Goal: Task Accomplishment & Management: Manage account settings

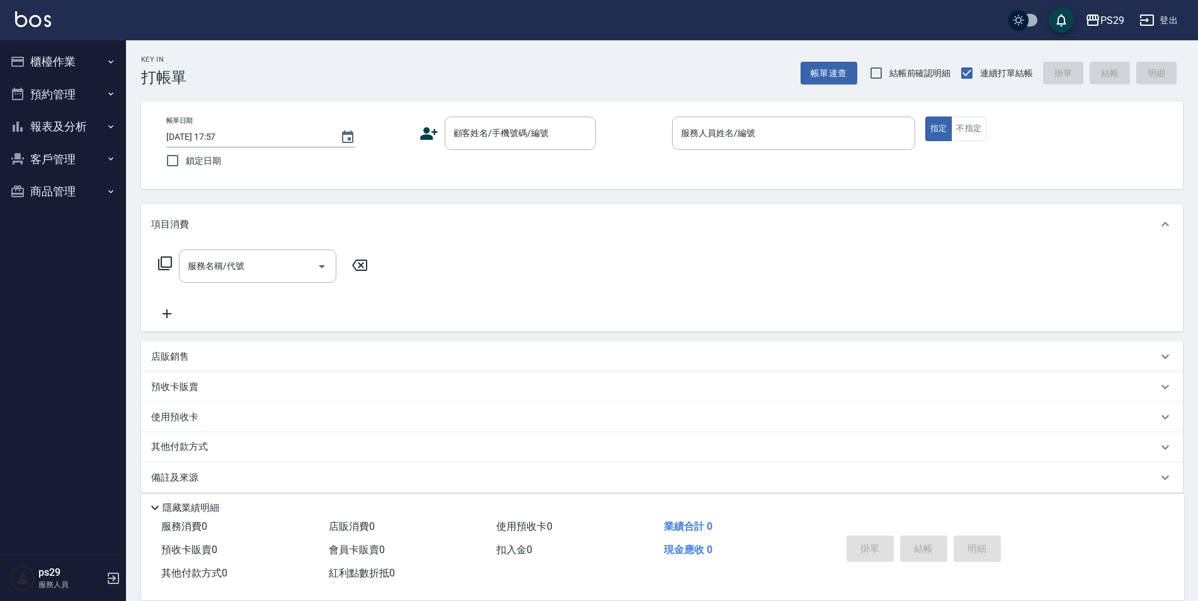
click at [44, 16] on img at bounding box center [33, 19] width 36 height 16
click at [33, 20] on img at bounding box center [33, 19] width 36 height 16
click at [87, 125] on button "報表及分析" at bounding box center [63, 126] width 116 height 33
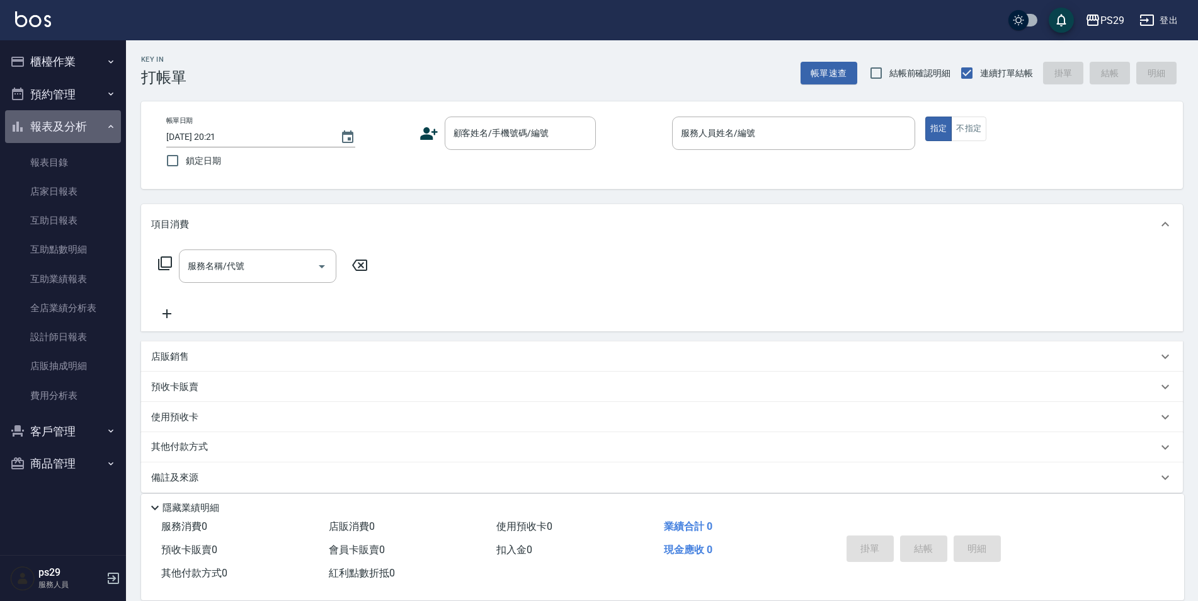
click at [87, 123] on button "報表及分析" at bounding box center [63, 126] width 116 height 33
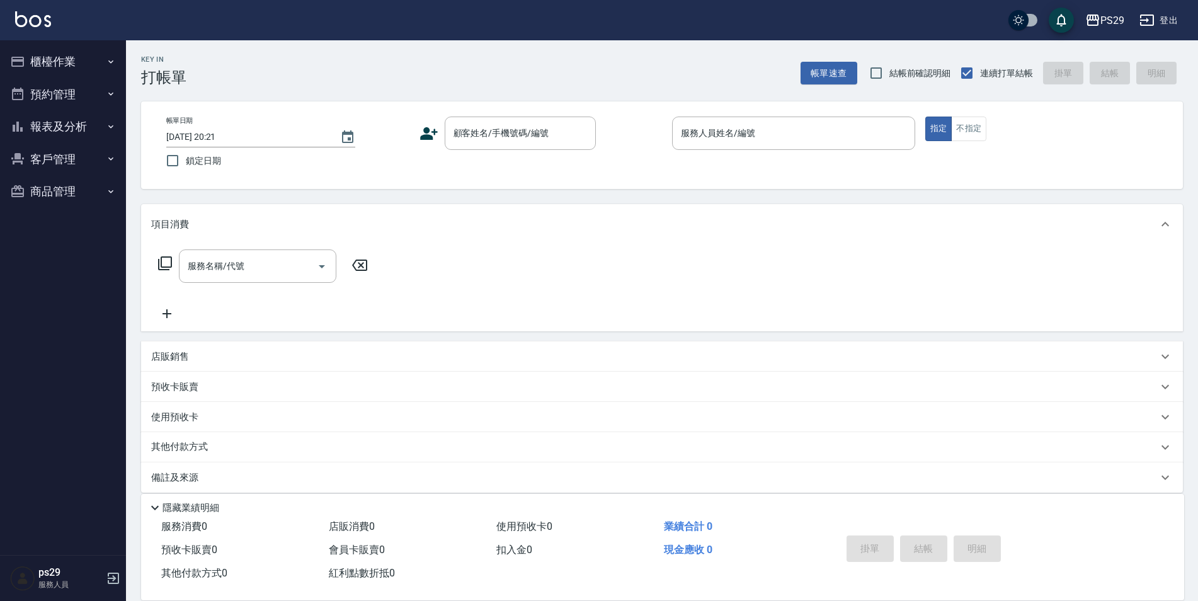
click at [37, 26] on img at bounding box center [33, 19] width 36 height 16
drag, startPoint x: 98, startPoint y: 107, endPoint x: 93, endPoint y: 112, distance: 7.1
click at [96, 109] on button "預約管理" at bounding box center [63, 94] width 116 height 33
click at [105, 90] on button "預約管理" at bounding box center [63, 94] width 116 height 33
click at [88, 121] on button "報表及分析" at bounding box center [63, 126] width 116 height 33
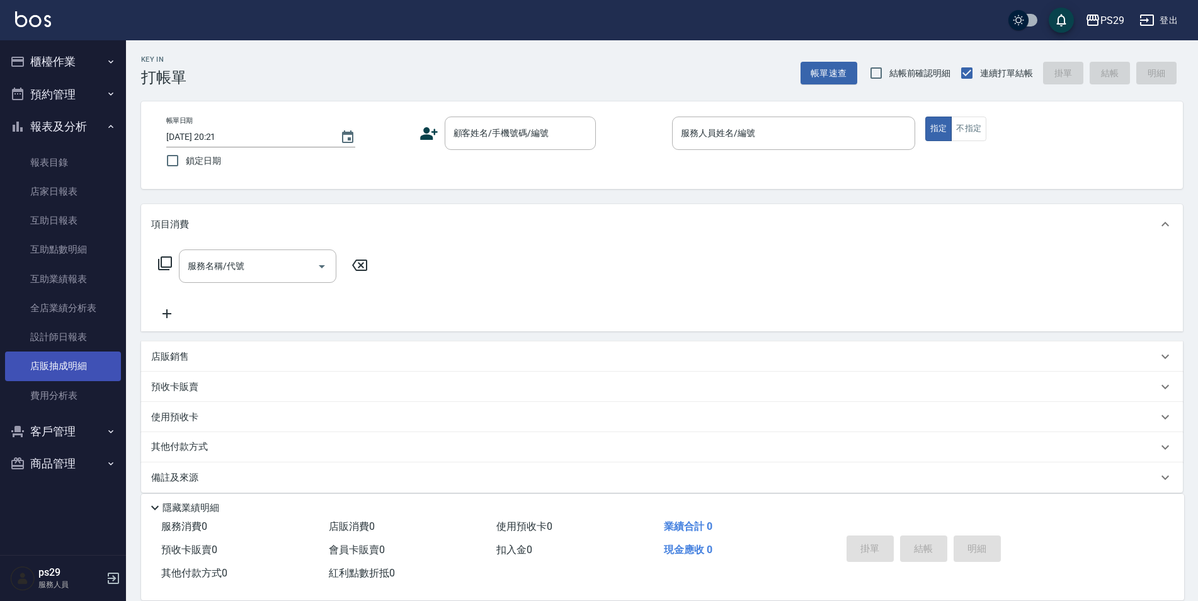
click at [76, 354] on link "店販抽成明細" at bounding box center [63, 366] width 116 height 29
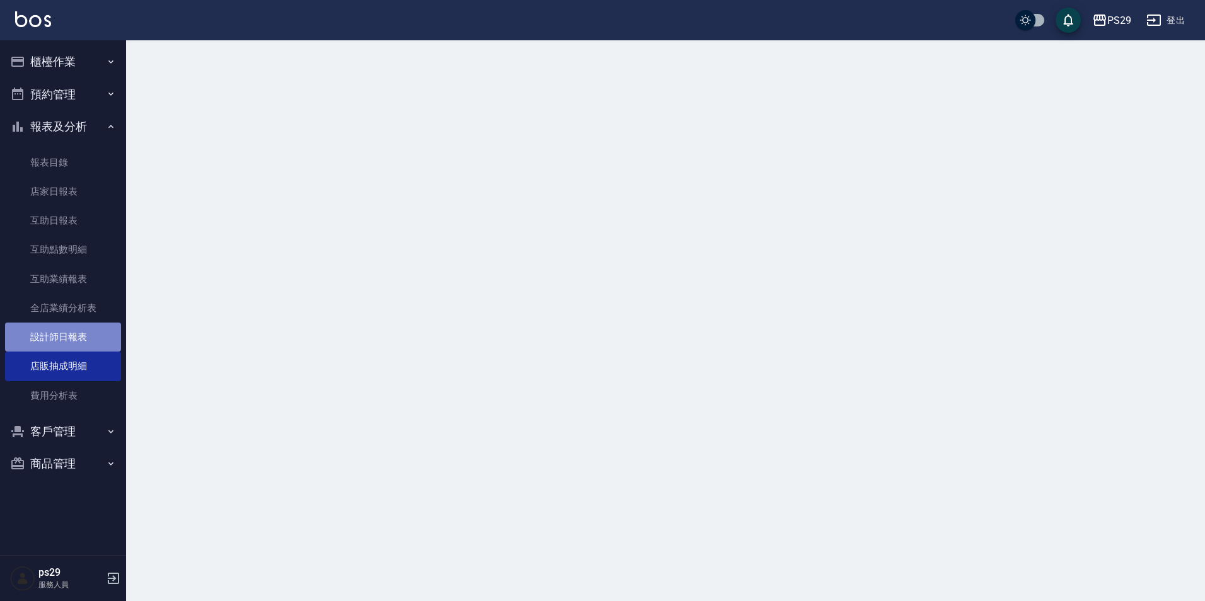
click at [76, 338] on link "設計師日報表" at bounding box center [63, 337] width 116 height 29
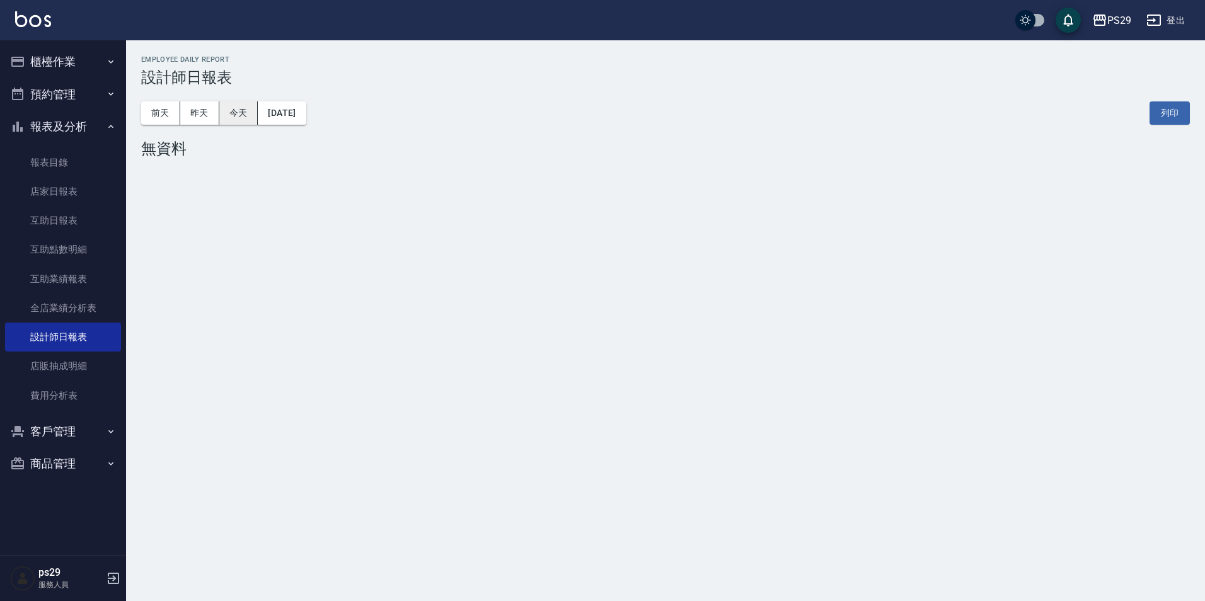
click at [246, 106] on button "今天" at bounding box center [238, 112] width 39 height 23
drag, startPoint x: 205, startPoint y: 114, endPoint x: 248, endPoint y: 114, distance: 42.8
click at [205, 114] on button "昨天" at bounding box center [199, 112] width 39 height 23
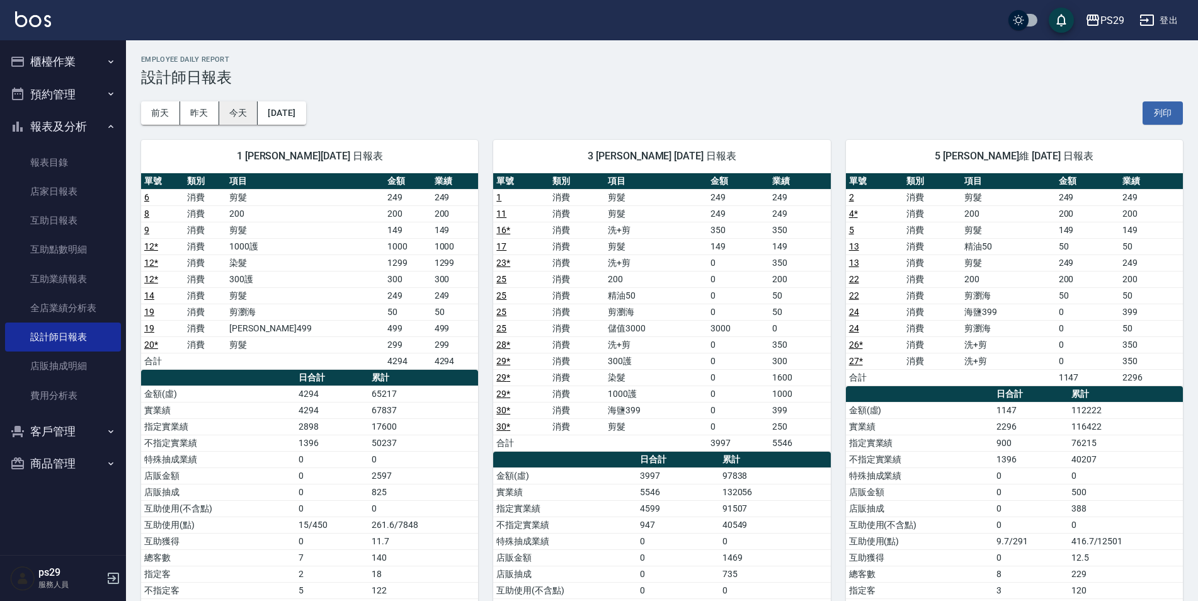
click at [306, 113] on button "[DATE]" at bounding box center [282, 112] width 48 height 23
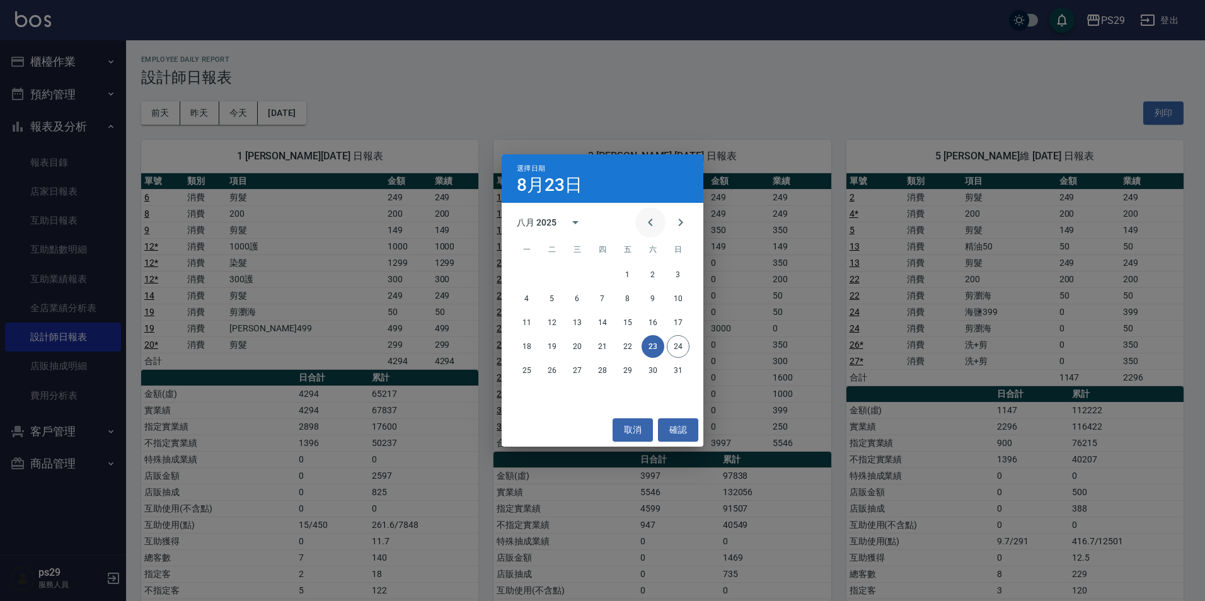
click at [648, 210] on button "Previous month" at bounding box center [650, 222] width 30 height 30
click at [571, 345] on button "23" at bounding box center [577, 346] width 23 height 23
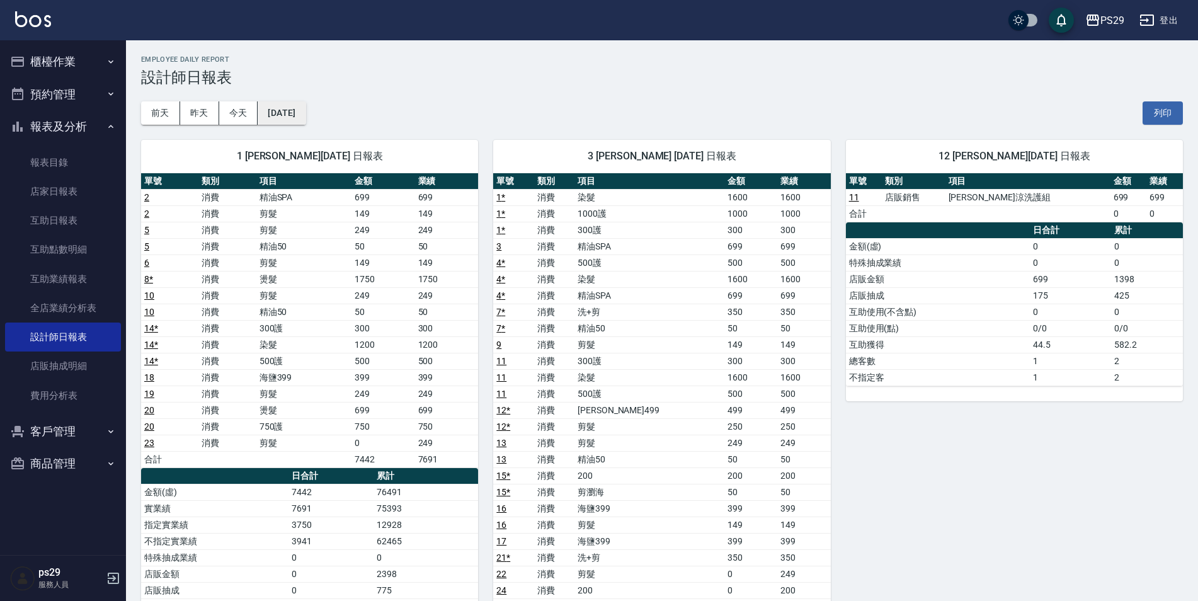
click at [273, 108] on button "[DATE]" at bounding box center [282, 112] width 48 height 23
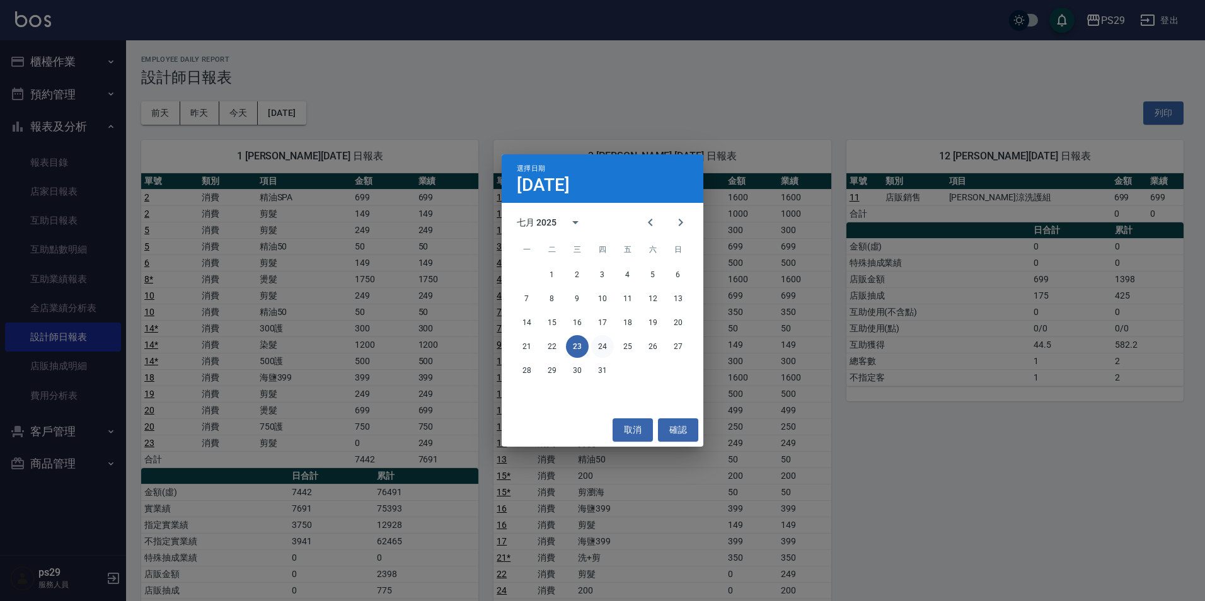
click at [598, 348] on button "24" at bounding box center [602, 346] width 23 height 23
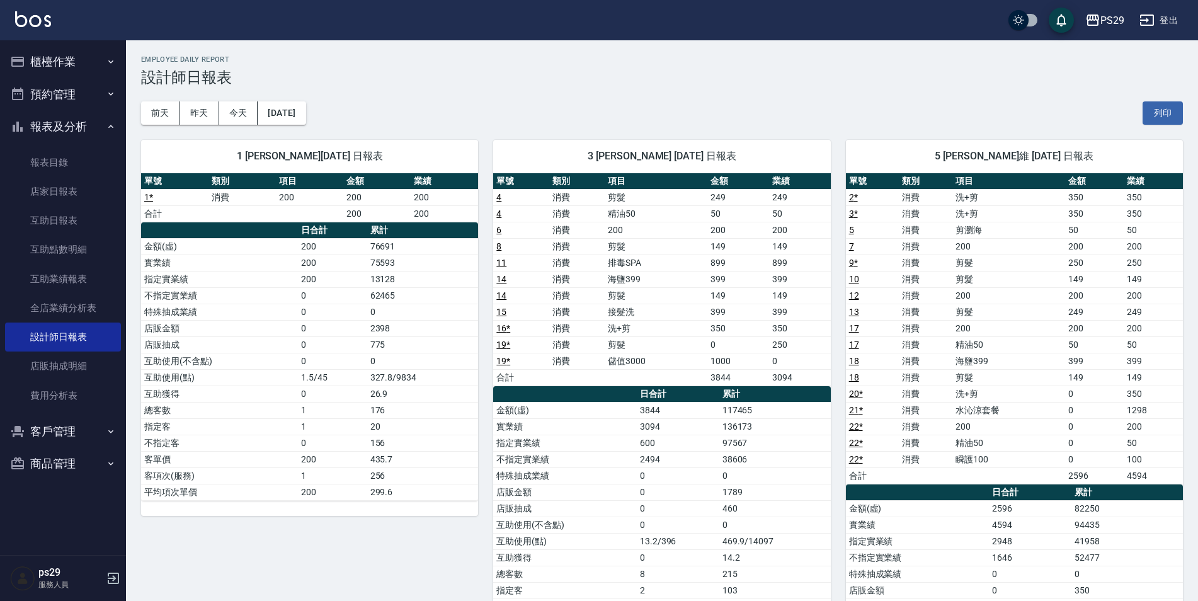
click at [35, 11] on img at bounding box center [33, 19] width 36 height 16
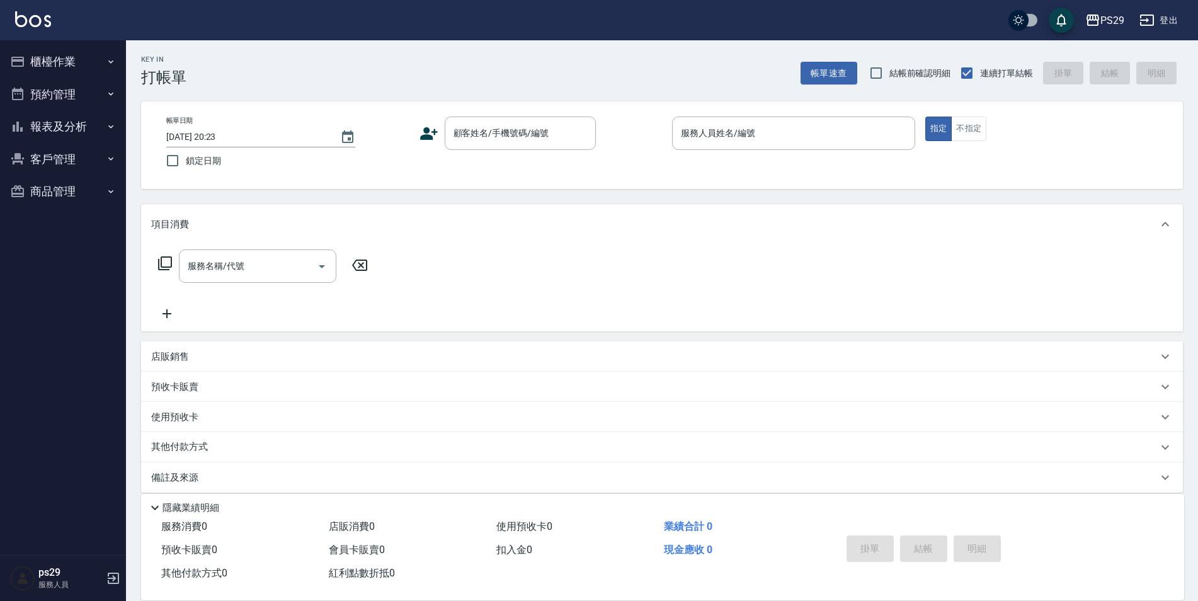
click at [31, 10] on div "PS29 登出" at bounding box center [599, 20] width 1198 height 40
click at [37, 17] on img at bounding box center [33, 19] width 36 height 16
click at [47, 30] on div "PS29 登出" at bounding box center [599, 20] width 1198 height 40
click at [45, 15] on img at bounding box center [33, 19] width 36 height 16
click at [77, 50] on button "櫃檯作業" at bounding box center [63, 61] width 116 height 33
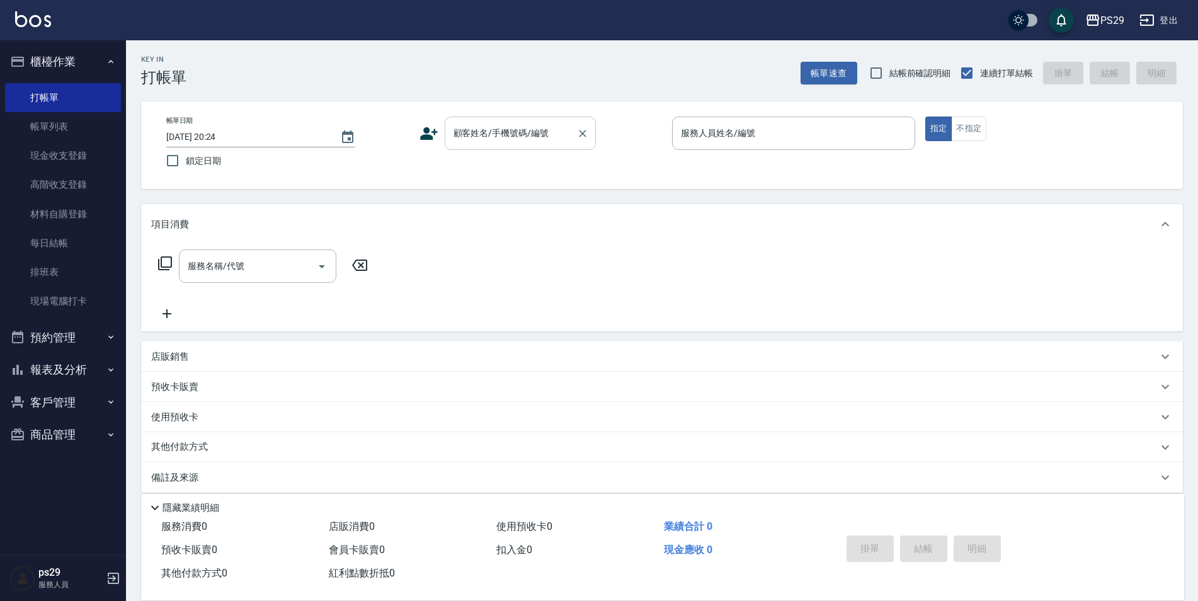
click at [452, 120] on div "顧客姓名/手機號碼/編號" at bounding box center [520, 133] width 151 height 33
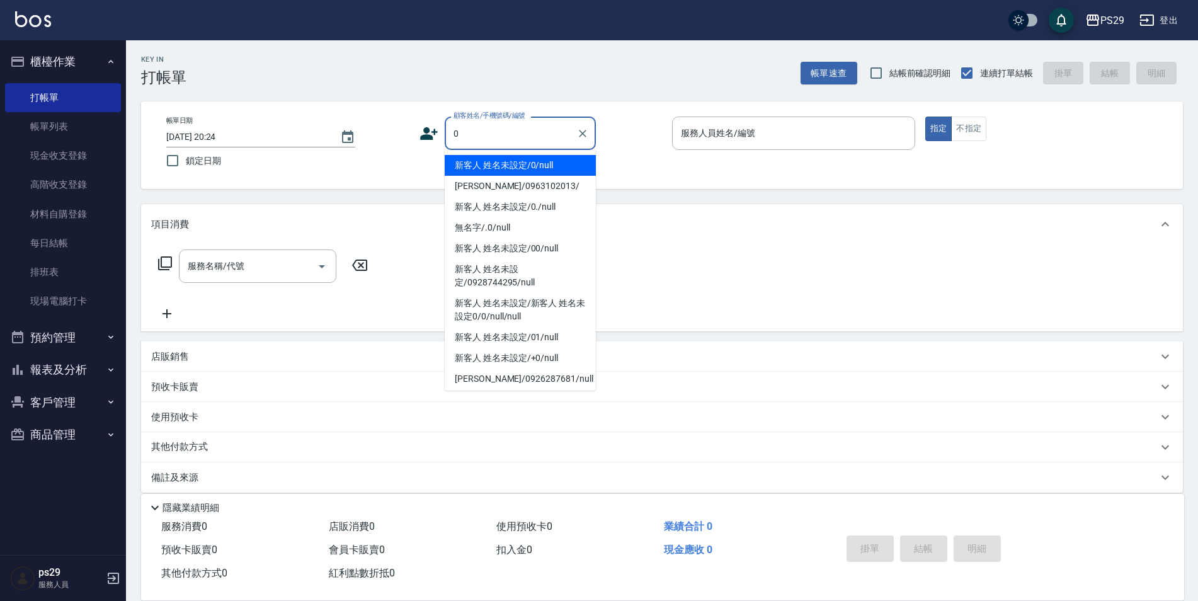
type input "新客人 姓名未設定/0/null"
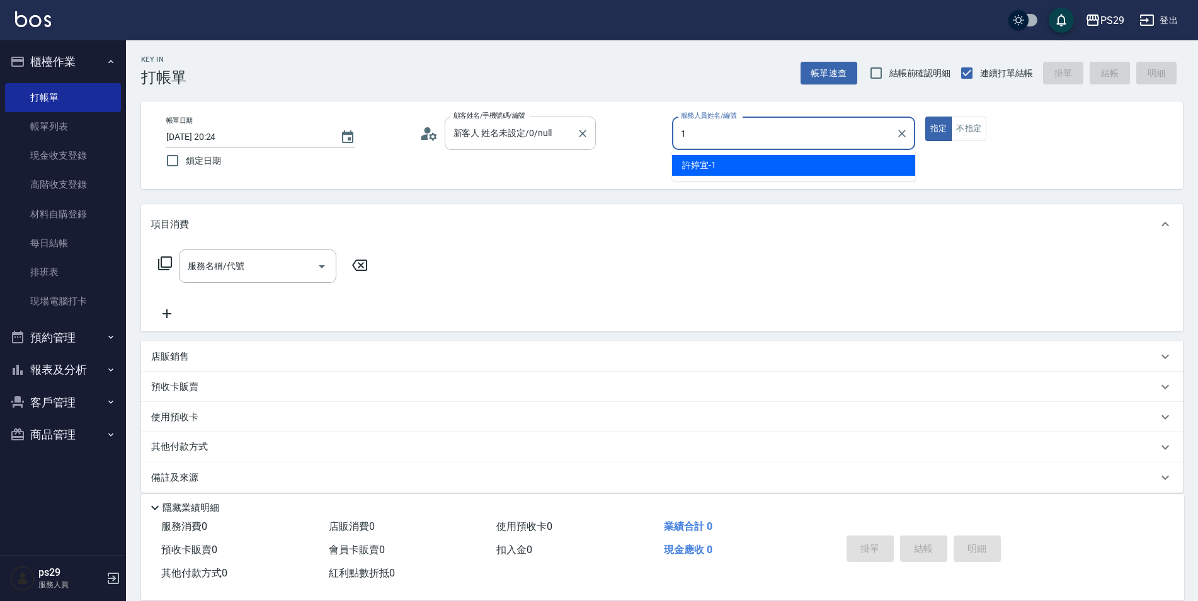
type input "[PERSON_NAME]-1"
type button "true"
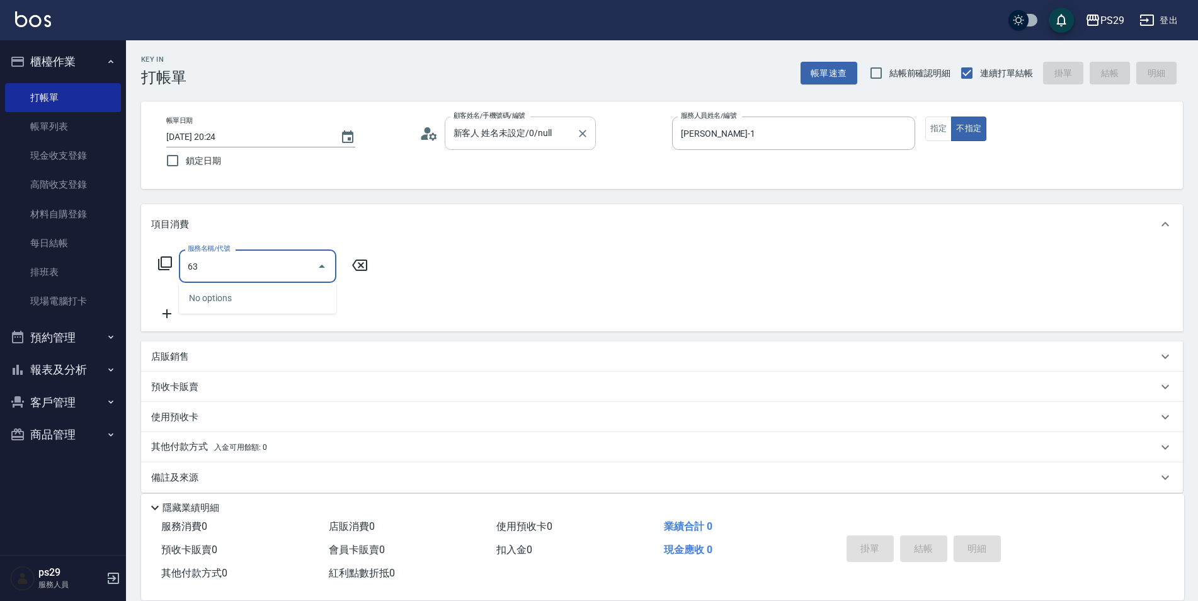
type input "6"
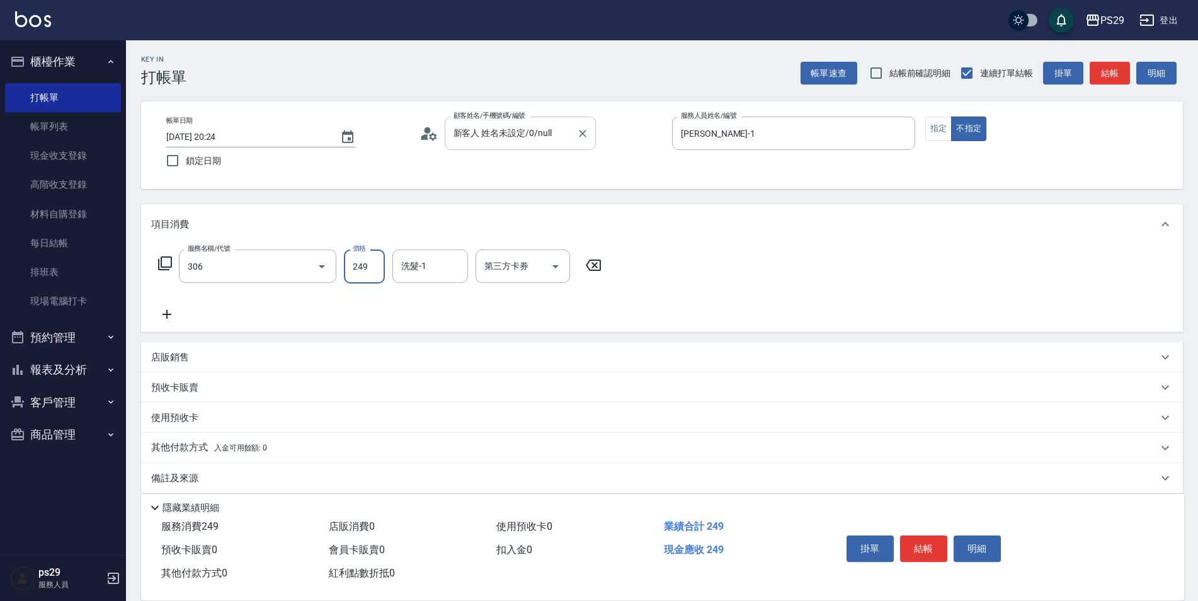
type input "剪髮(306)"
type input "2"
type input "黃詩予-33"
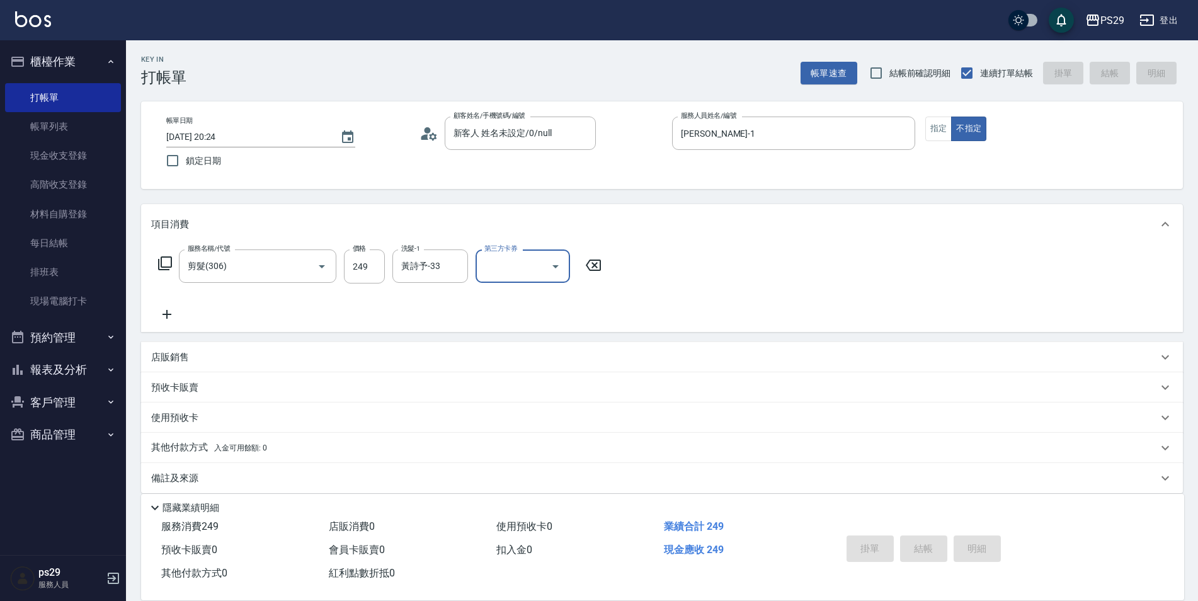
type input "[DATE] 20:52"
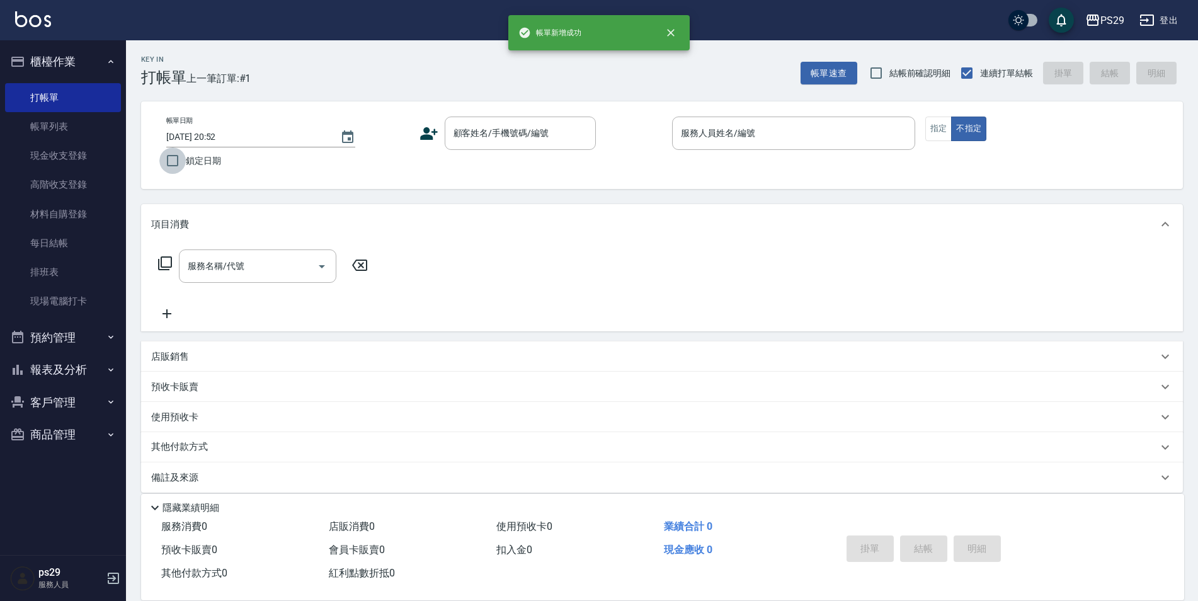
click at [166, 157] on input "鎖定日期" at bounding box center [172, 160] width 26 height 26
checkbox input "true"
click at [540, 157] on div "帳單日期 [DATE] 20:52 鎖定日期 顧客姓名/手機號碼/編號 顧客姓名/手機號碼/編號 服務人員姓名/編號 服務人員姓名/編號 指定 不指定" at bounding box center [662, 145] width 1012 height 57
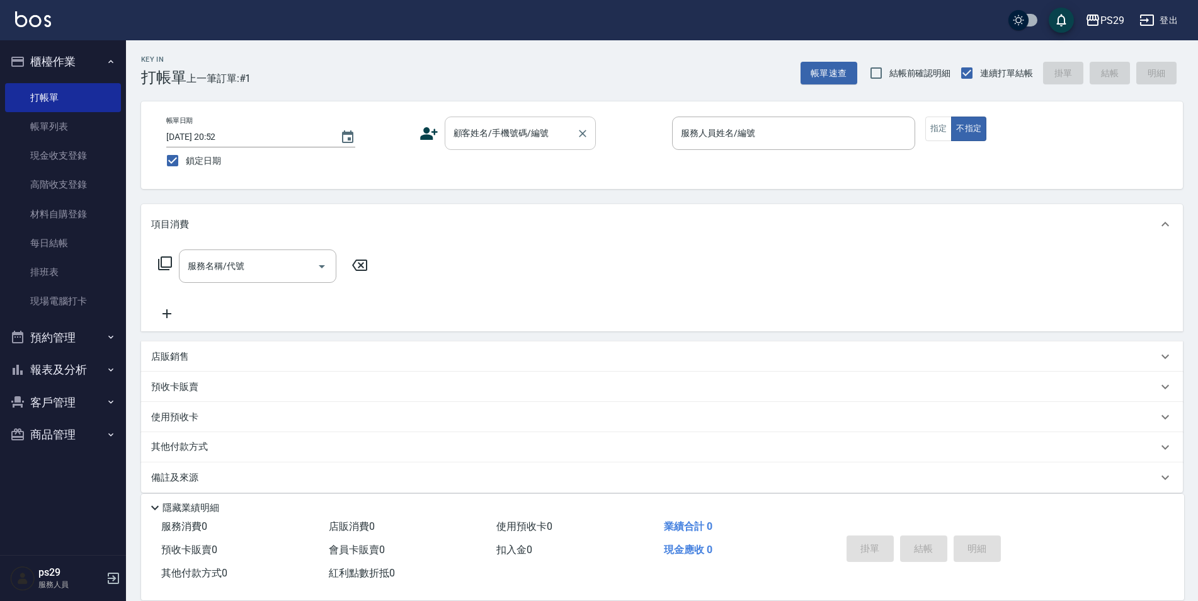
click at [521, 119] on div "顧客姓名/手機號碼/編號" at bounding box center [520, 133] width 151 height 33
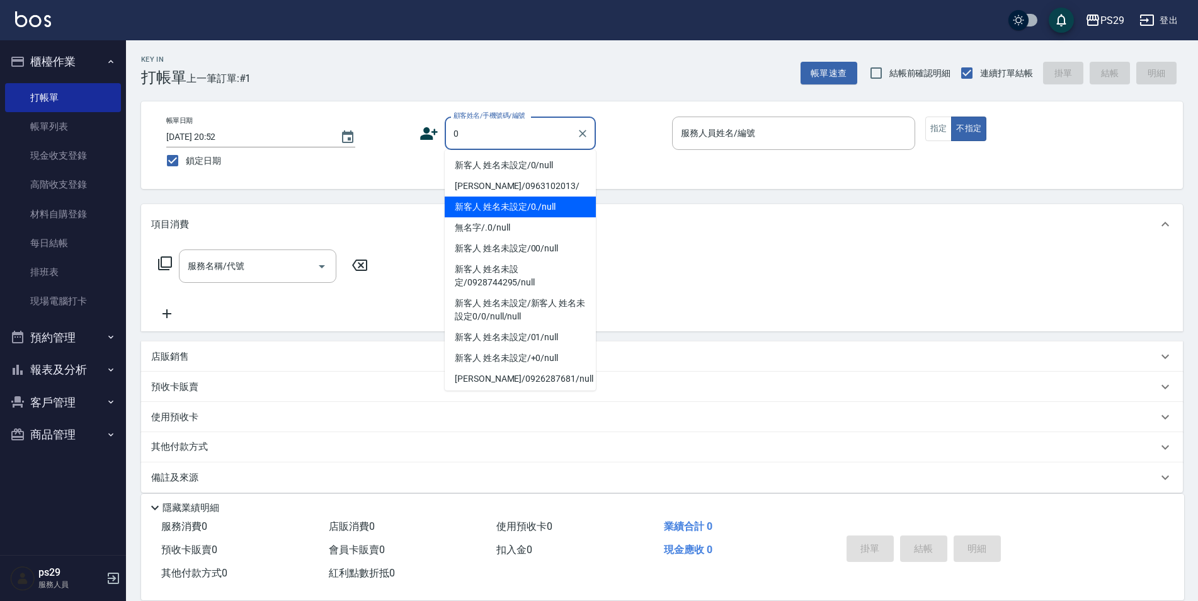
type input "新客人 姓名未設定/0/null"
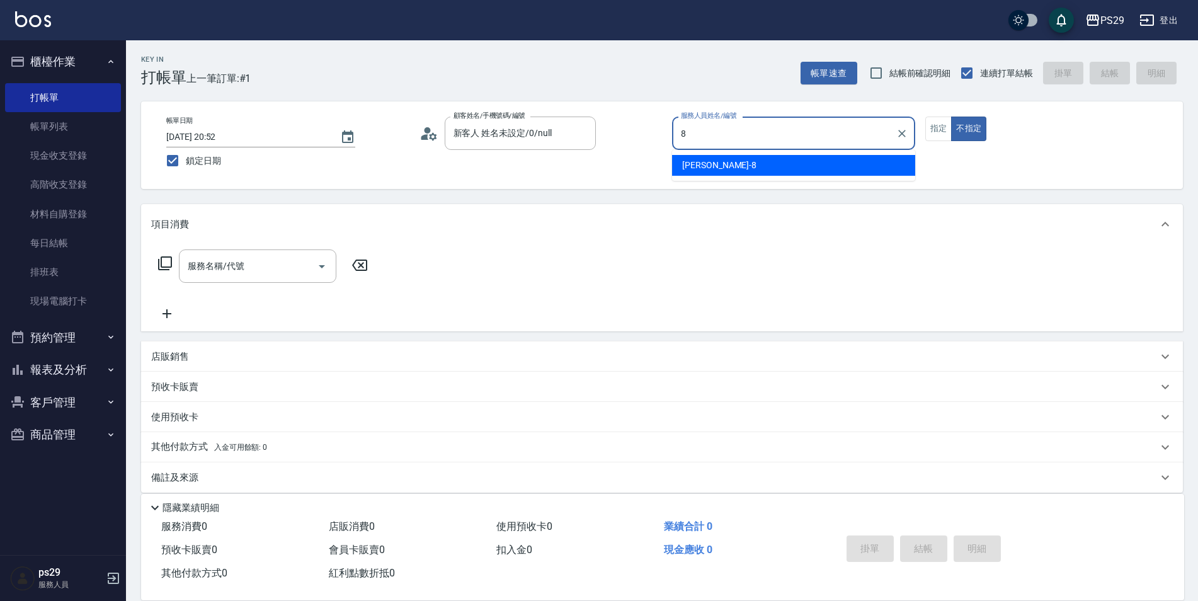
type input "[PERSON_NAME]-8"
type button "false"
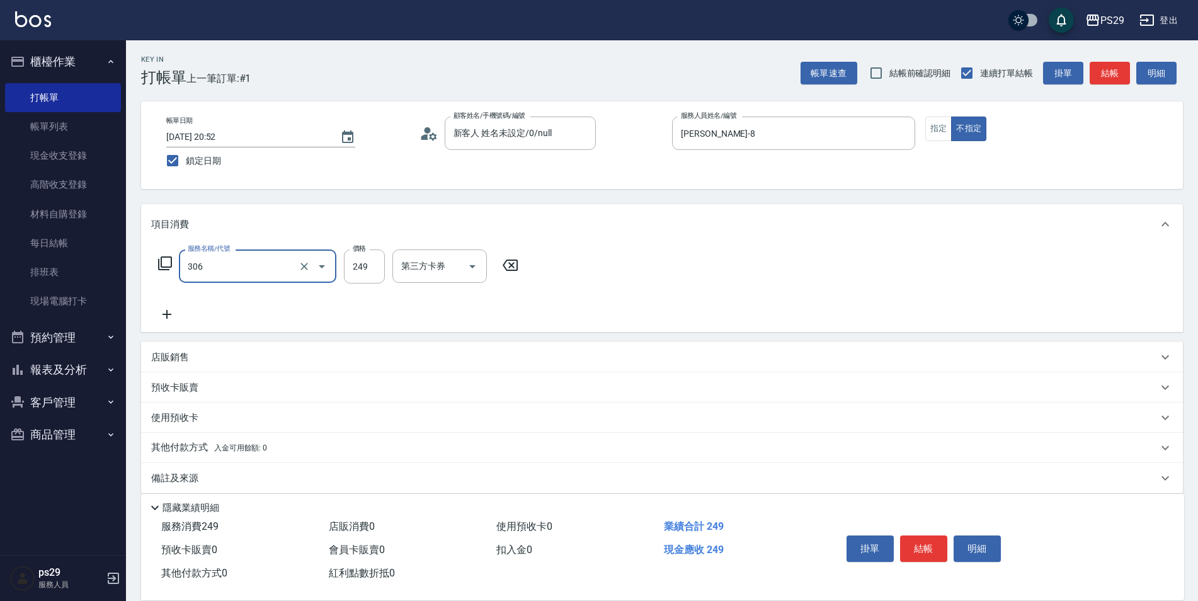
type input "剪髮(306)"
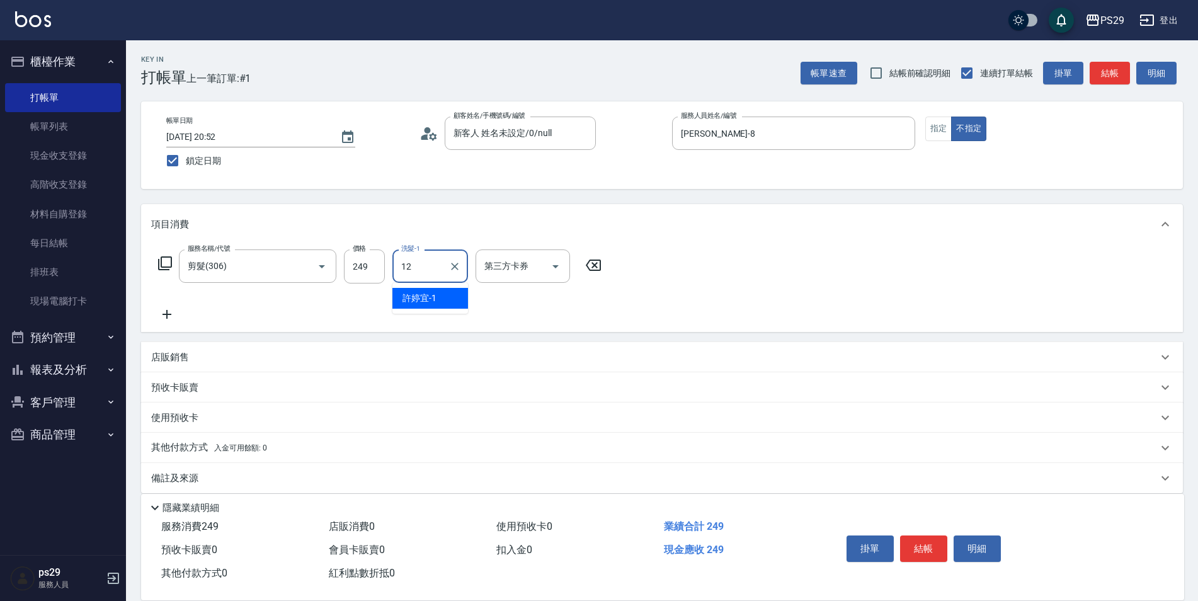
type input "[PERSON_NAME]-12"
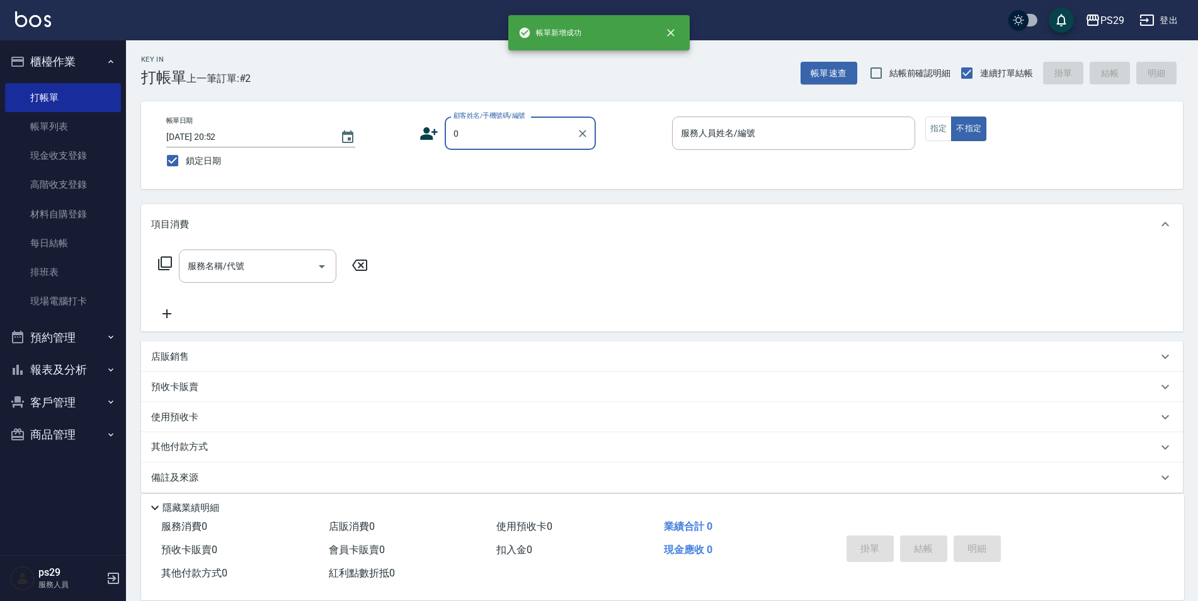
type input "新客人 姓名未設定/0/null"
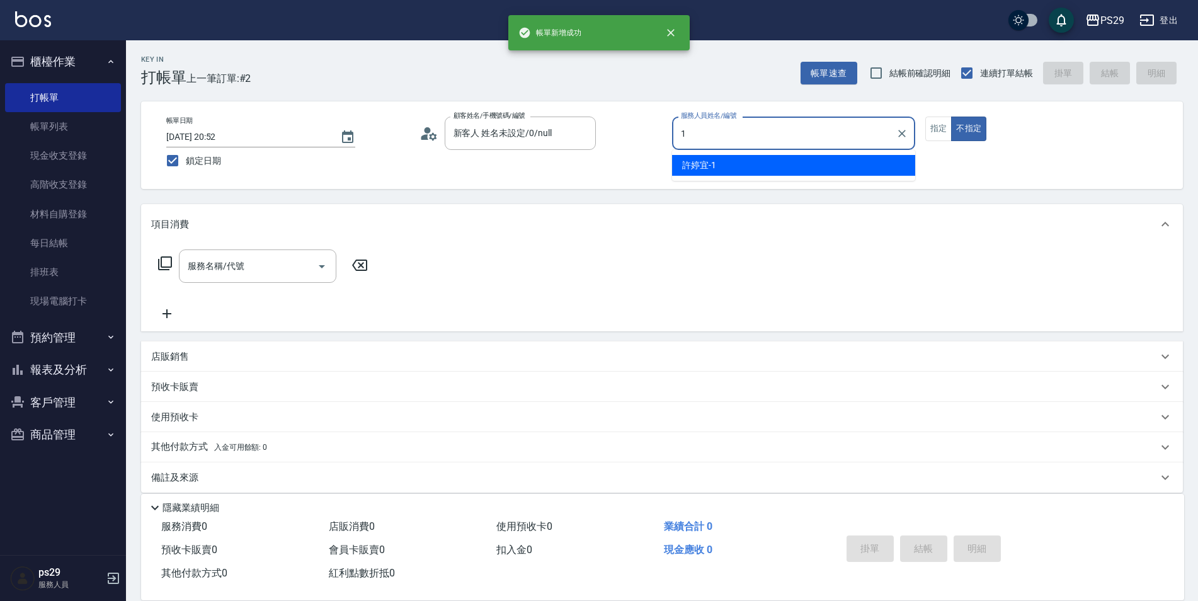
type input "[PERSON_NAME]-1"
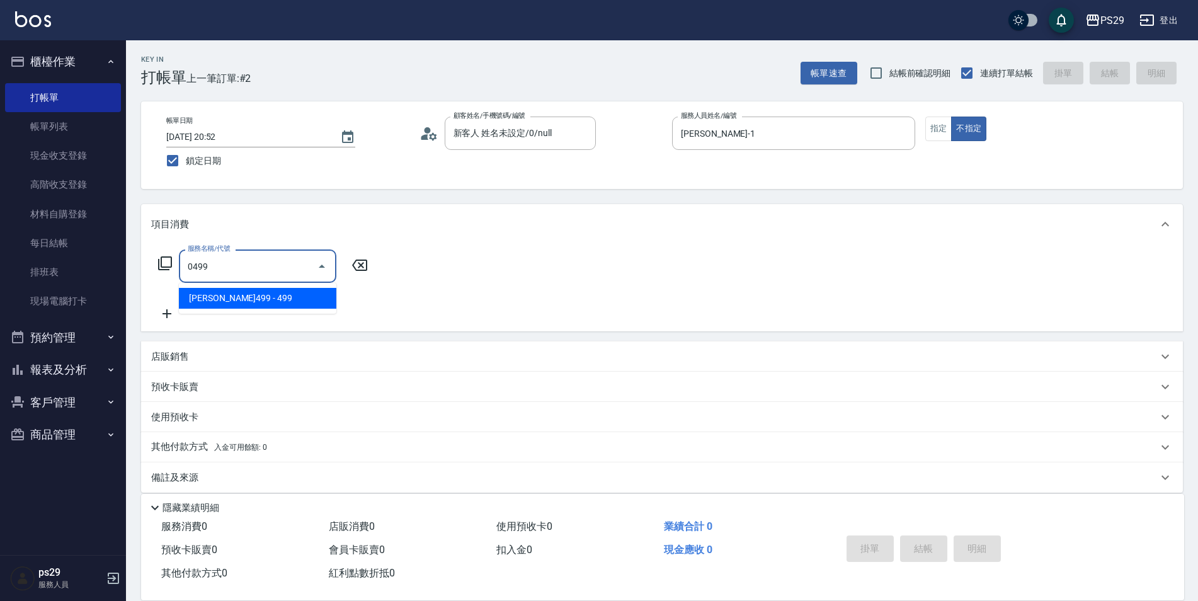
type input "[PERSON_NAME]499(0499)"
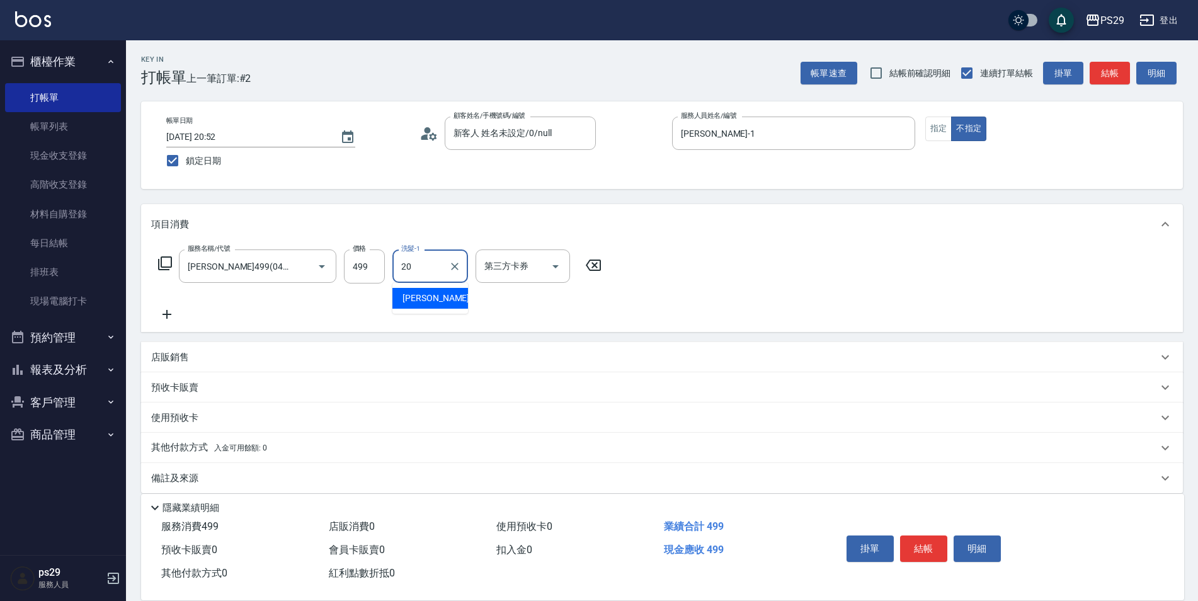
type input "[PERSON_NAME]-20"
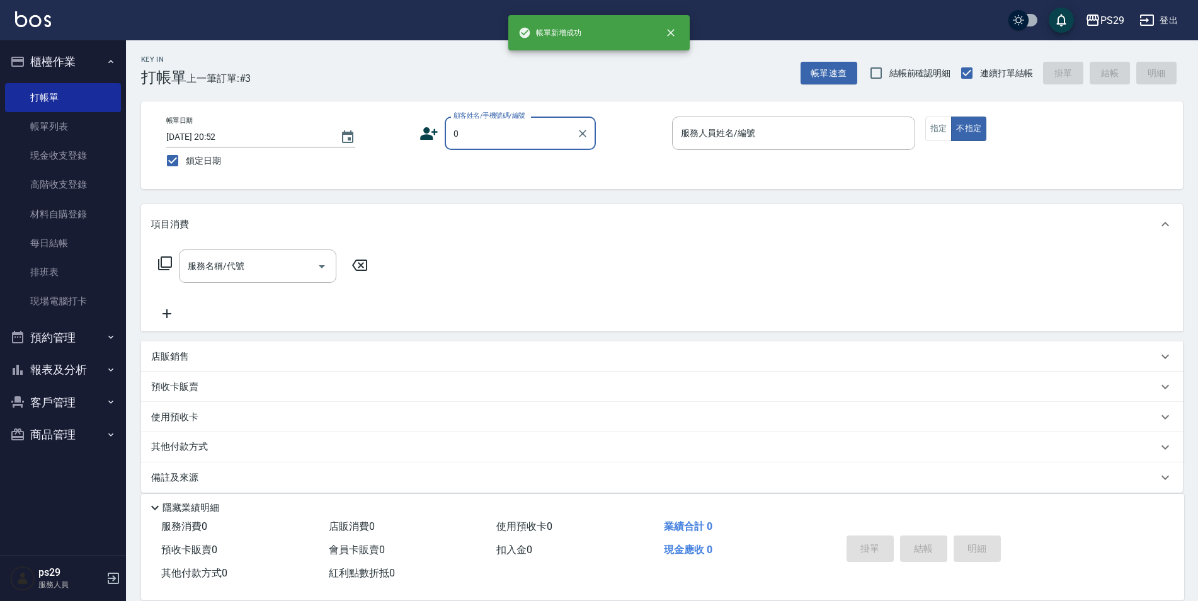
type input "新客人 姓名未設定/0/null"
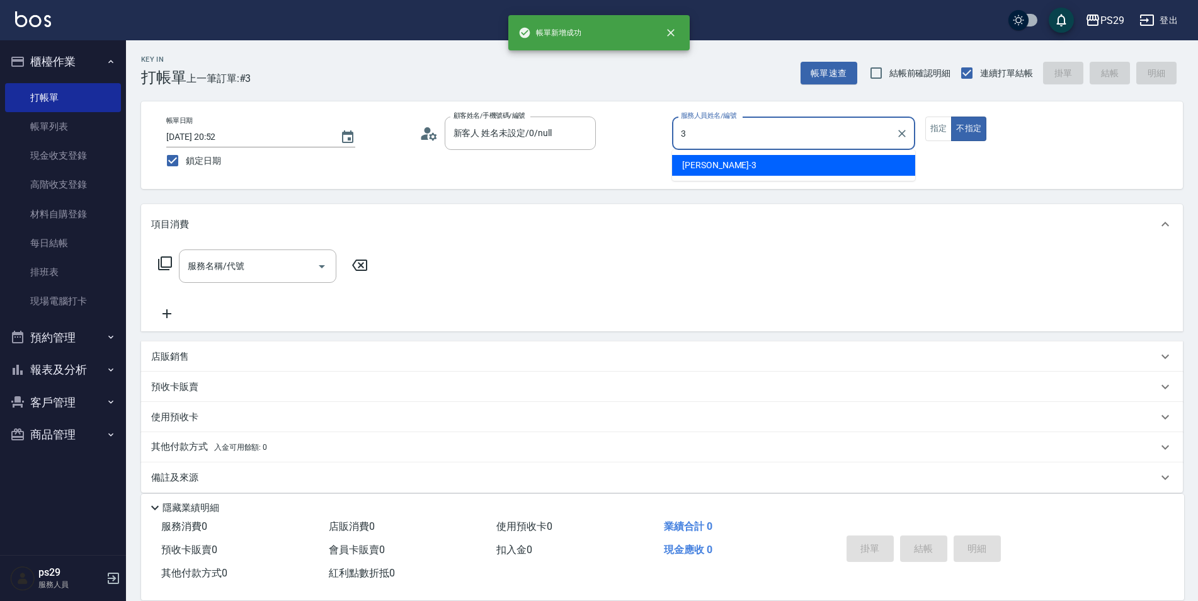
type input "[PERSON_NAME]-3"
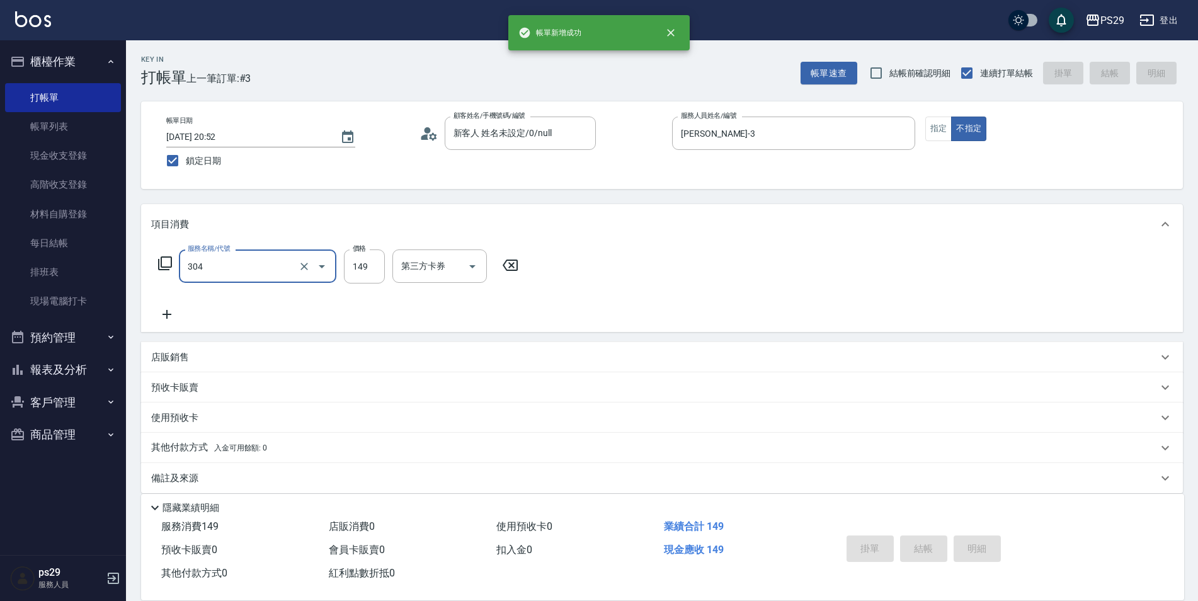
type input "304"
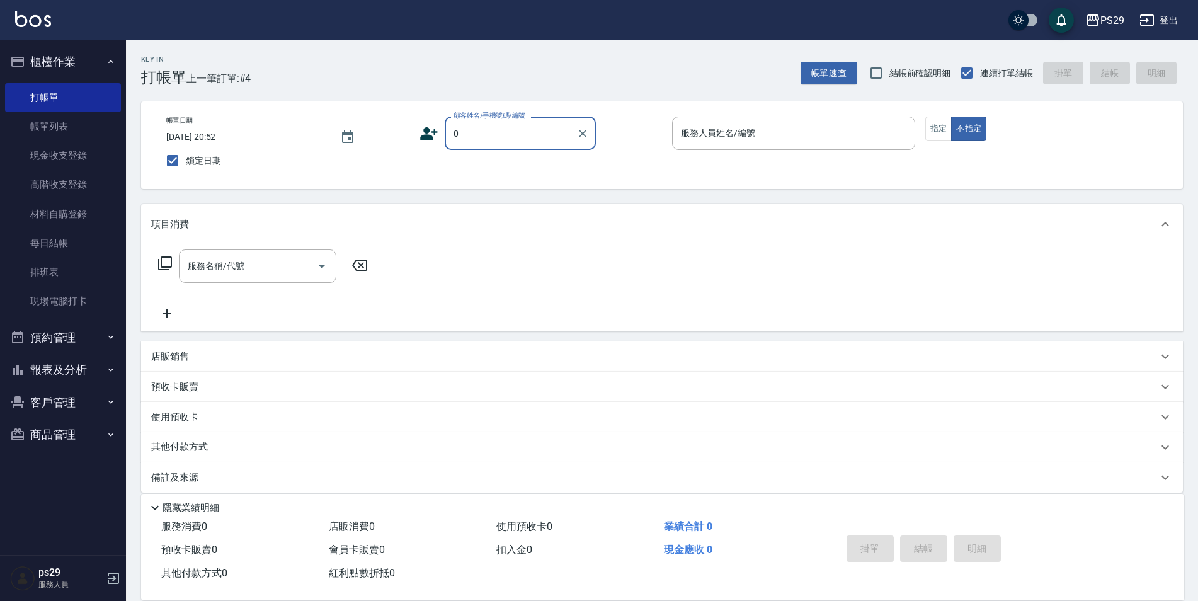
type input "新客人 姓名未設定/0/null"
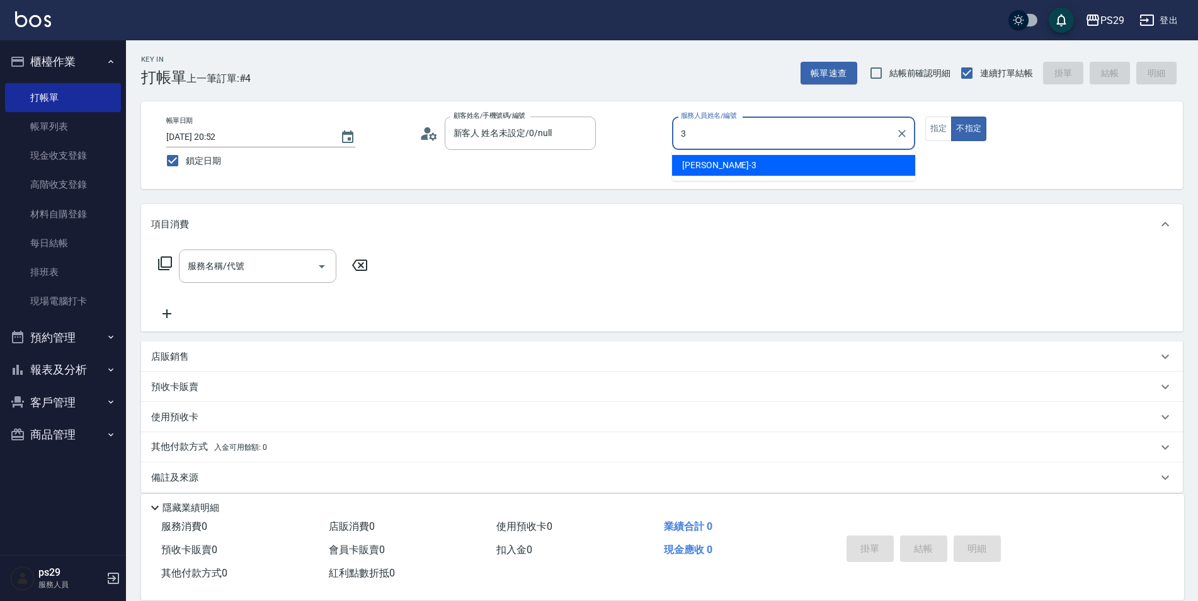
type input "[PERSON_NAME]-3"
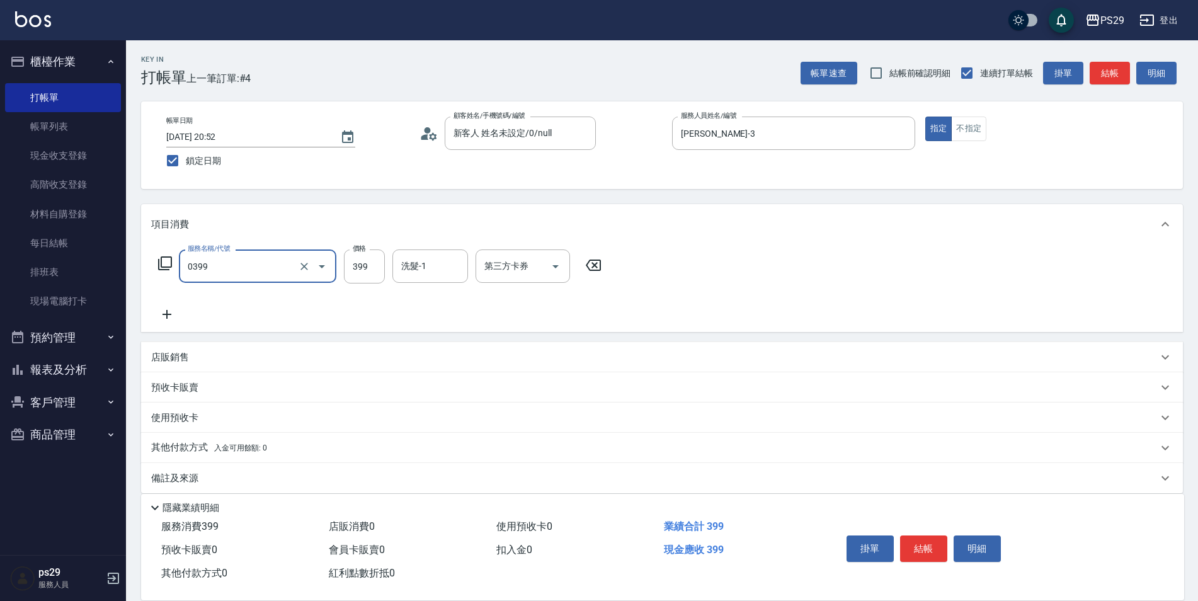
type input "海鹽399(0399)"
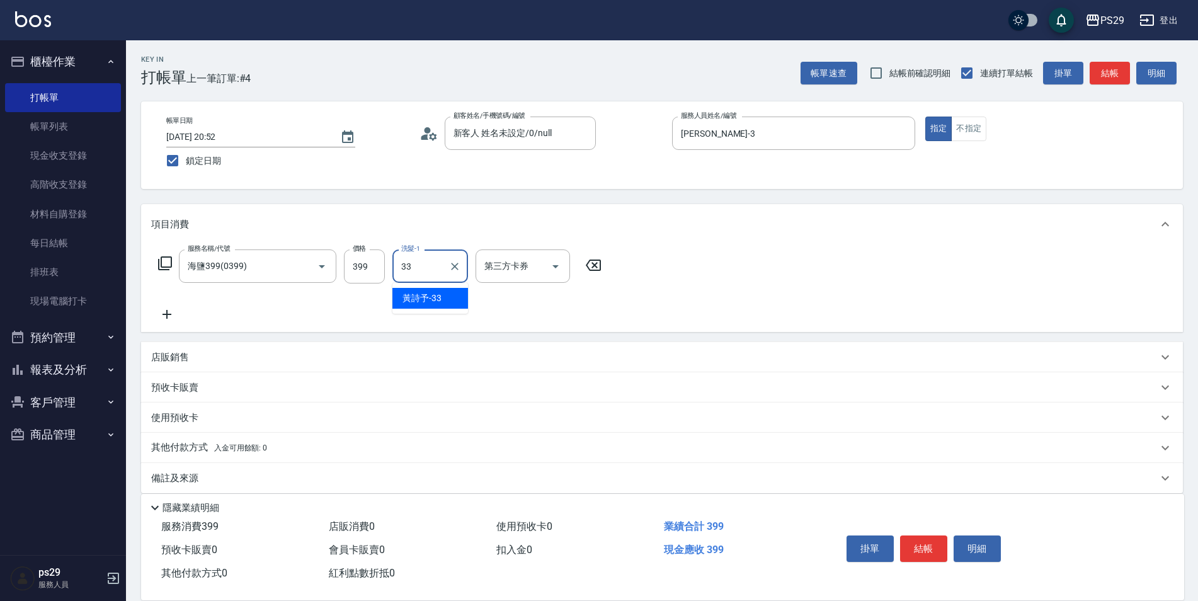
type input "黃詩予-33"
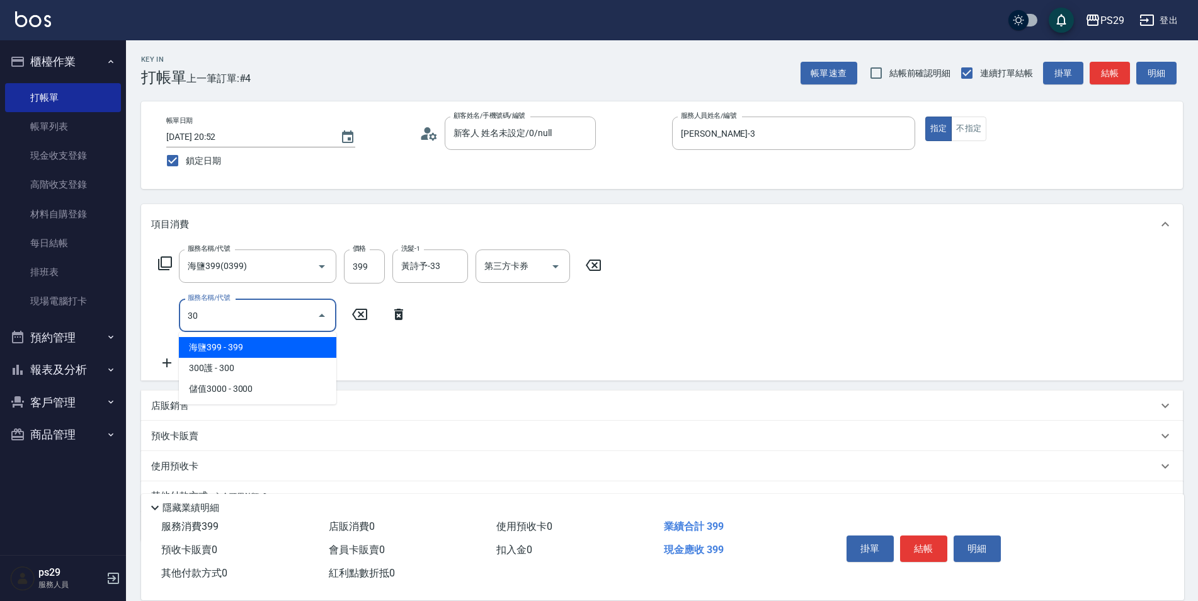
type input "303"
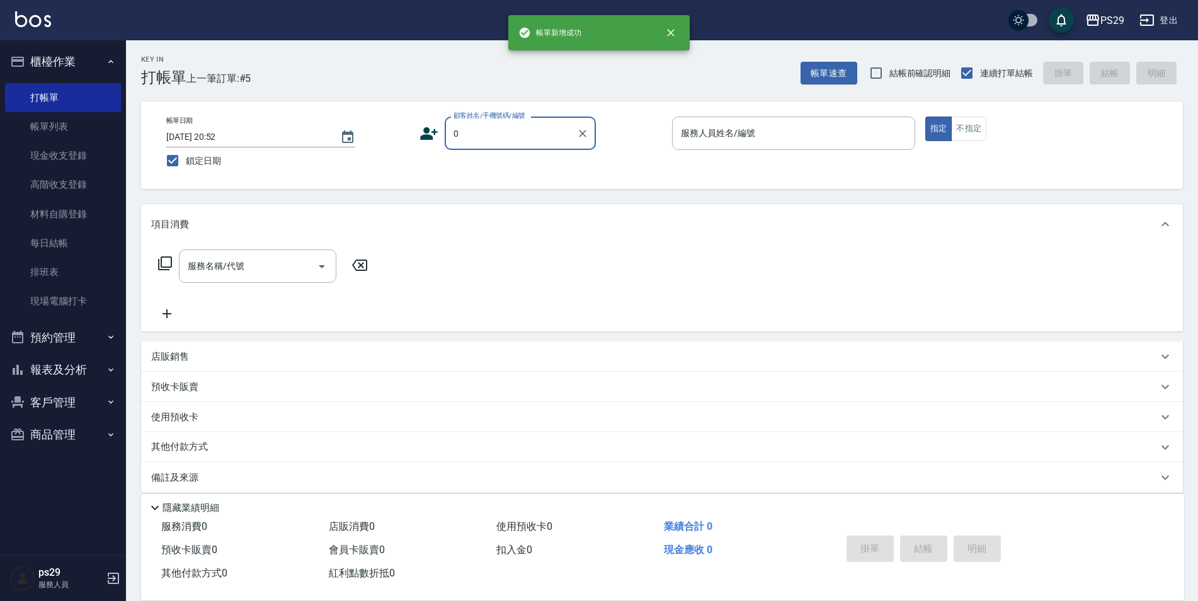
type input "新客人 姓名未設定/0/null"
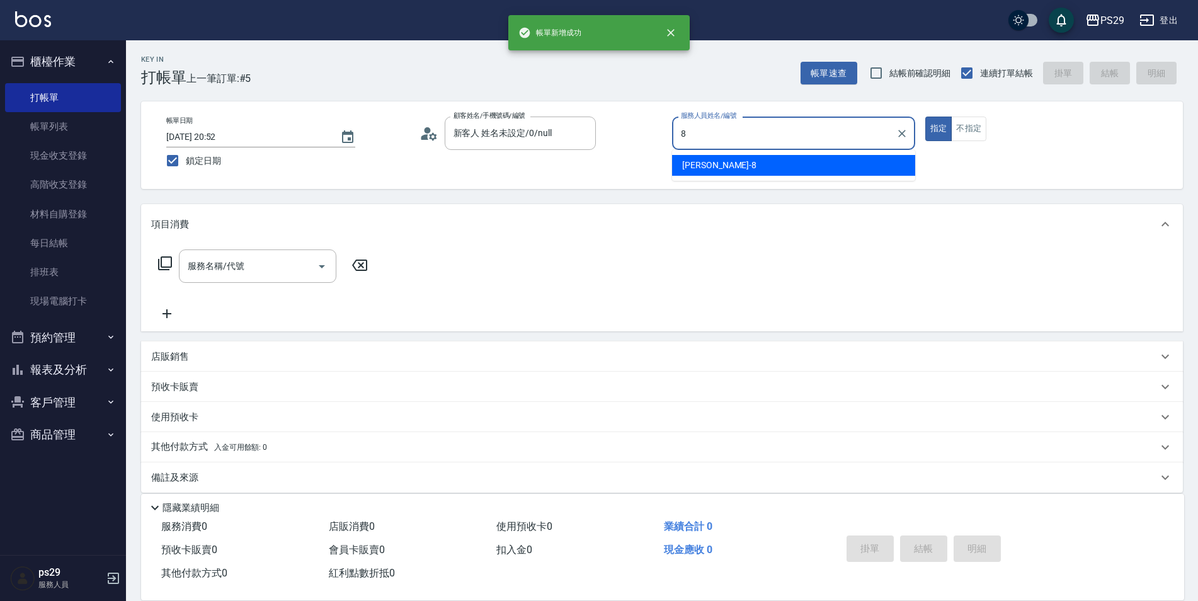
type input "[PERSON_NAME]-8"
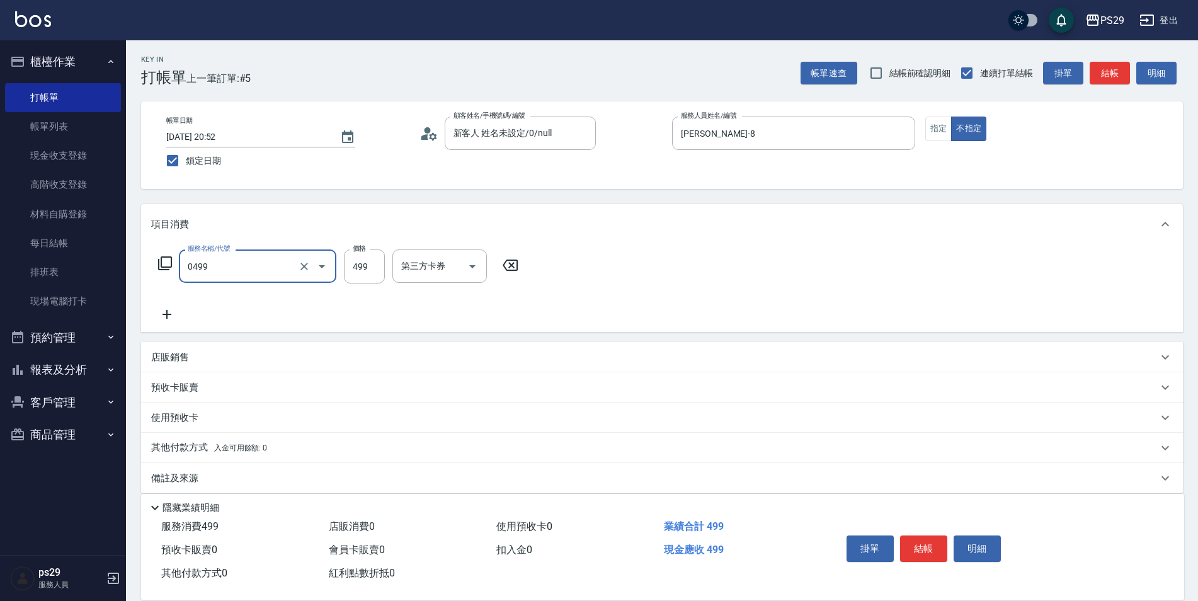
type input "[PERSON_NAME]499(0499)"
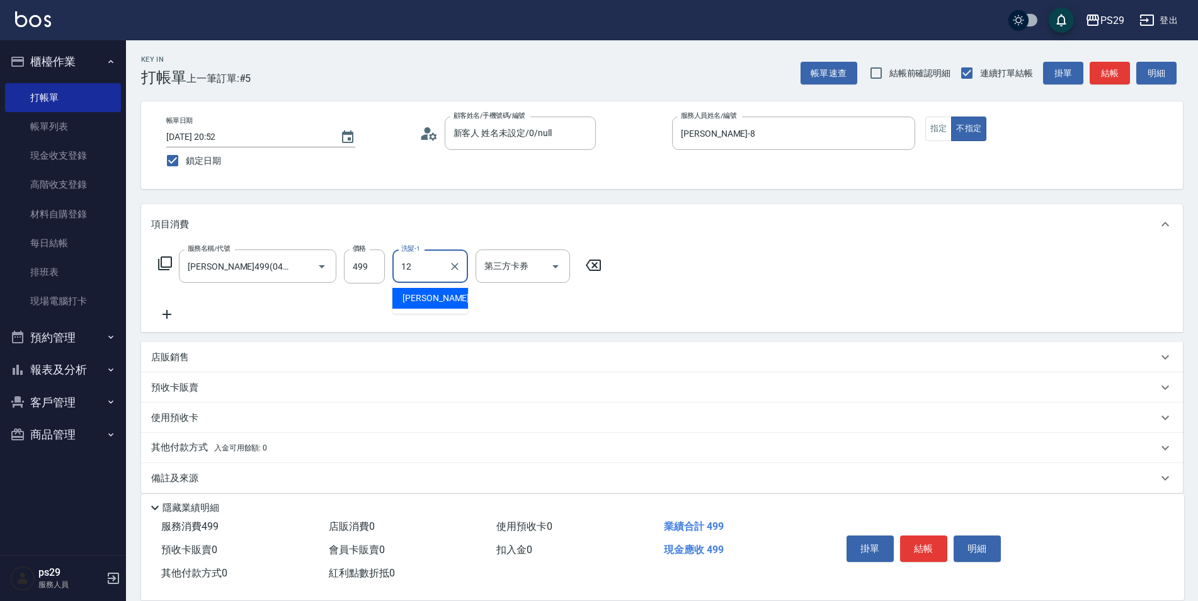
type input "[PERSON_NAME]-12"
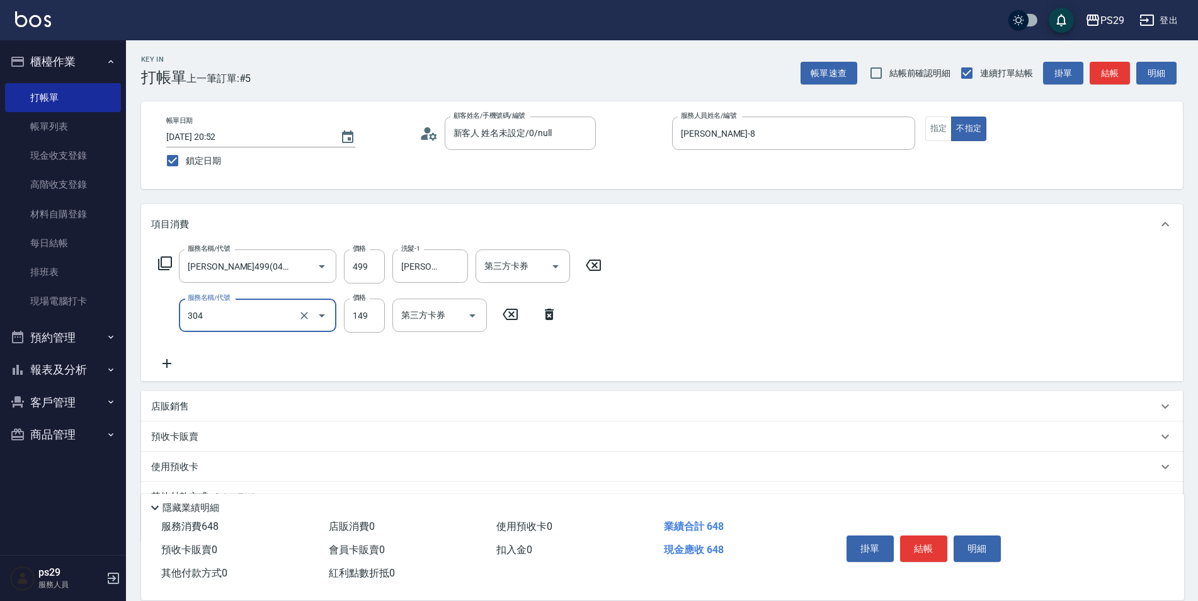
type input "剪髮(304)"
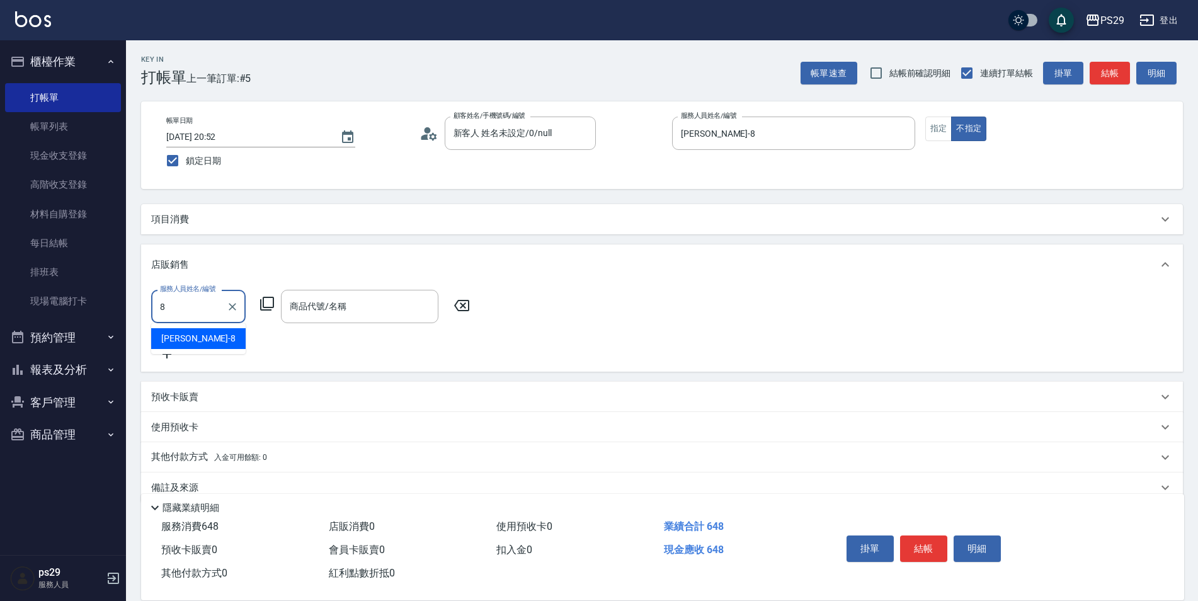
type input "[PERSON_NAME]-8"
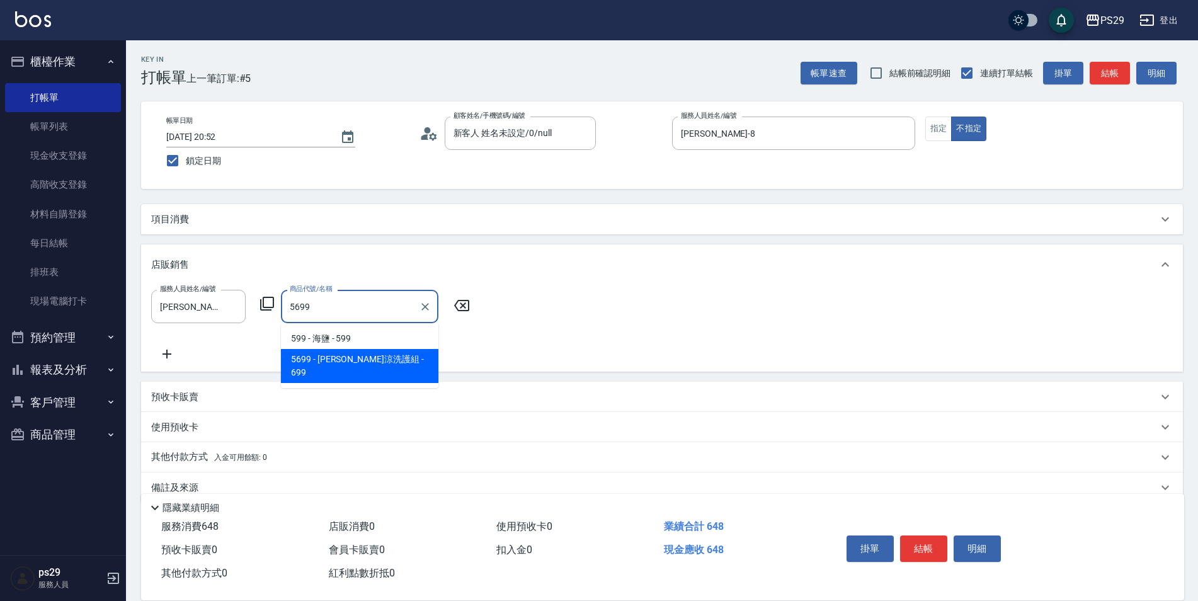
type input "[PERSON_NAME]涼洗護組"
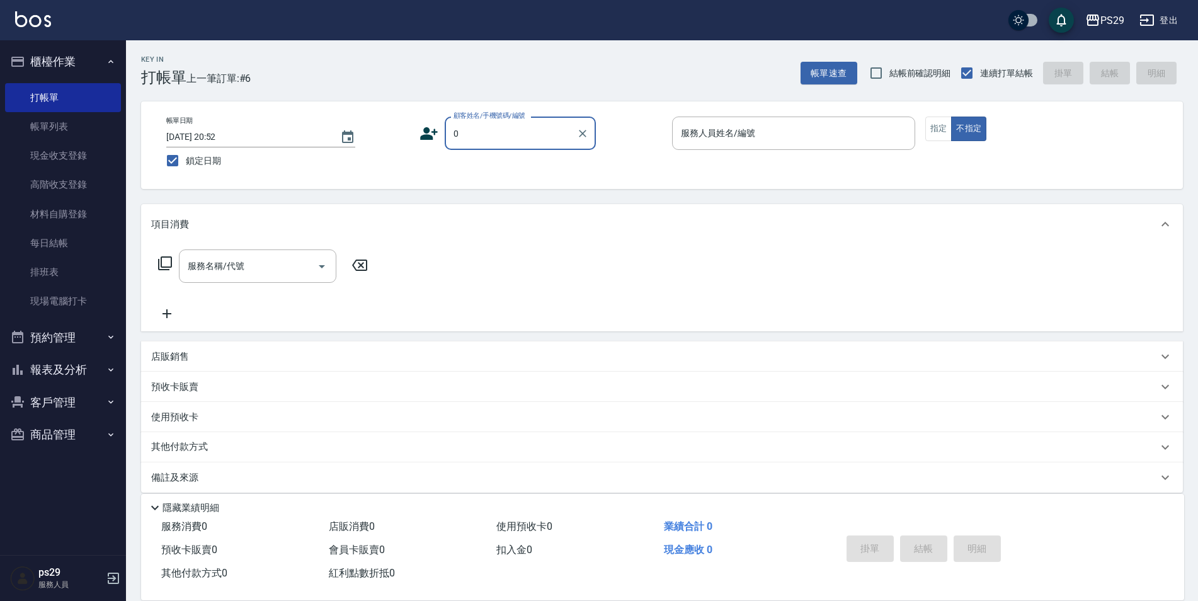
type input "新客人 姓名未設定/0/null"
type input "[PERSON_NAME]-3"
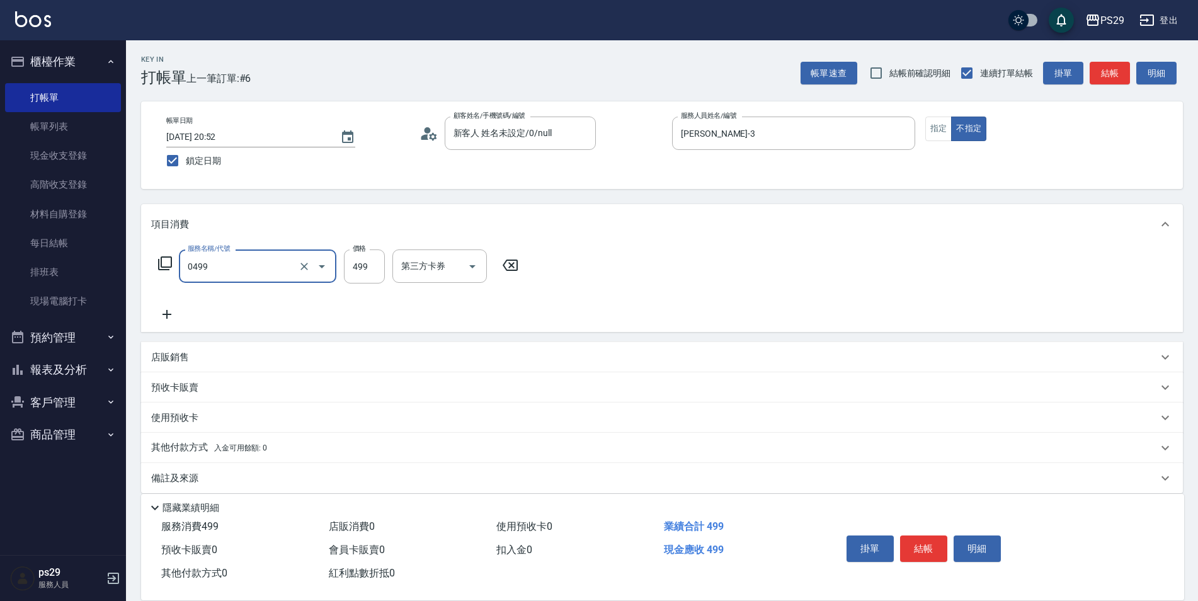
type input "[PERSON_NAME]499(0499)"
type input "[PERSON_NAME]-20"
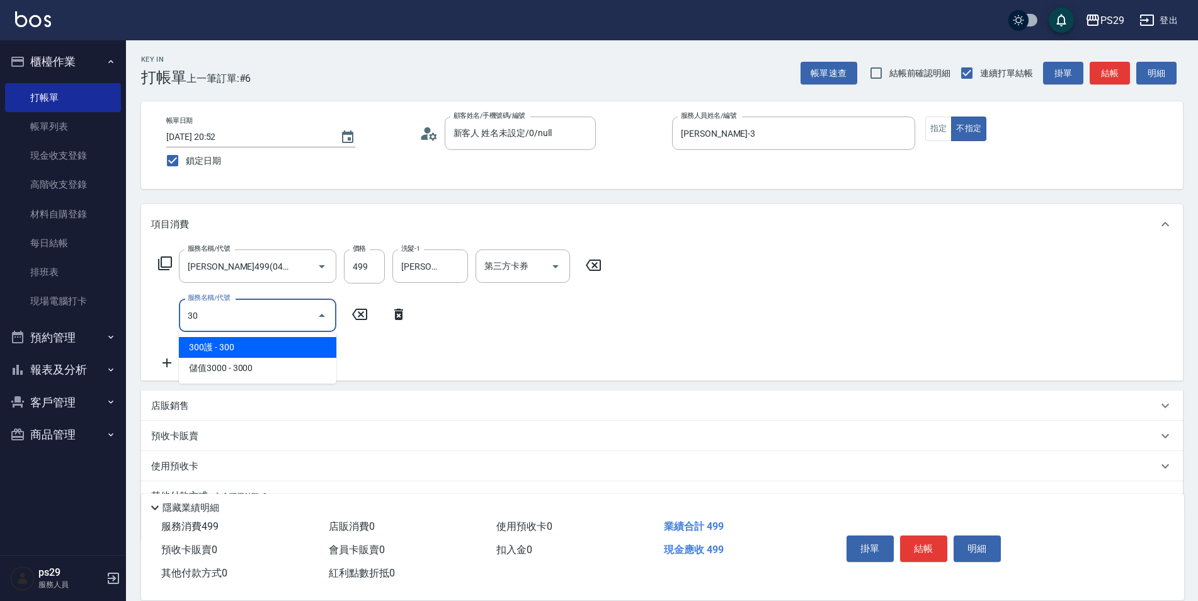
type input "304"
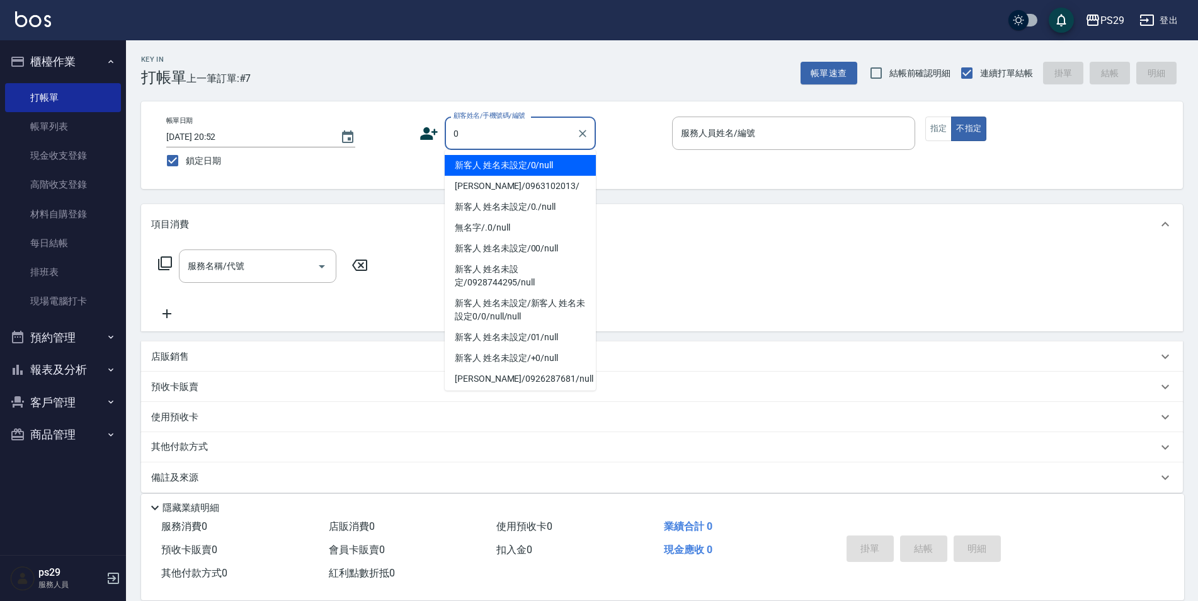
type input "新客人 姓名未設定/0/null"
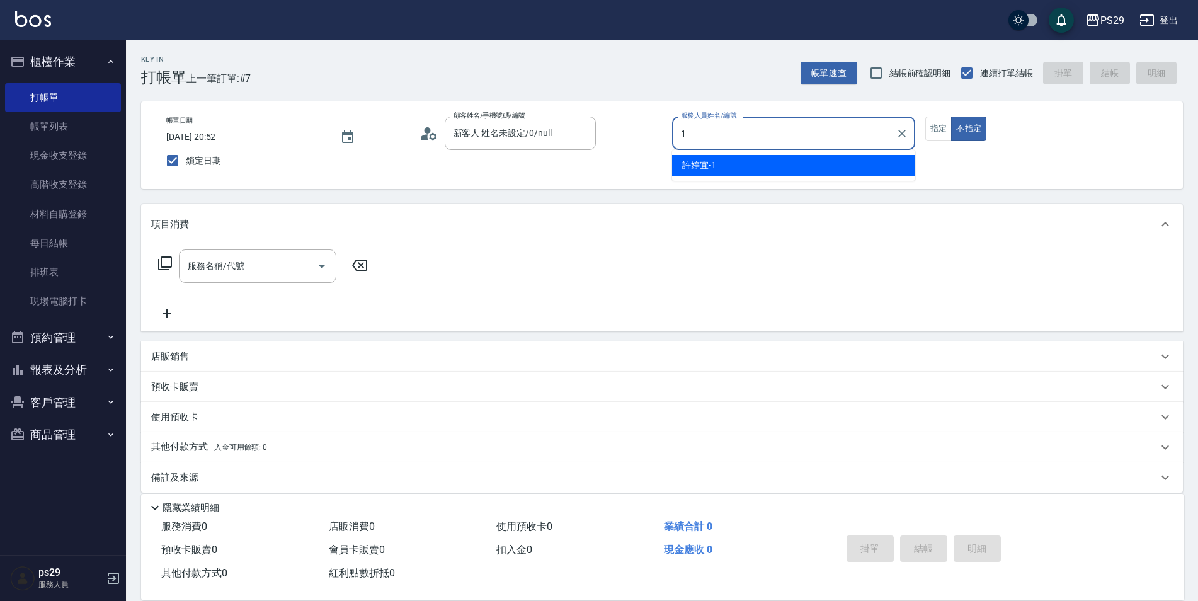
type input "[PERSON_NAME]-1"
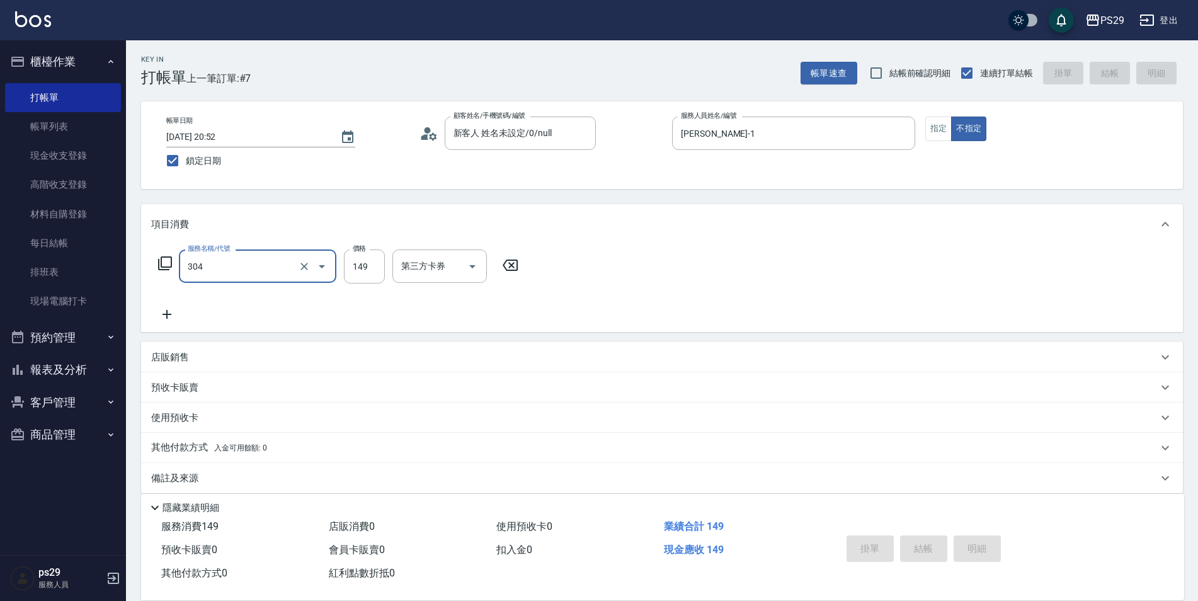
type input "304"
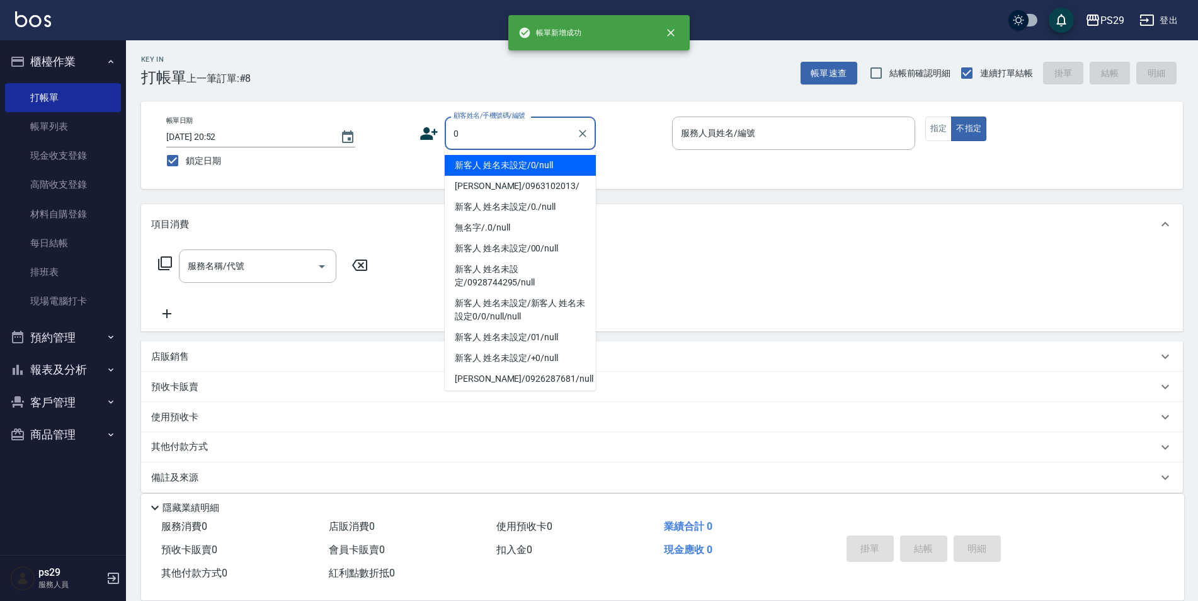
type input "0"
type input "."
type input "新客人 姓名未設定/0/null"
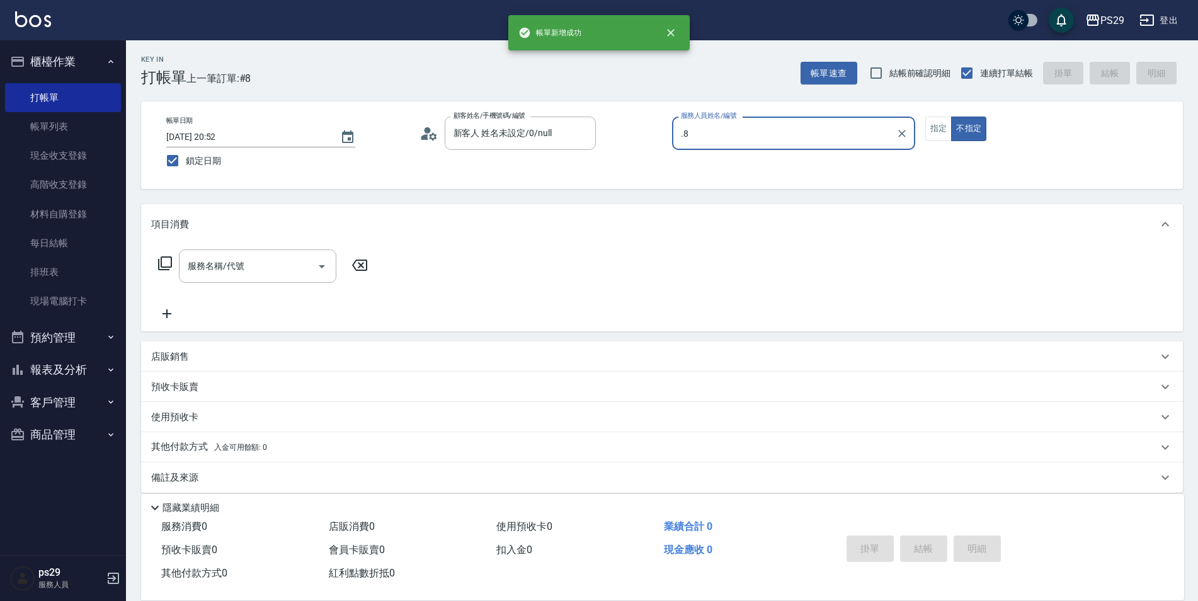
type input ".8"
click at [951, 117] on button "不指定" at bounding box center [968, 129] width 35 height 25
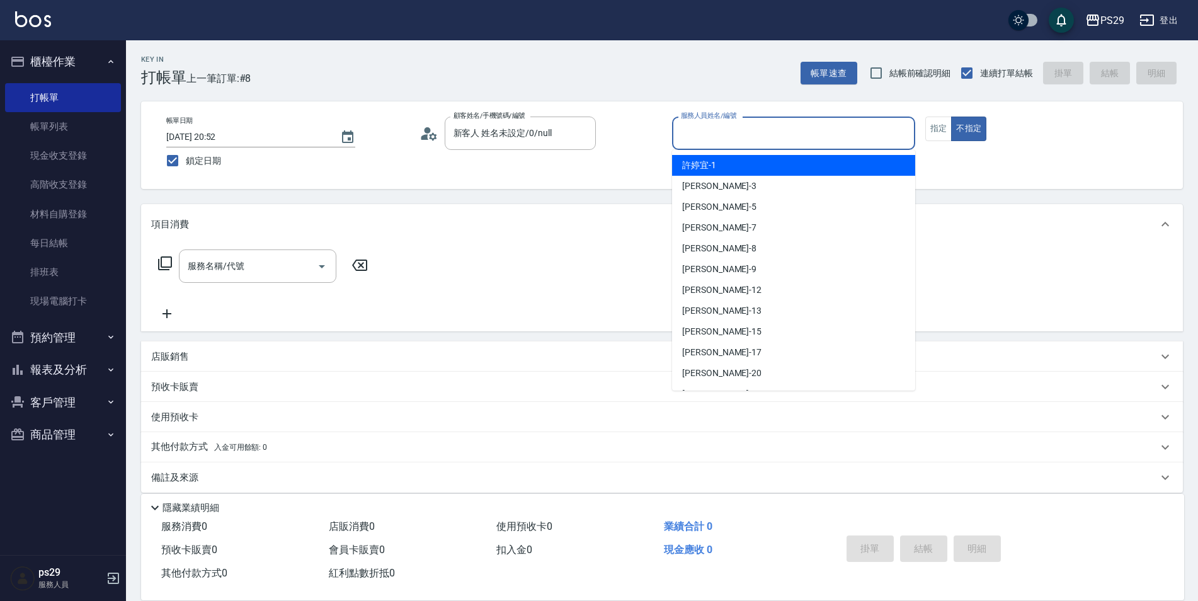
click at [713, 136] on input "服務人員姓名/編號" at bounding box center [794, 133] width 232 height 22
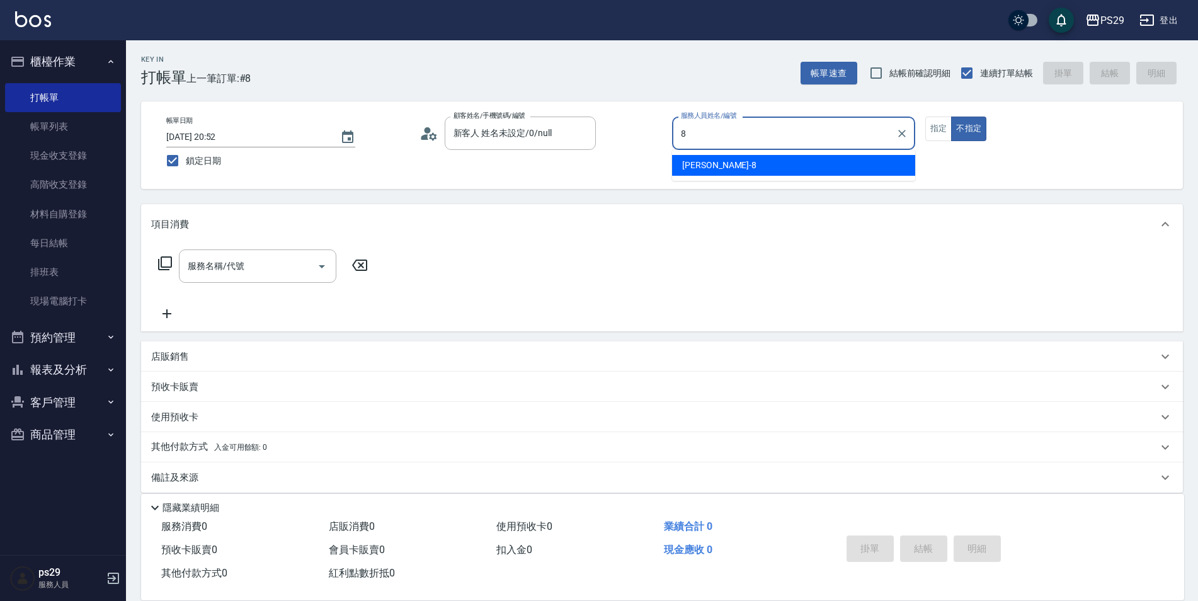
type input "[PERSON_NAME]-8"
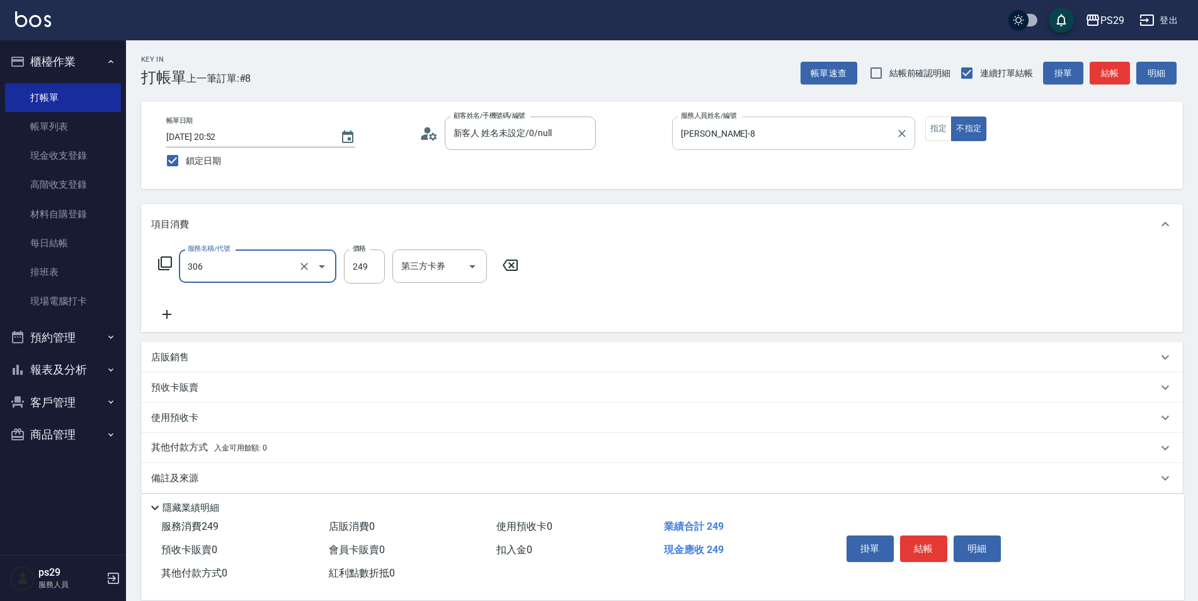
type input "剪髮(306)"
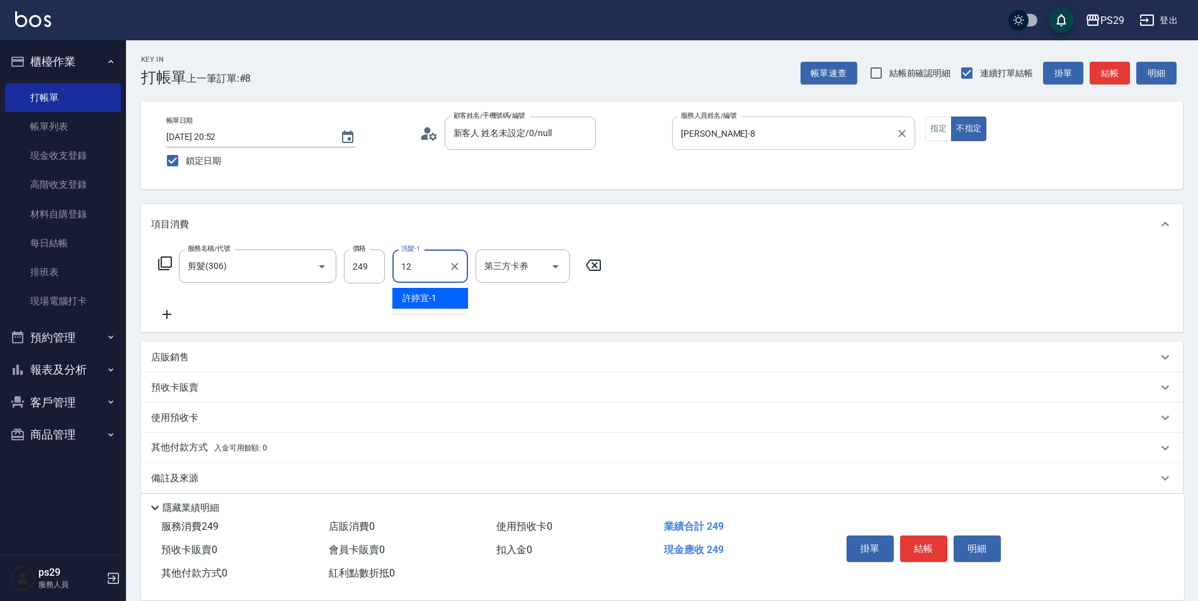
type input "[PERSON_NAME]-12"
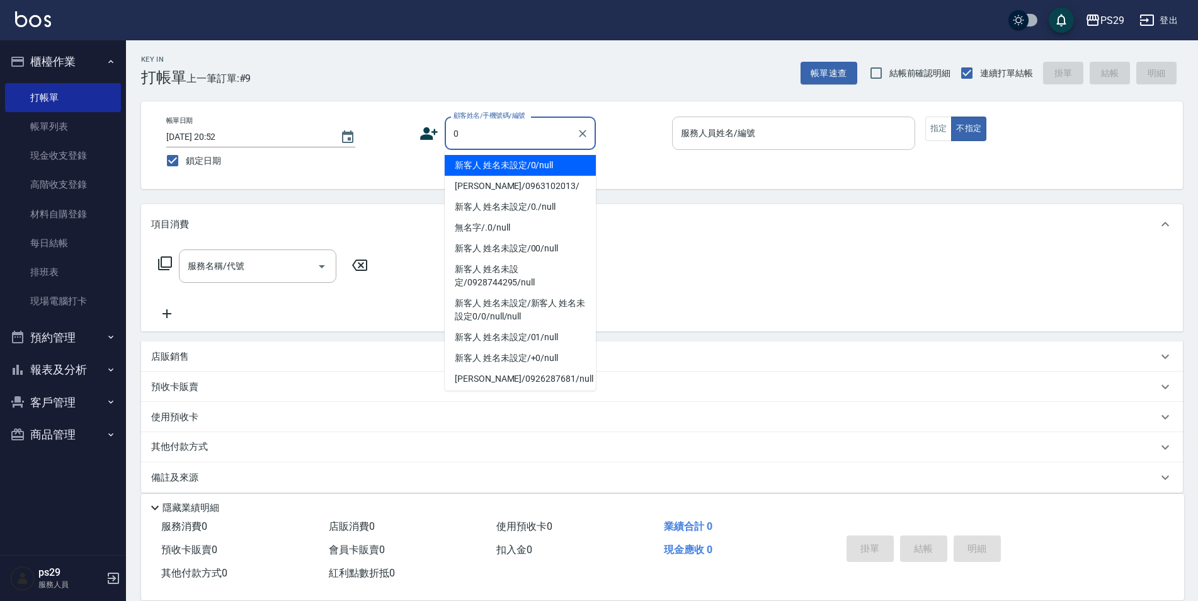
type input "新客人 姓名未設定/0/null"
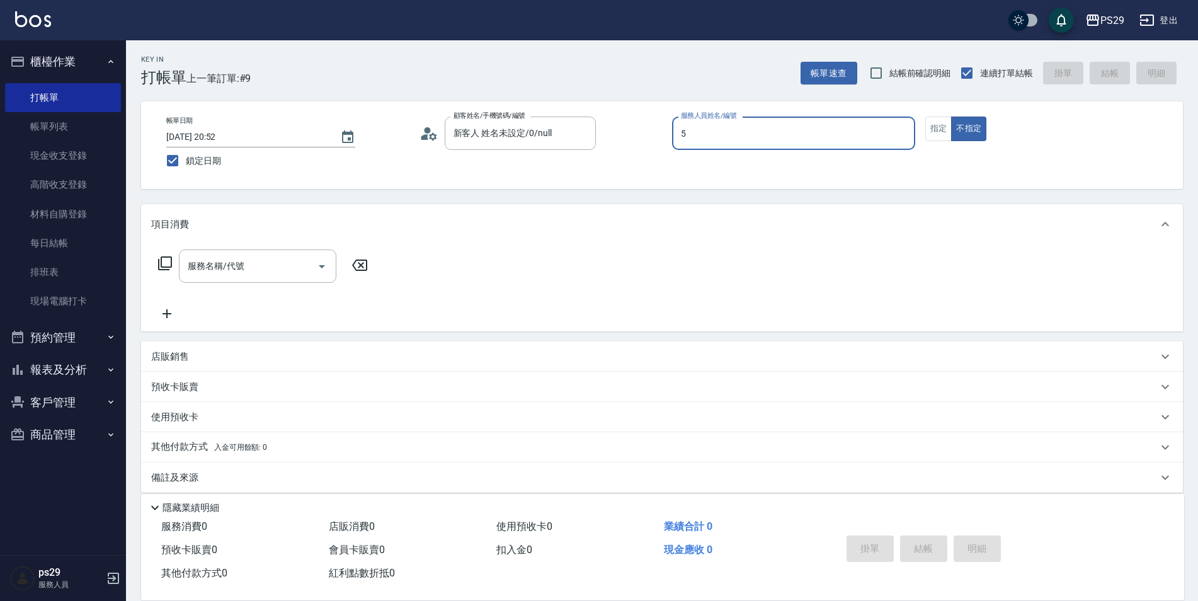
type input "[PERSON_NAME]維-5"
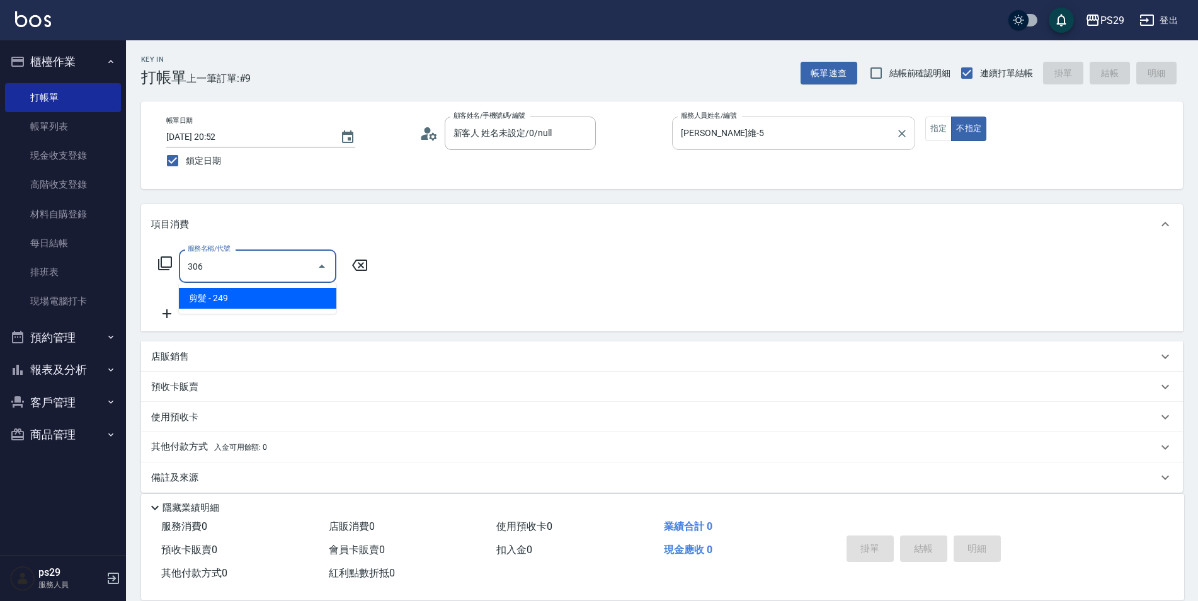
type input "剪髮(306)"
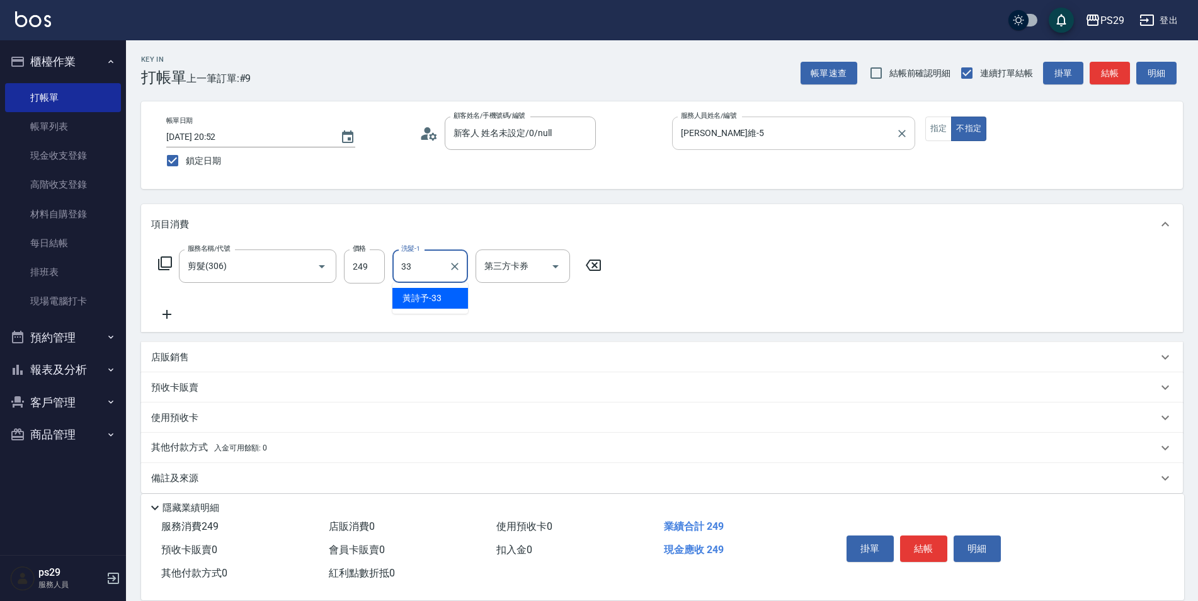
type input "黃詩予-33"
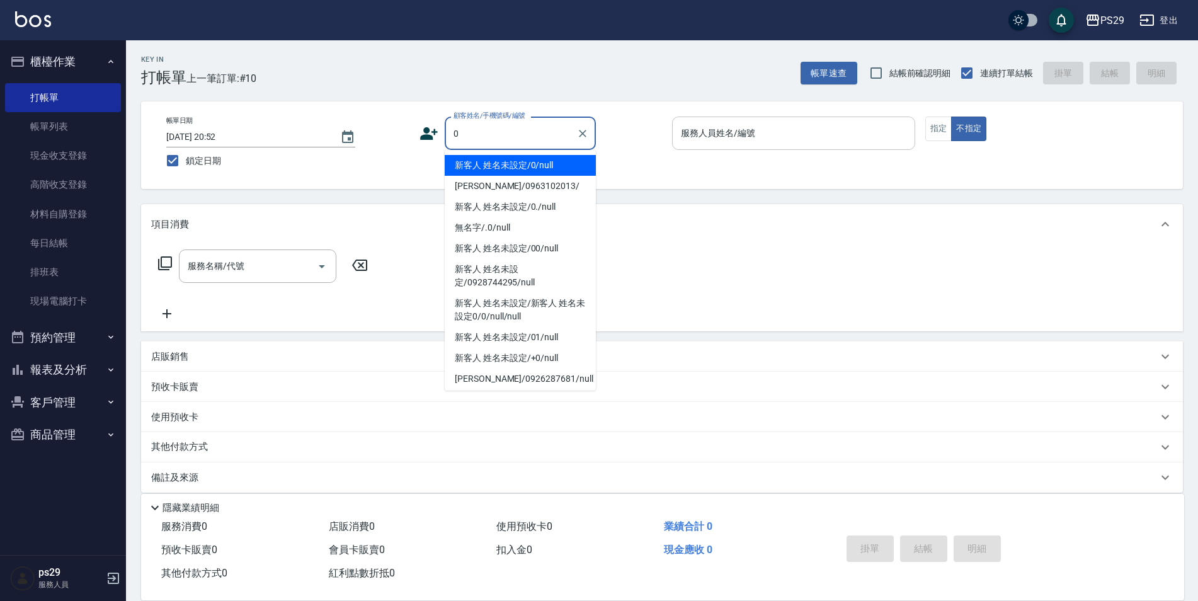
type input "新客人 姓名未設定/0/null"
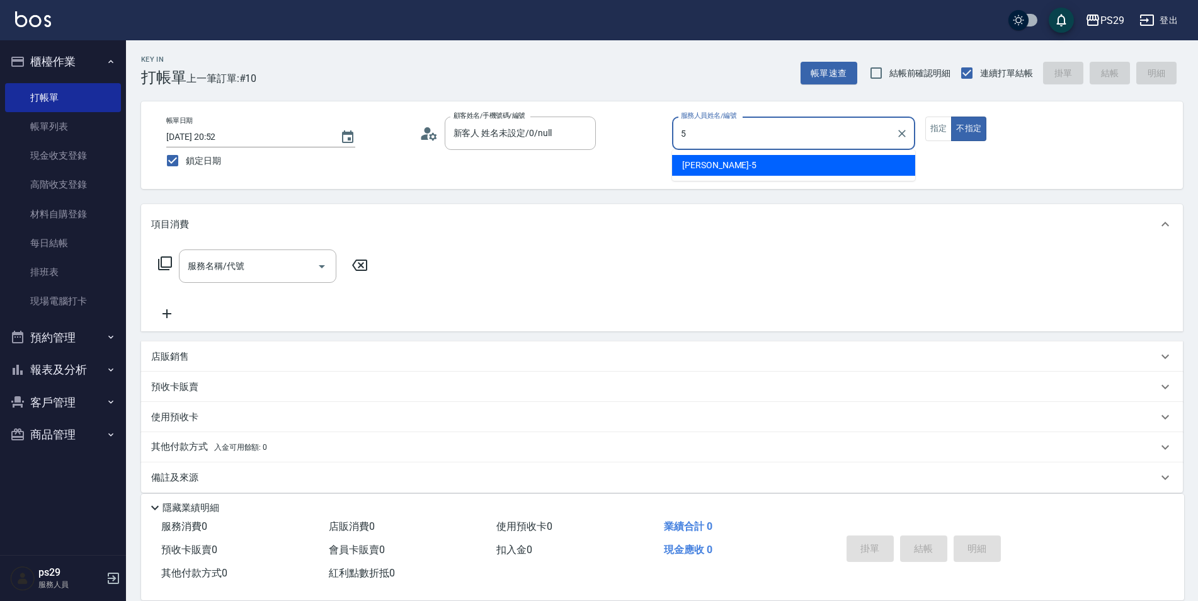
type input "[PERSON_NAME]維-5"
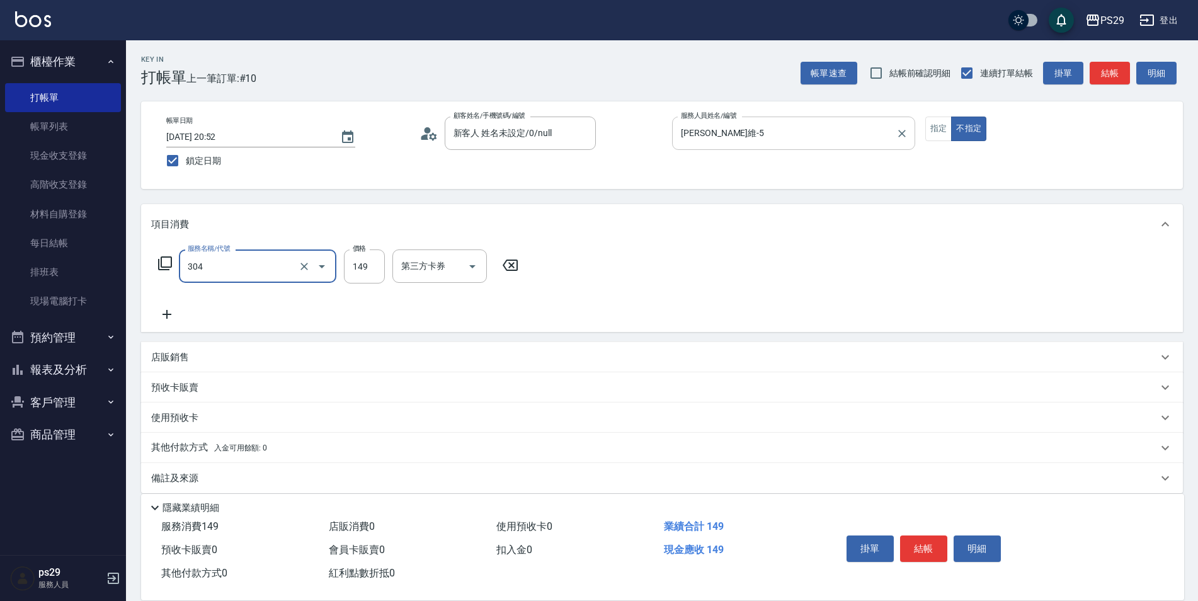
type input "304"
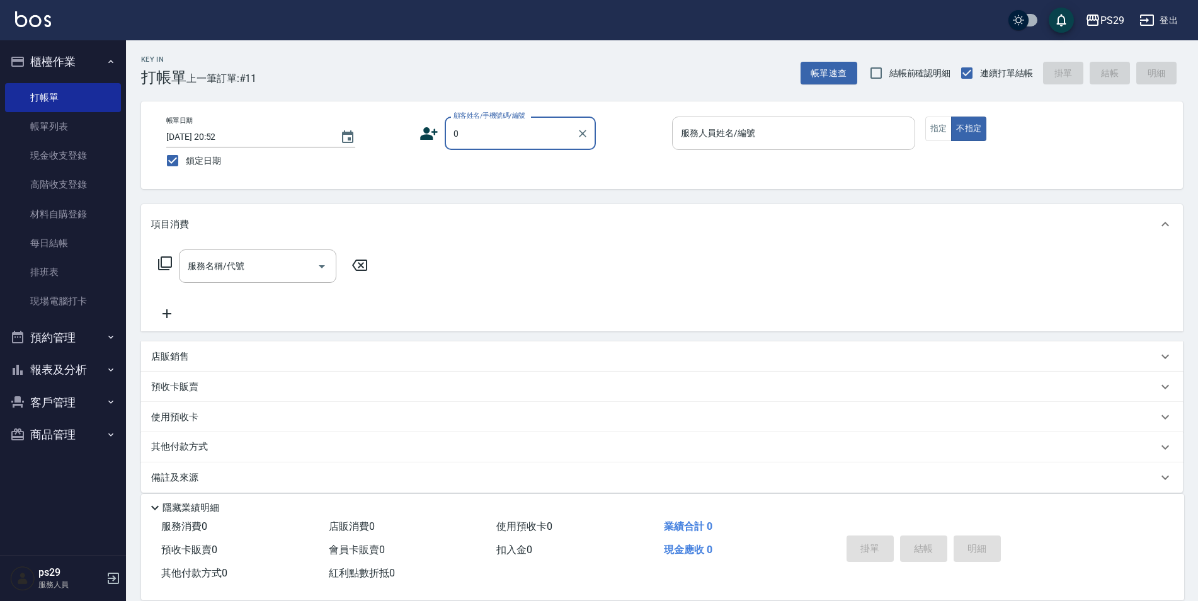
type input "新客人 姓名未設定/0/null"
type input "[PERSON_NAME]-3"
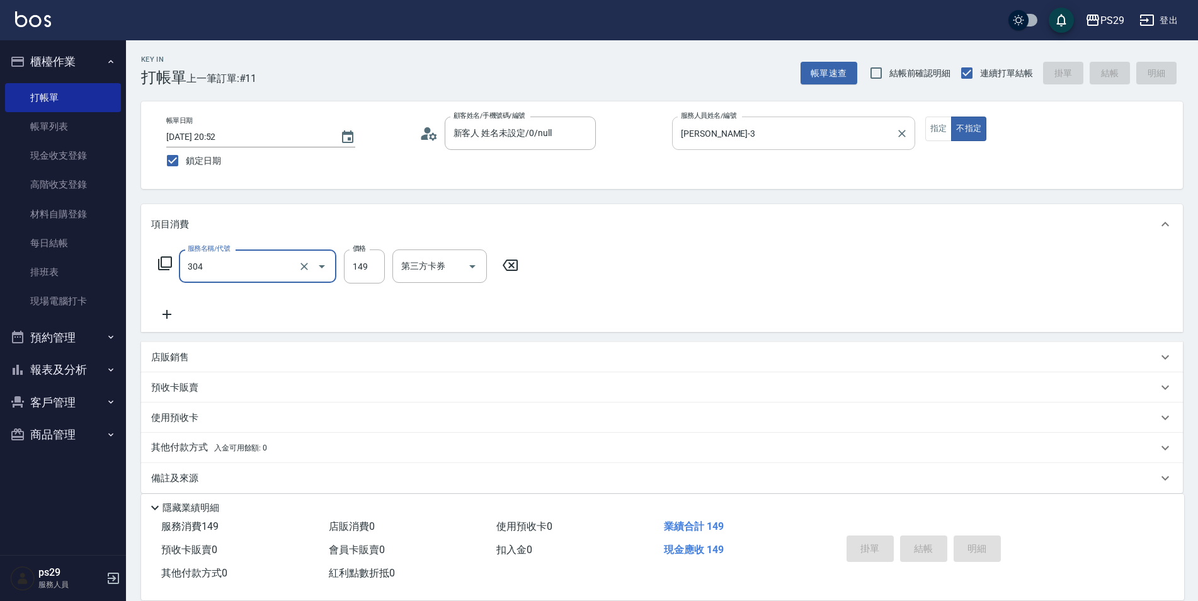
type input "304"
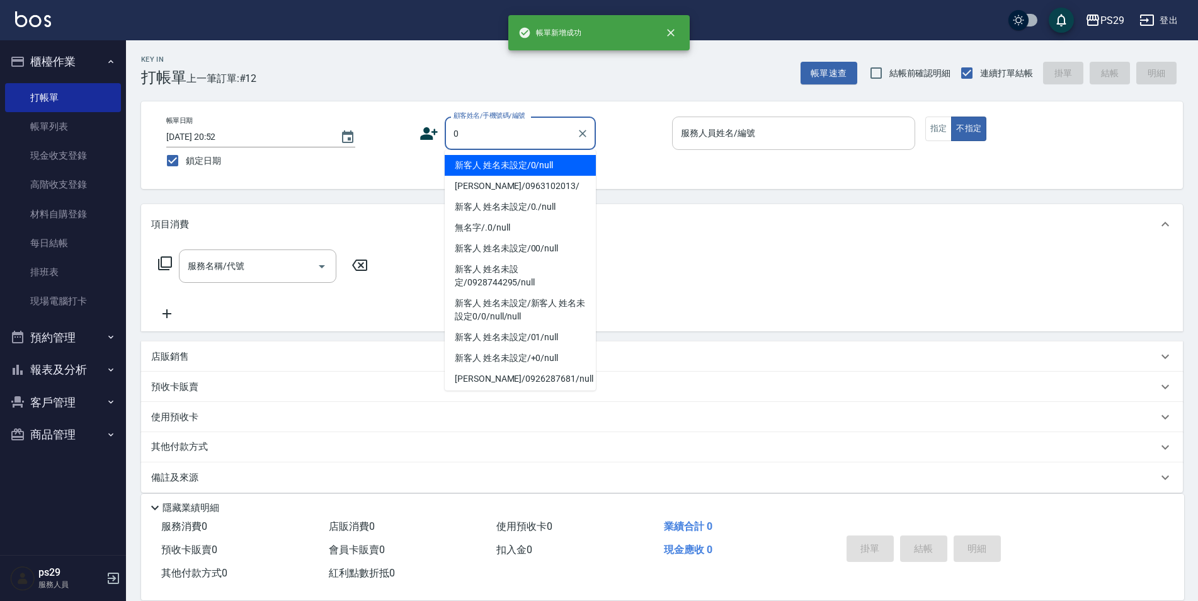
type input "新客人 姓名未設定/0/null"
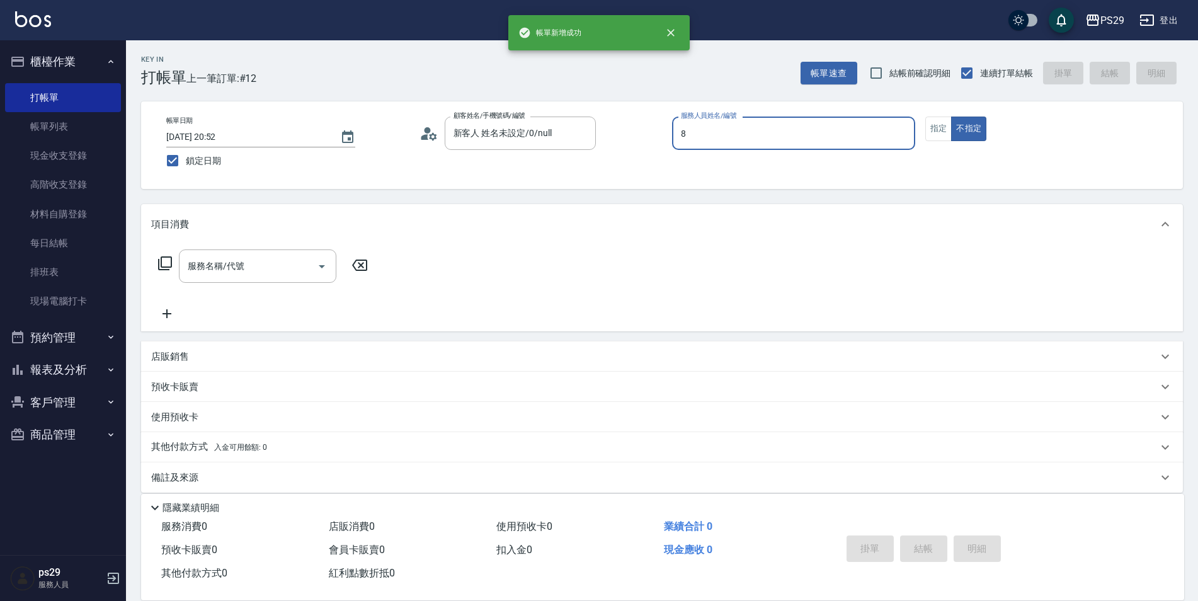
type input "[PERSON_NAME]-8"
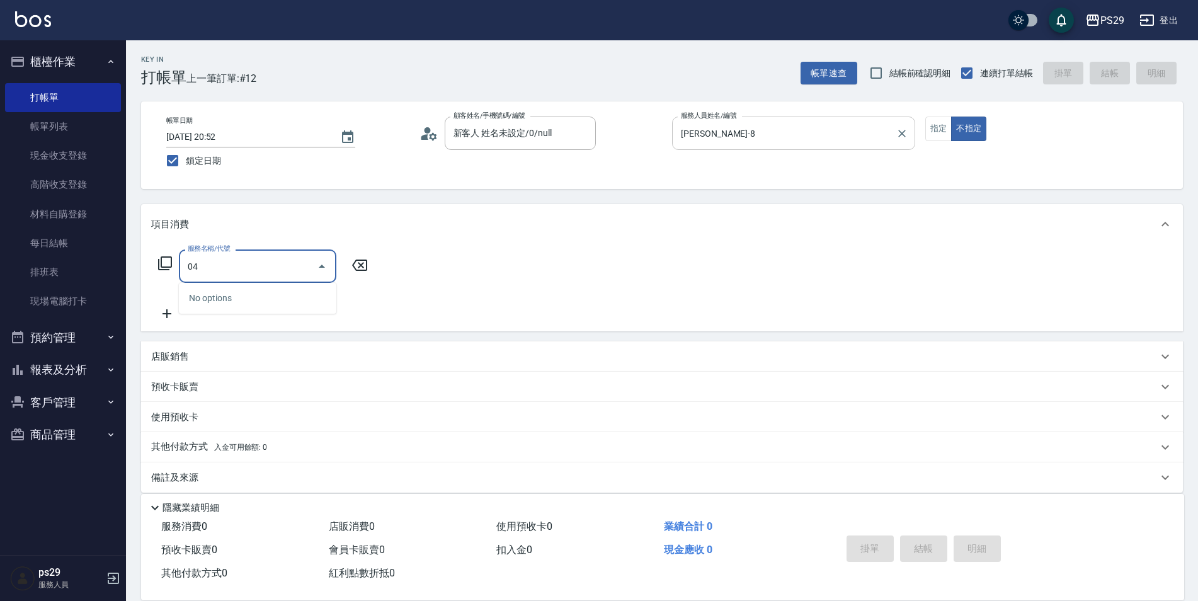
type input "0"
type input "304"
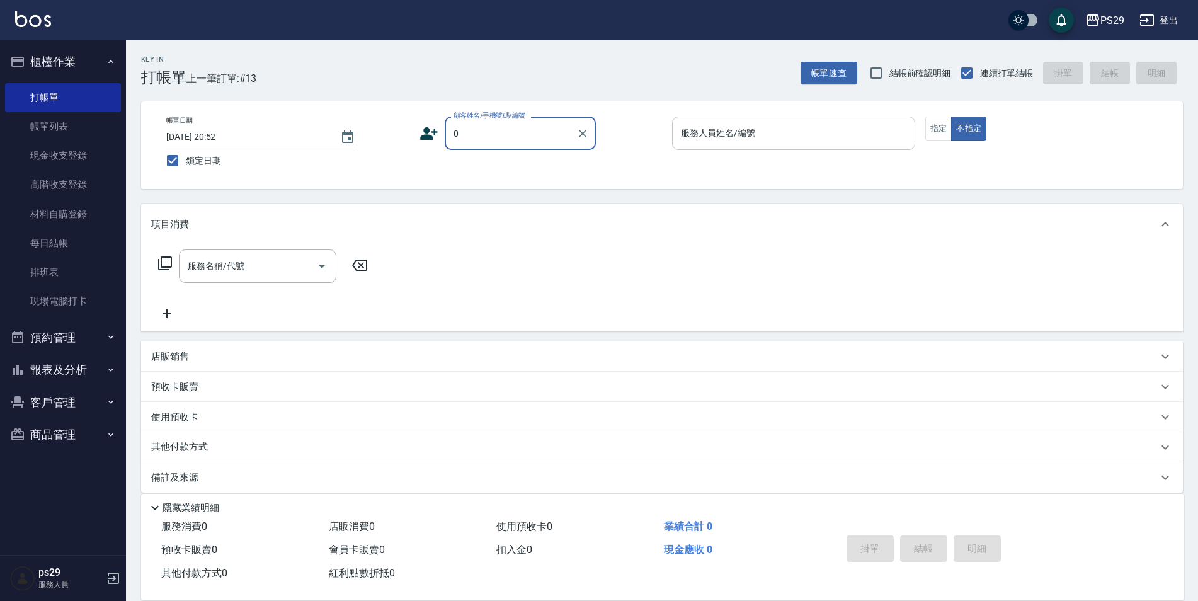
type input "新客人 姓名未設定/0/null"
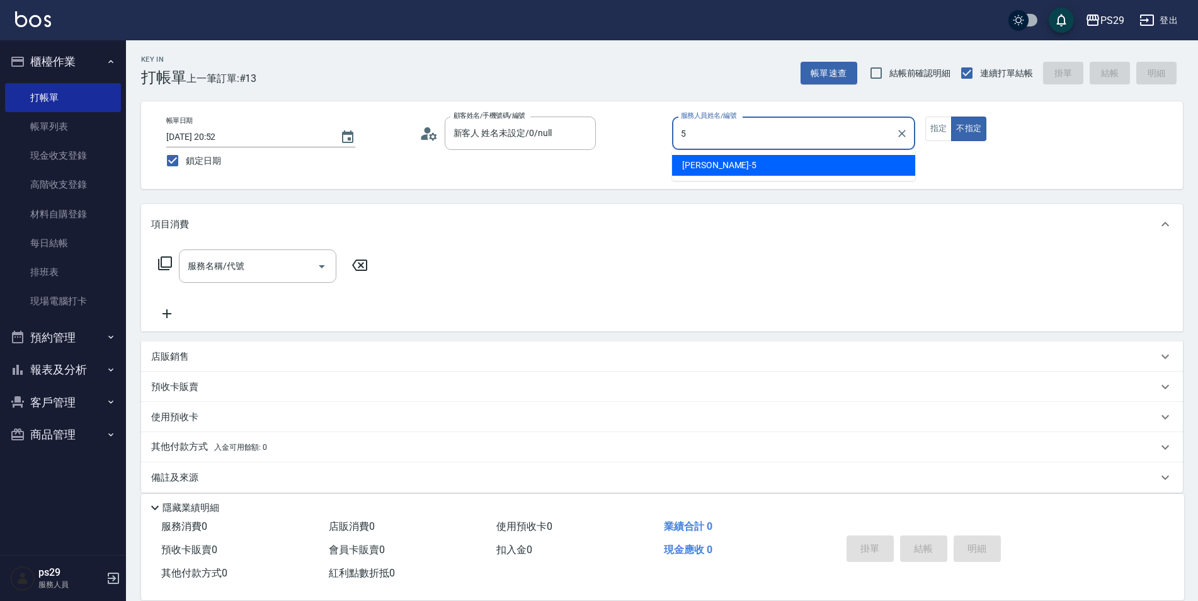
type input "[PERSON_NAME]維-5"
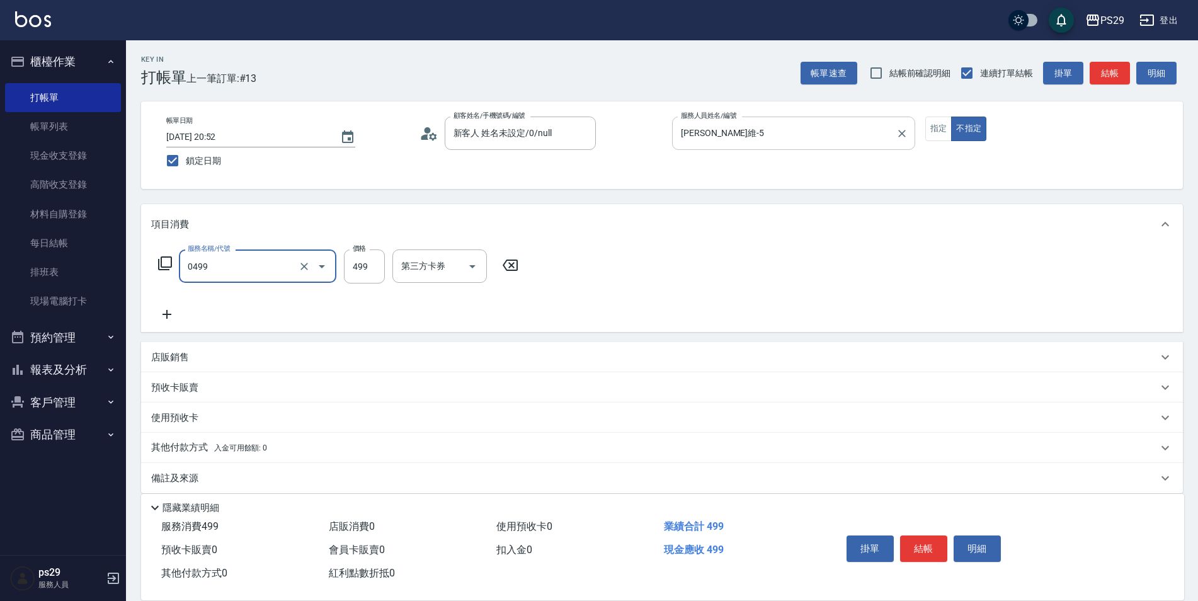
type input "[PERSON_NAME]499(0499)"
type input "[PERSON_NAME]-20"
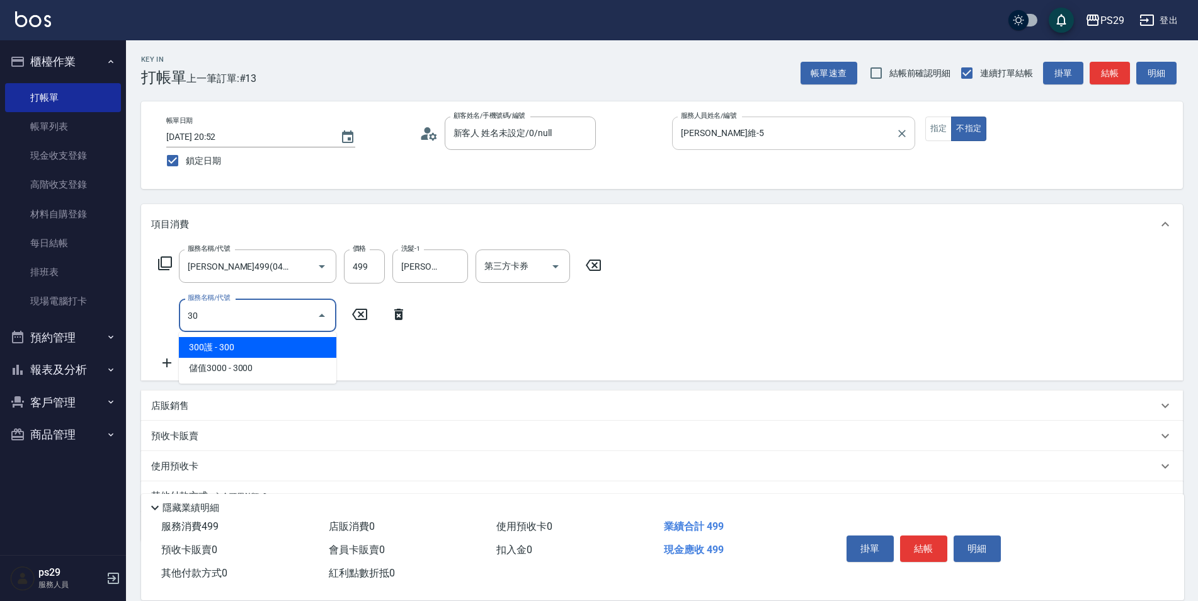
type input "304"
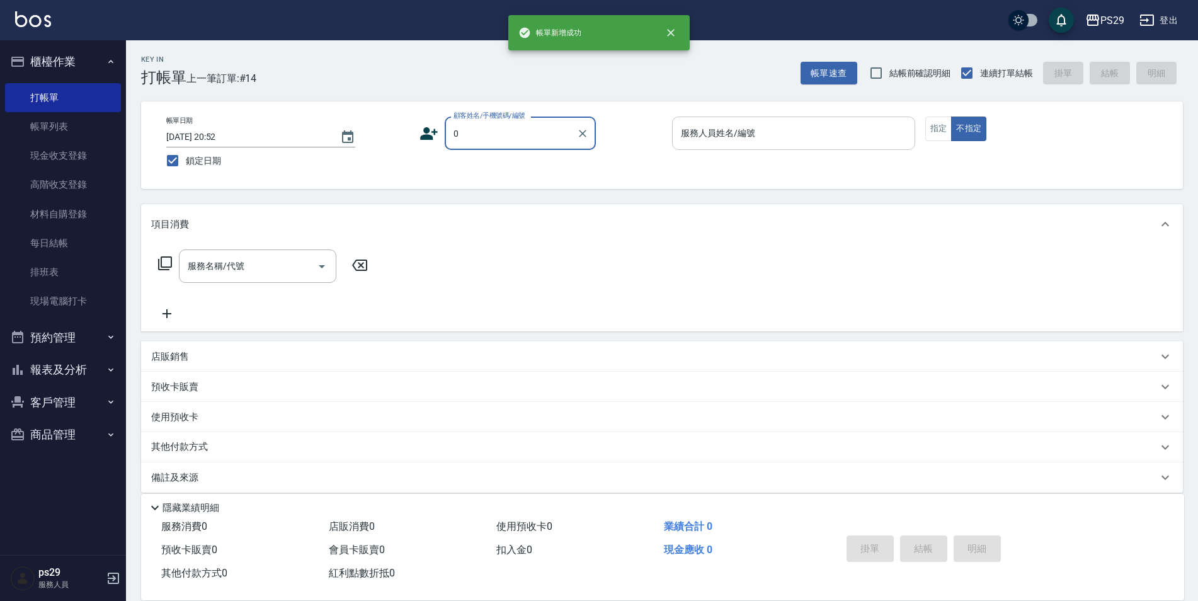
type input "新客人 姓名未設定/0/null"
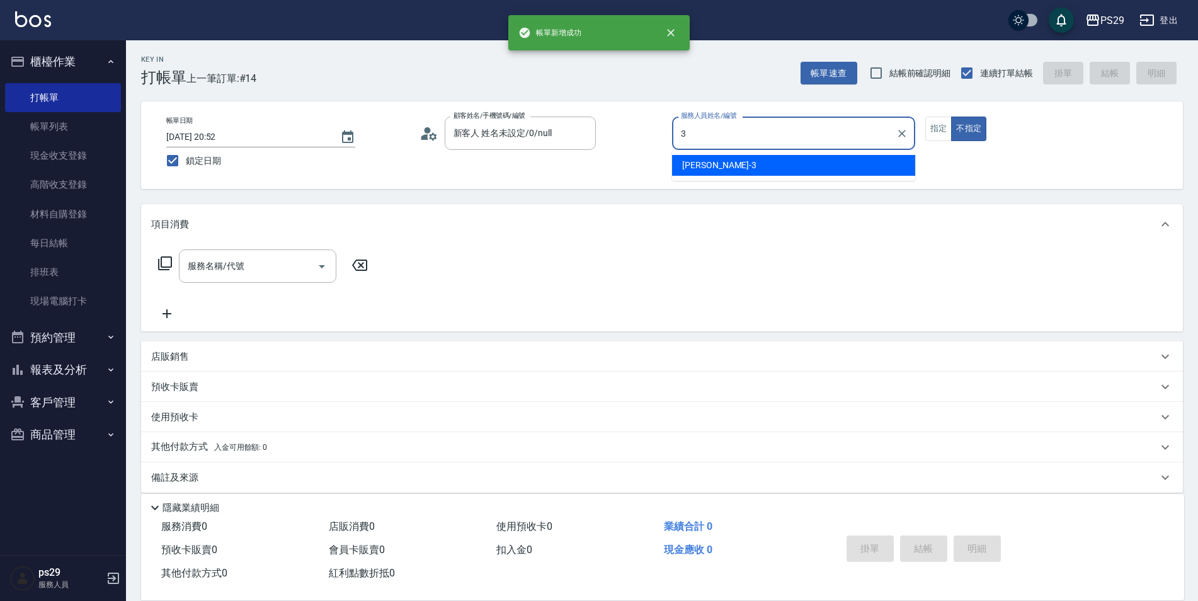
type input "[PERSON_NAME]-3"
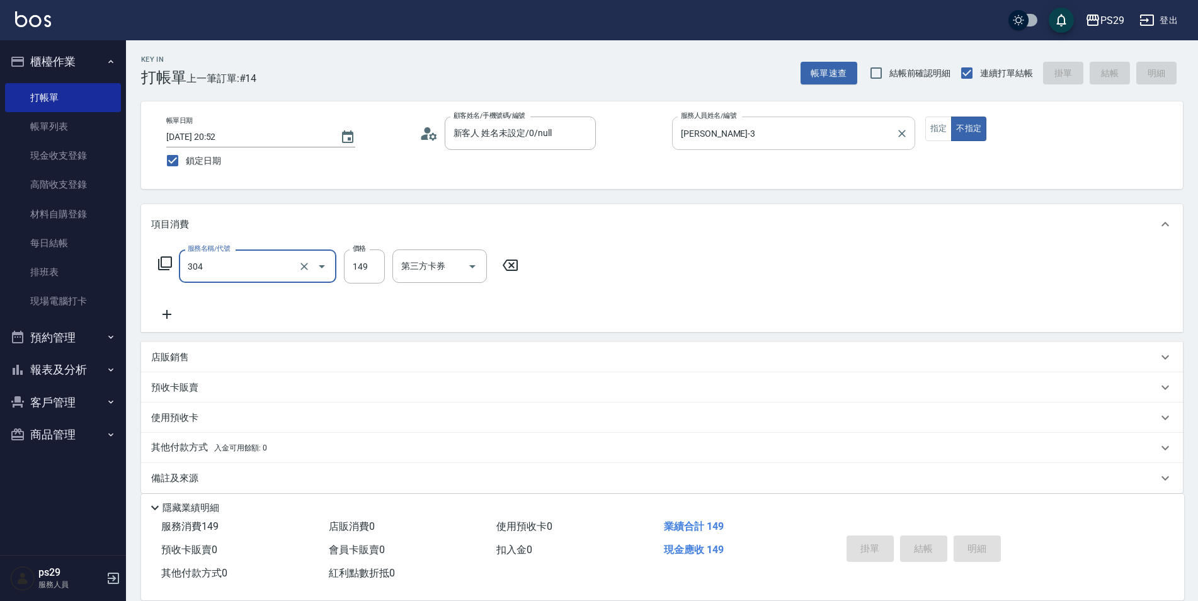
type input "304"
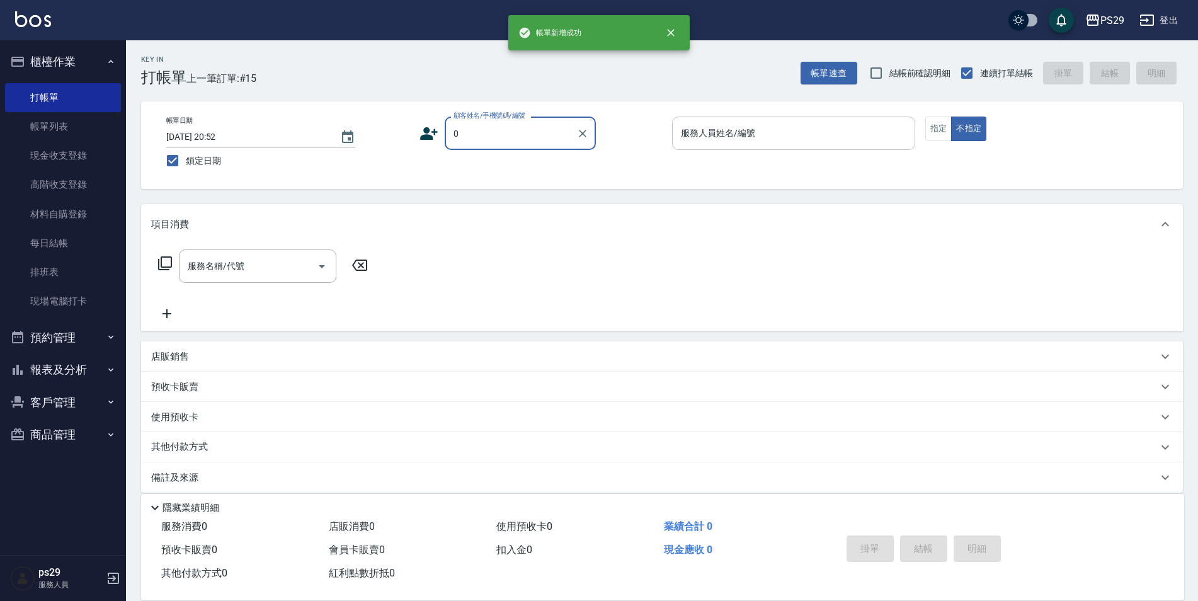
type input "新客人 姓名未設定/0/null"
type input "[PERSON_NAME]-1"
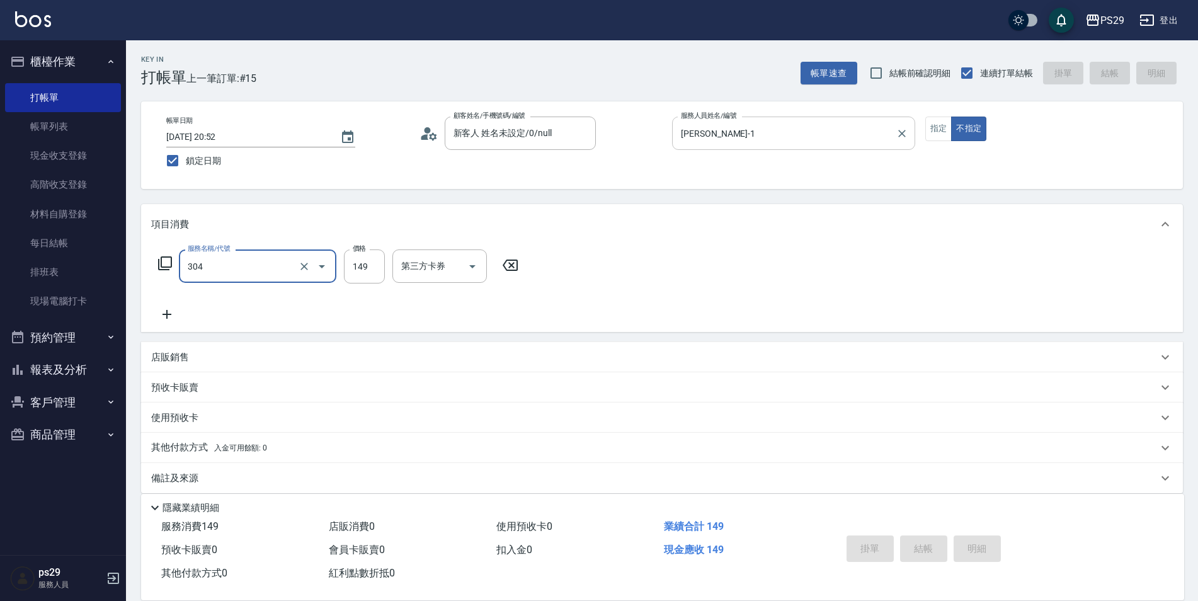
type input "304"
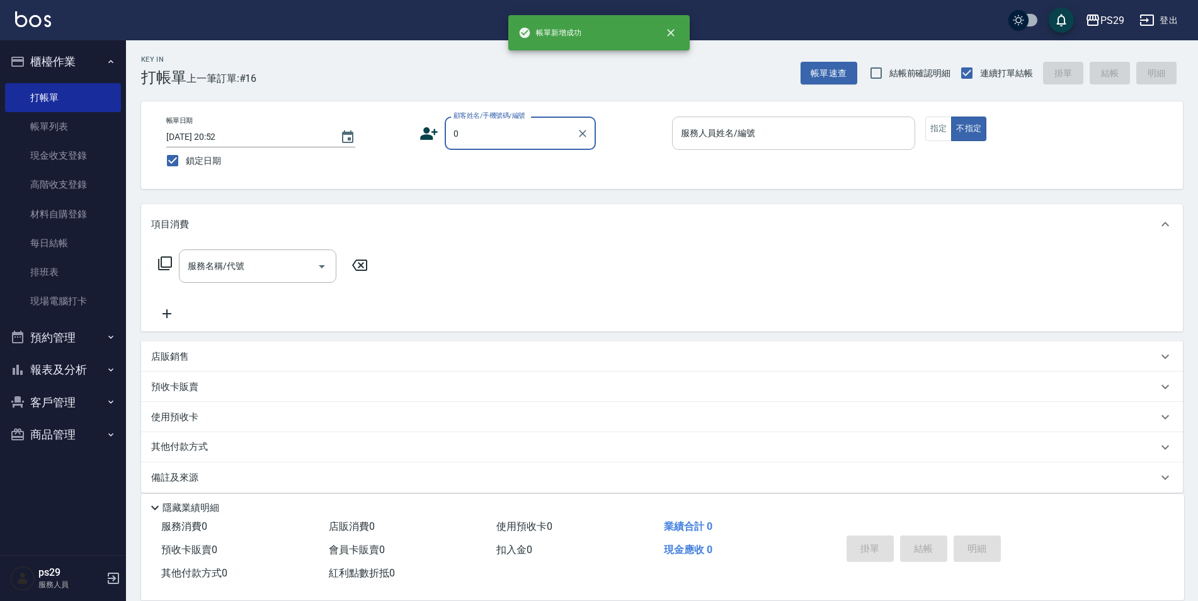
type input "新客人 姓名未設定/0/null"
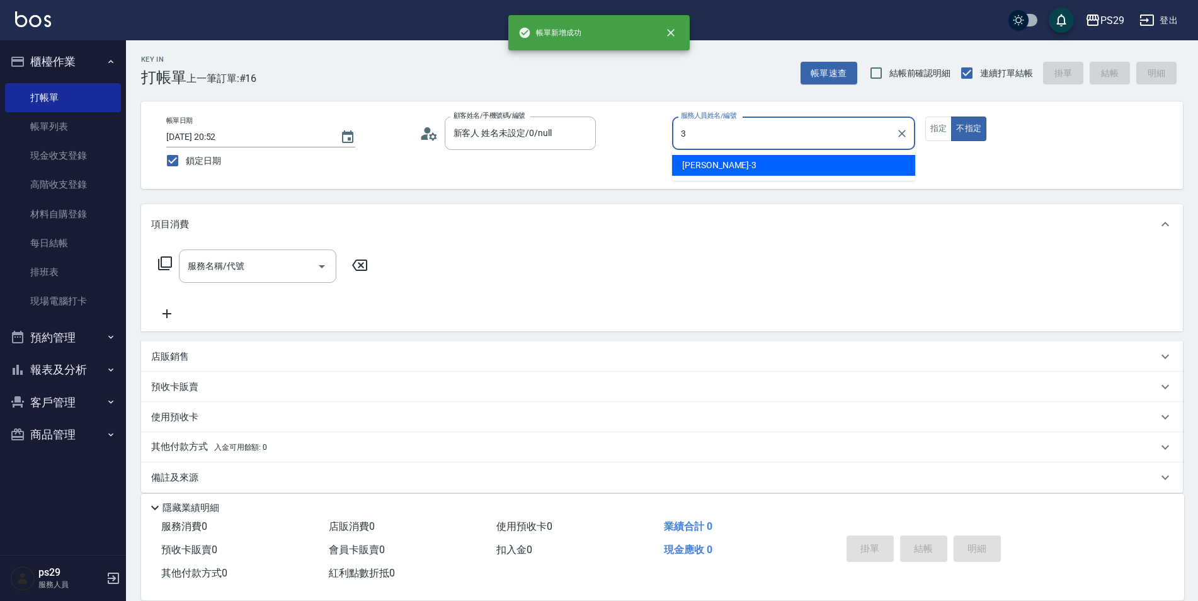
type input "[PERSON_NAME]-3"
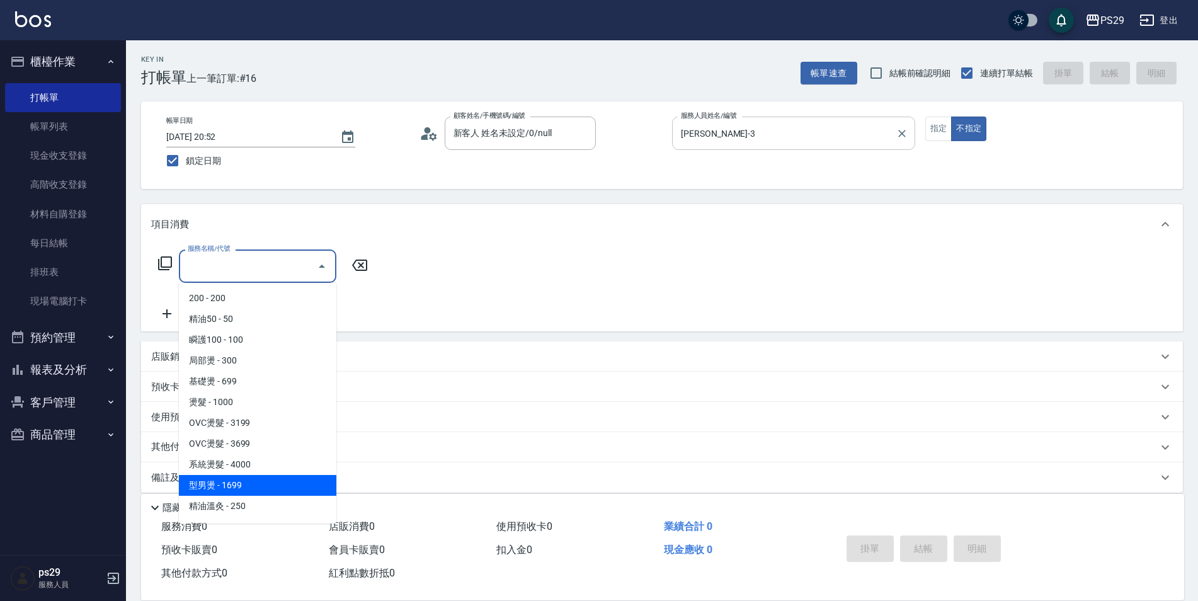
type input "型男燙(211)"
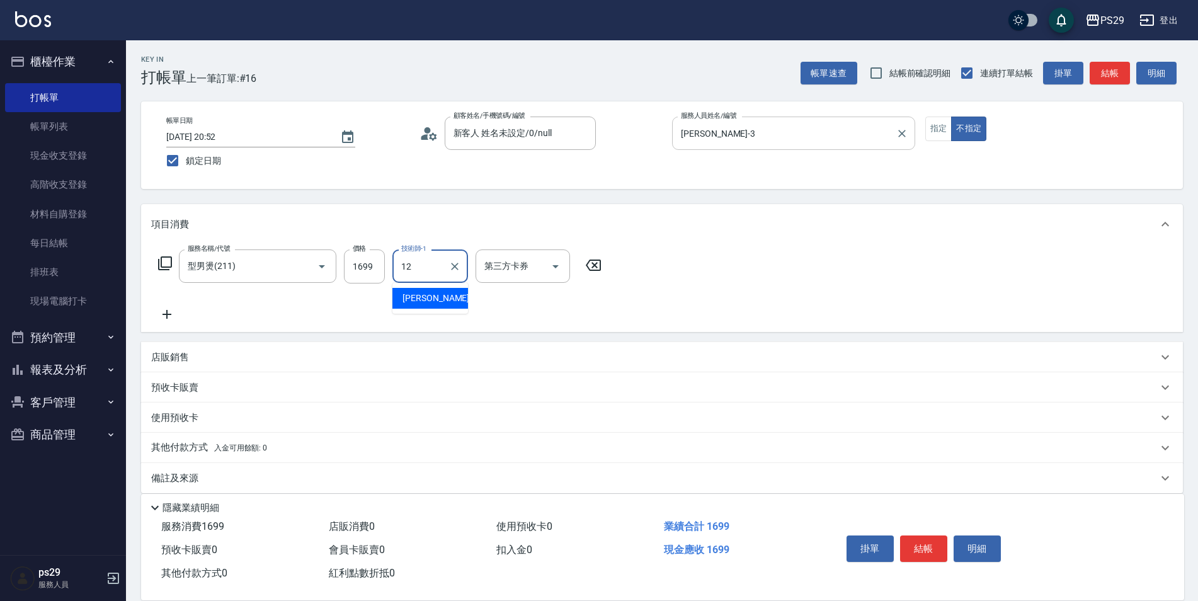
type input "[PERSON_NAME]-12"
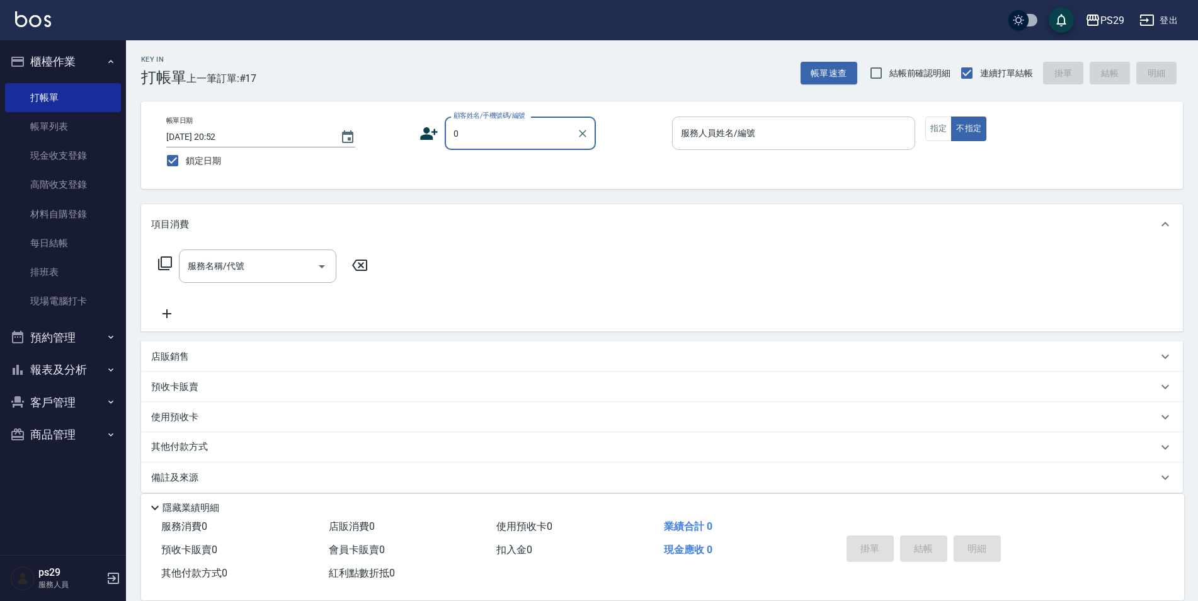
type input "新客人 姓名未設定/0/null"
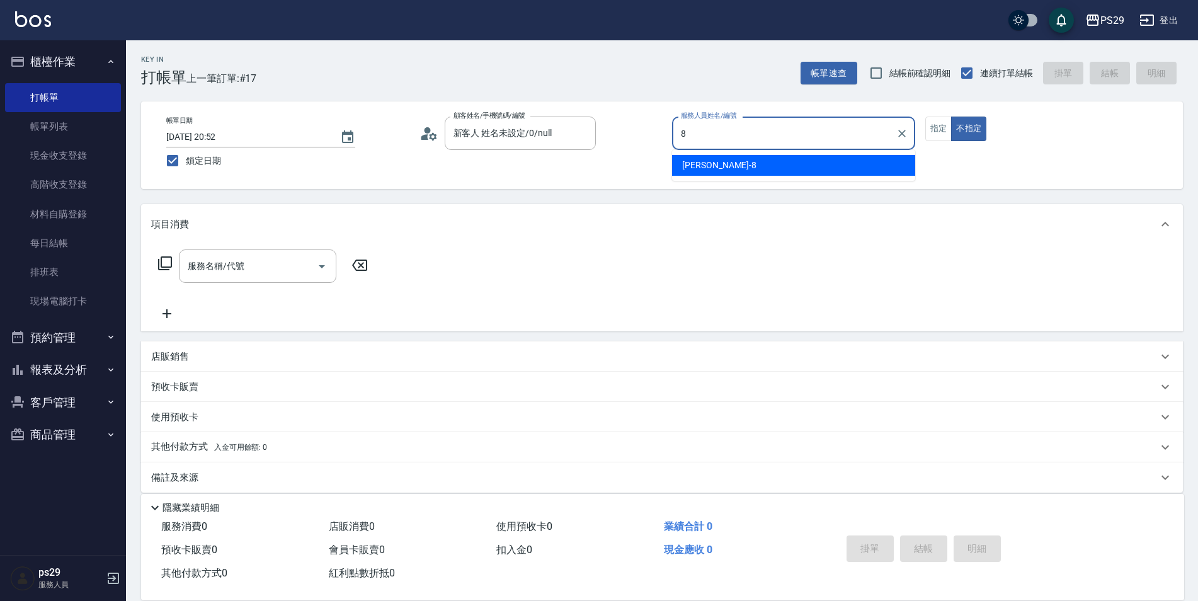
type input "[PERSON_NAME]-8"
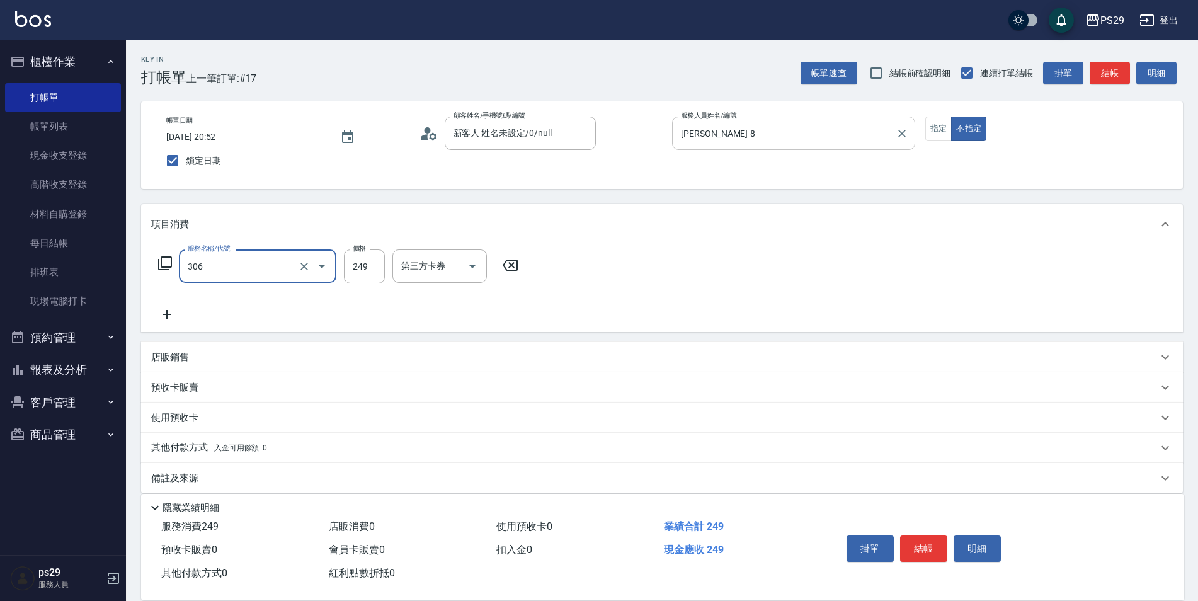
type input "剪髮(306)"
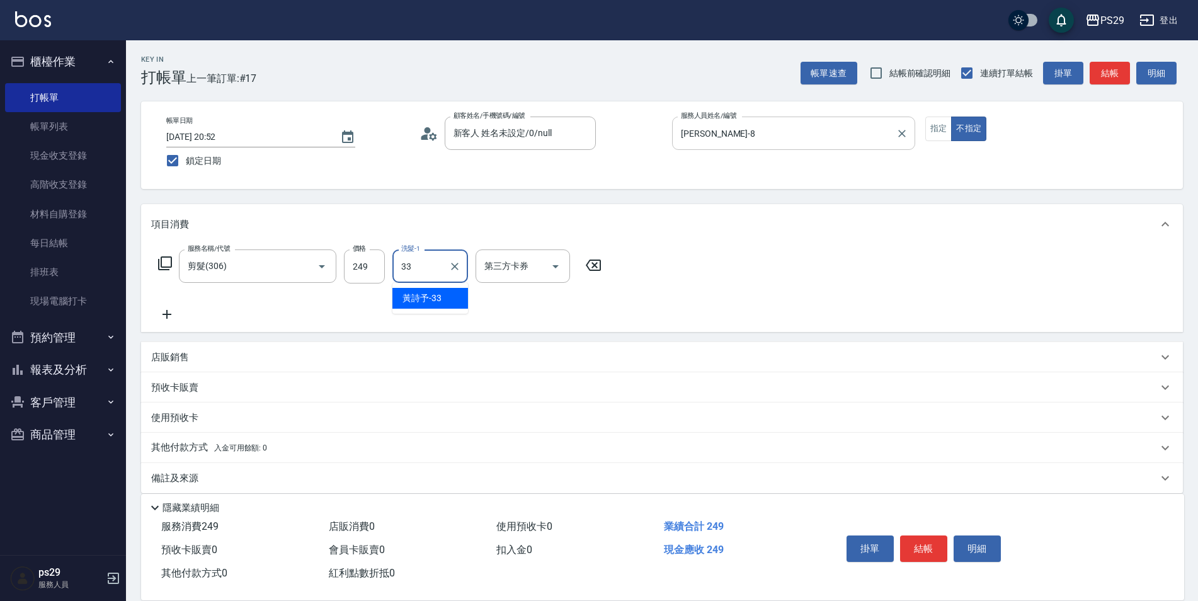
type input "黃詩予-33"
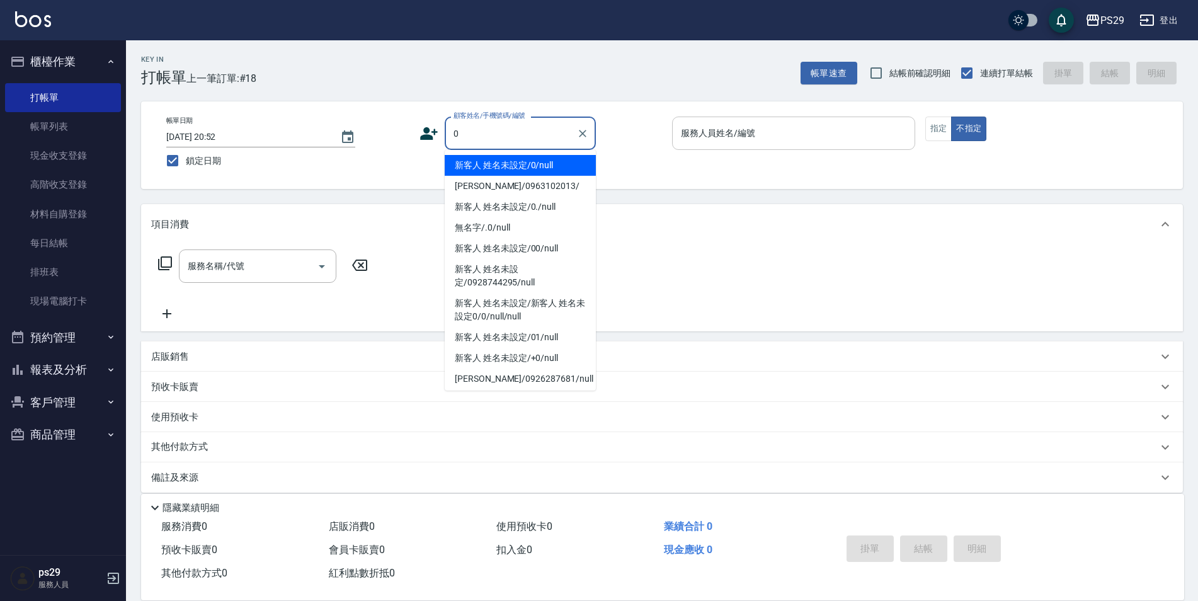
type input "新客人 姓名未設定/0/null"
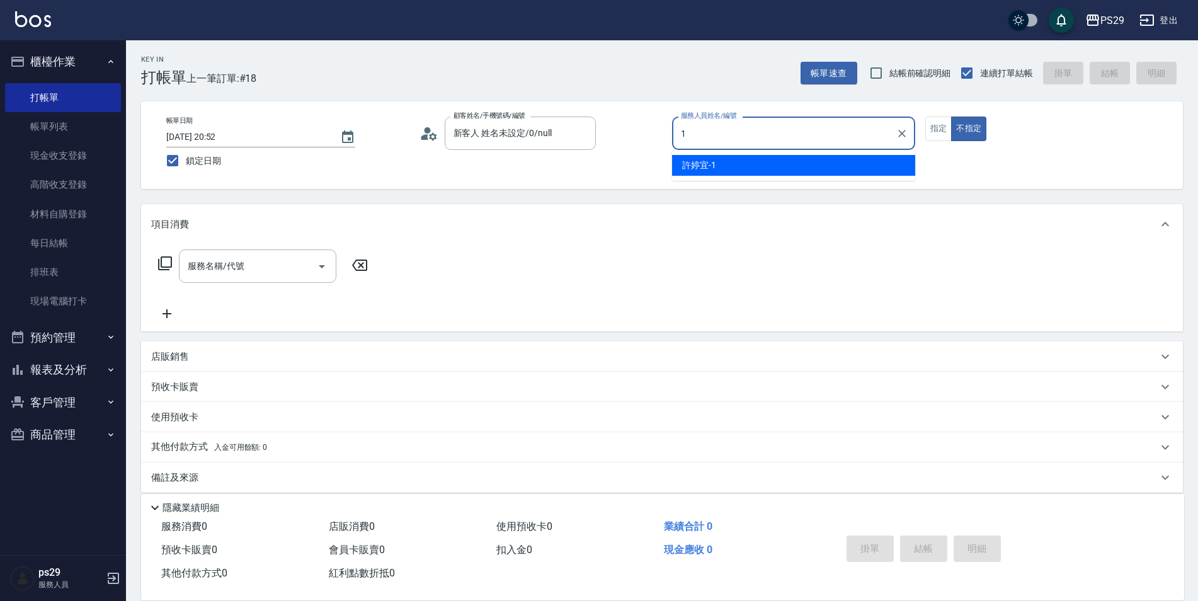
type input "[PERSON_NAME]-1"
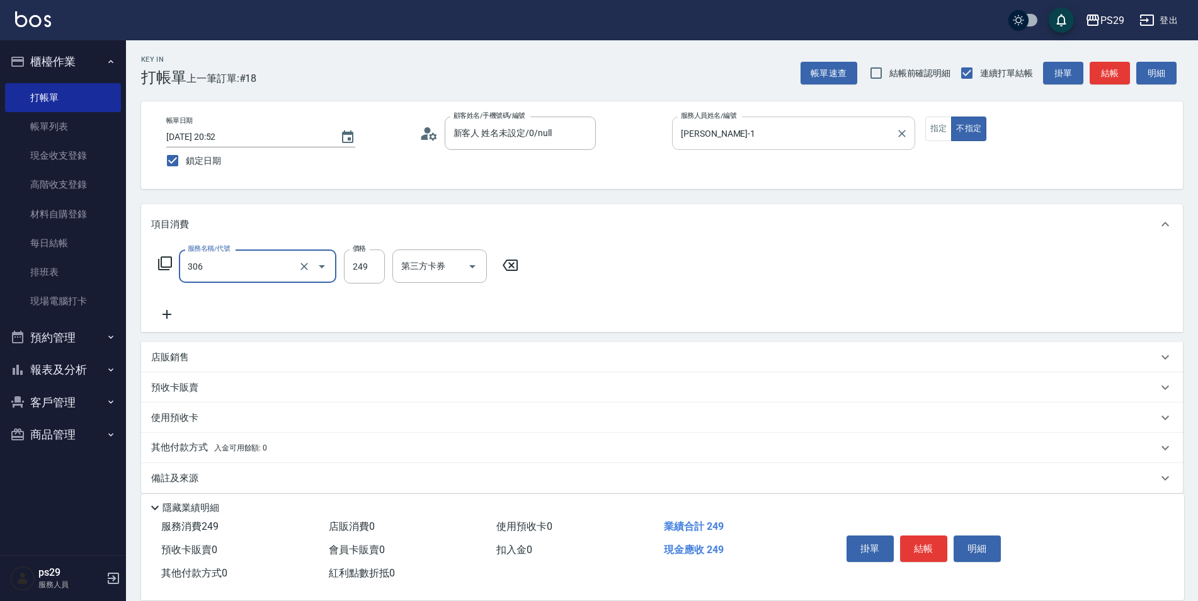
type input "剪髮(306)"
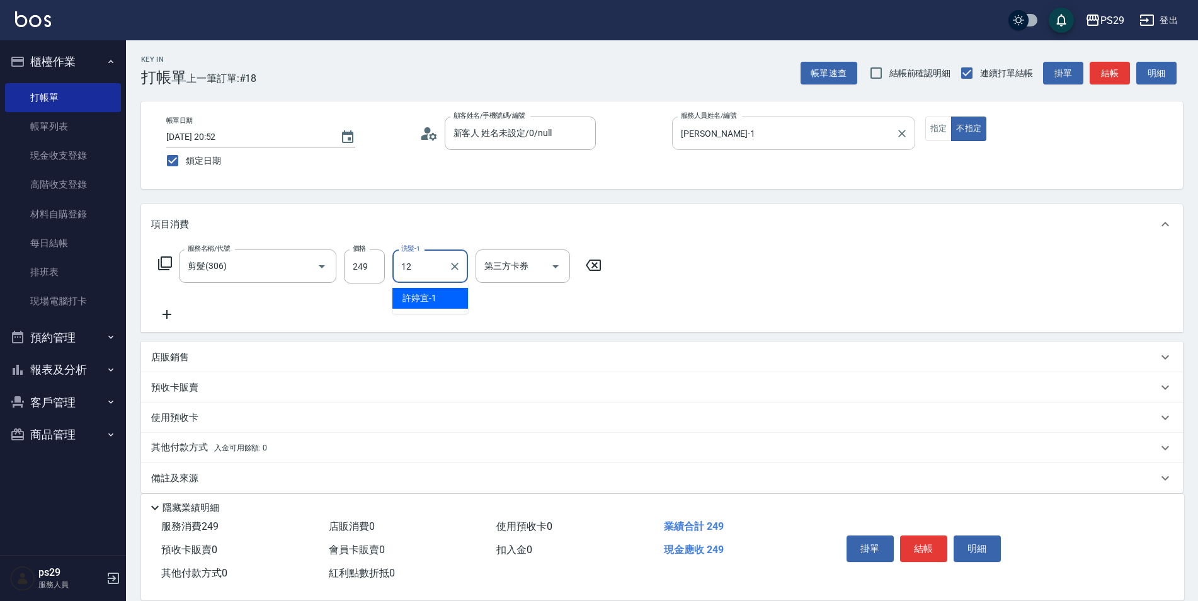
type input "[PERSON_NAME]-12"
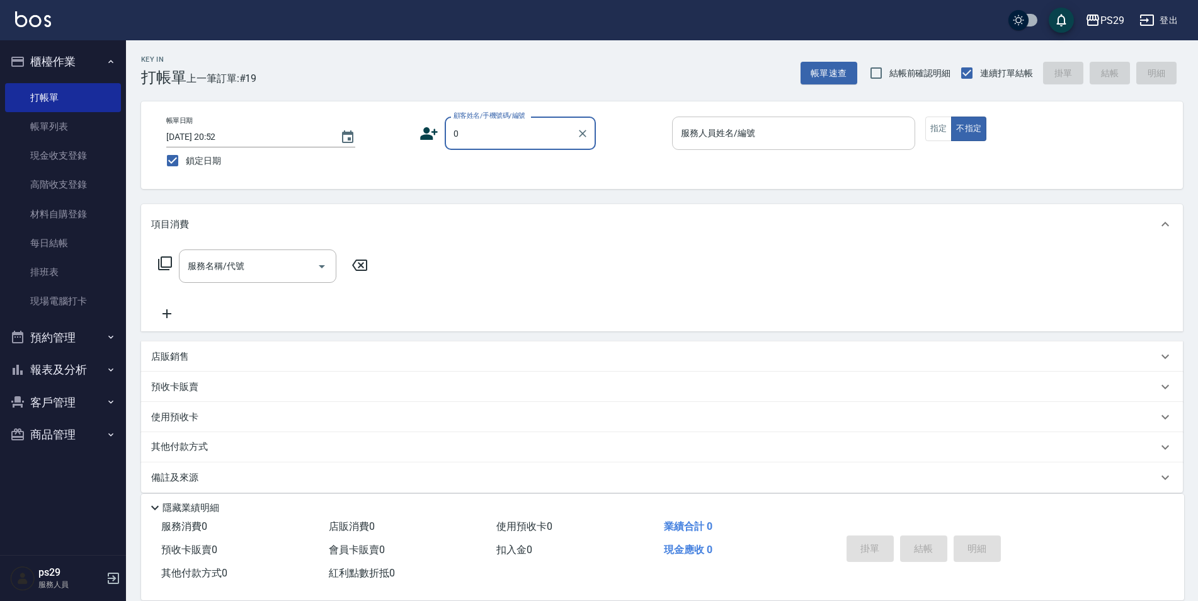
type input "新客人 姓名未設定/0/null"
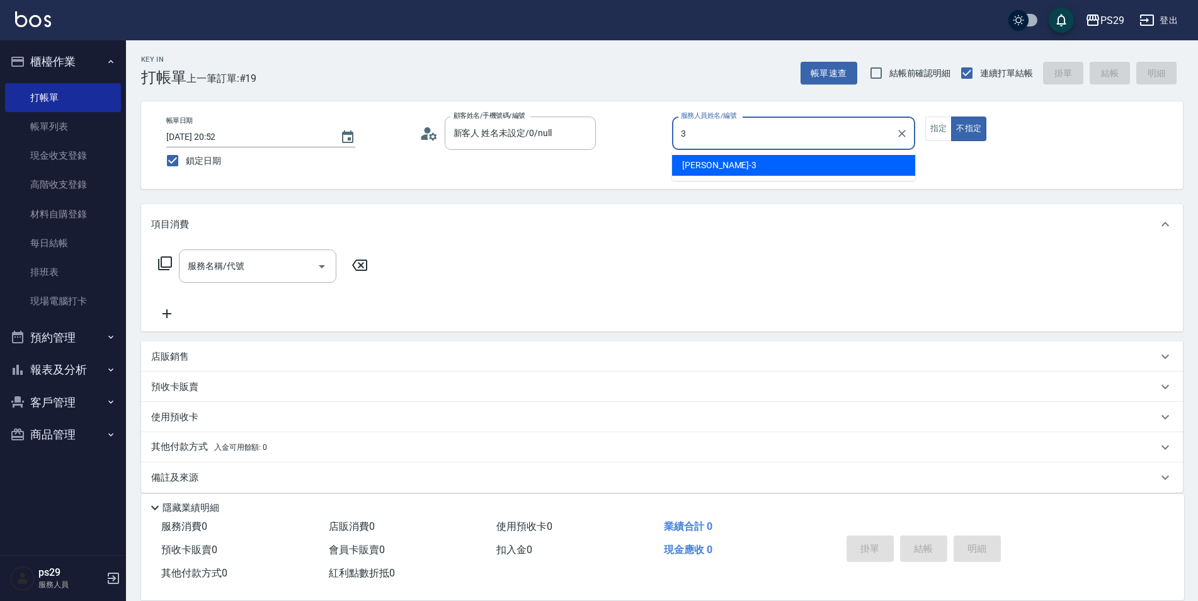
type input "[PERSON_NAME]-3"
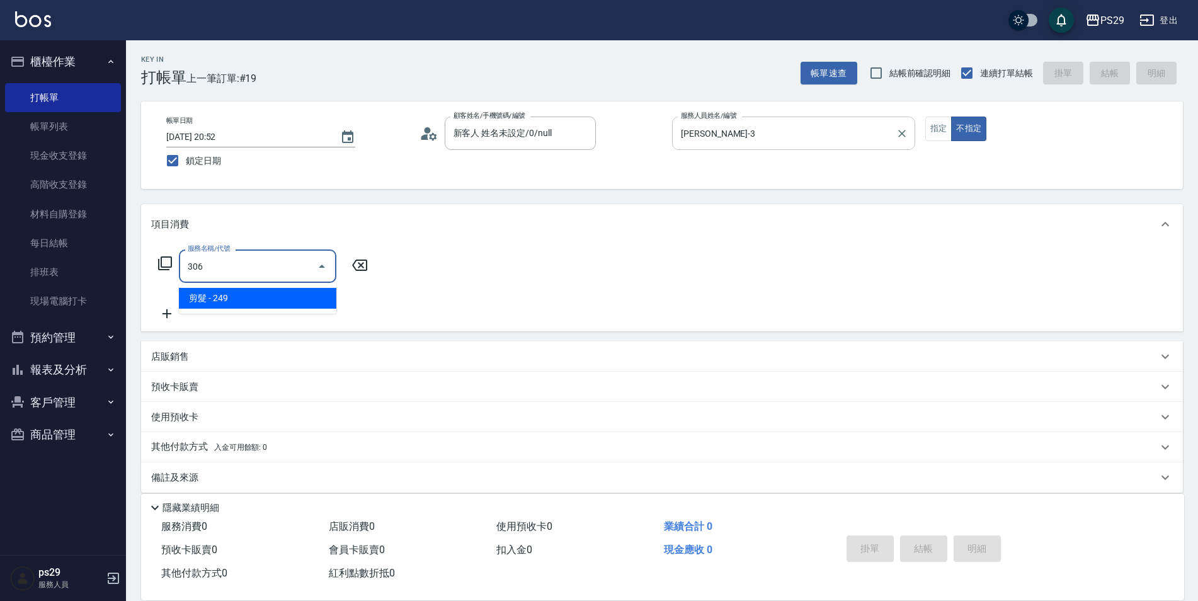
type input "剪髮(306)"
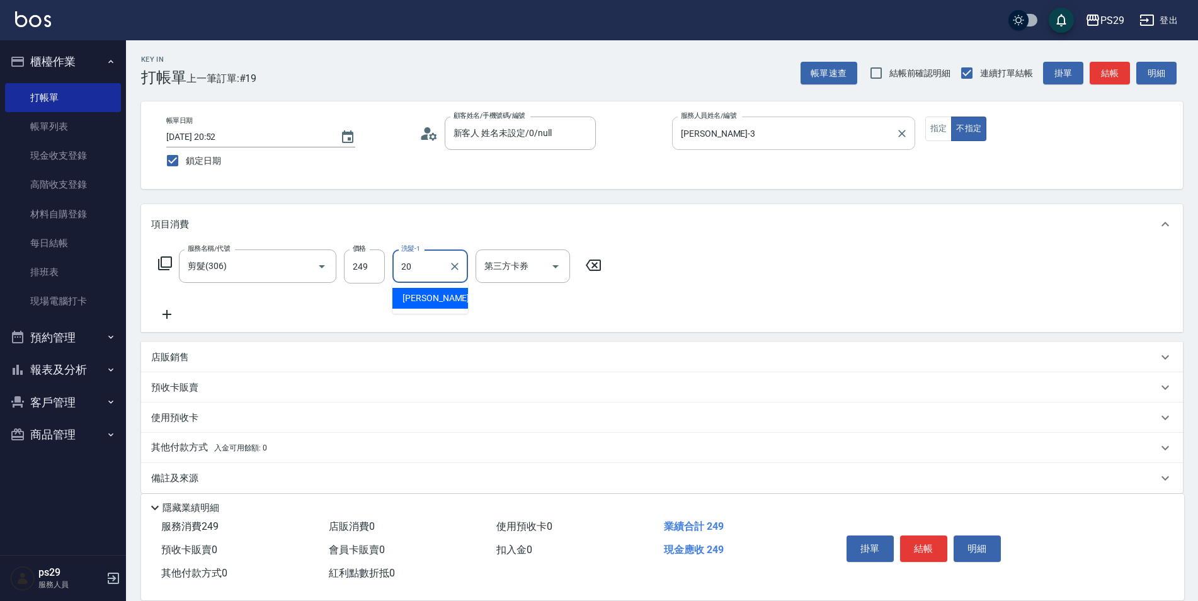
type input "[PERSON_NAME]-20"
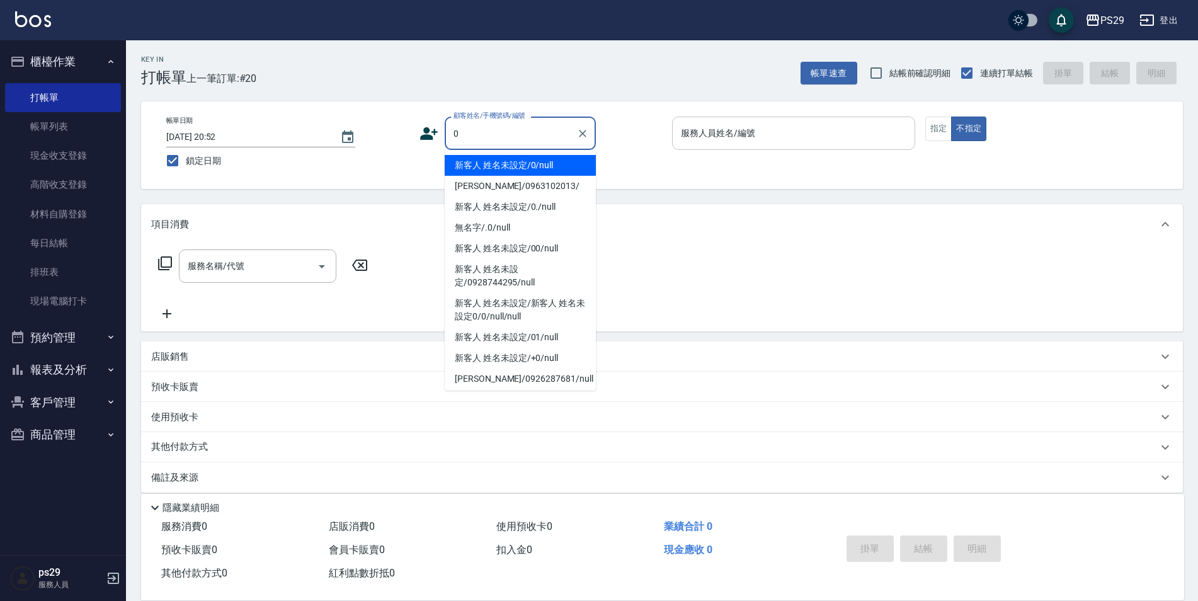
type input "新客人 姓名未設定/0/null"
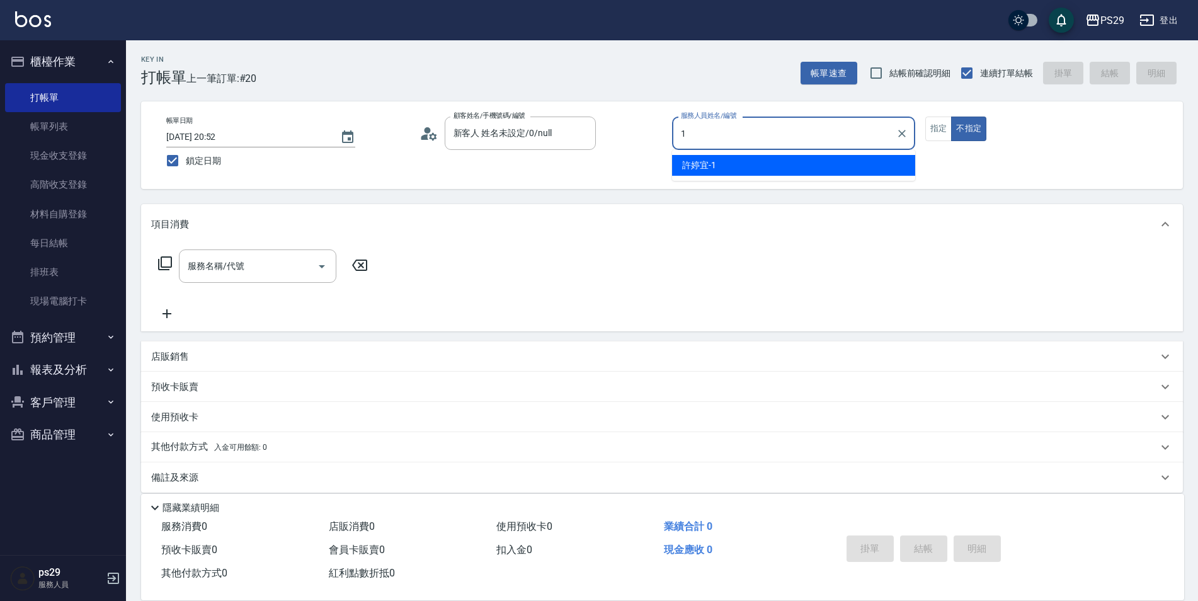
type input "[PERSON_NAME]-1"
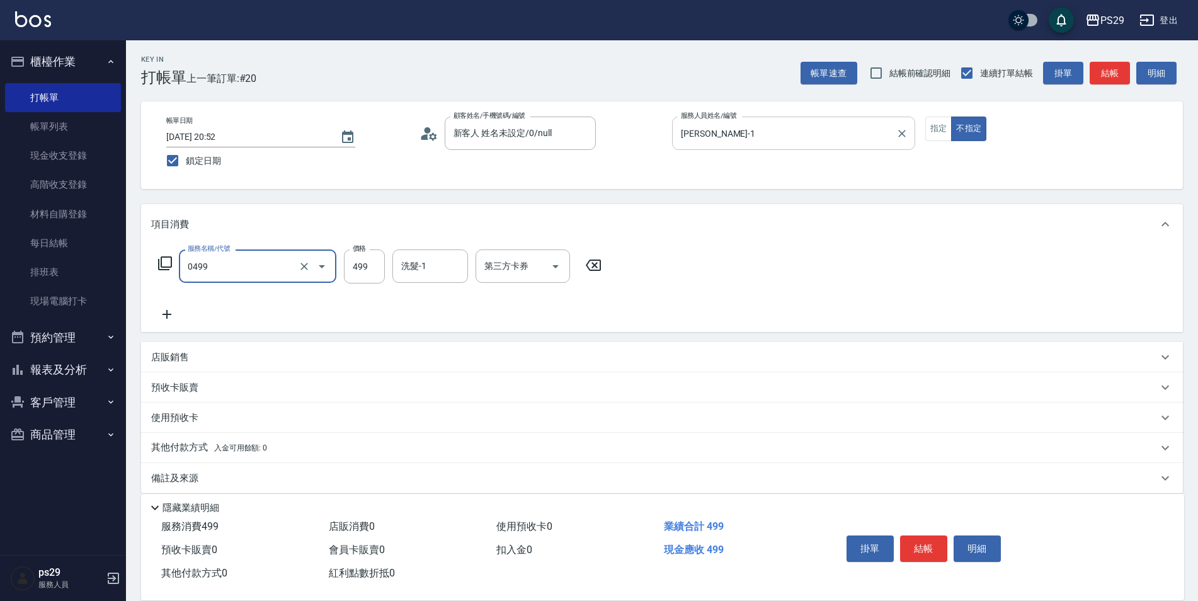
type input "[PERSON_NAME]499(0499)"
type input "黃詩予-33"
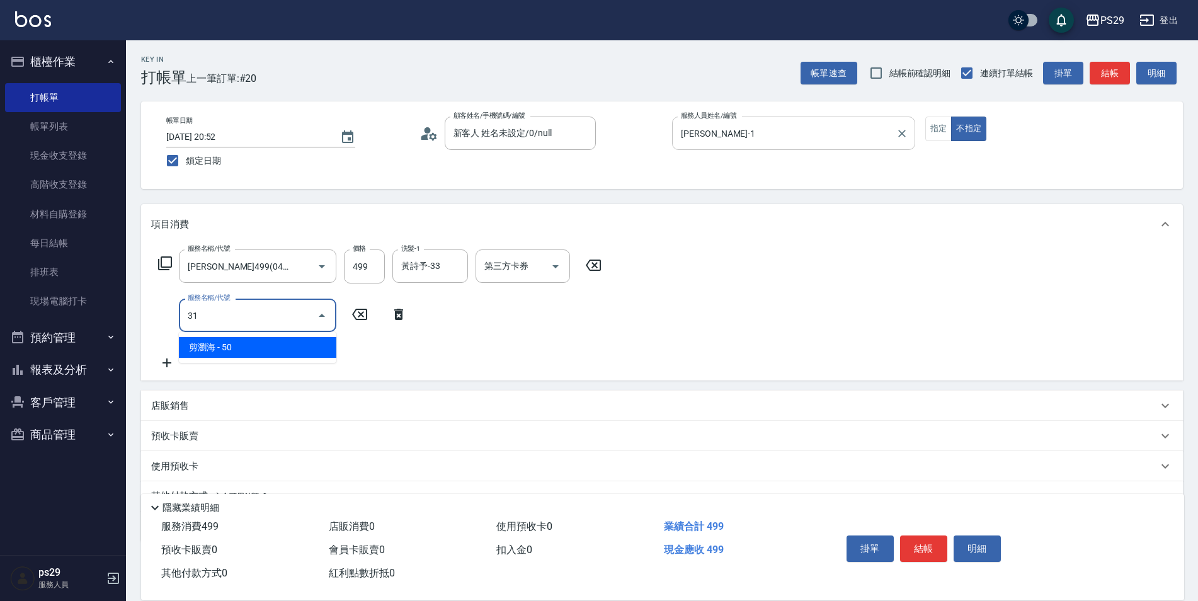
type input "310"
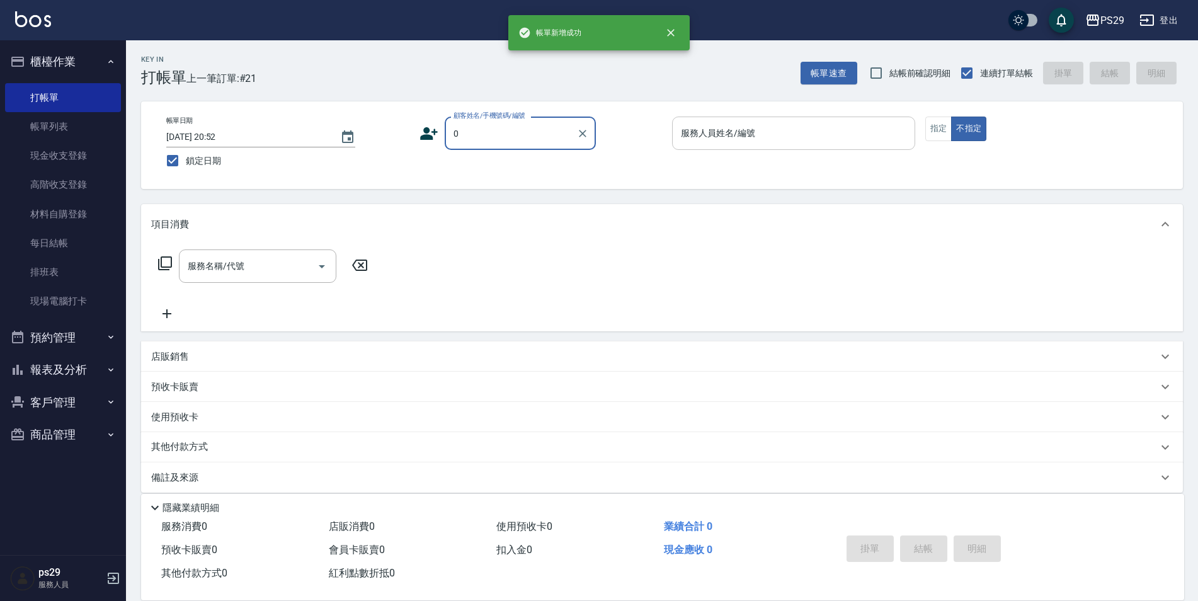
type input "新客人 姓名未設定/0/null"
type input "[PERSON_NAME]-3"
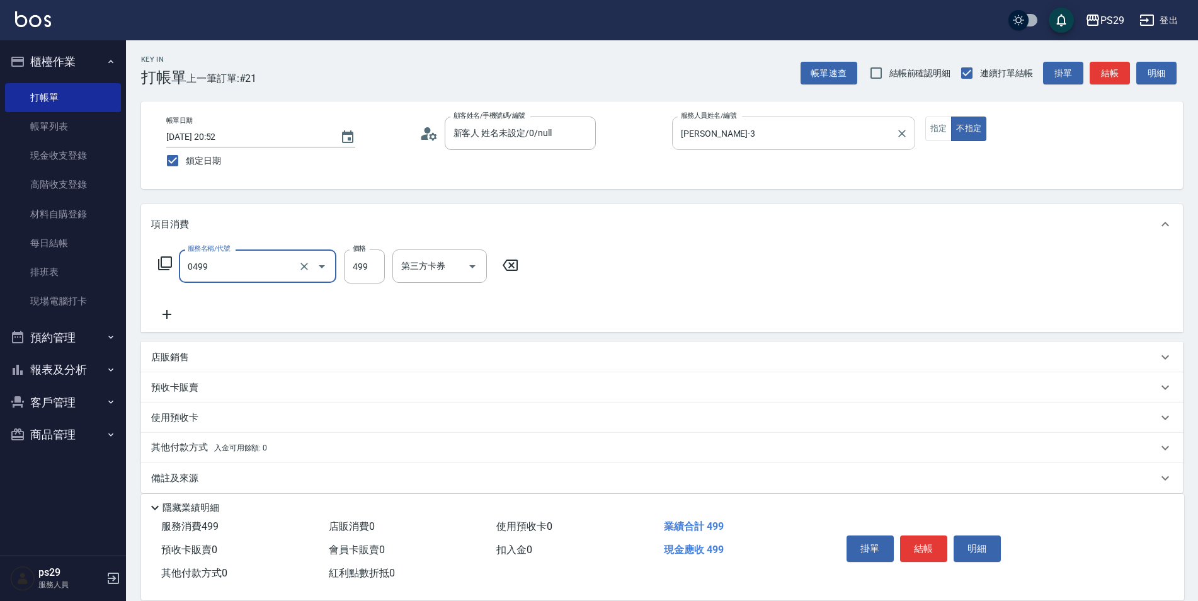
type input "[PERSON_NAME]499(0499)"
type input "[PERSON_NAME]-20"
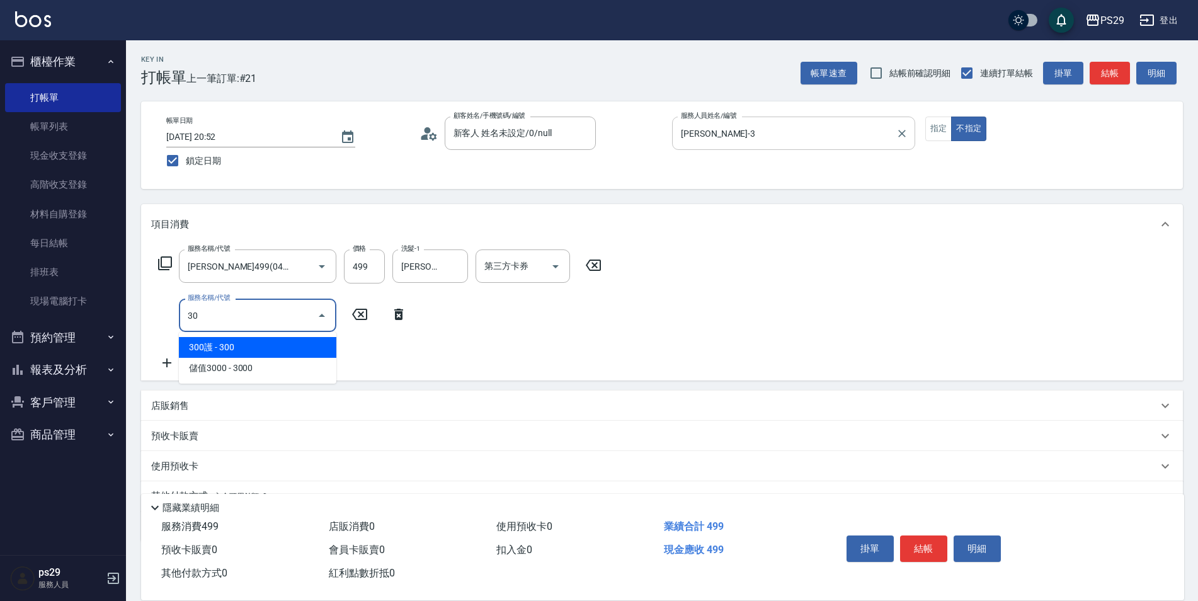
type input "304"
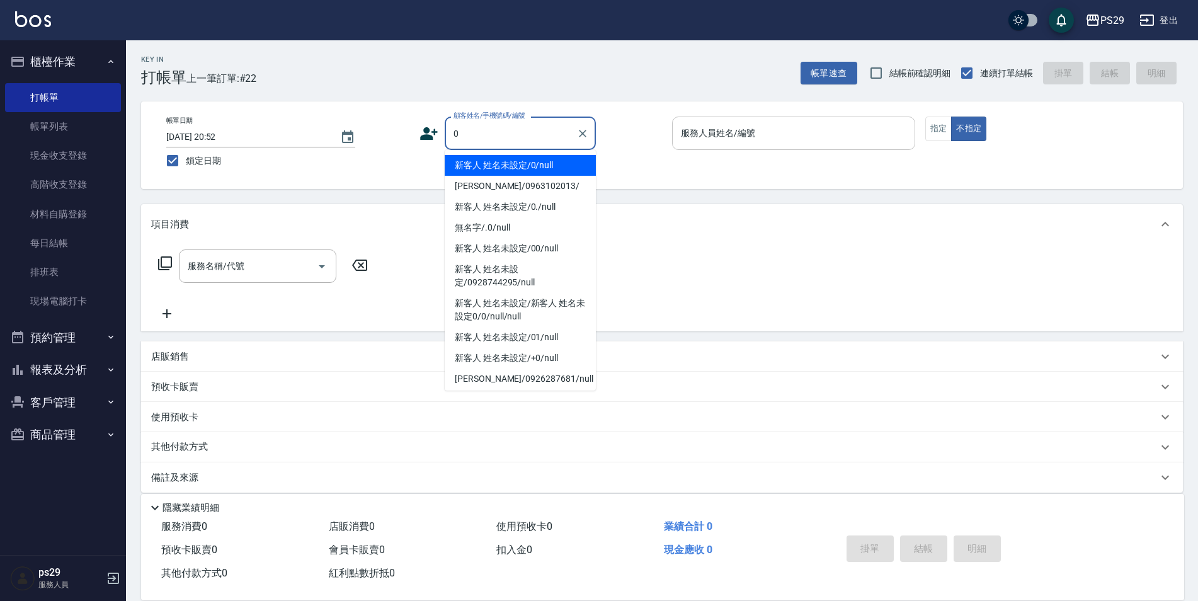
type input "新客人 姓名未設定/0/null"
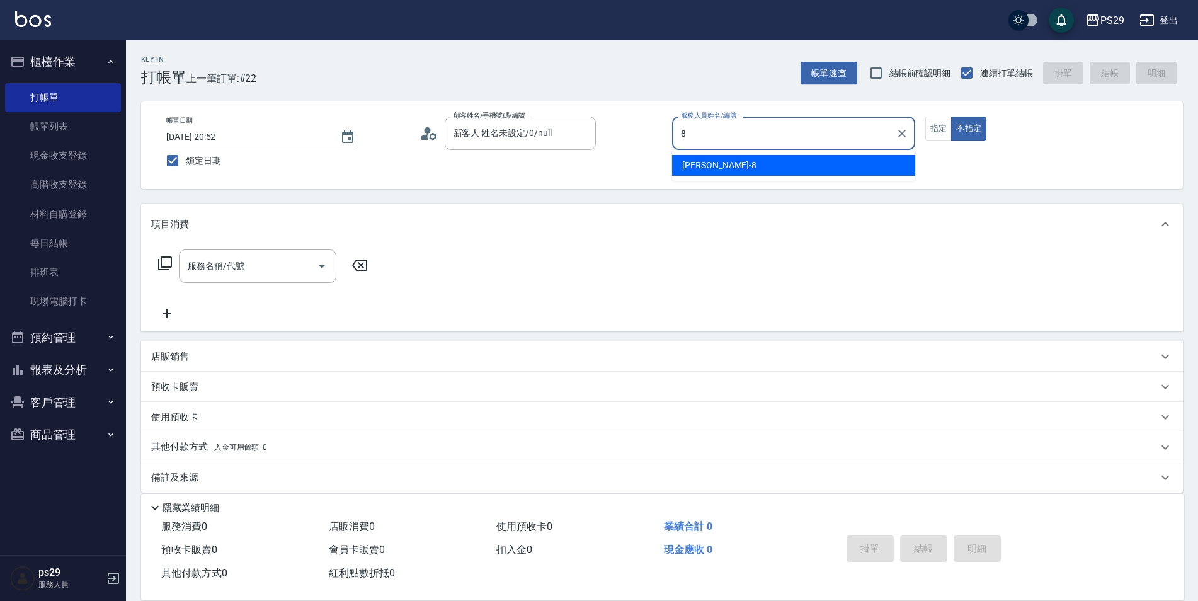
type input "[PERSON_NAME]-8"
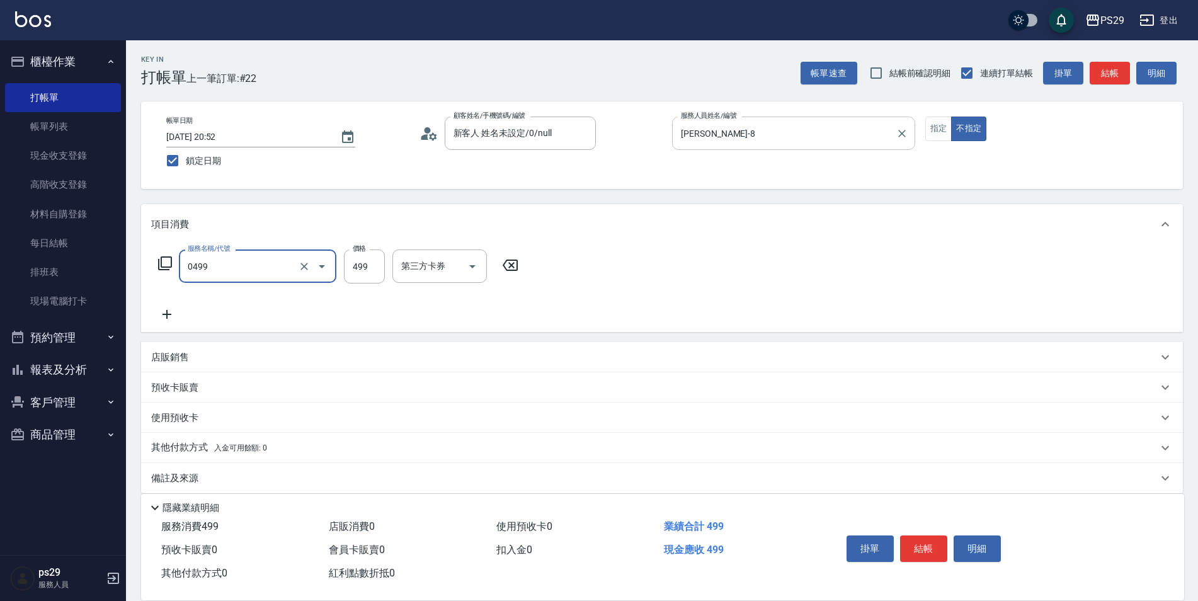
type input "[PERSON_NAME]499(0499)"
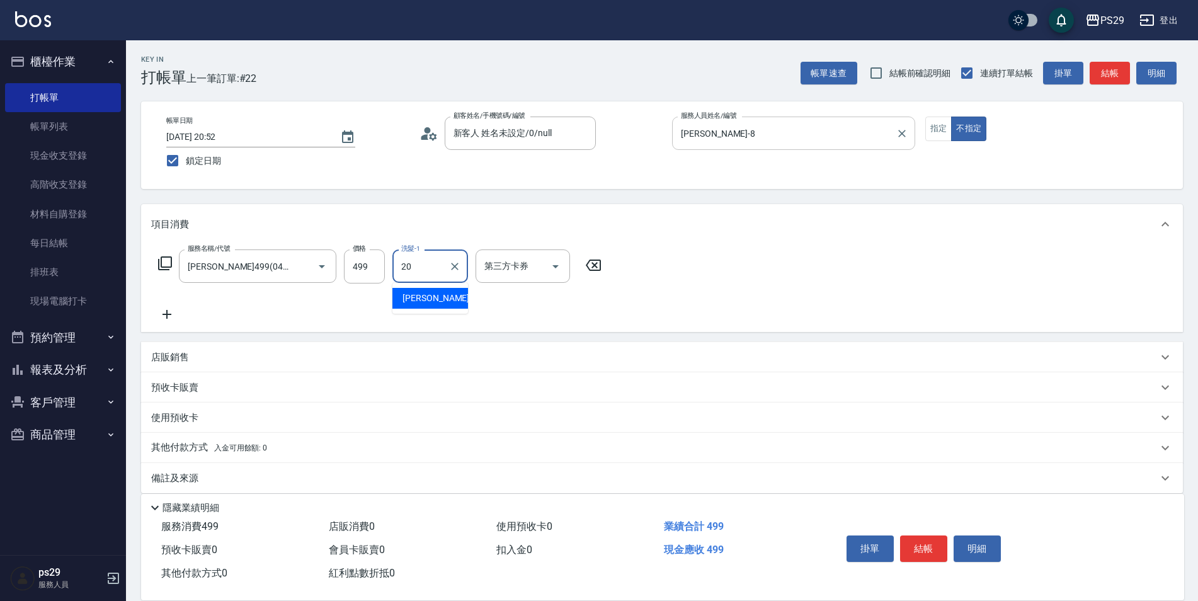
type input "[PERSON_NAME]-20"
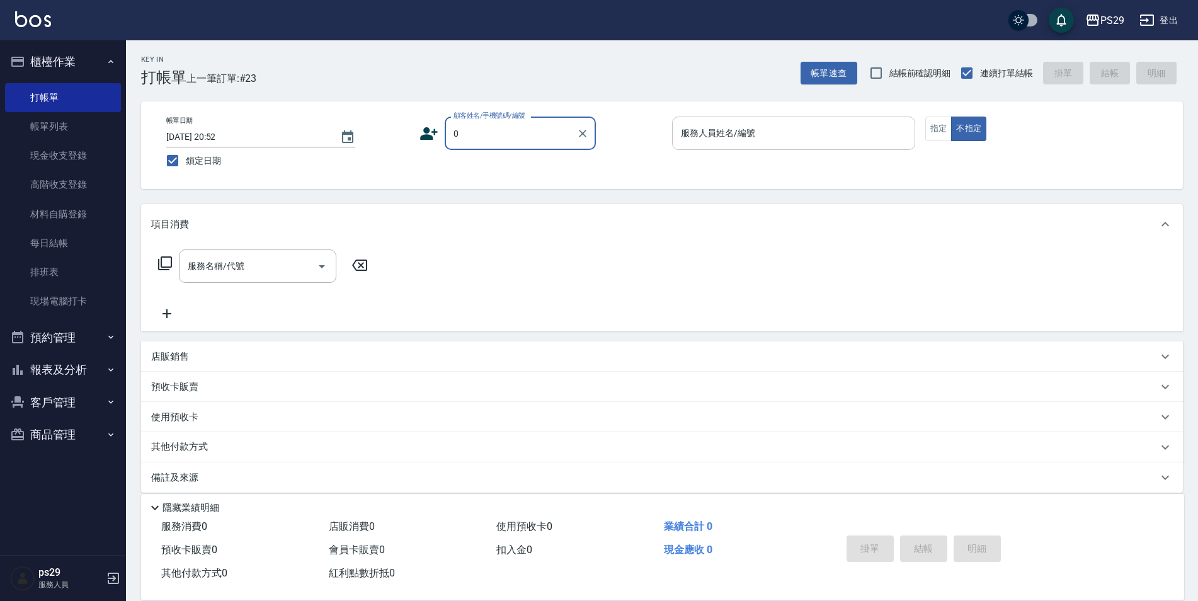
type input "新客人 姓名未設定/0/null"
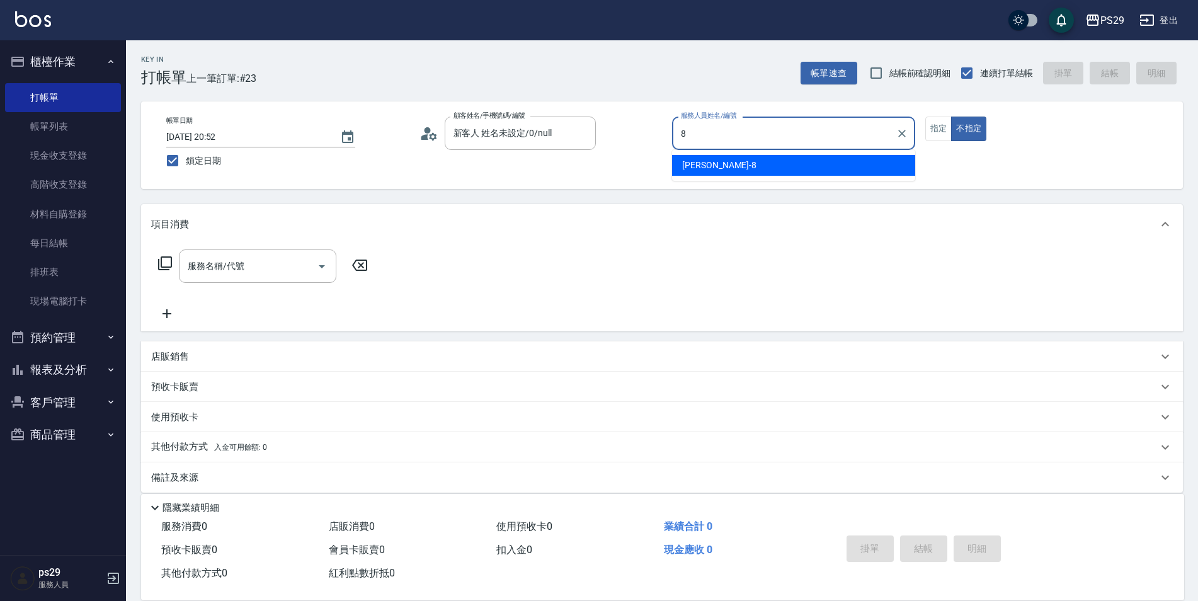
type input "[PERSON_NAME]-8"
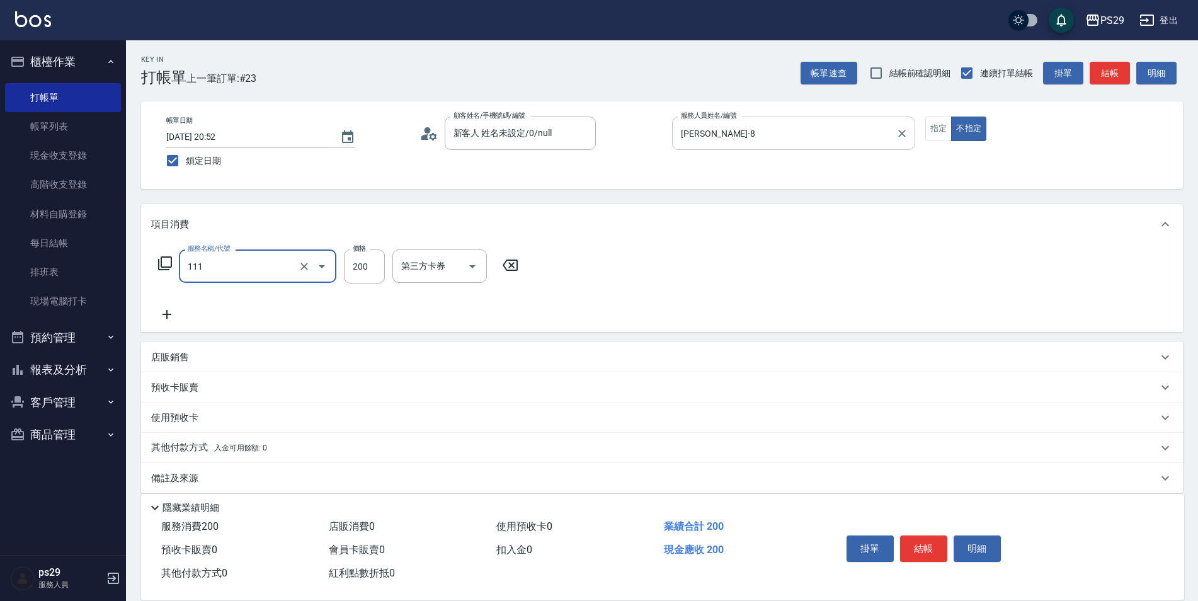
type input "200(111)"
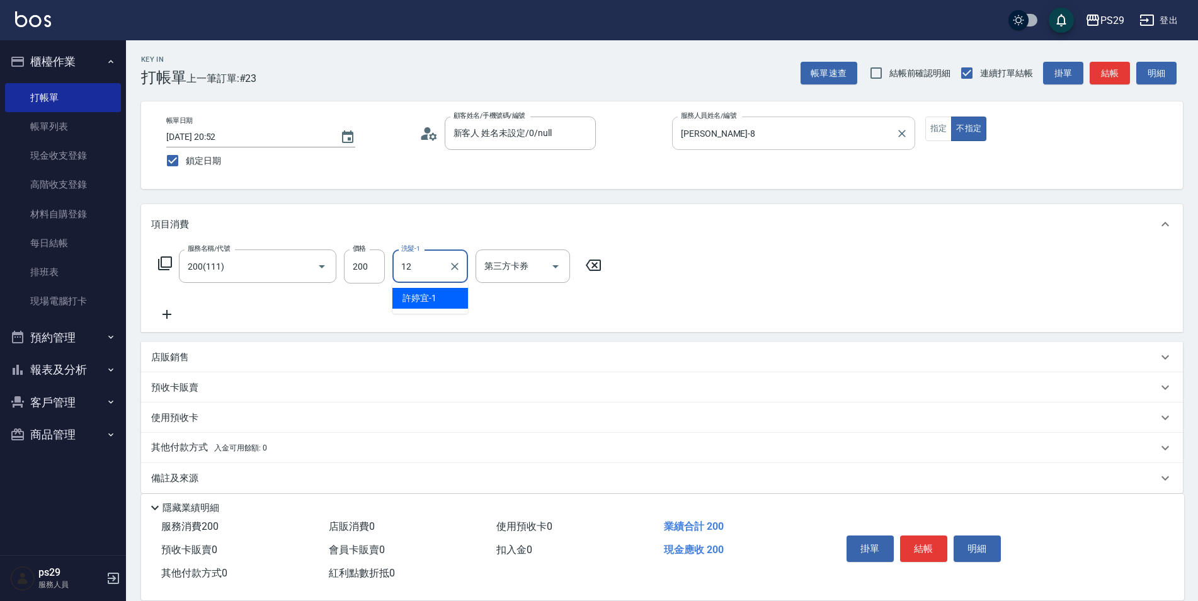
type input "[PERSON_NAME]-12"
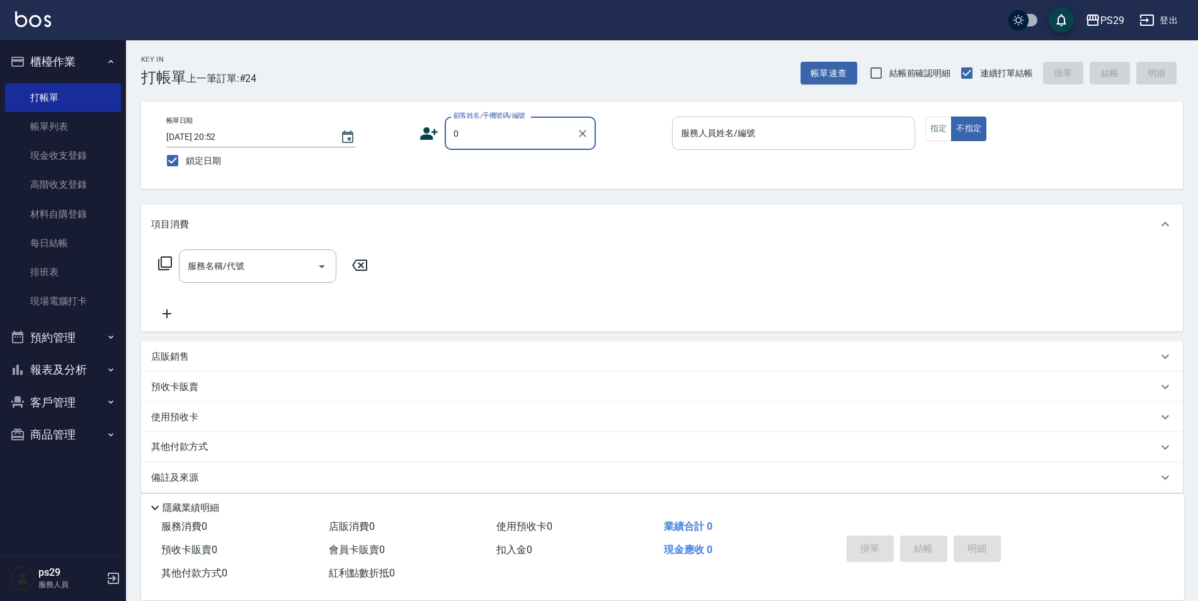
type input "新客人 姓名未設定/0/null"
type input "[PERSON_NAME]-3"
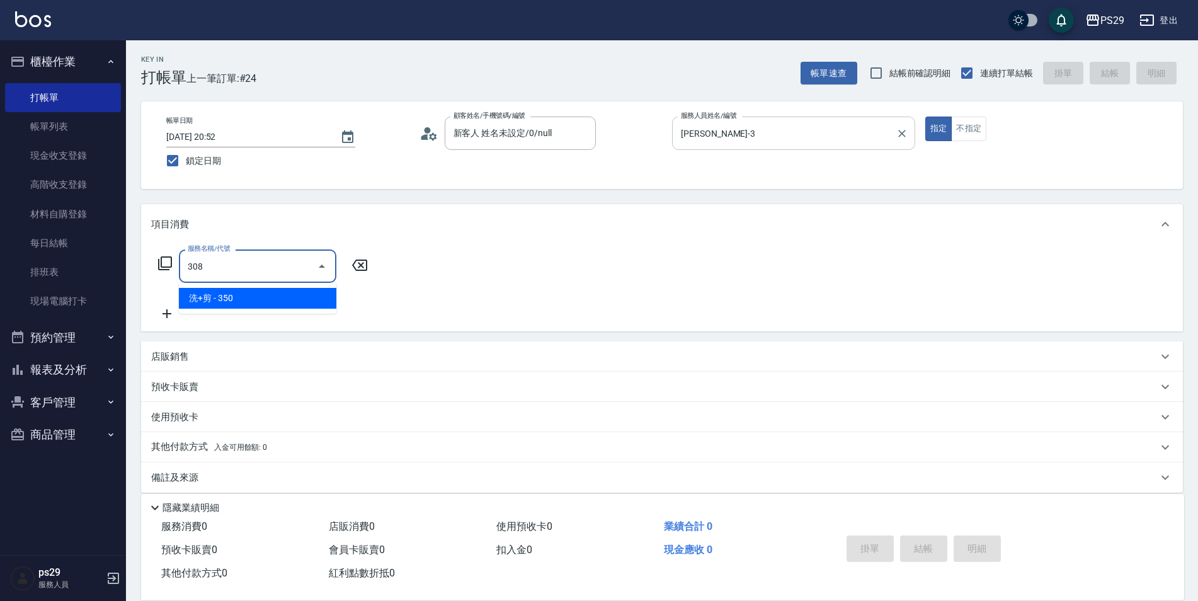
type input "洗+剪(308)"
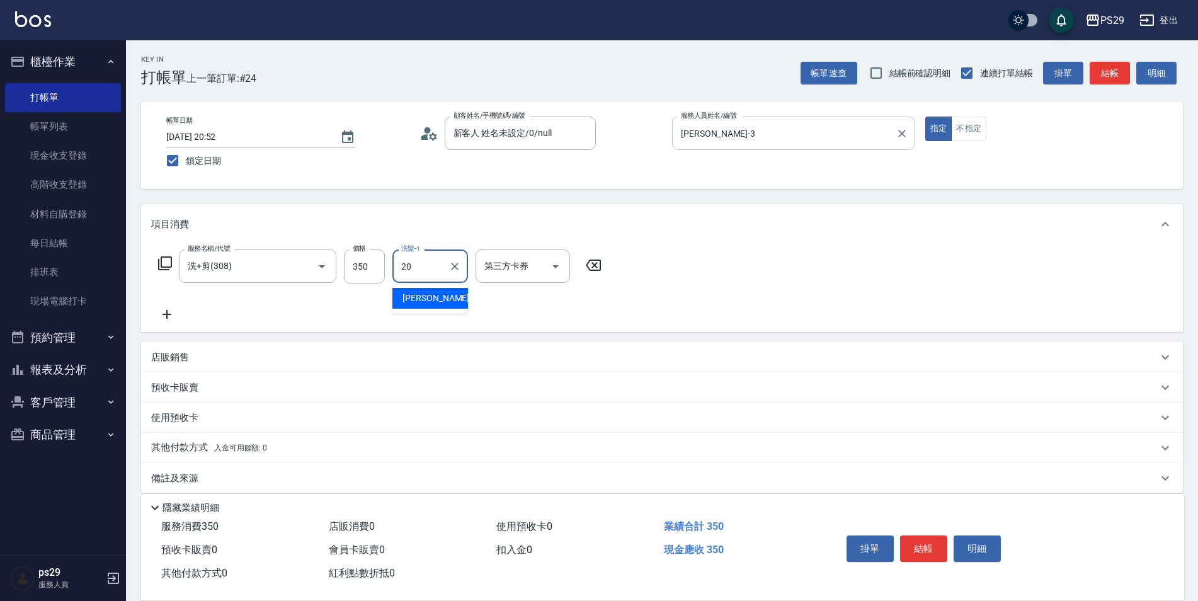
type input "[PERSON_NAME]-20"
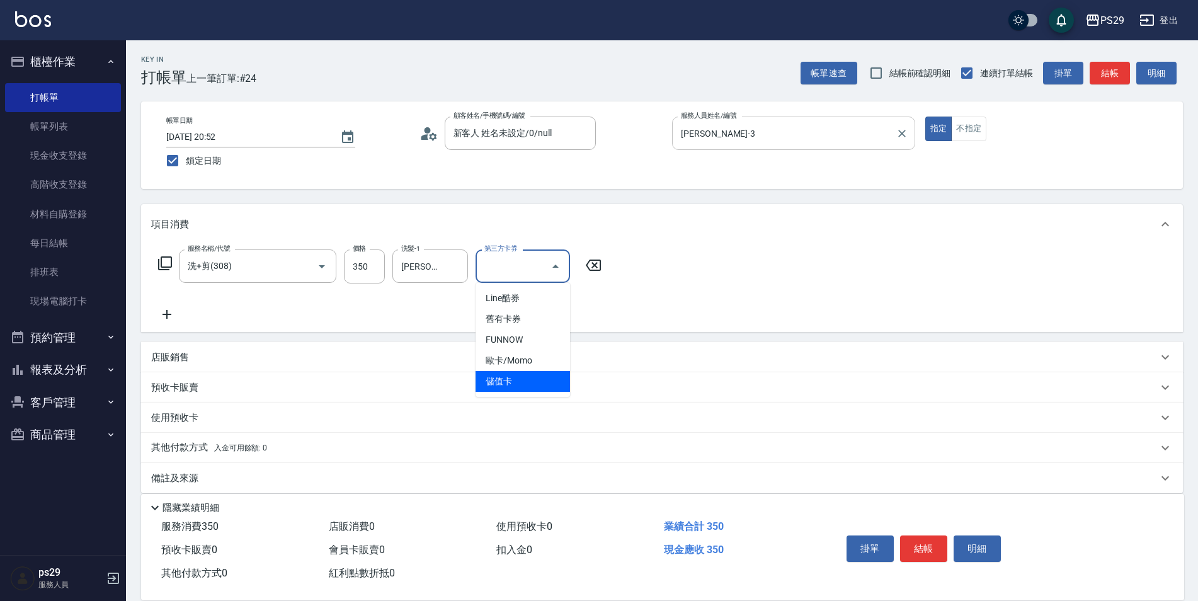
type input "儲值卡"
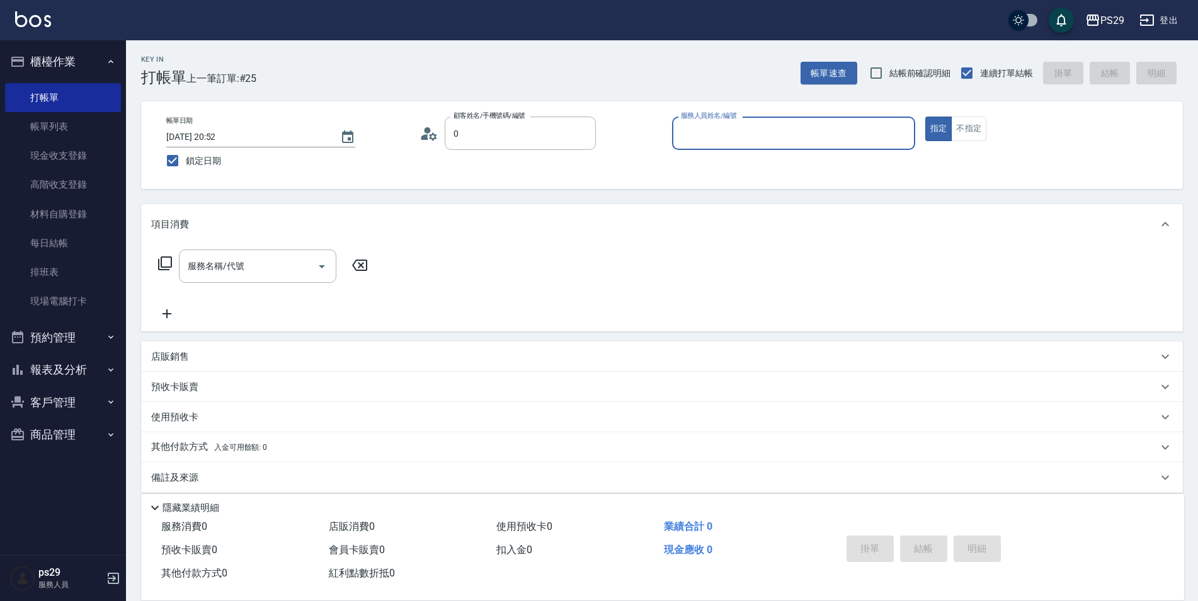
type input "新客人 姓名未設定/0/null"
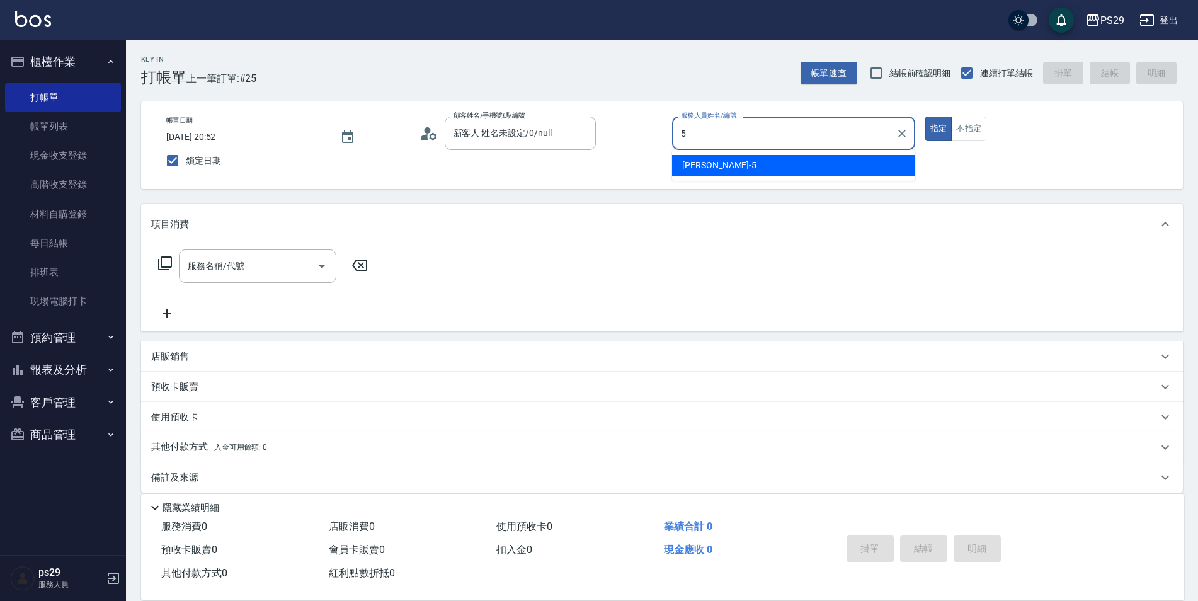
type input "[PERSON_NAME]維-5"
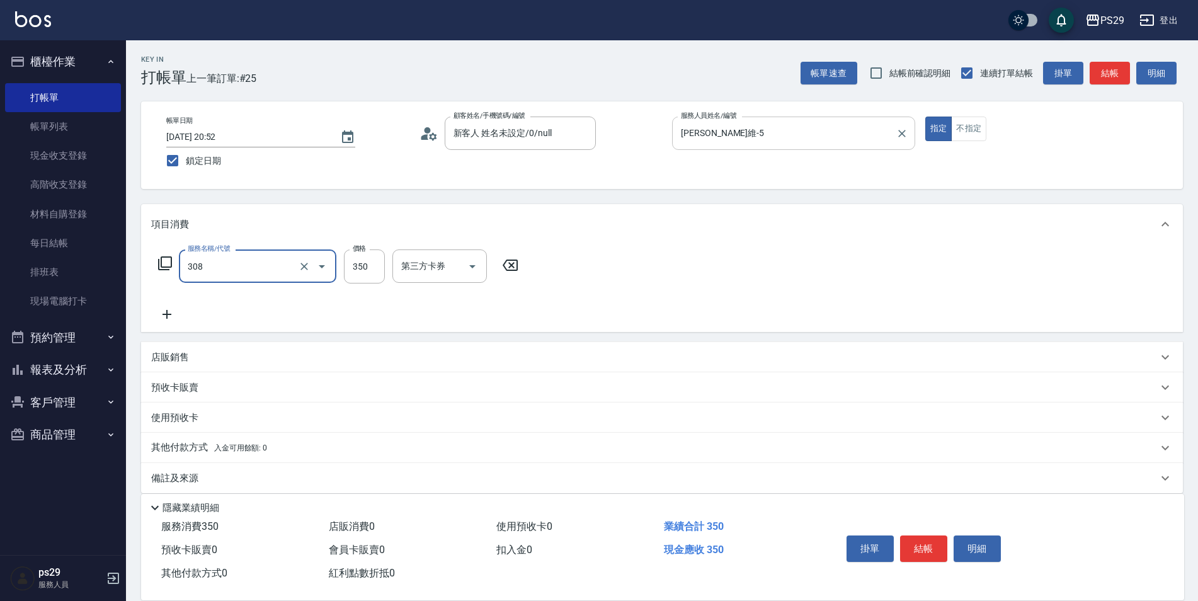
type input "洗+剪(308)"
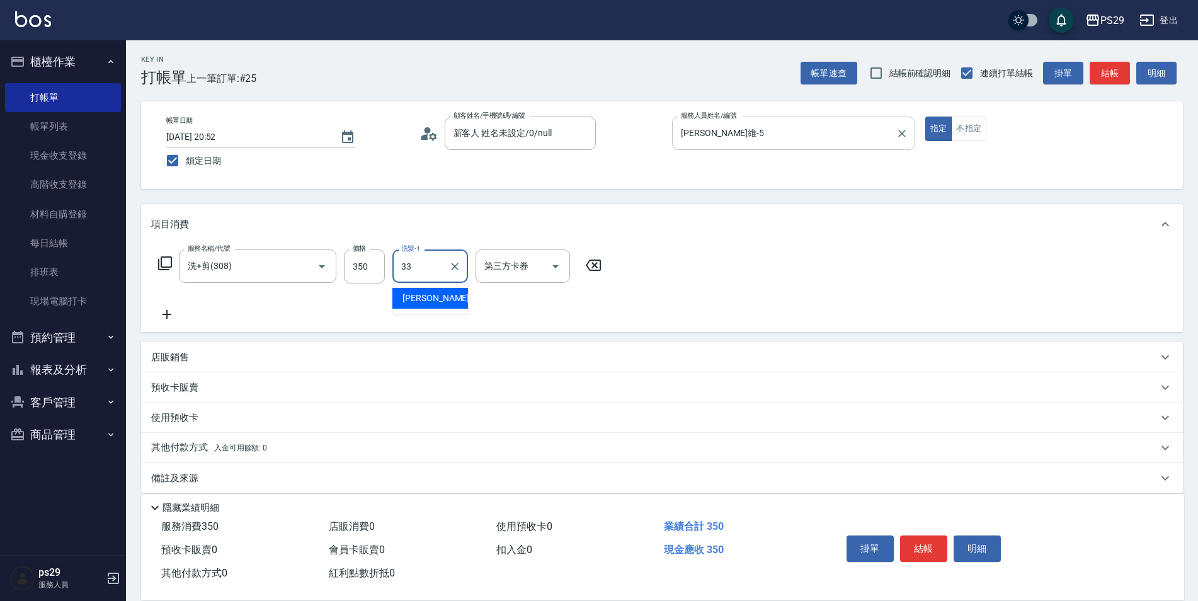
type input "黃詩予-33"
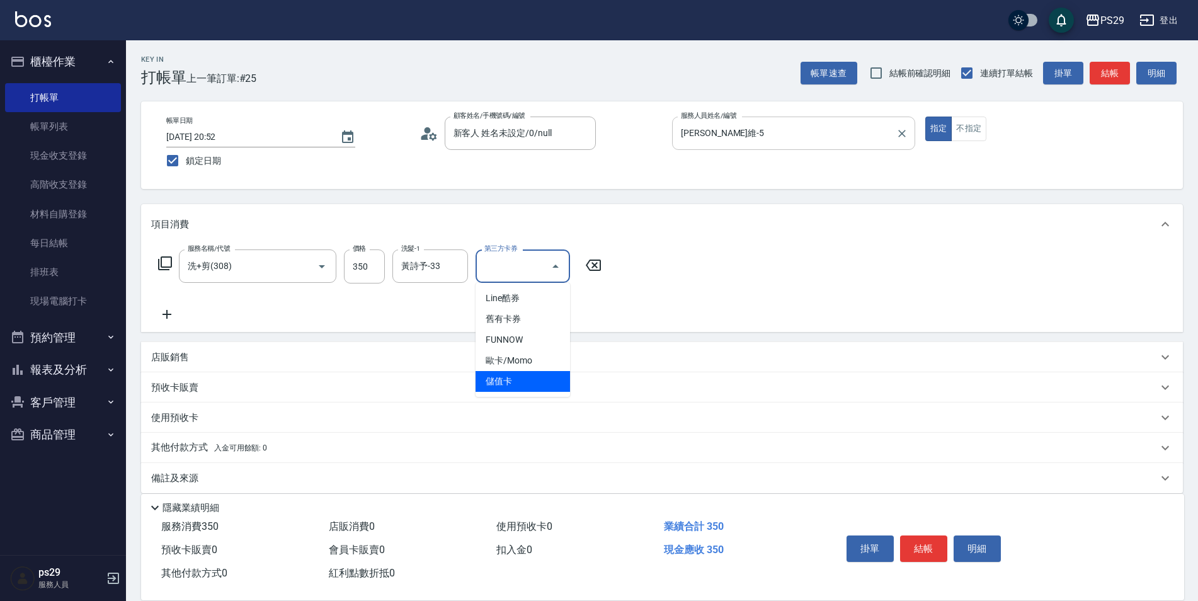
type input "儲值卡"
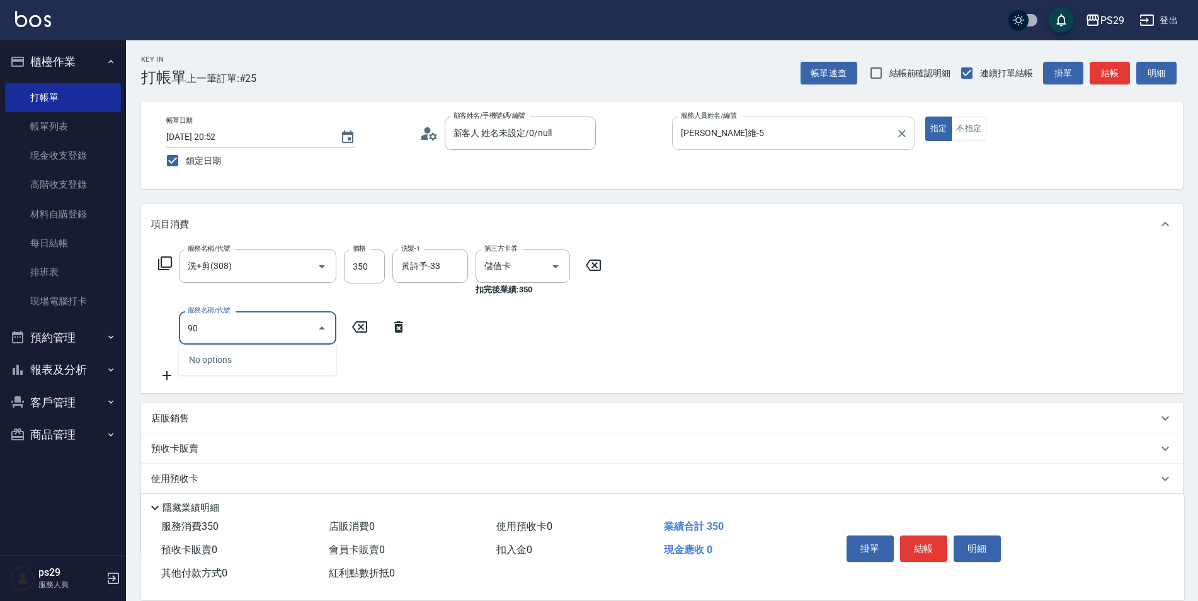
type input "901"
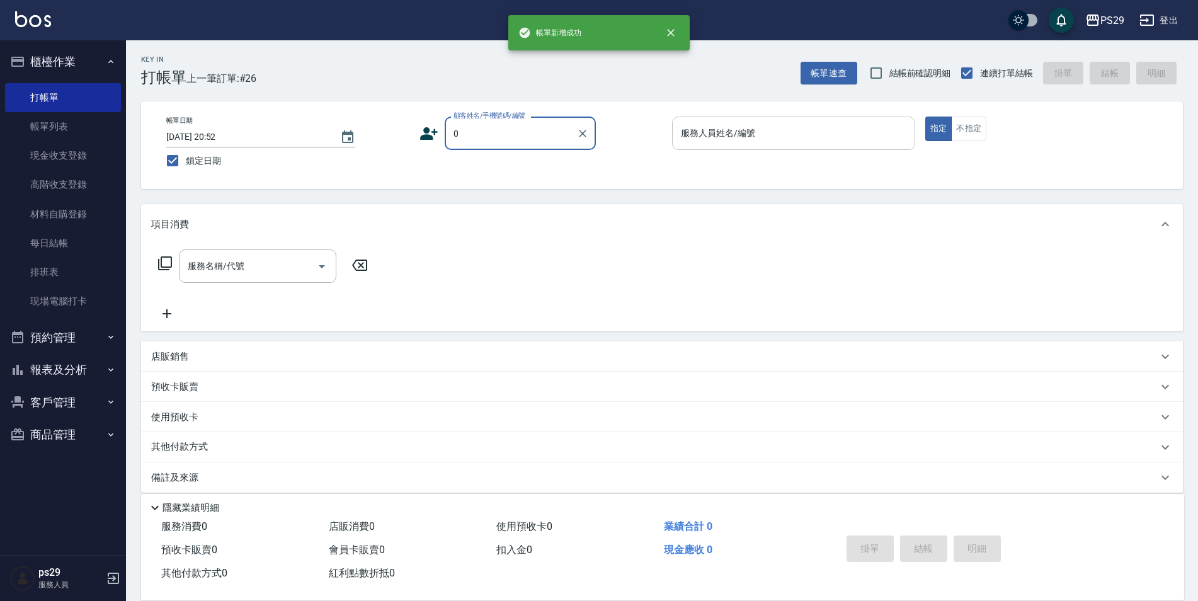
type input "新客人 姓名未設定/0/null"
type input "5"
click at [105, 63] on button "櫃檯作業" at bounding box center [63, 61] width 116 height 33
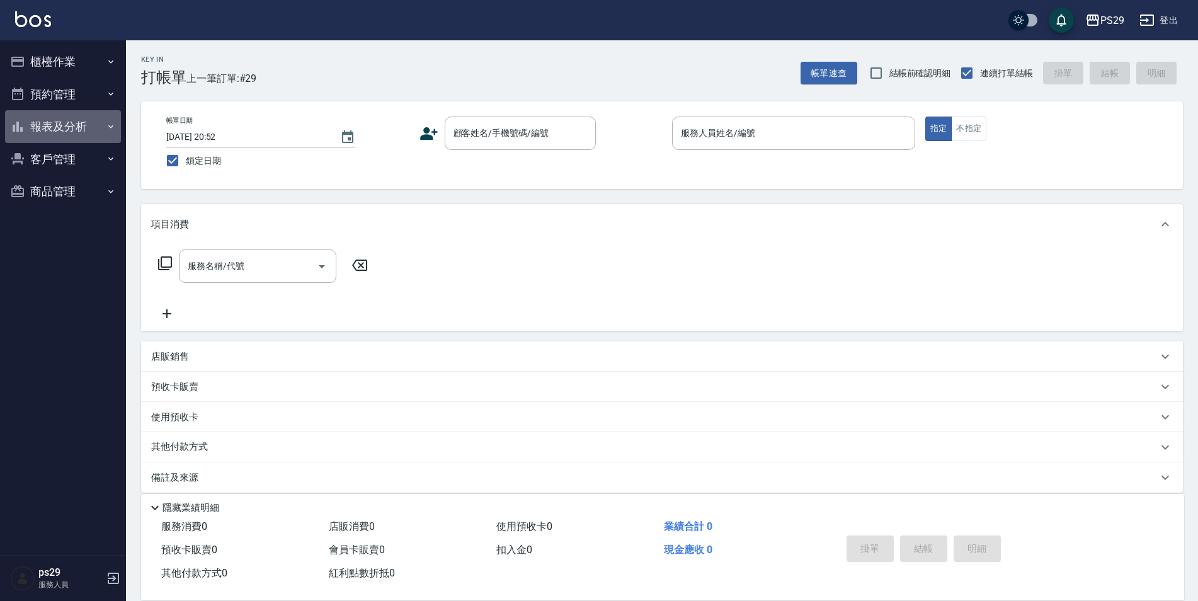
click at [77, 121] on button "報表及分析" at bounding box center [63, 126] width 116 height 33
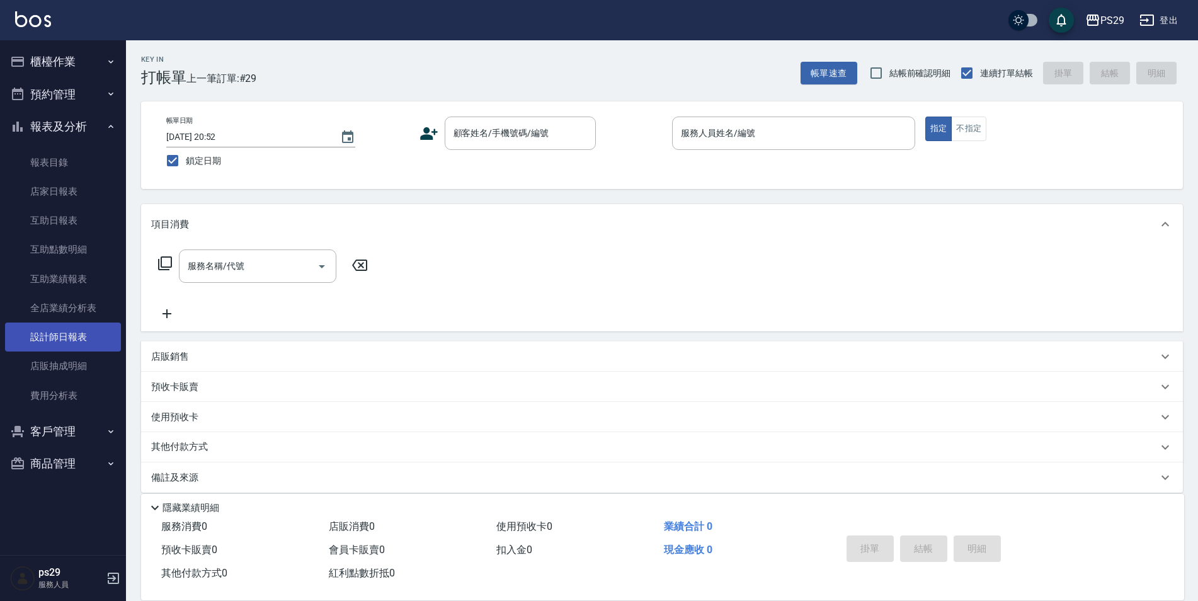
click at [86, 324] on link "設計師日報表" at bounding box center [63, 337] width 116 height 29
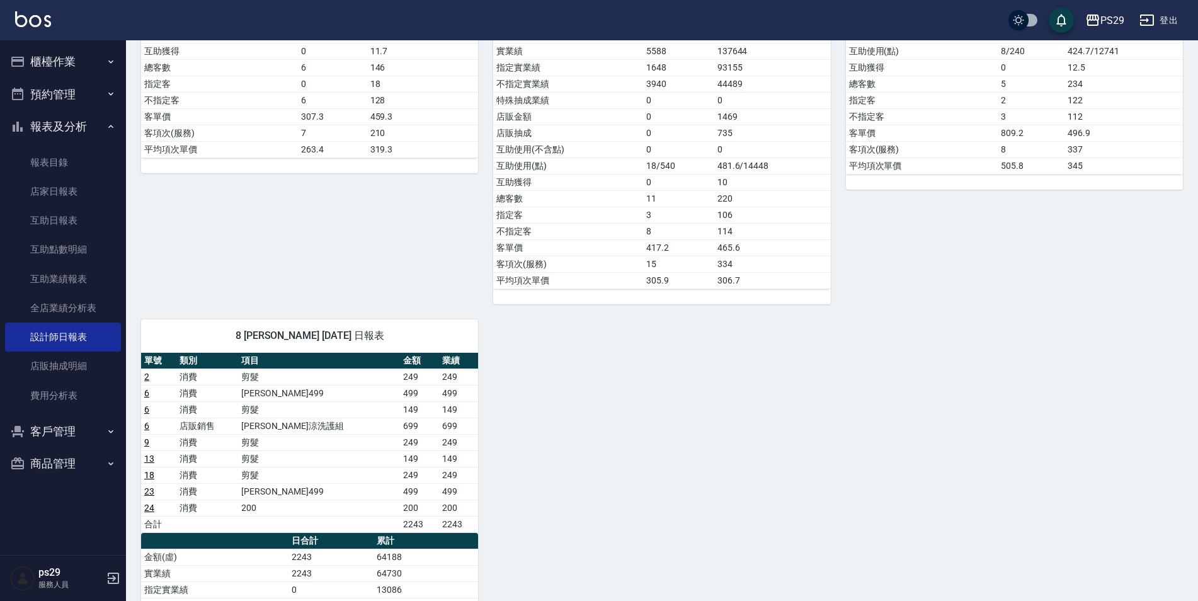
scroll to position [567, 0]
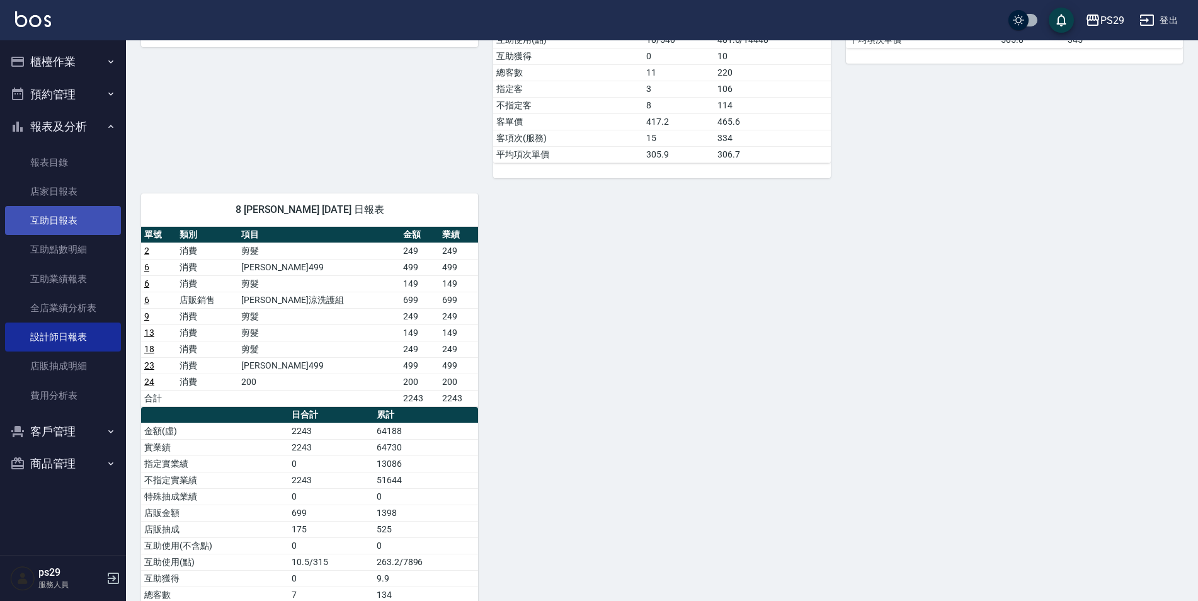
click at [61, 225] on link "互助日報表" at bounding box center [63, 220] width 116 height 29
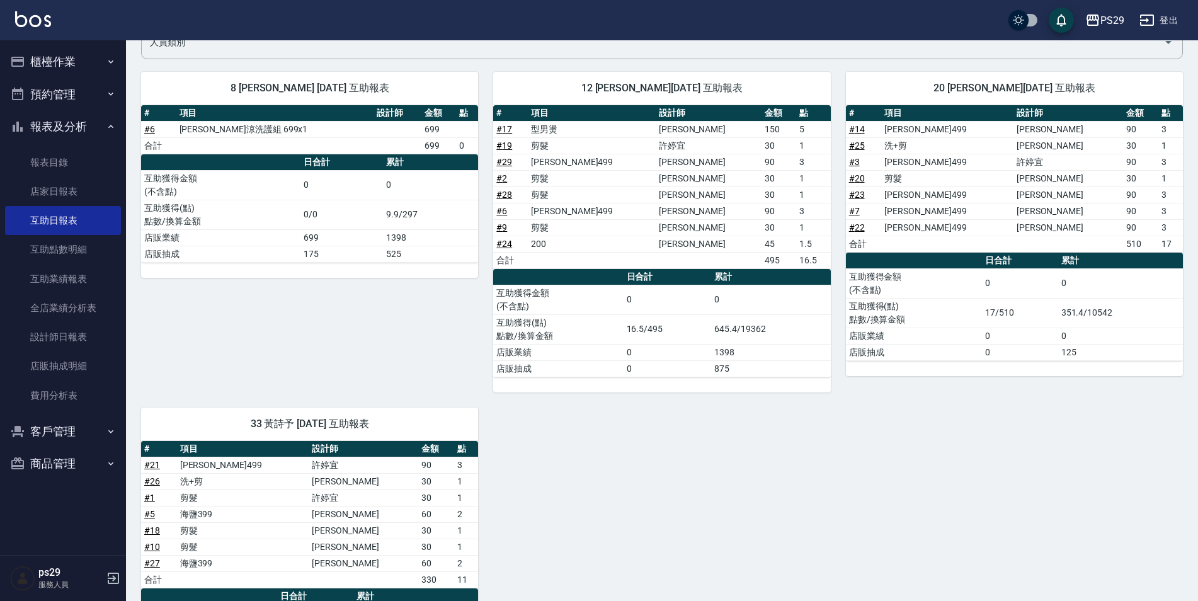
scroll to position [240, 0]
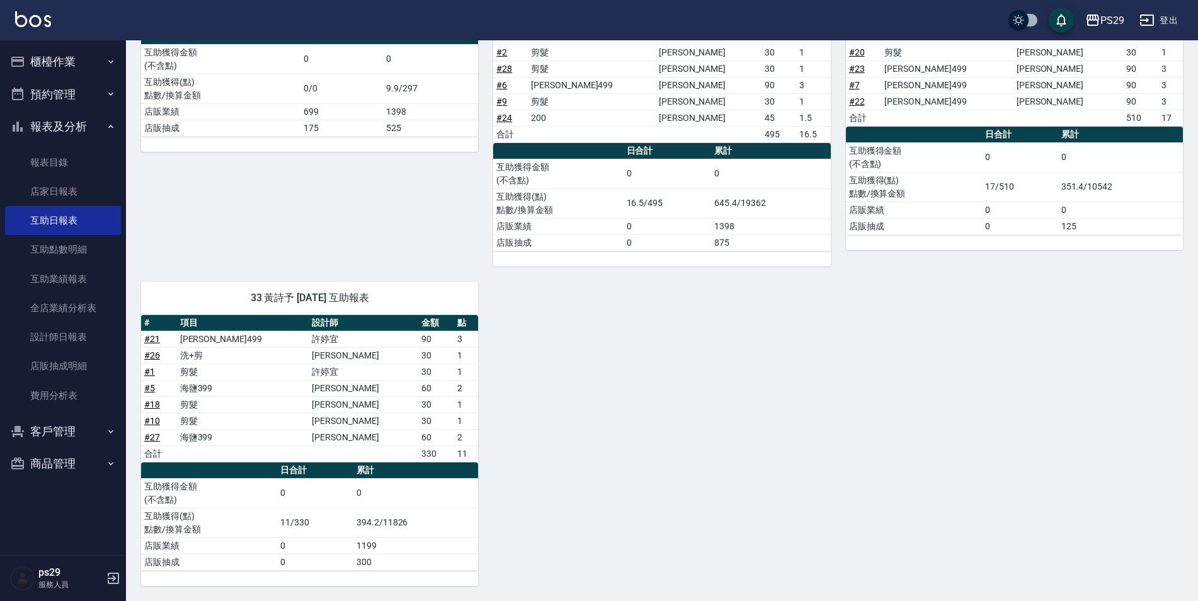
click at [31, 19] on img at bounding box center [33, 19] width 36 height 16
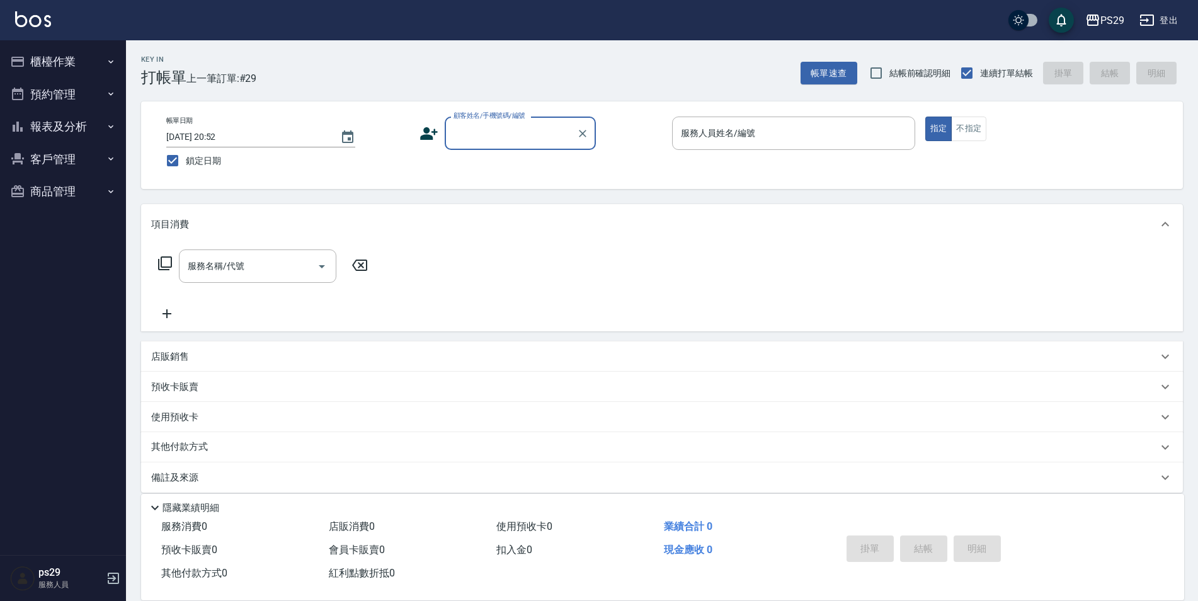
click at [30, 28] on link at bounding box center [33, 20] width 36 height 18
click at [59, 135] on button "報表及分析" at bounding box center [63, 126] width 116 height 33
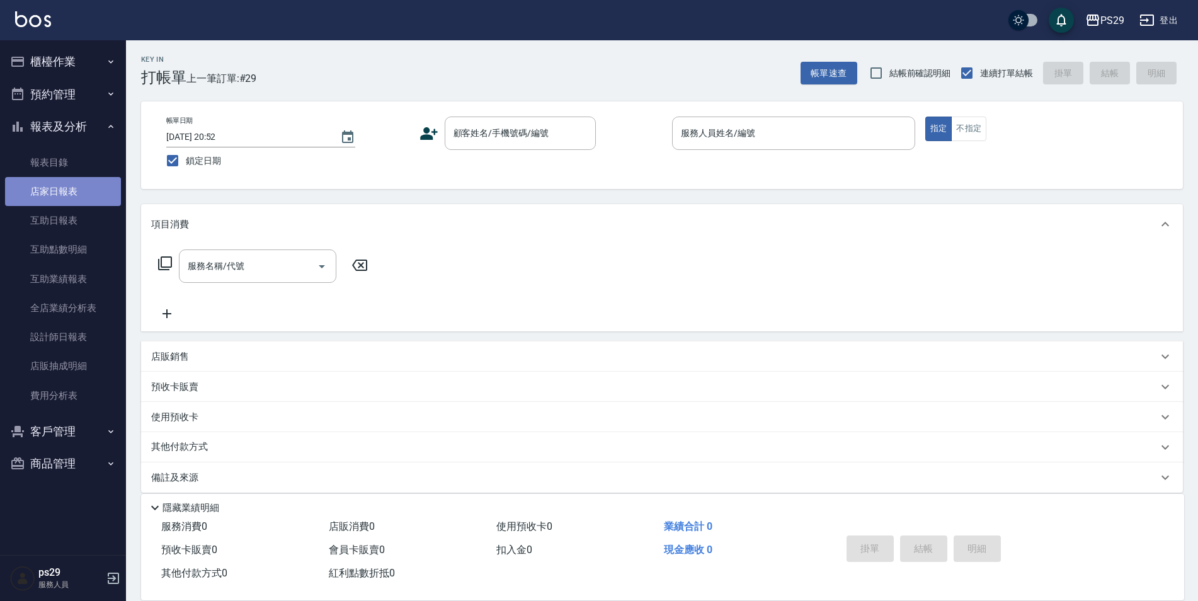
click at [80, 198] on link "店家日報表" at bounding box center [63, 191] width 116 height 29
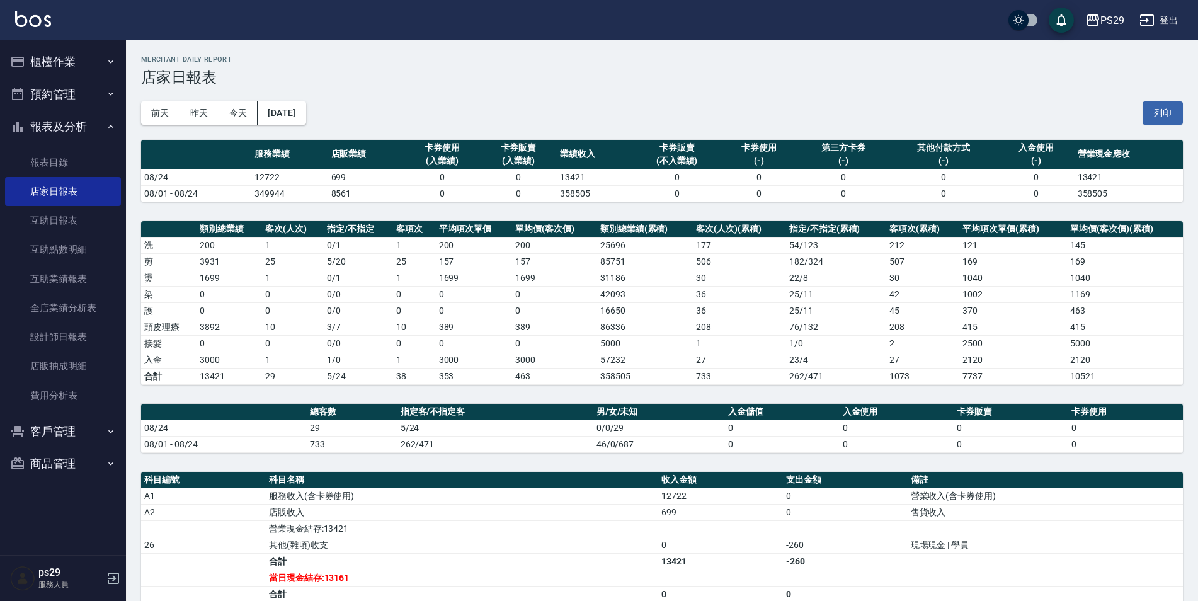
scroll to position [183, 0]
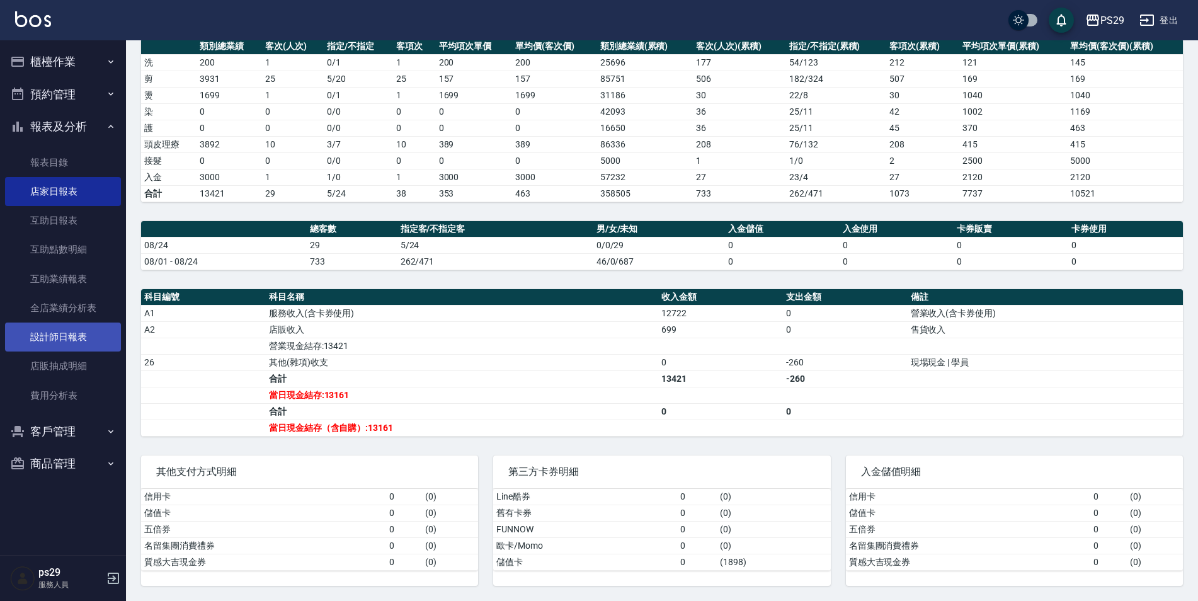
click at [64, 339] on link "設計師日報表" at bounding box center [63, 337] width 116 height 29
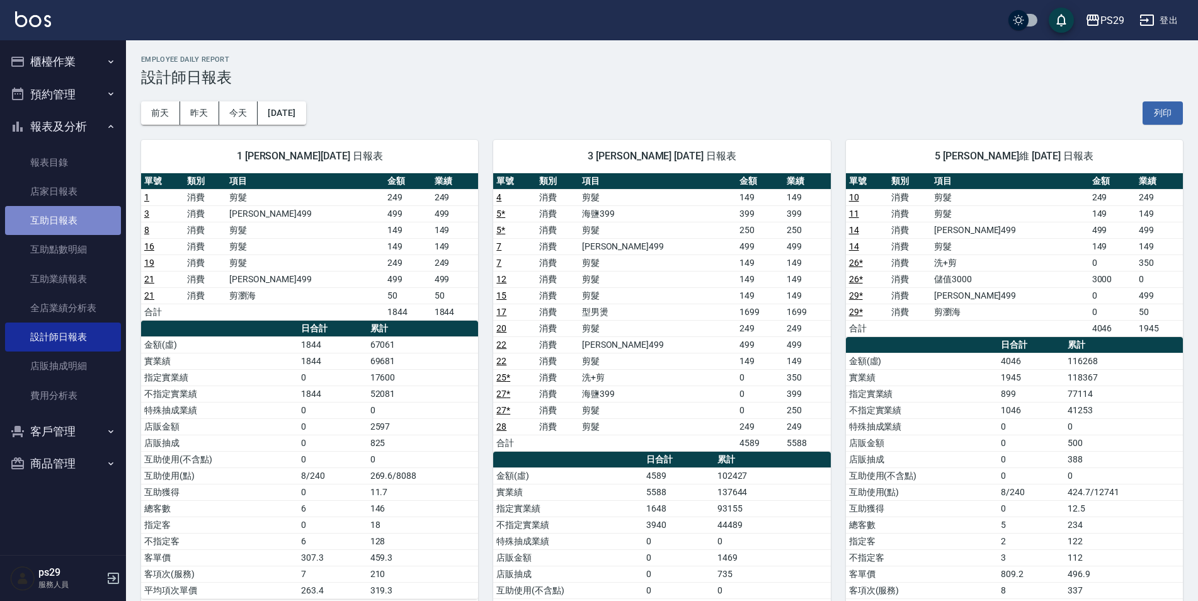
click at [66, 227] on link "互助日報表" at bounding box center [63, 220] width 116 height 29
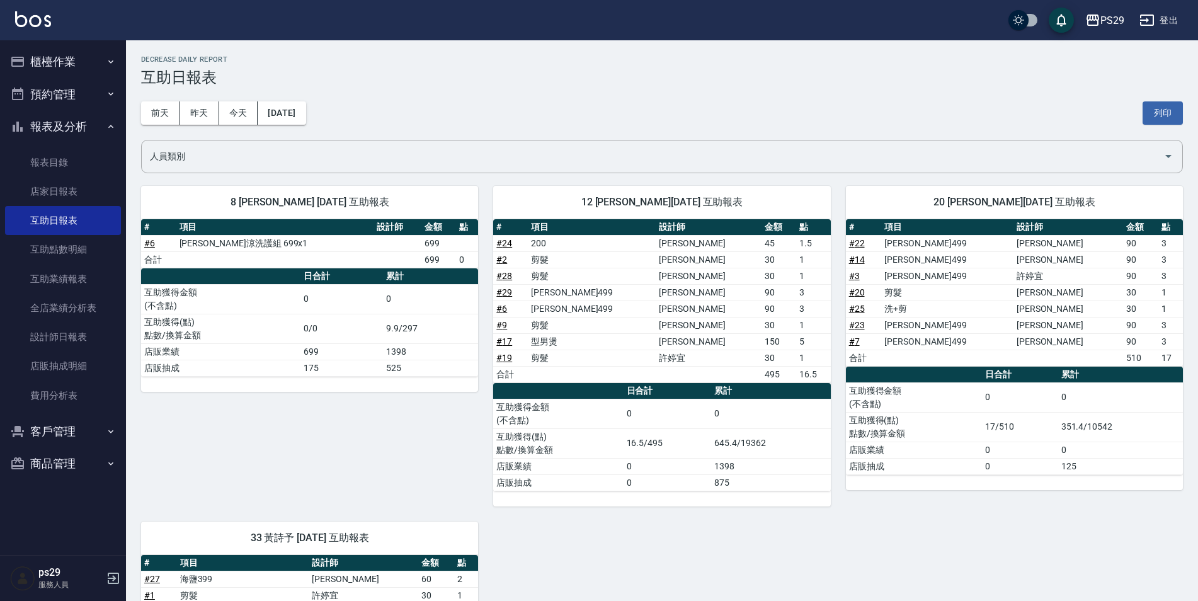
click at [38, 15] on img at bounding box center [33, 19] width 36 height 16
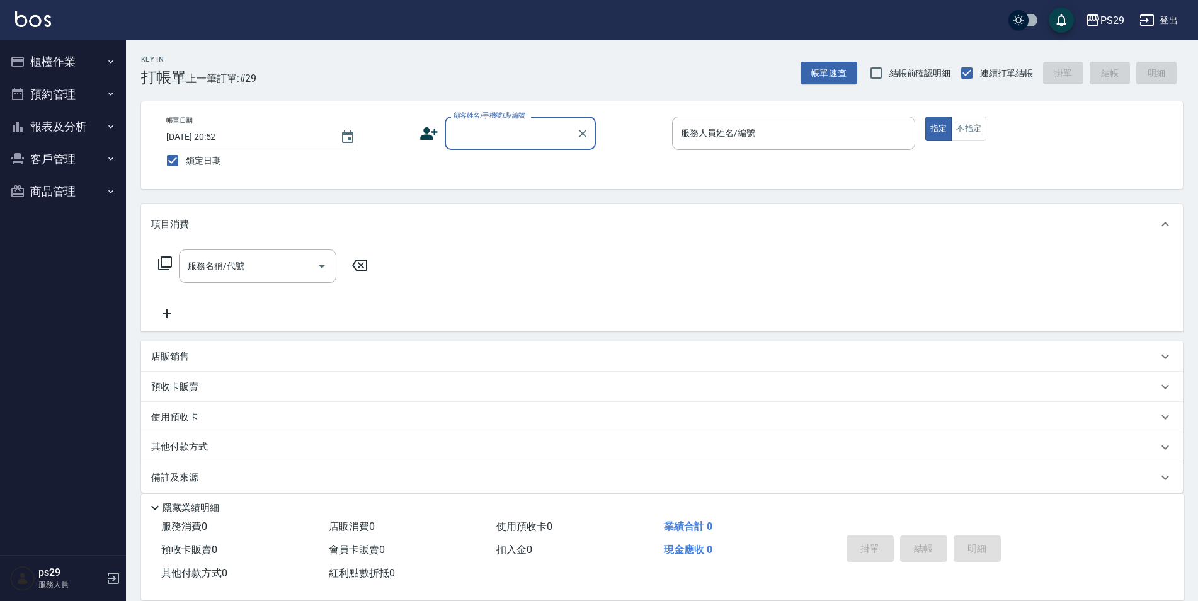
click at [37, 24] on img at bounding box center [33, 19] width 36 height 16
click at [107, 126] on icon "button" at bounding box center [111, 127] width 10 height 10
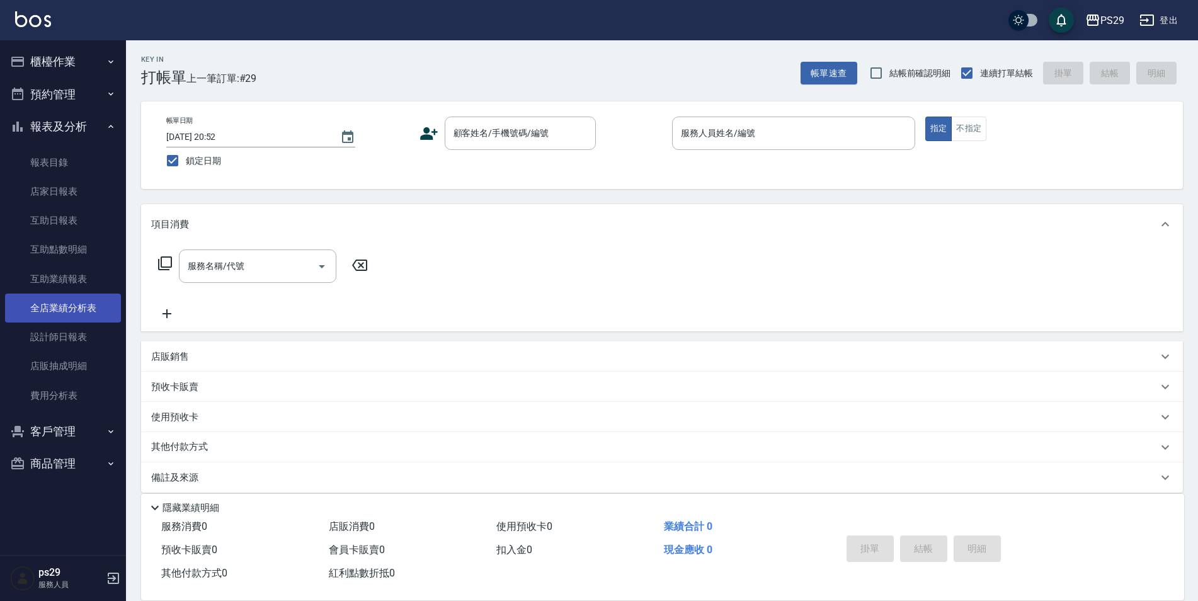
click at [73, 321] on link "全店業績分析表" at bounding box center [63, 308] width 116 height 29
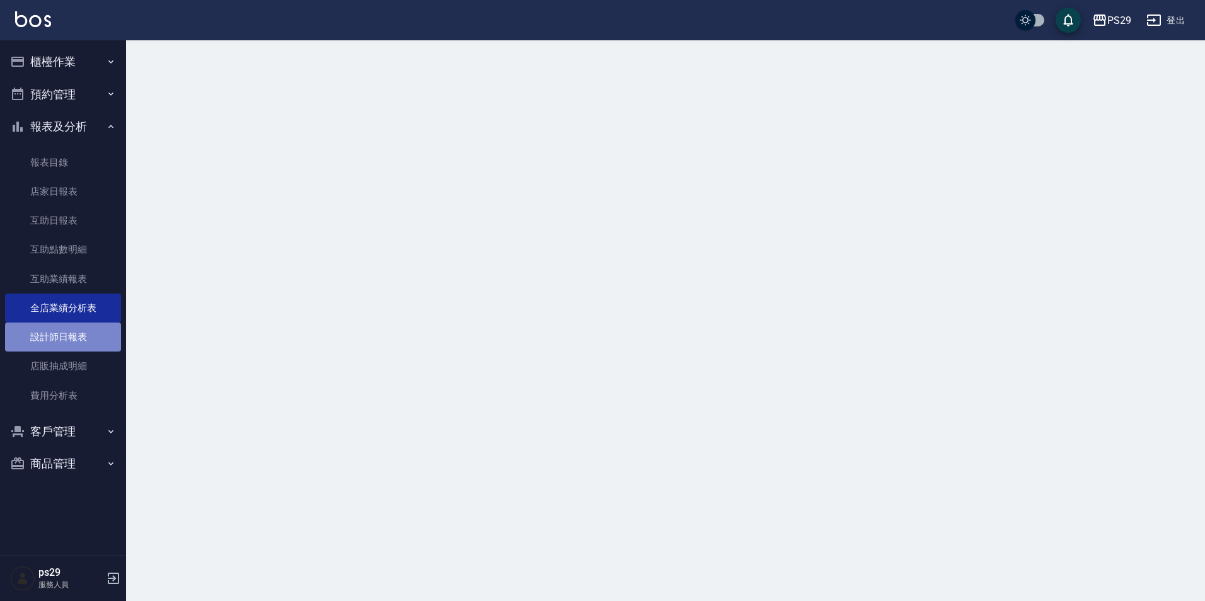
click at [71, 340] on link "設計師日報表" at bounding box center [63, 337] width 116 height 29
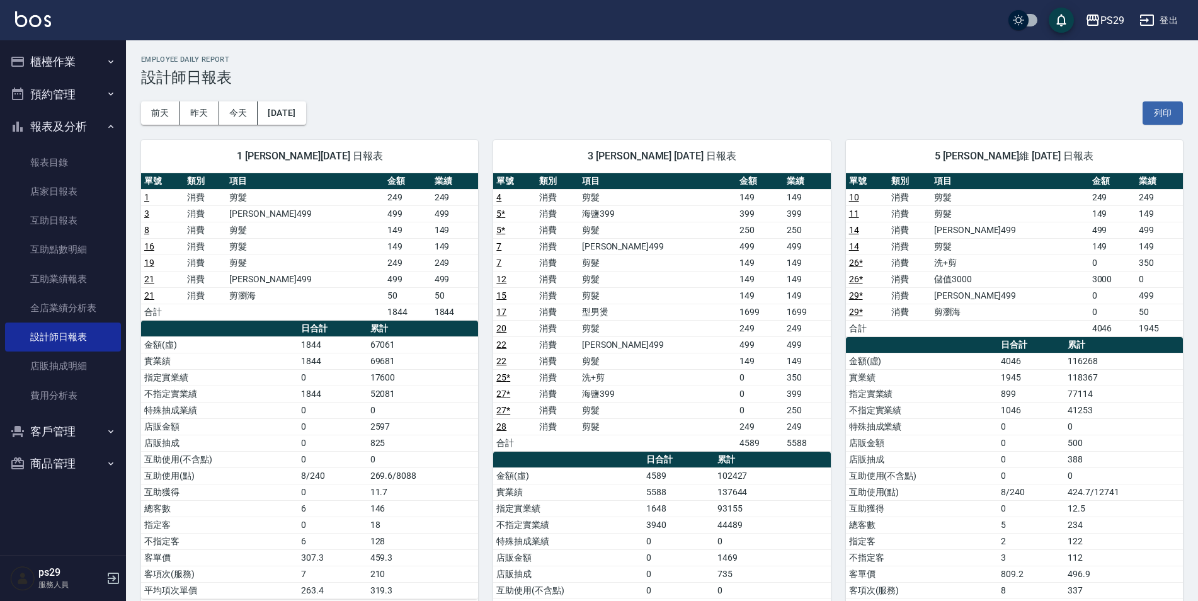
click at [26, 18] on img at bounding box center [33, 19] width 36 height 16
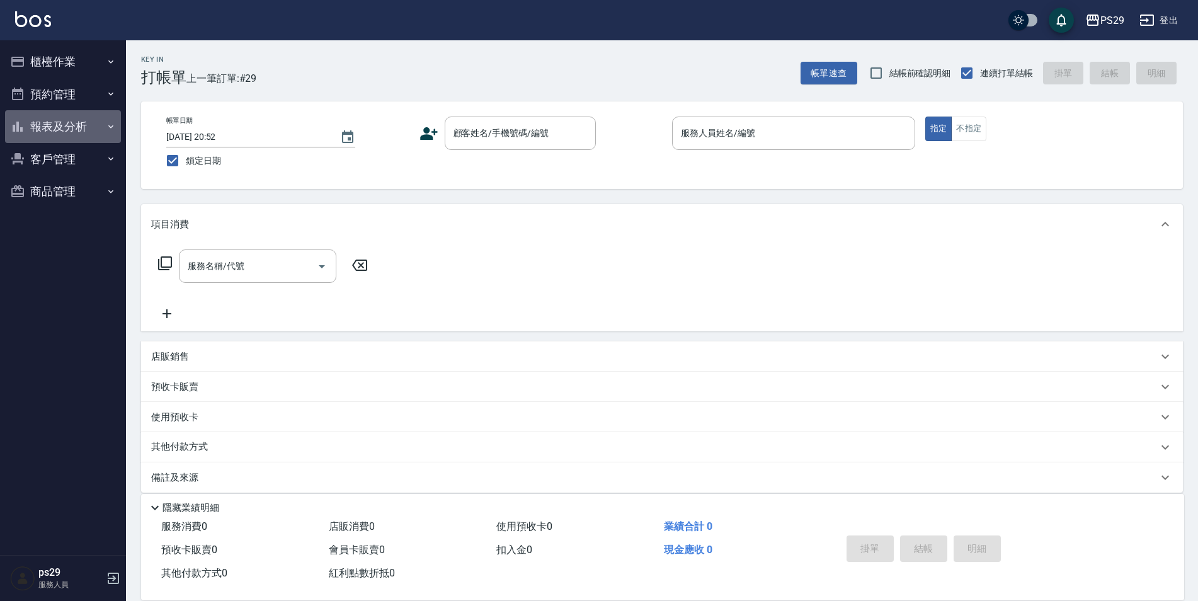
click at [89, 129] on button "報表及分析" at bounding box center [63, 126] width 116 height 33
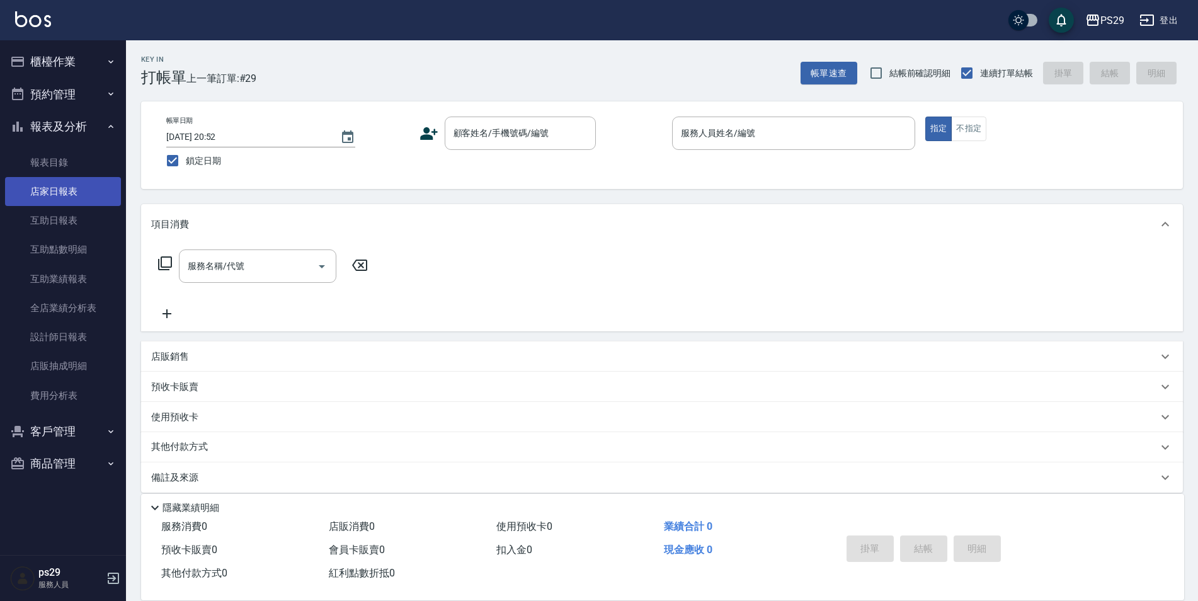
click at [82, 198] on link "店家日報表" at bounding box center [63, 191] width 116 height 29
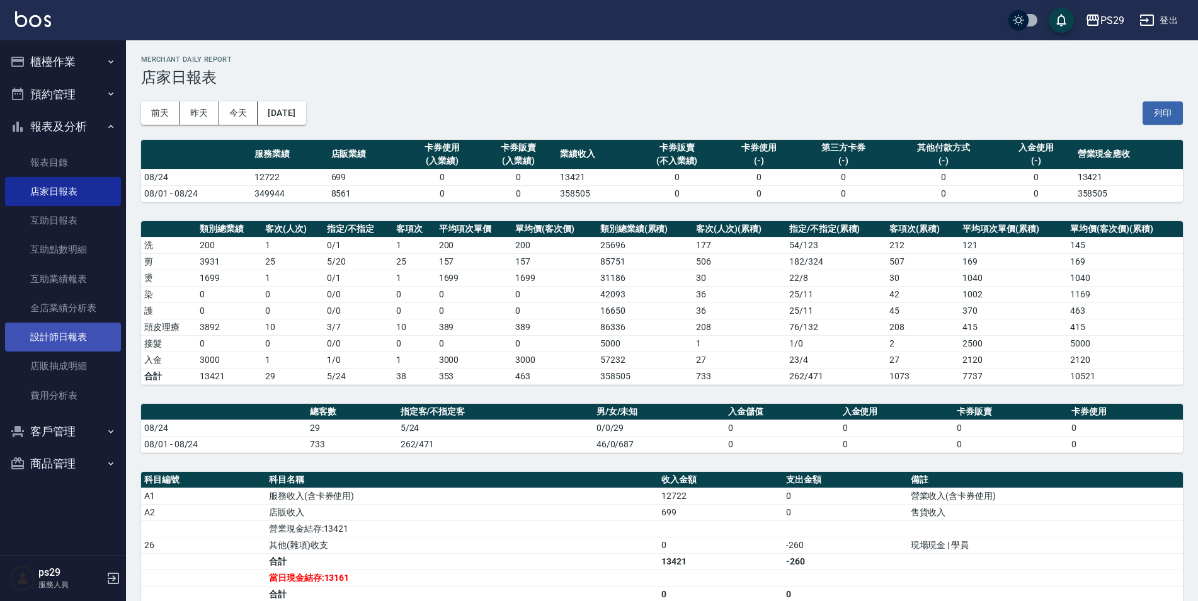
click at [77, 343] on link "設計師日報表" at bounding box center [63, 337] width 116 height 29
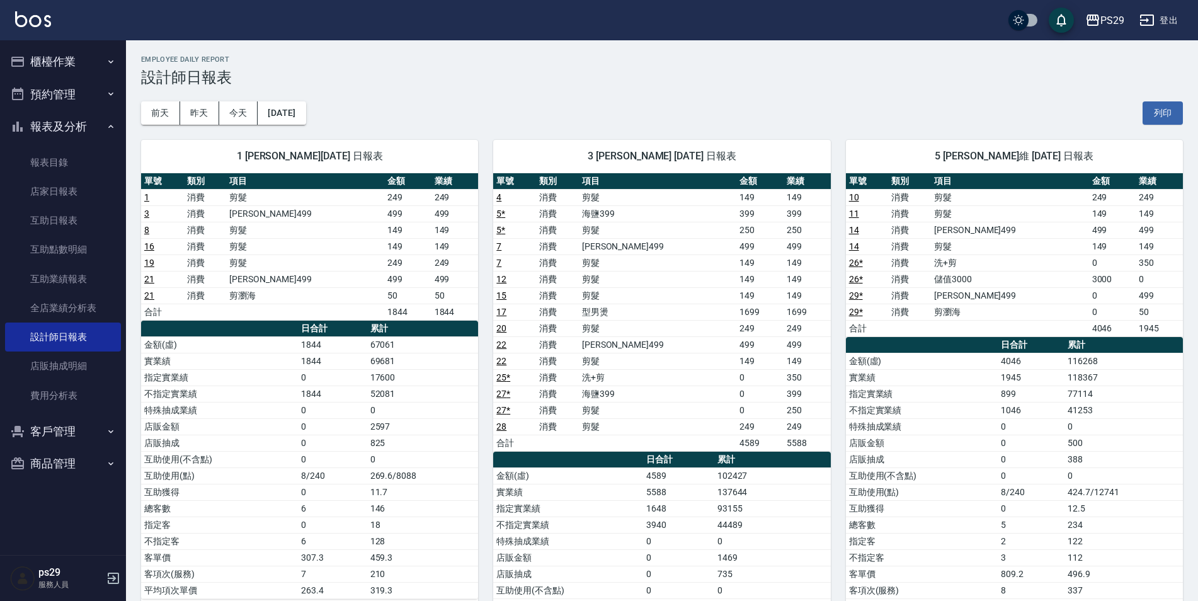
click at [31, 25] on img at bounding box center [33, 19] width 36 height 16
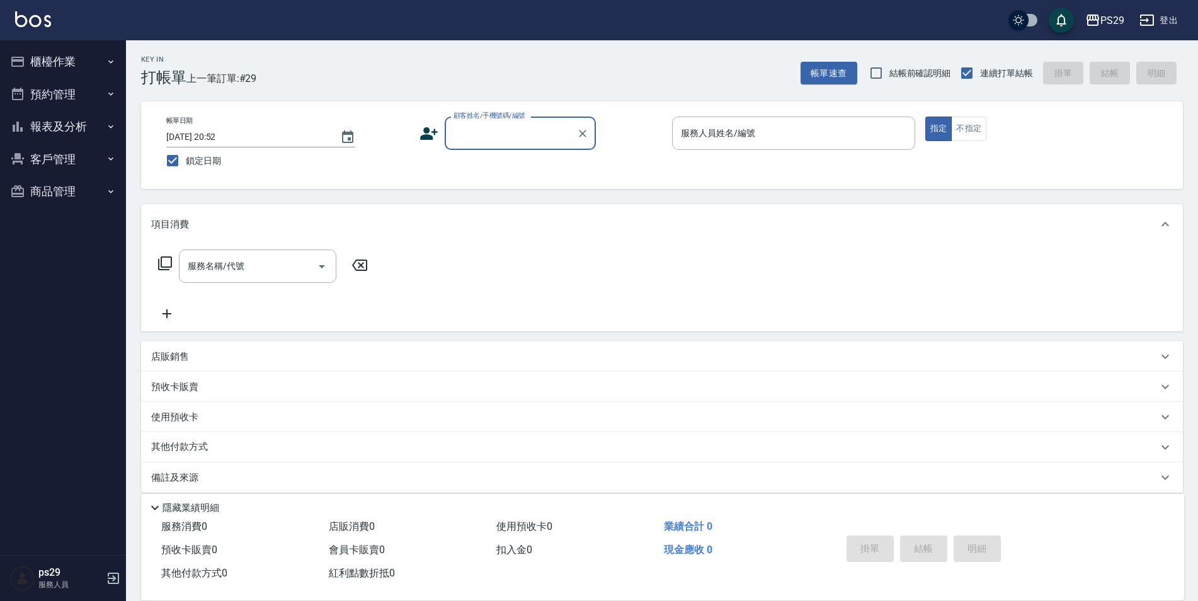
click at [59, 140] on button "報表及分析" at bounding box center [63, 126] width 116 height 33
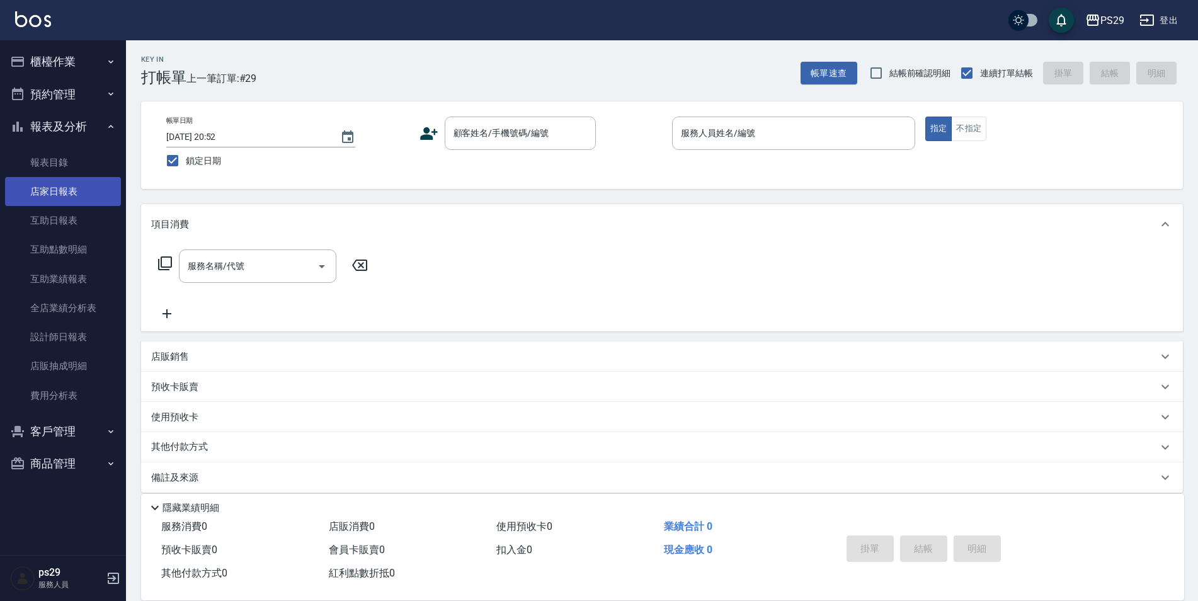
click at [60, 181] on link "店家日報表" at bounding box center [63, 191] width 116 height 29
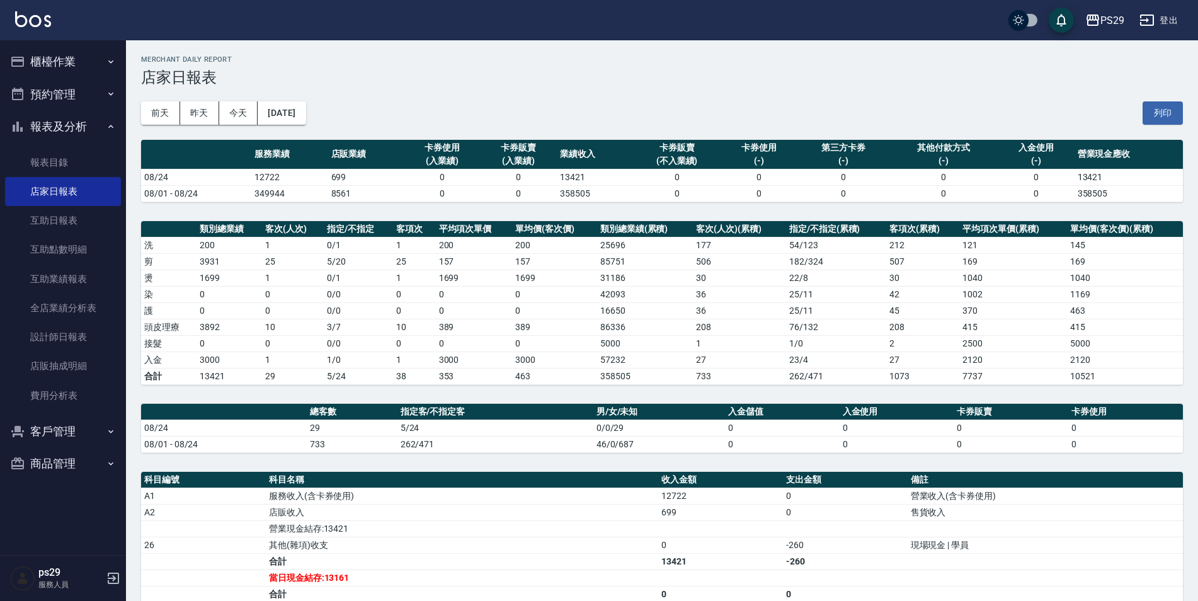
scroll to position [183, 0]
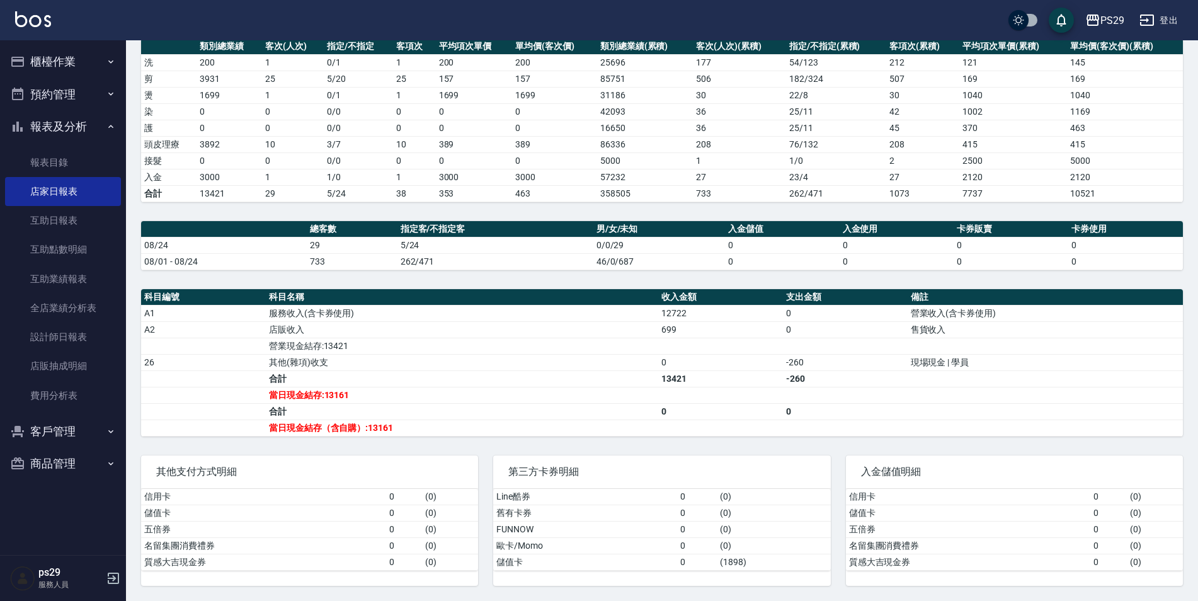
drag, startPoint x: 381, startPoint y: 425, endPoint x: 390, endPoint y: 424, distance: 9.5
click at [390, 424] on td "當日現金結存（含自購）:13161" at bounding box center [462, 428] width 392 height 16
click at [663, 376] on td "13421" at bounding box center [720, 378] width 125 height 16
click at [629, 379] on td "合計" at bounding box center [462, 378] width 392 height 16
drag, startPoint x: 665, startPoint y: 323, endPoint x: 771, endPoint y: 329, distance: 106.7
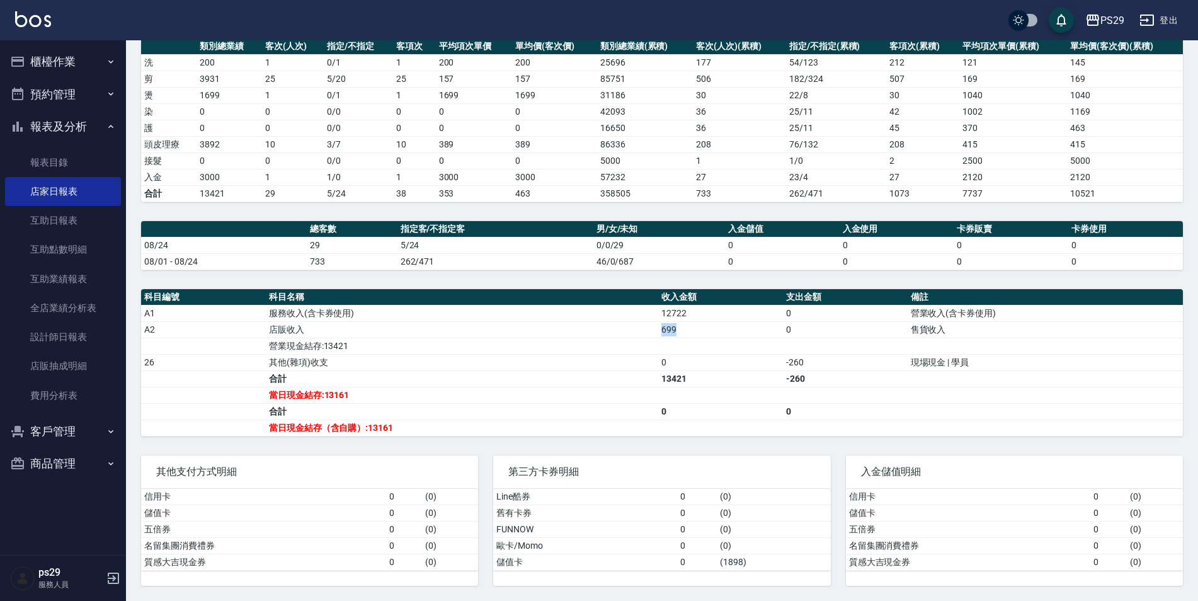
click at [771, 329] on tr "A2 店販收入 699 0 售貨收入" at bounding box center [662, 329] width 1042 height 16
drag, startPoint x: 771, startPoint y: 329, endPoint x: 667, endPoint y: 341, distance: 104.7
click at [688, 348] on td "a dense table" at bounding box center [720, 346] width 125 height 16
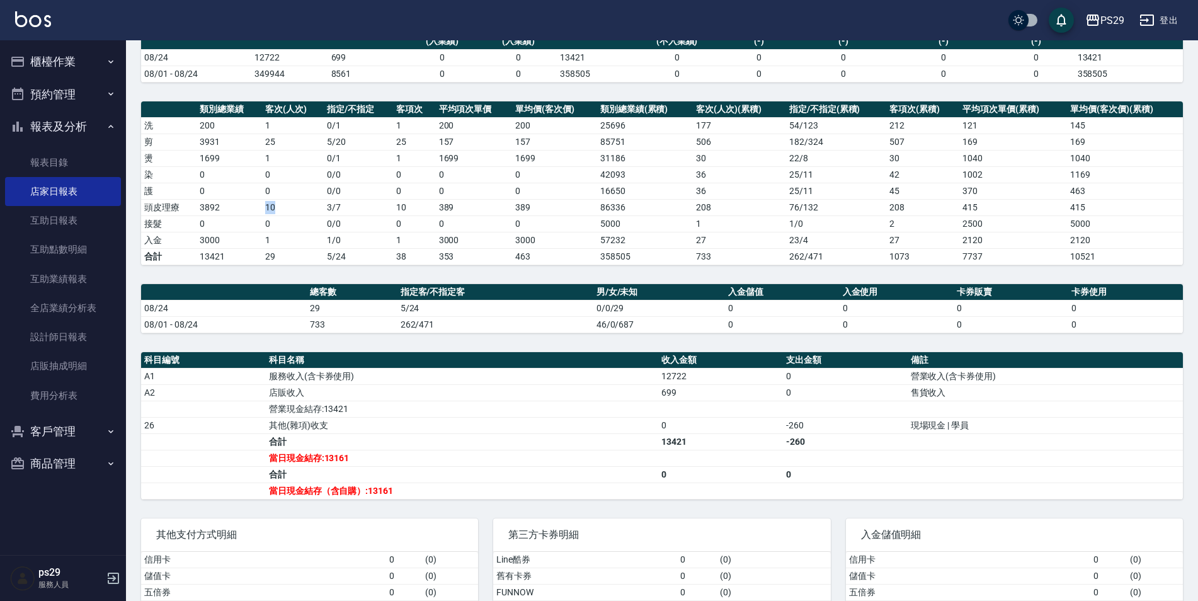
drag, startPoint x: 249, startPoint y: 212, endPoint x: 301, endPoint y: 207, distance: 51.8
click at [301, 207] on tr "頭皮理療 3892 10 3 / 7 10 389 389 86336 208 76 / 132 208 415 415" at bounding box center [662, 207] width 1042 height 16
drag, startPoint x: 301, startPoint y: 207, endPoint x: 257, endPoint y: 228, distance: 48.2
click at [299, 224] on td "0" at bounding box center [293, 223] width 62 height 16
drag, startPoint x: 181, startPoint y: 251, endPoint x: 310, endPoint y: 247, distance: 129.2
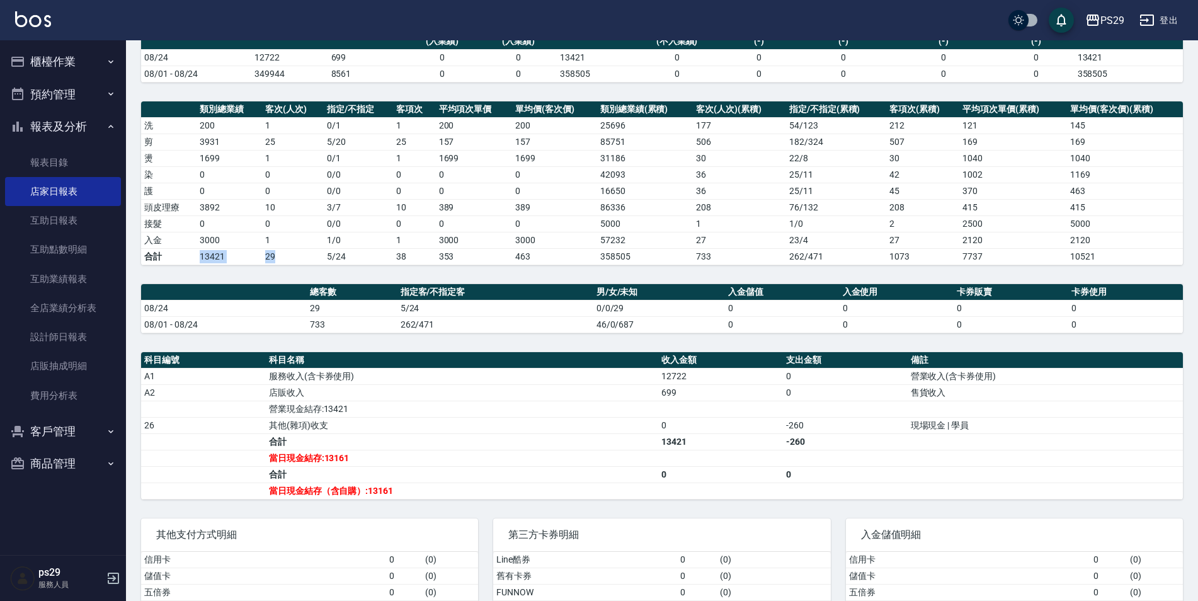
click at [310, 247] on tbody "洗 200 1 0 / 1 1 200 200 25696 177 54 / 123 212 121 145 剪 3931 25 5 / 20 25 157 …" at bounding box center [662, 190] width 1042 height 147
drag, startPoint x: 310, startPoint y: 247, endPoint x: 259, endPoint y: 200, distance: 69.5
click at [319, 246] on td "1" at bounding box center [293, 240] width 62 height 16
click at [6, 25] on div "PS29 登出" at bounding box center [599, 20] width 1198 height 40
click at [16, 23] on img at bounding box center [33, 19] width 36 height 16
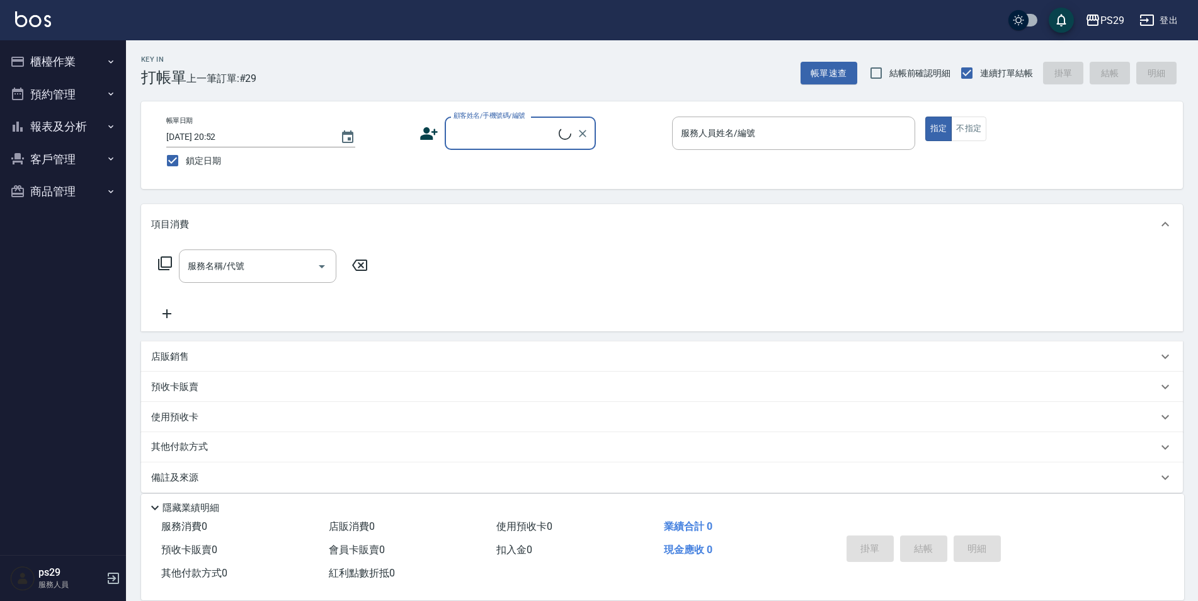
click at [83, 133] on button "報表及分析" at bounding box center [63, 126] width 116 height 33
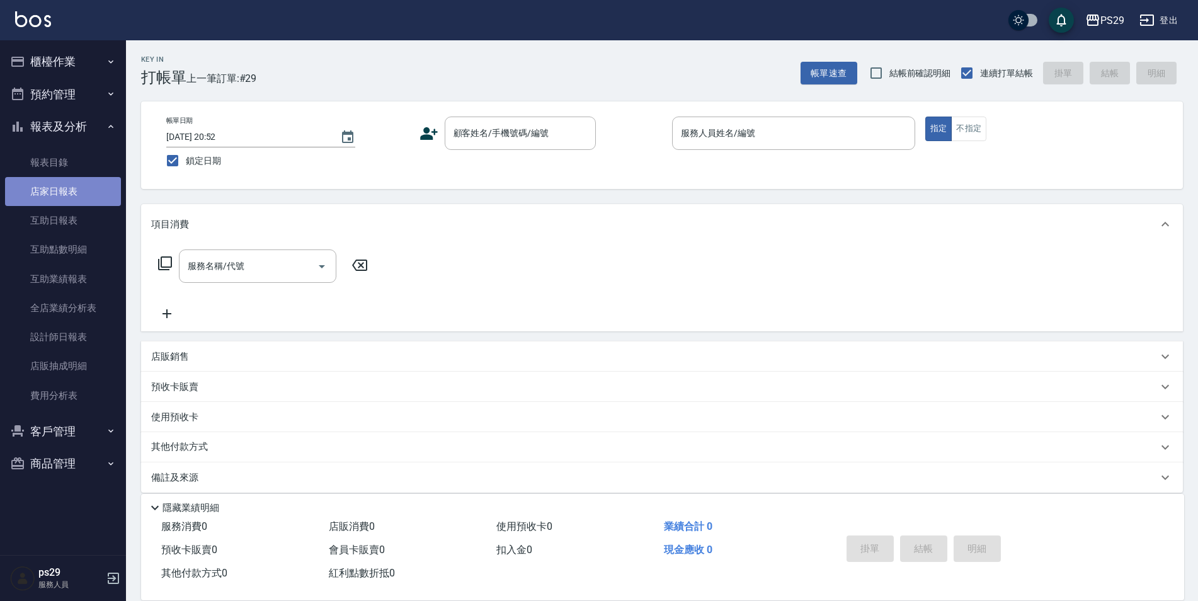
click at [71, 178] on link "店家日報表" at bounding box center [63, 191] width 116 height 29
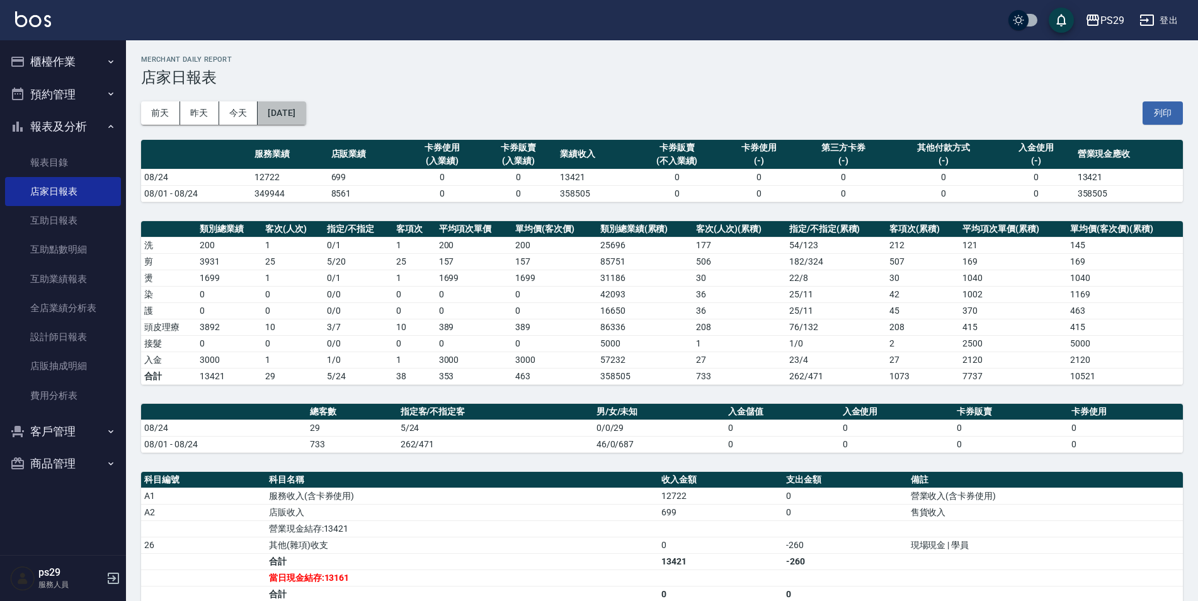
click at [299, 117] on button "[DATE]" at bounding box center [282, 112] width 48 height 23
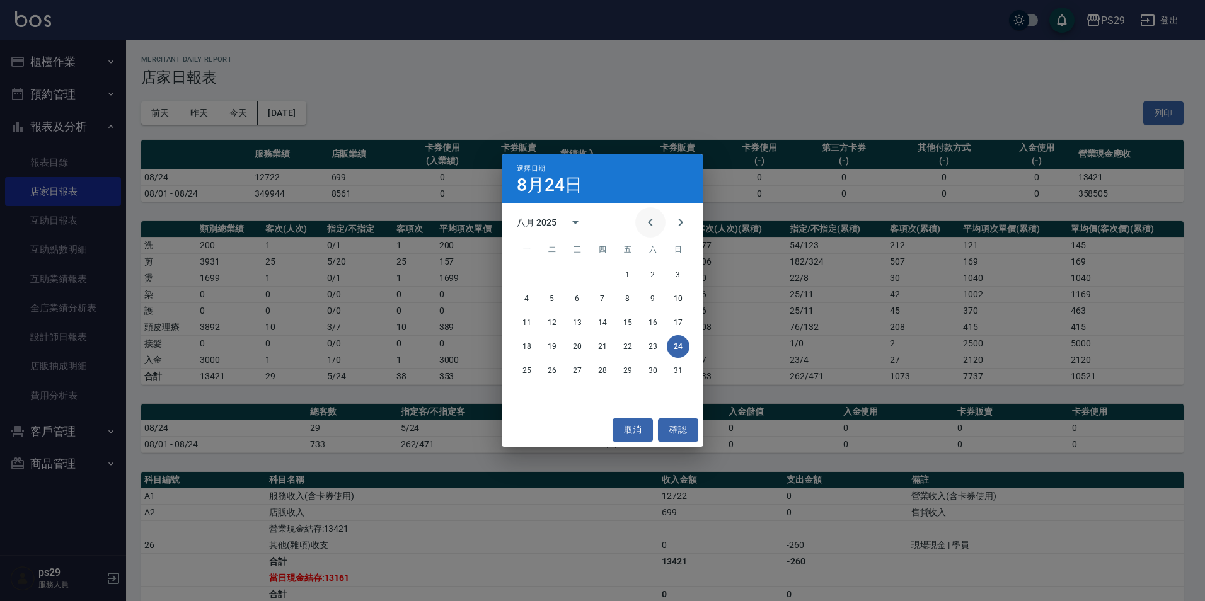
click at [649, 224] on icon "Previous month" at bounding box center [650, 222] width 15 height 15
click at [594, 340] on button "24" at bounding box center [602, 346] width 23 height 23
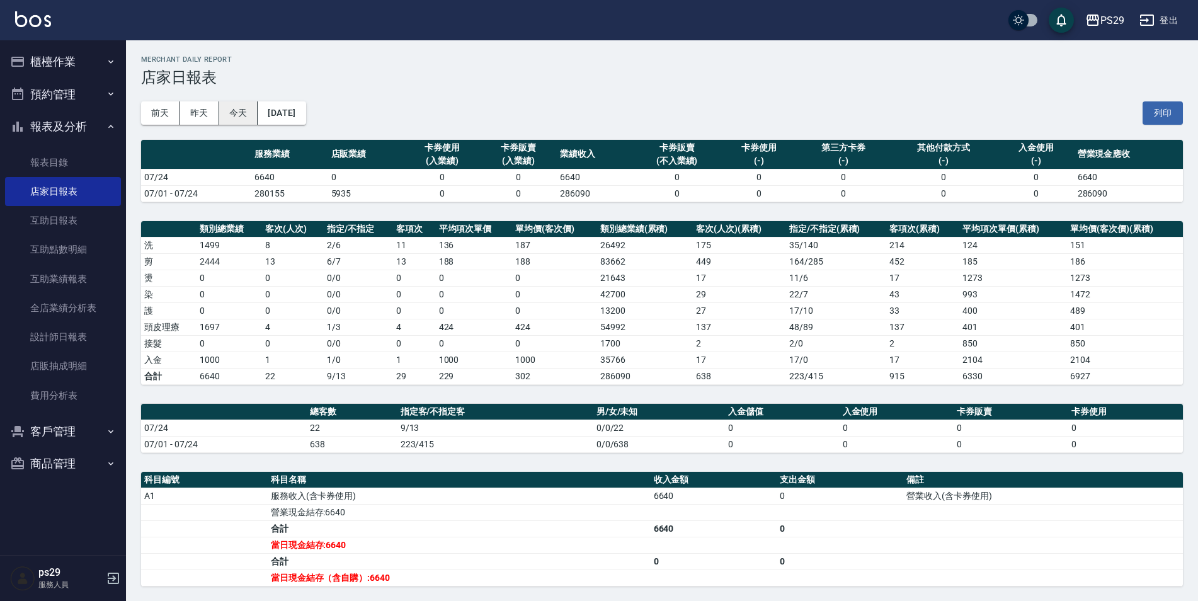
click at [241, 110] on button "今天" at bounding box center [238, 112] width 39 height 23
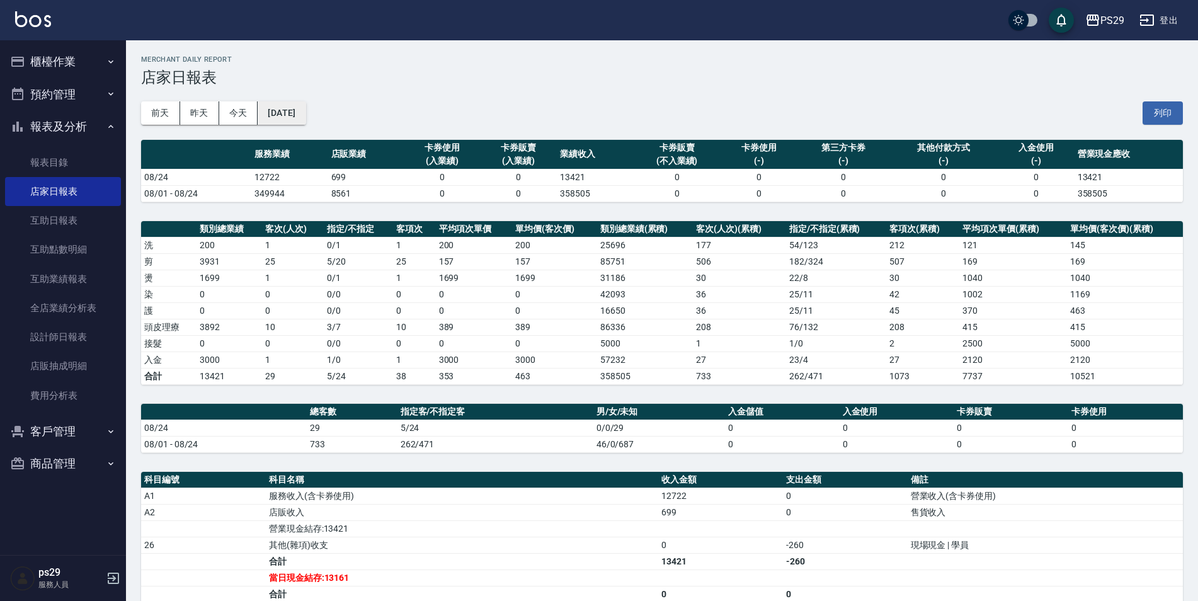
click at [306, 105] on button "[DATE]" at bounding box center [282, 112] width 48 height 23
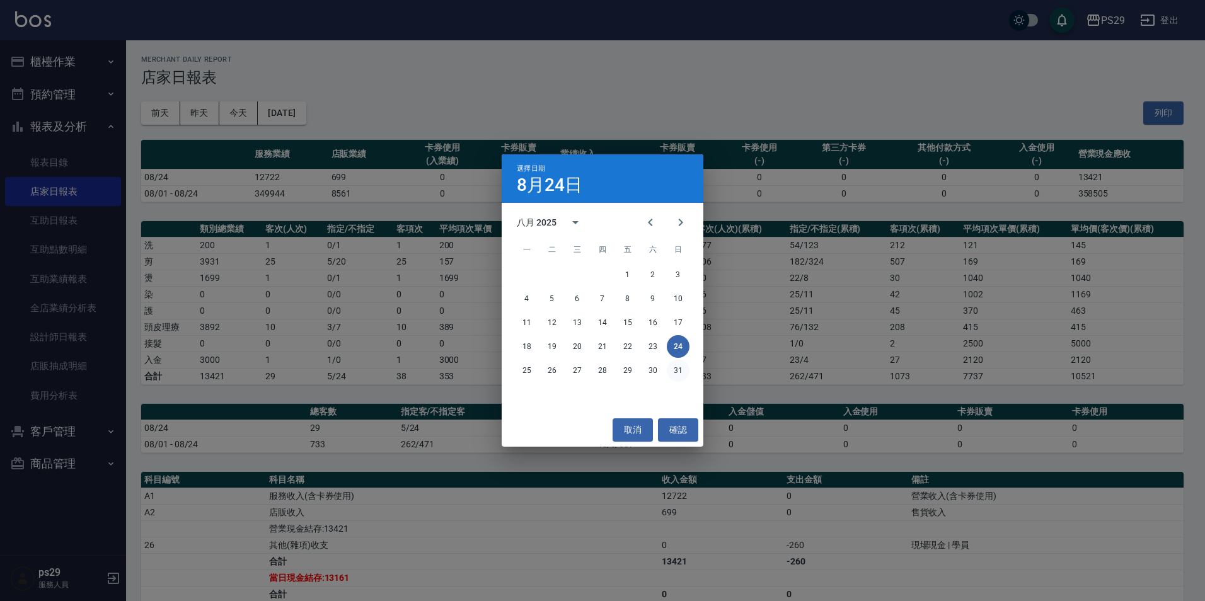
click at [687, 373] on button "31" at bounding box center [678, 370] width 23 height 23
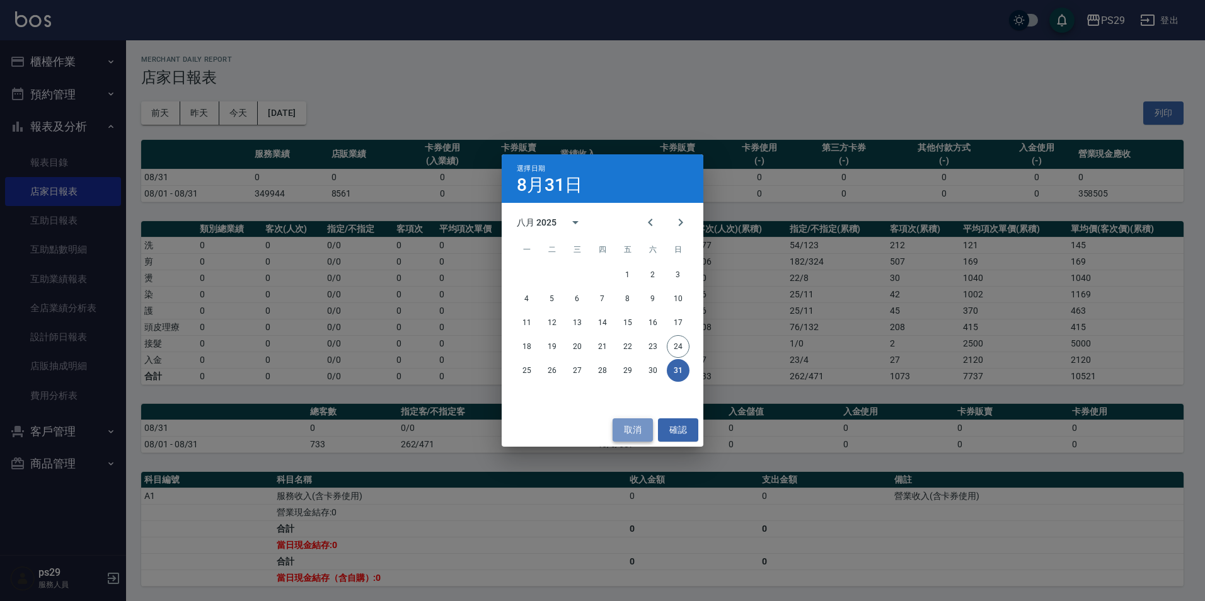
click at [636, 421] on button "取消" at bounding box center [632, 429] width 40 height 23
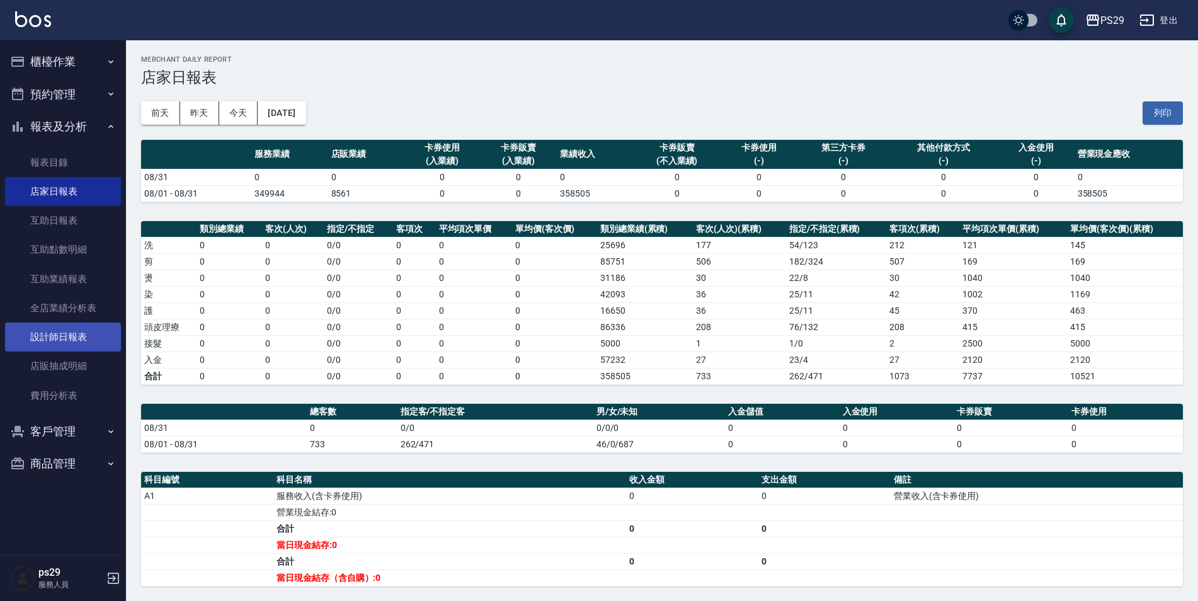
click at [62, 340] on link "設計師日報表" at bounding box center [63, 337] width 116 height 29
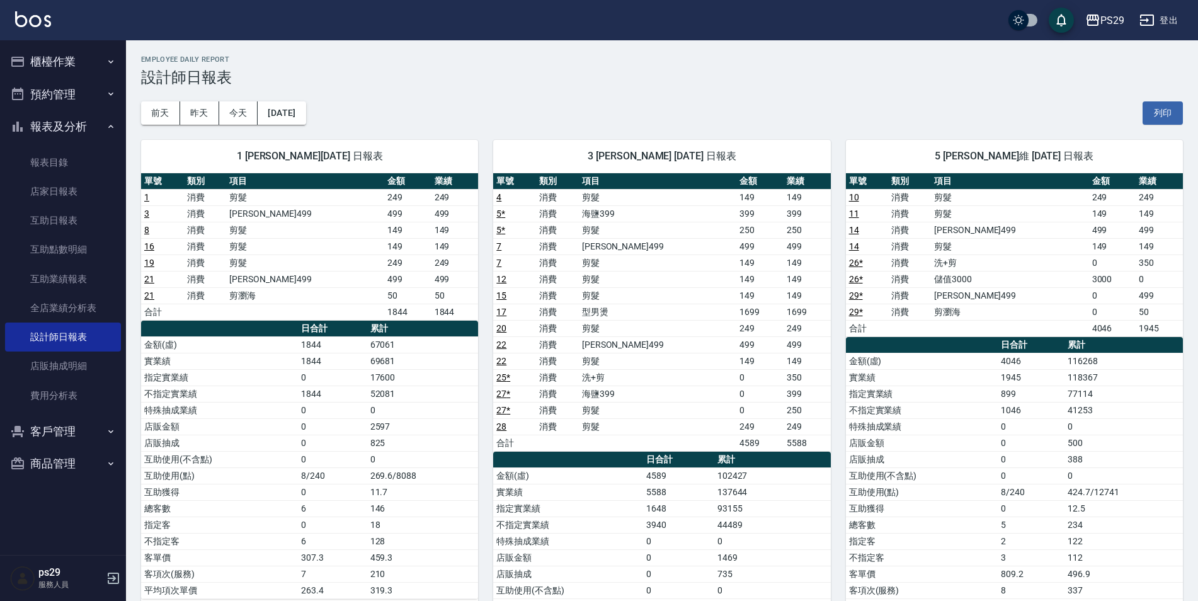
click at [25, 29] on link at bounding box center [33, 20] width 36 height 18
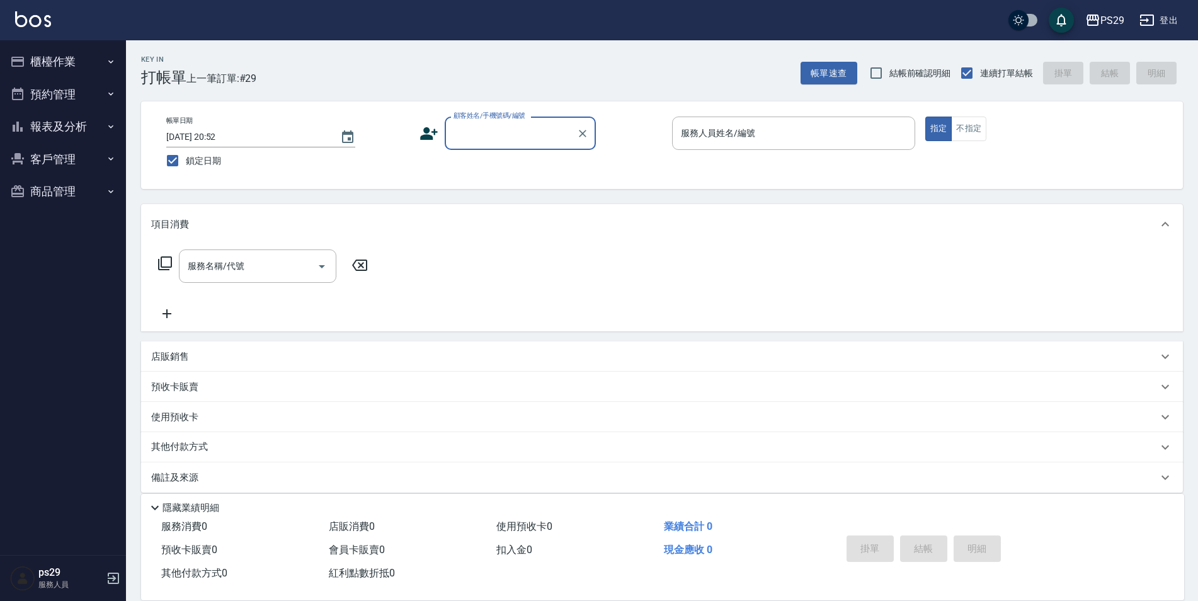
click at [120, 120] on button "報表及分析" at bounding box center [63, 126] width 116 height 33
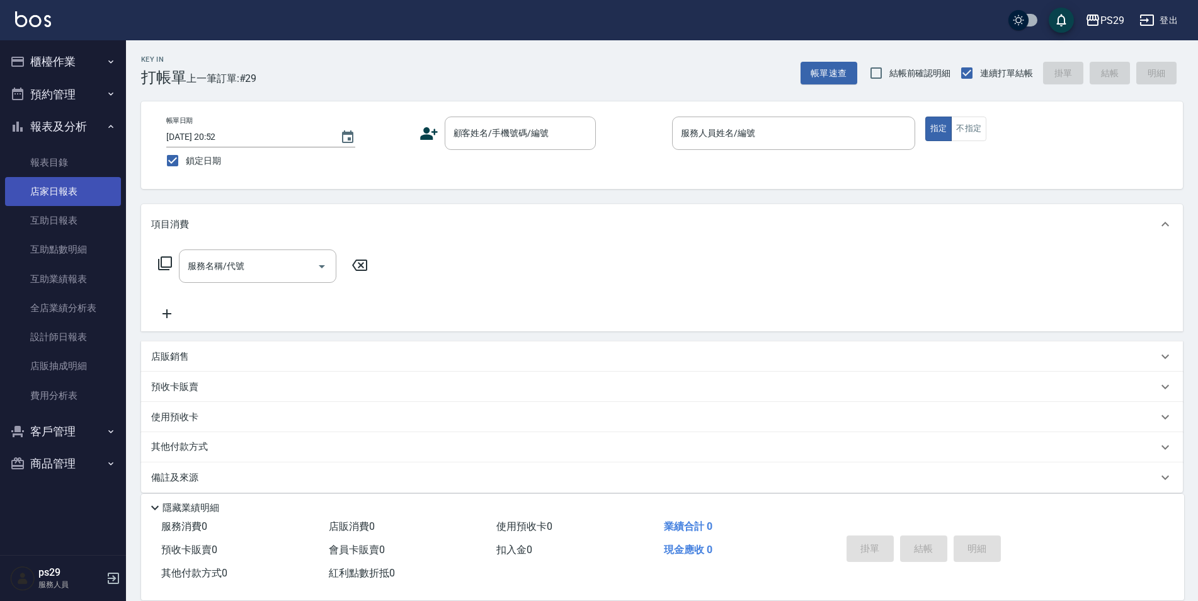
click at [74, 193] on link "店家日報表" at bounding box center [63, 191] width 116 height 29
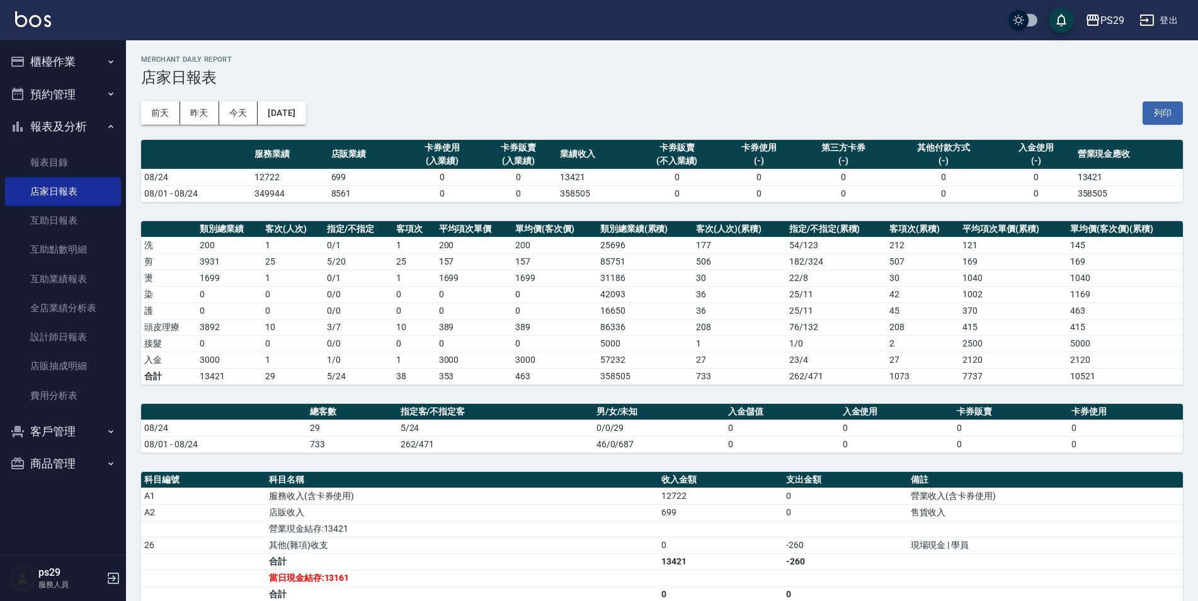
click at [30, 18] on img at bounding box center [33, 19] width 36 height 16
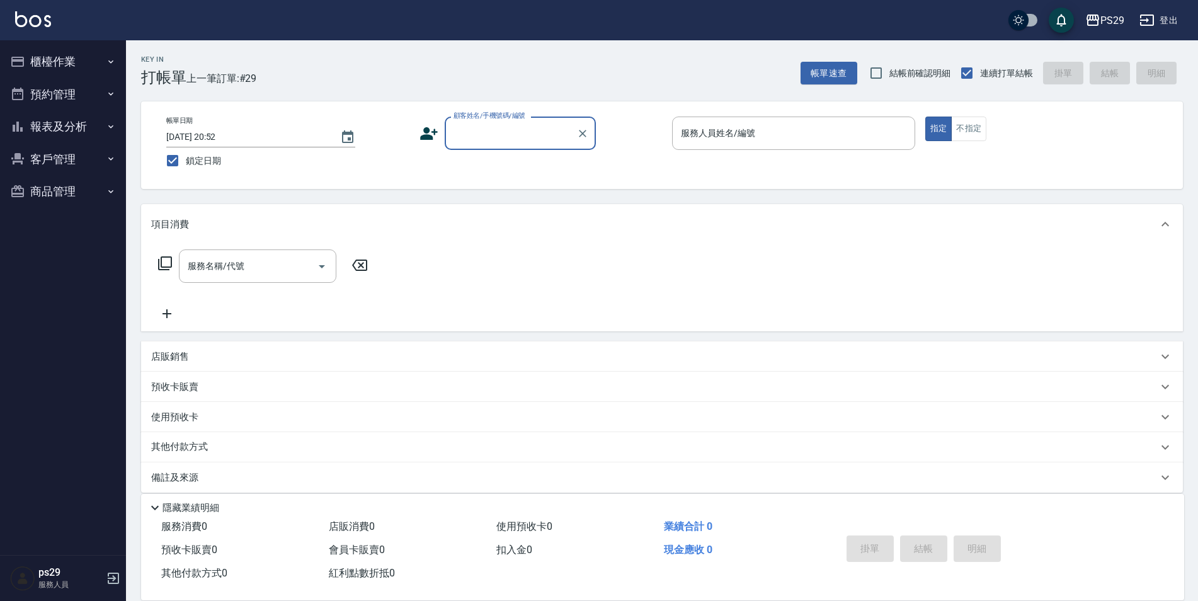
click at [109, 134] on button "報表及分析" at bounding box center [63, 126] width 116 height 33
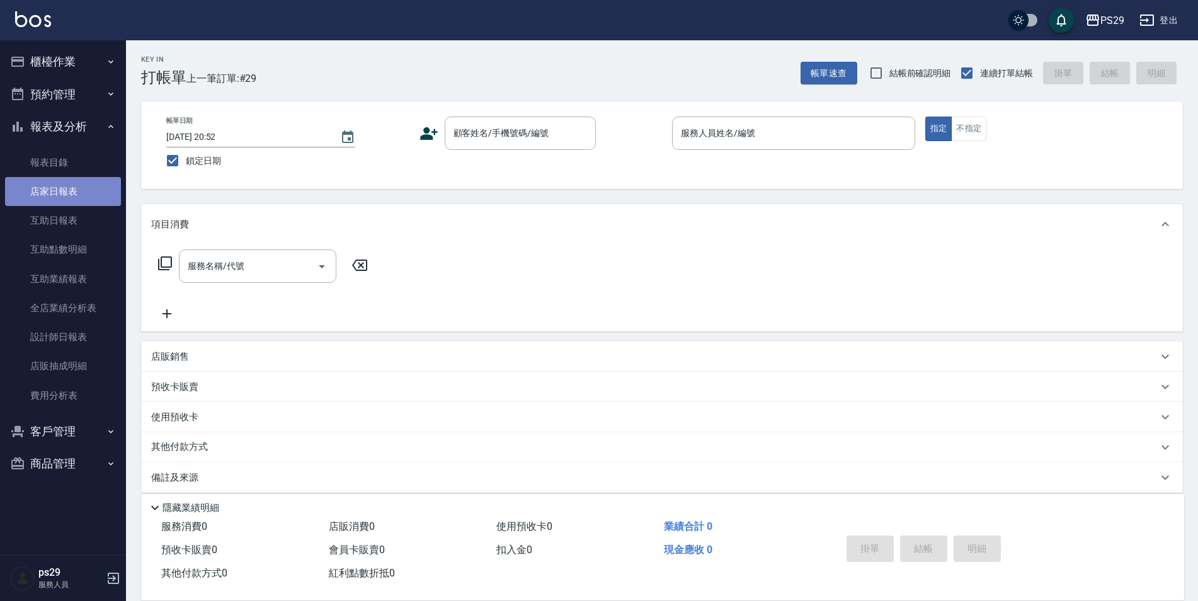
click at [81, 188] on link "店家日報表" at bounding box center [63, 191] width 116 height 29
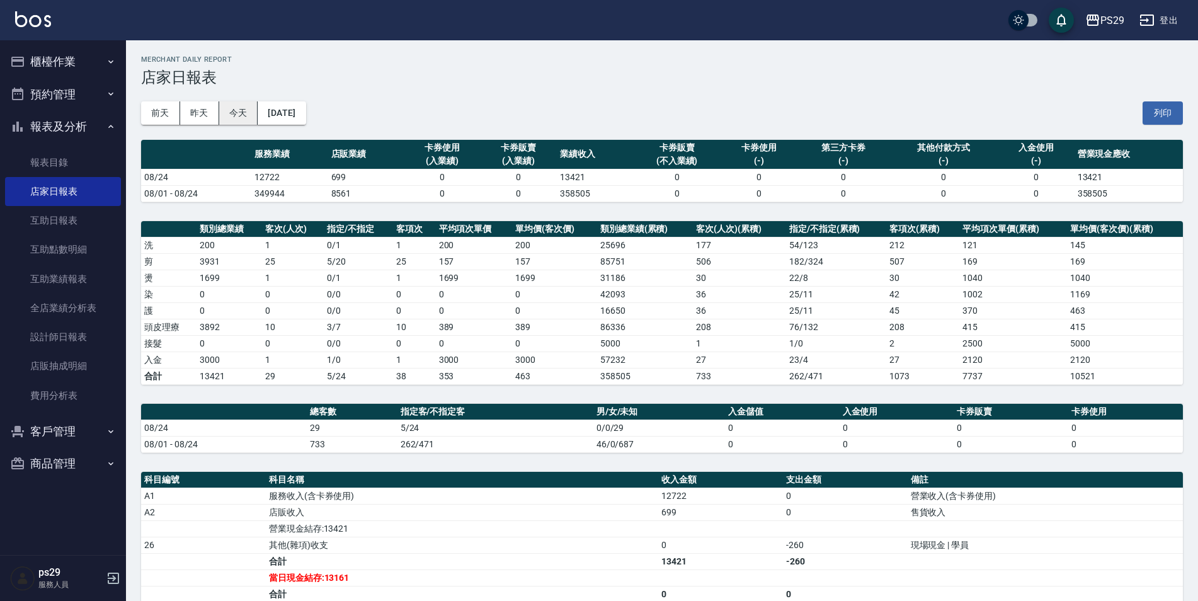
click at [232, 118] on button "今天" at bounding box center [238, 112] width 39 height 23
click at [192, 117] on button "昨天" at bounding box center [199, 112] width 39 height 23
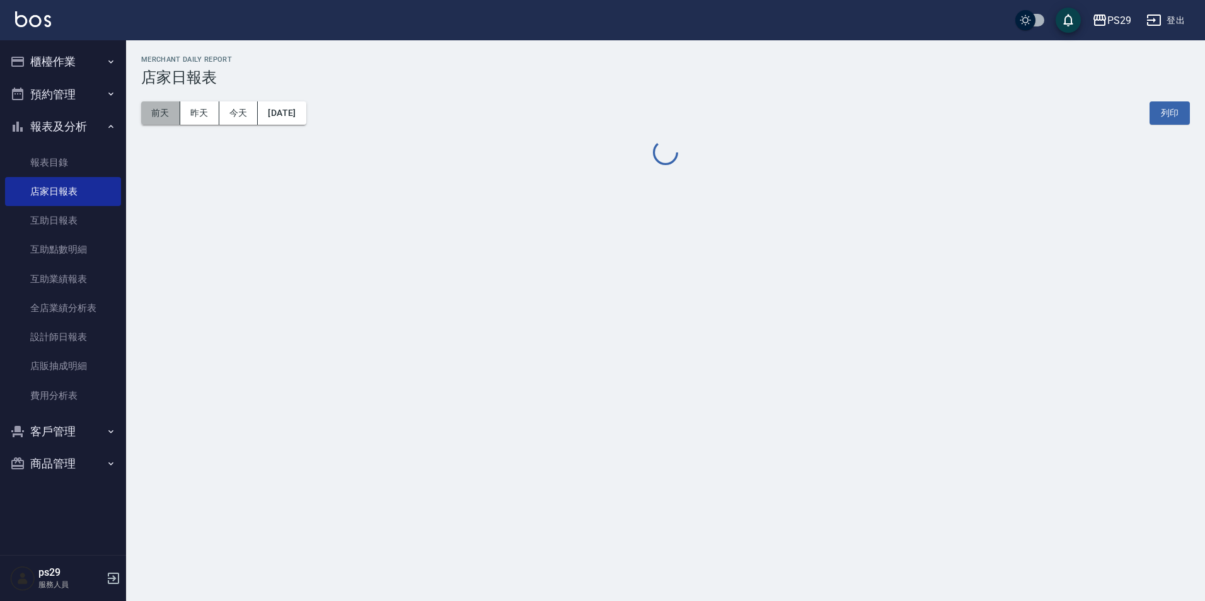
click at [161, 113] on button "前天" at bounding box center [160, 112] width 39 height 23
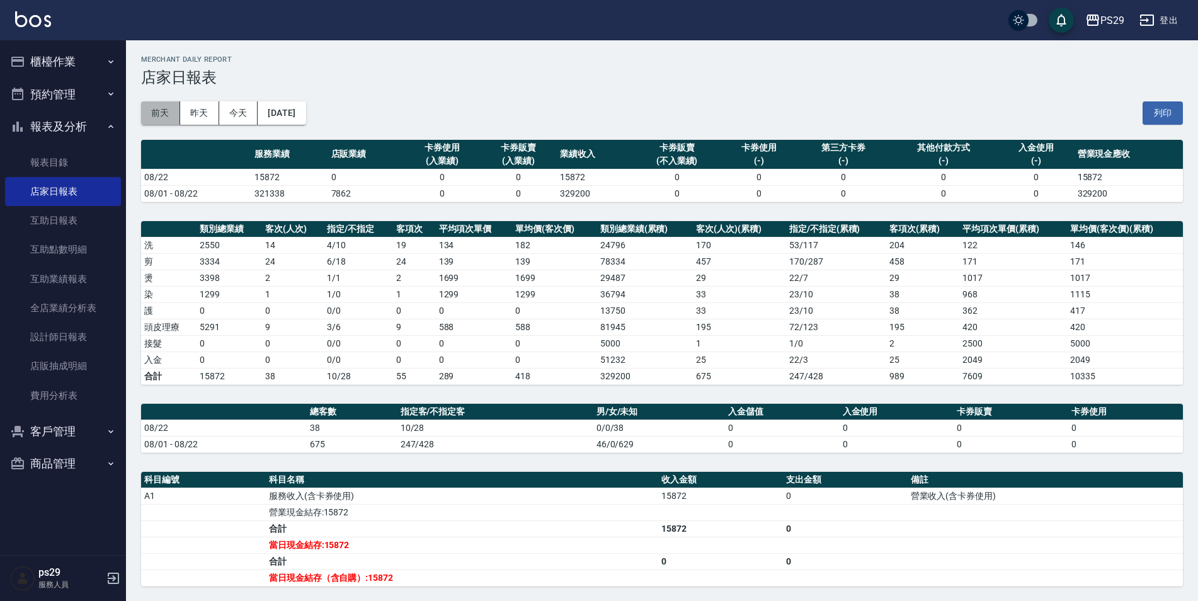
click at [161, 105] on button "前天" at bounding box center [160, 112] width 39 height 23
click at [257, 98] on div "[DATE] [DATE] [DATE] [DATE] 列印" at bounding box center [662, 113] width 1042 height 54
click at [253, 112] on button "今天" at bounding box center [238, 112] width 39 height 23
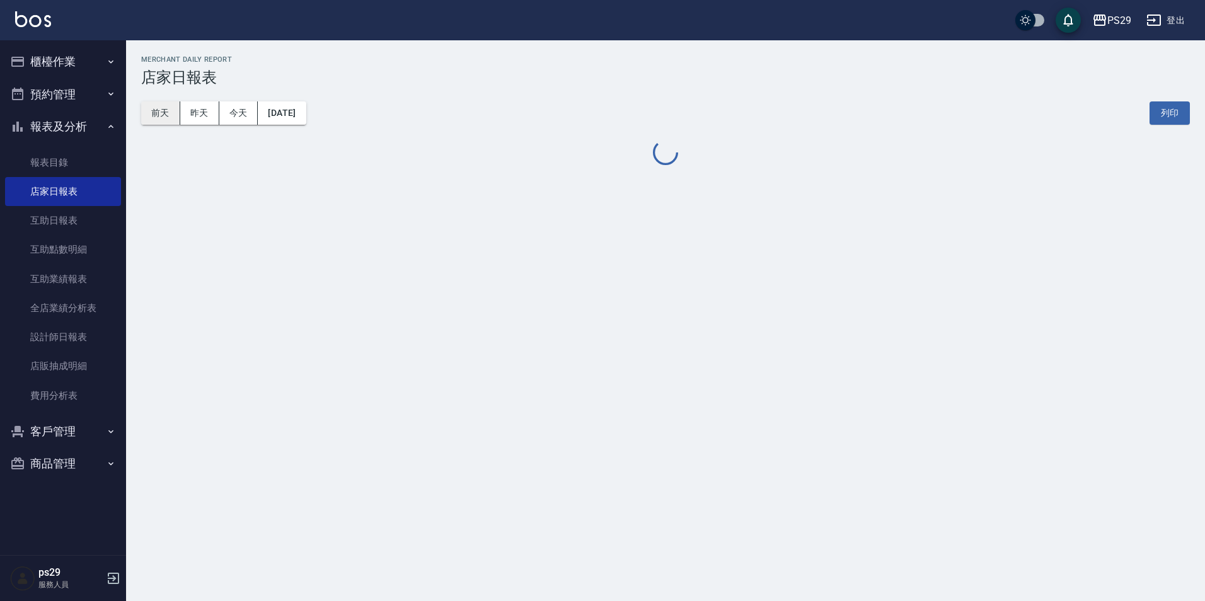
click at [158, 120] on button "前天" at bounding box center [160, 112] width 39 height 23
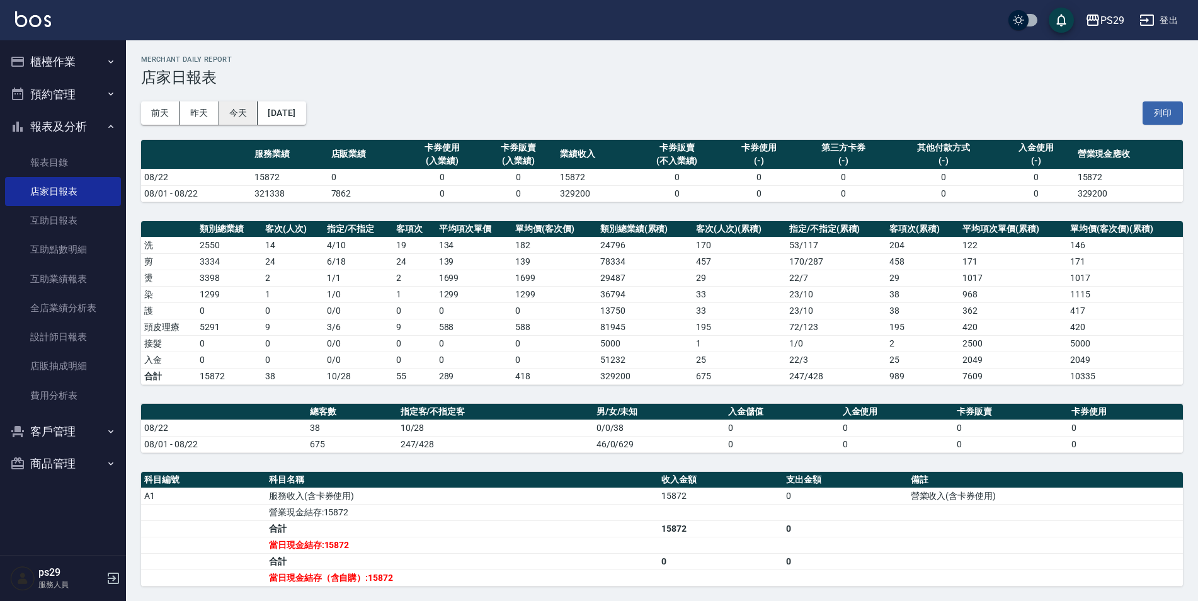
click at [245, 108] on button "今天" at bounding box center [238, 112] width 39 height 23
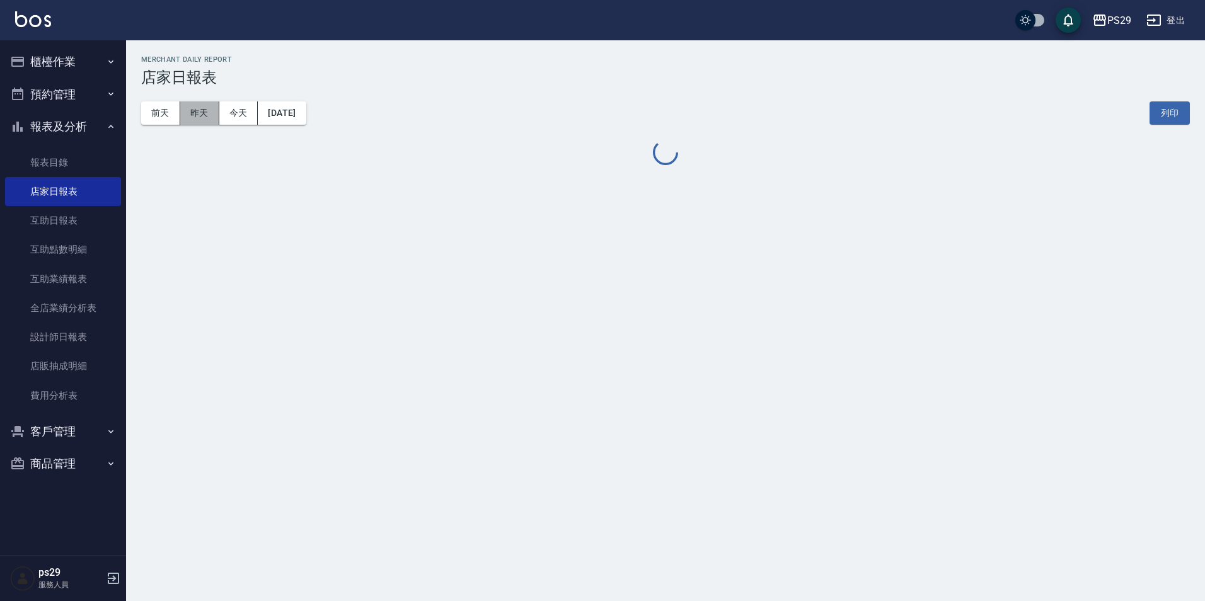
click at [194, 122] on button "昨天" at bounding box center [199, 112] width 39 height 23
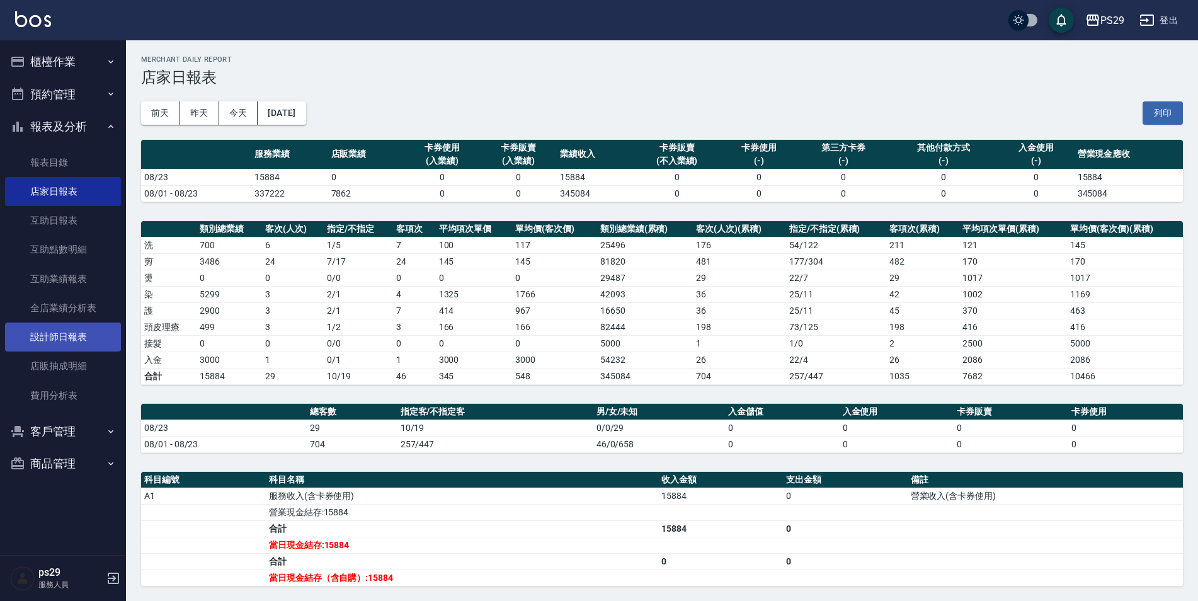
click at [77, 335] on link "設計師日報表" at bounding box center [63, 337] width 116 height 29
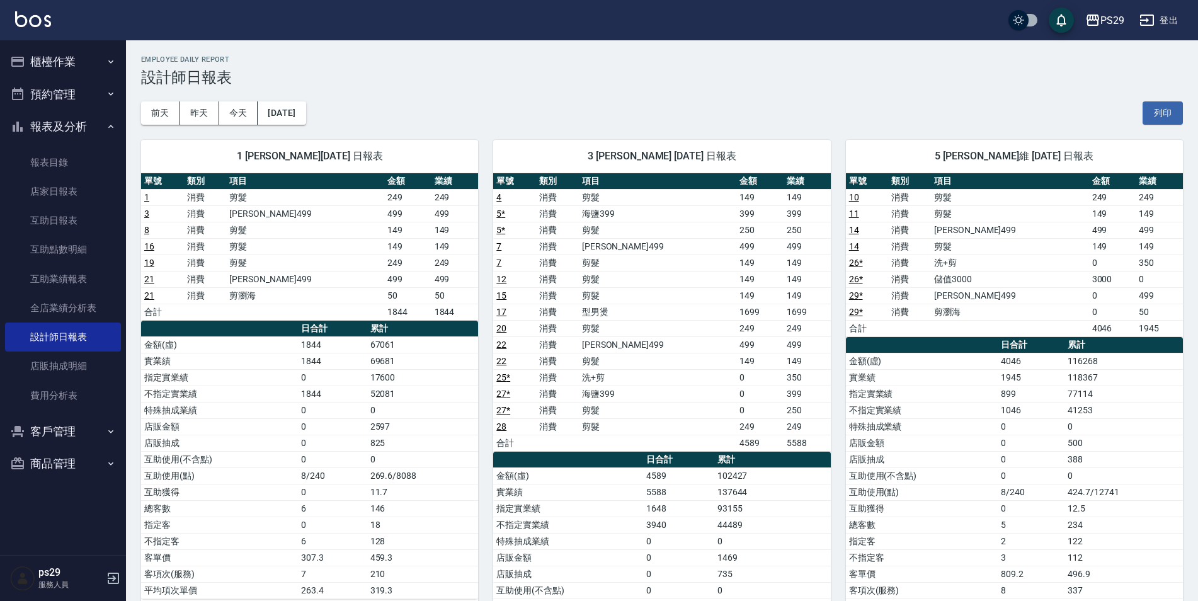
click at [39, 25] on img at bounding box center [33, 19] width 36 height 16
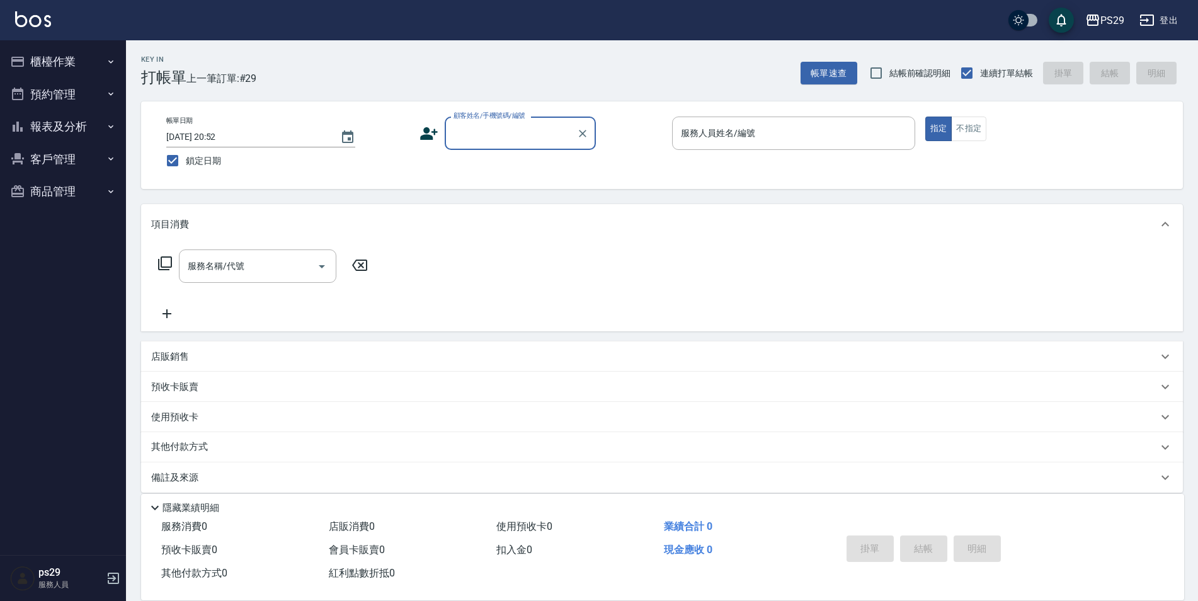
click at [49, 16] on img at bounding box center [33, 19] width 36 height 16
click at [28, 17] on img at bounding box center [33, 19] width 36 height 16
click at [42, 18] on img at bounding box center [33, 19] width 36 height 16
click at [73, 123] on button "報表及分析" at bounding box center [63, 126] width 116 height 33
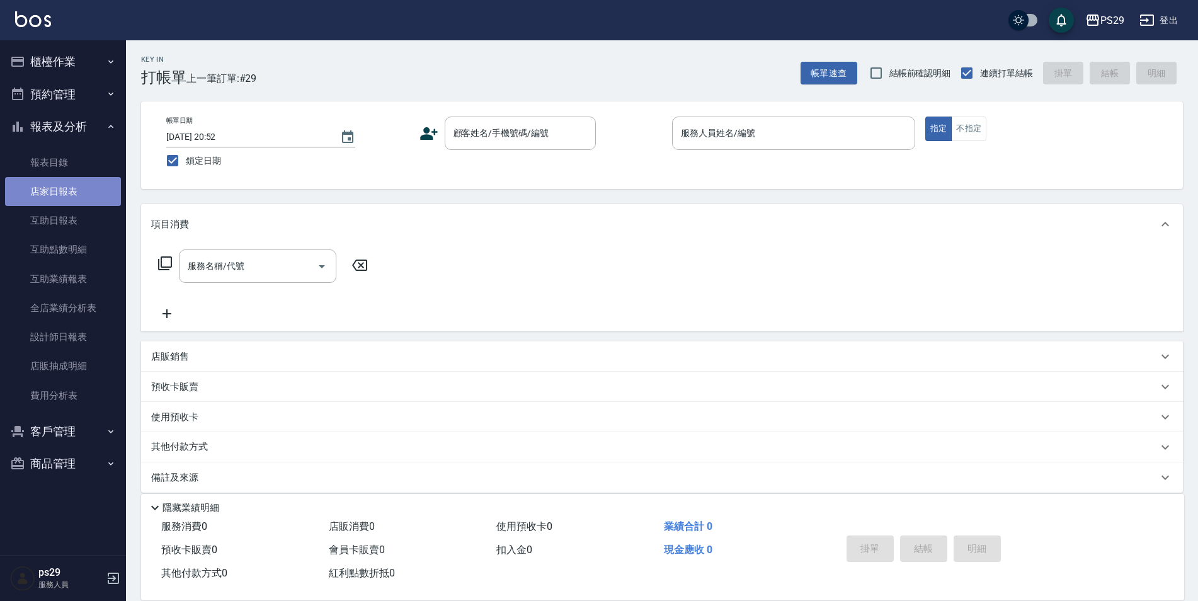
click at [64, 193] on link "店家日報表" at bounding box center [63, 191] width 116 height 29
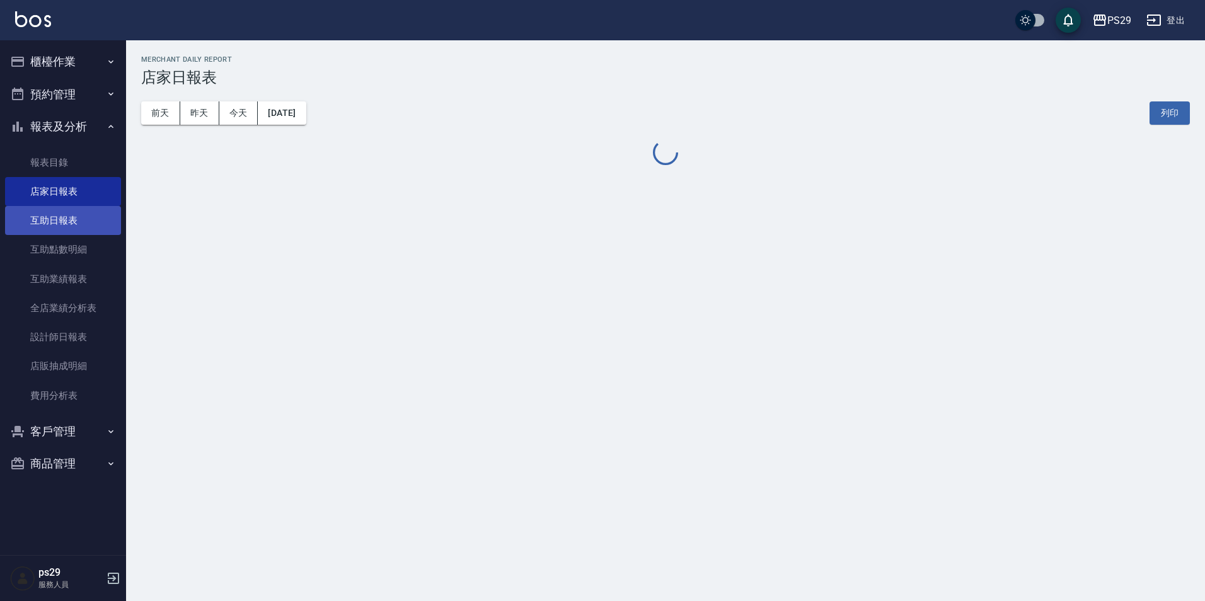
click at [67, 234] on link "互助日報表" at bounding box center [63, 220] width 116 height 29
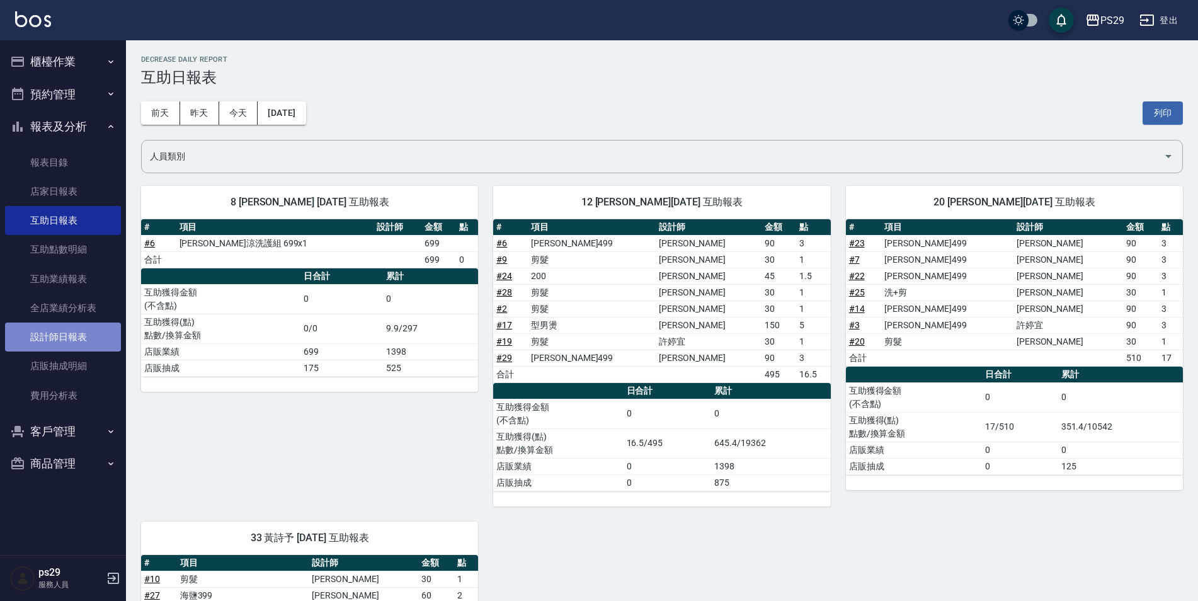
click at [57, 328] on link "設計師日報表" at bounding box center [63, 337] width 116 height 29
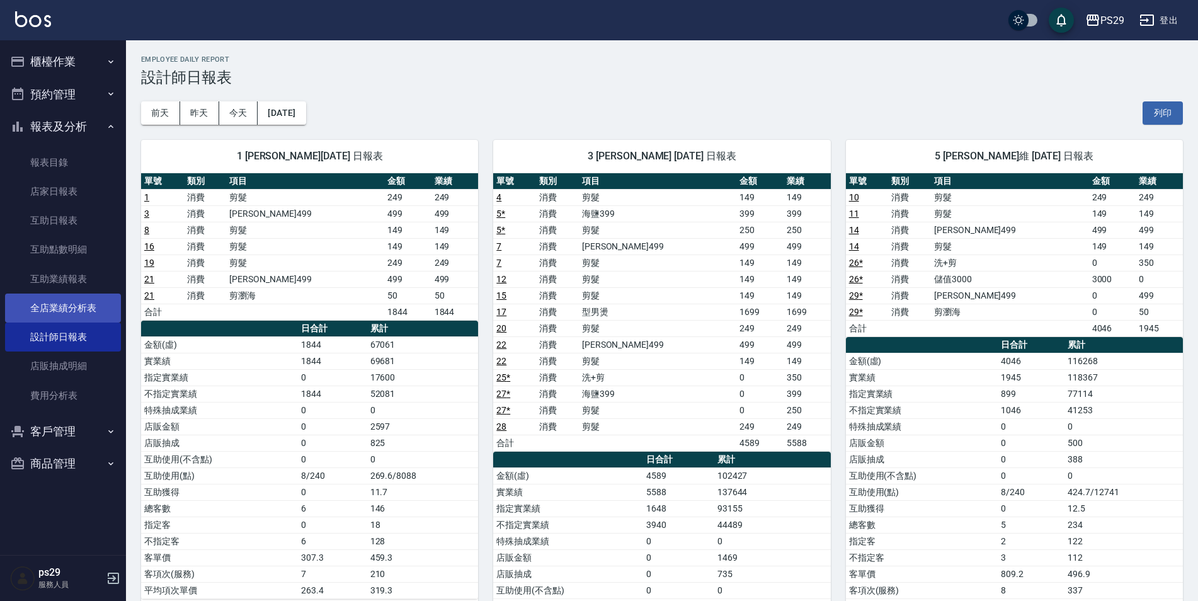
click at [91, 312] on link "全店業績分析表" at bounding box center [63, 308] width 116 height 29
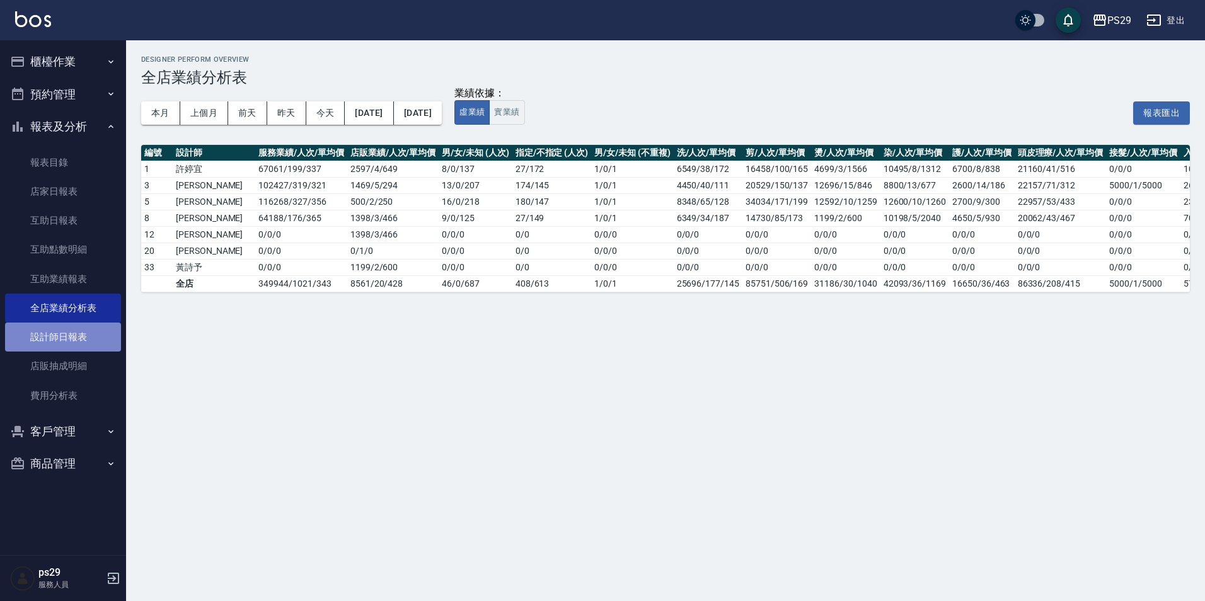
click at [85, 341] on link "設計師日報表" at bounding box center [63, 337] width 116 height 29
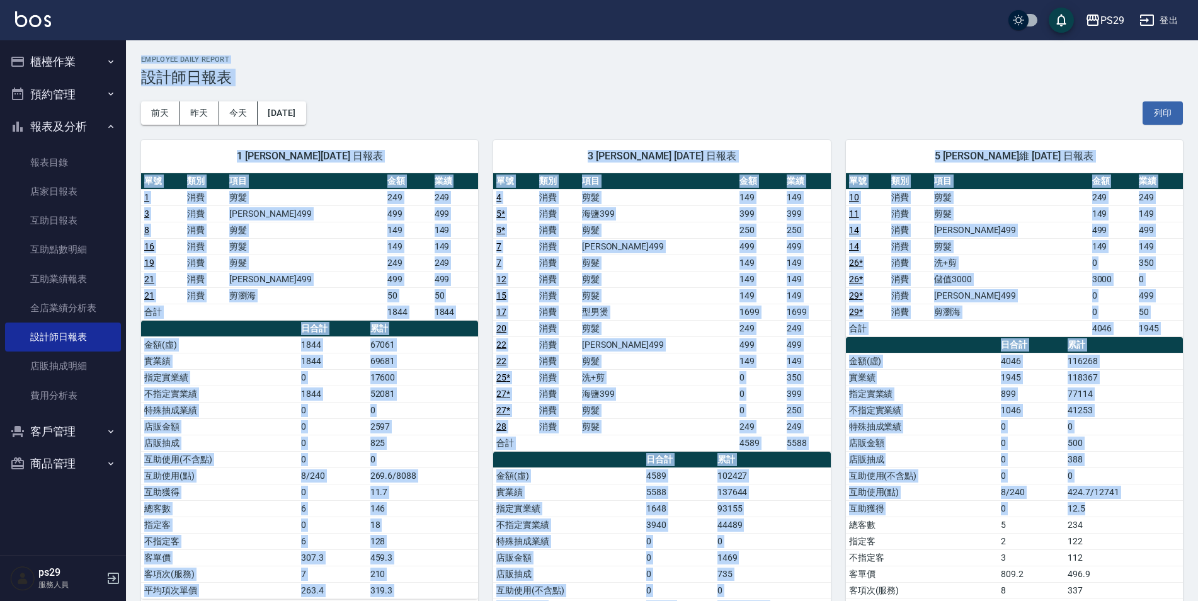
drag, startPoint x: 129, startPoint y: 50, endPoint x: 1154, endPoint y: 510, distance: 1122.6
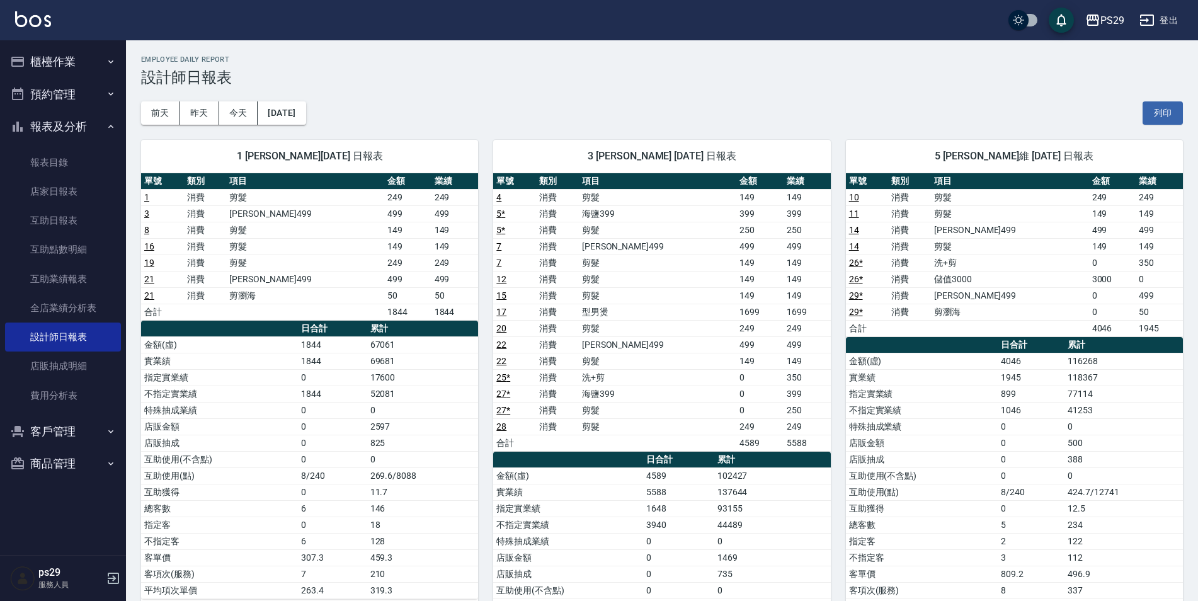
click at [37, 23] on img at bounding box center [33, 19] width 36 height 16
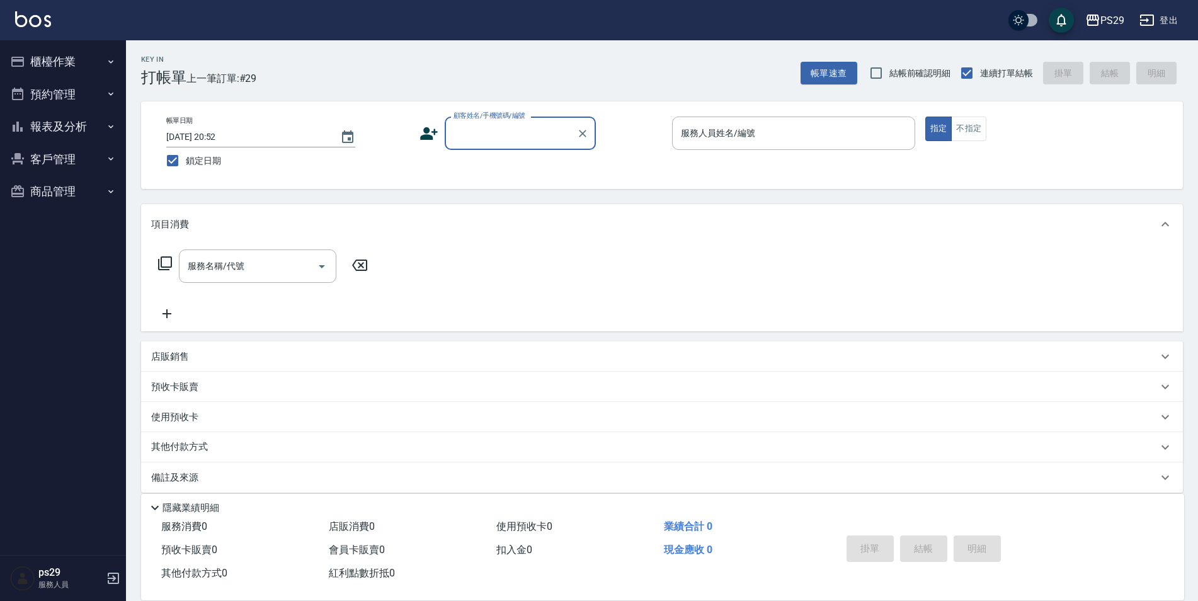
click at [112, 133] on button "報表及分析" at bounding box center [63, 126] width 116 height 33
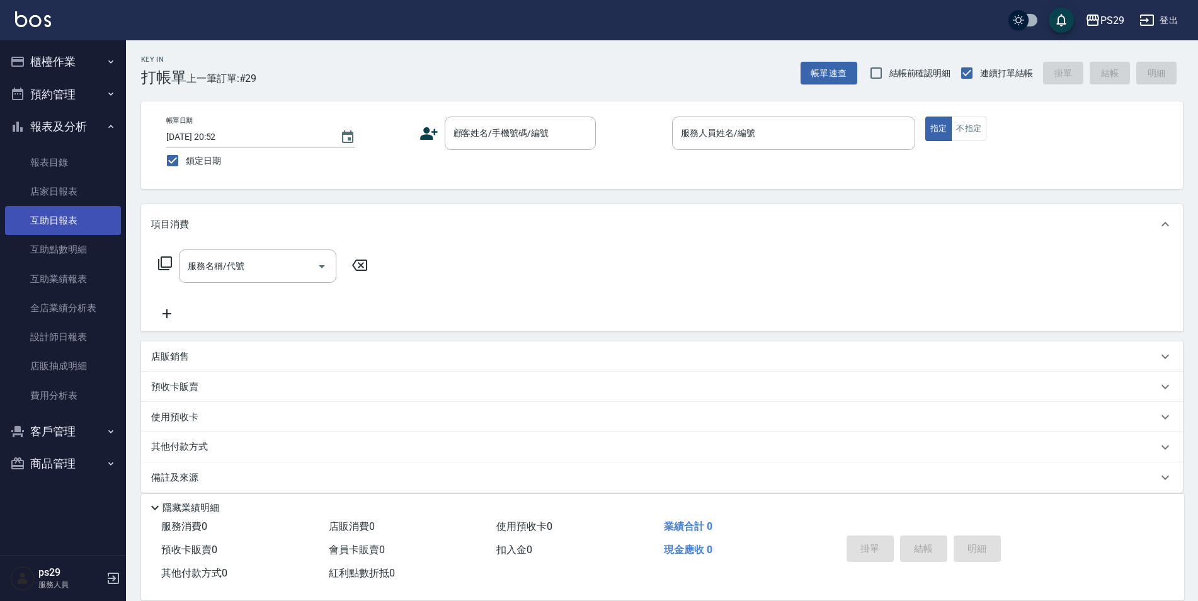
click at [76, 209] on link "互助日報表" at bounding box center [63, 220] width 116 height 29
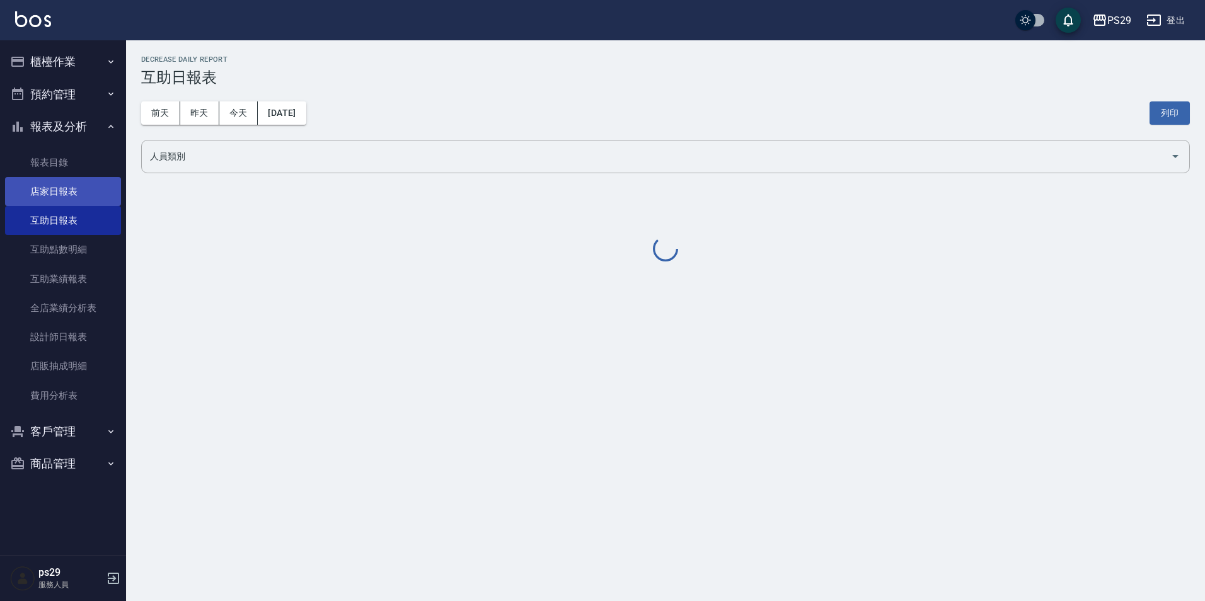
click at [75, 200] on link "店家日報表" at bounding box center [63, 191] width 116 height 29
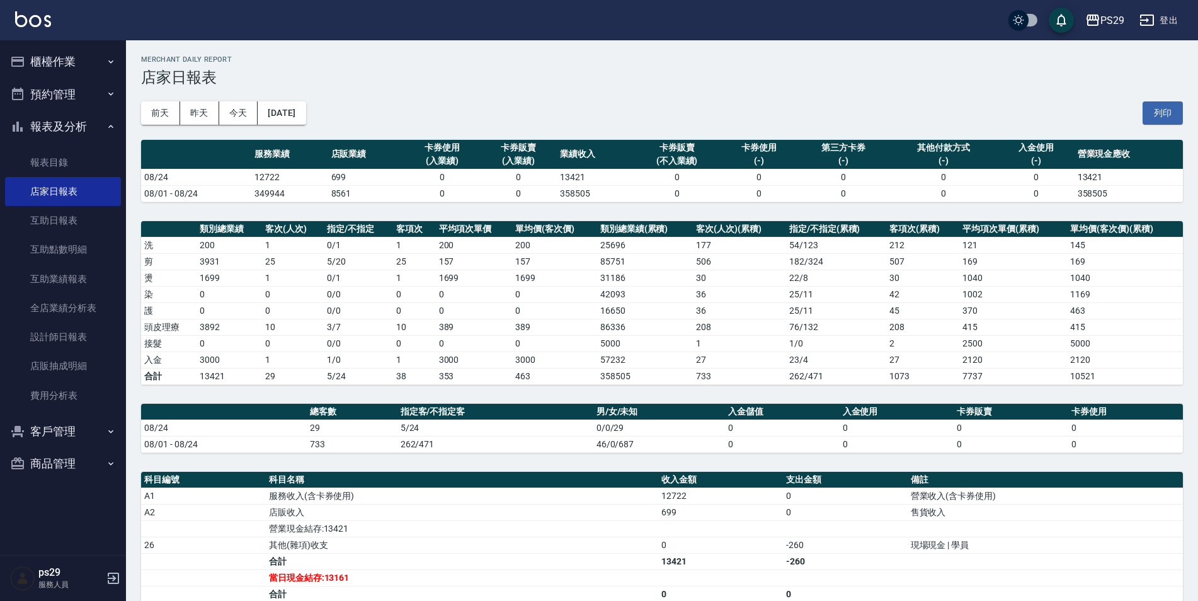
click at [27, 11] on img at bounding box center [33, 19] width 36 height 16
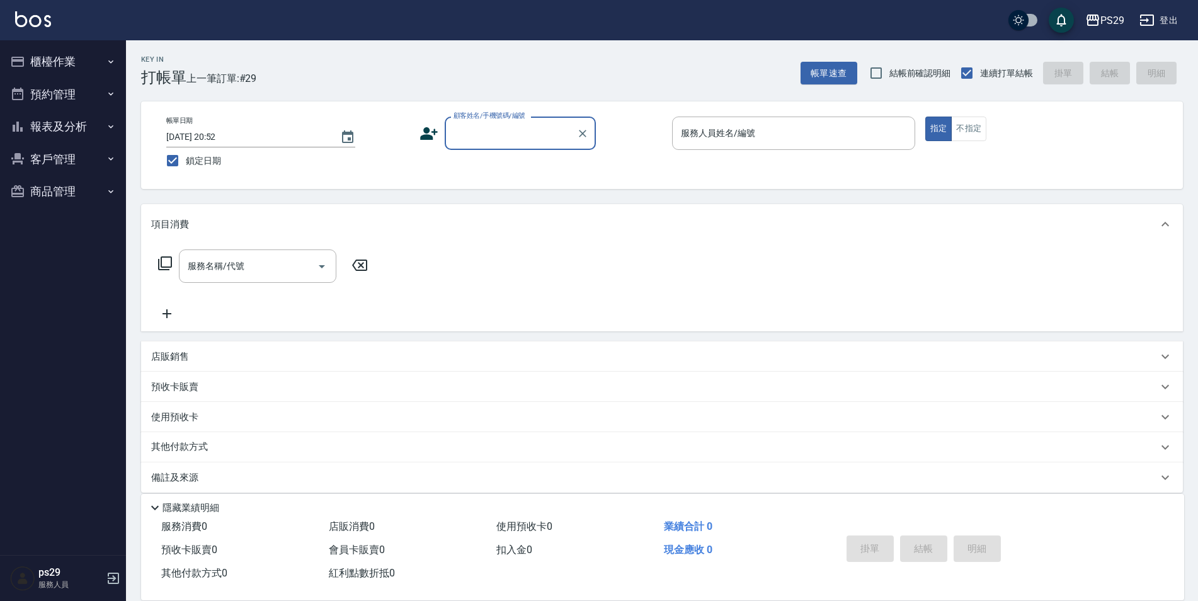
click at [78, 81] on button "預約管理" at bounding box center [63, 94] width 116 height 33
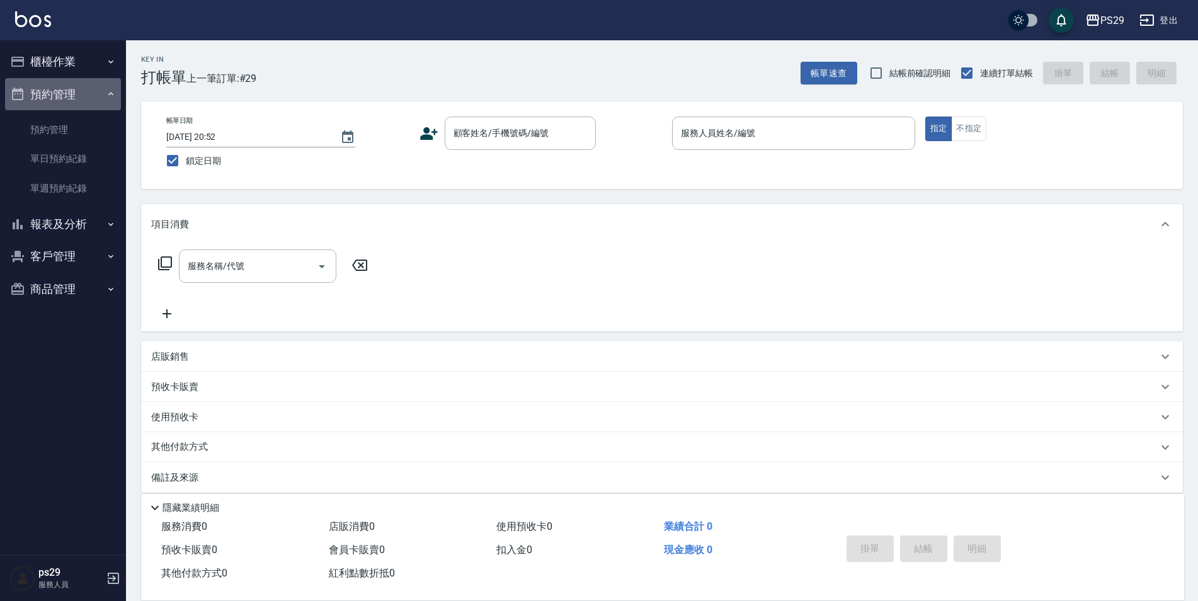
click at [92, 81] on button "預約管理" at bounding box center [63, 94] width 116 height 33
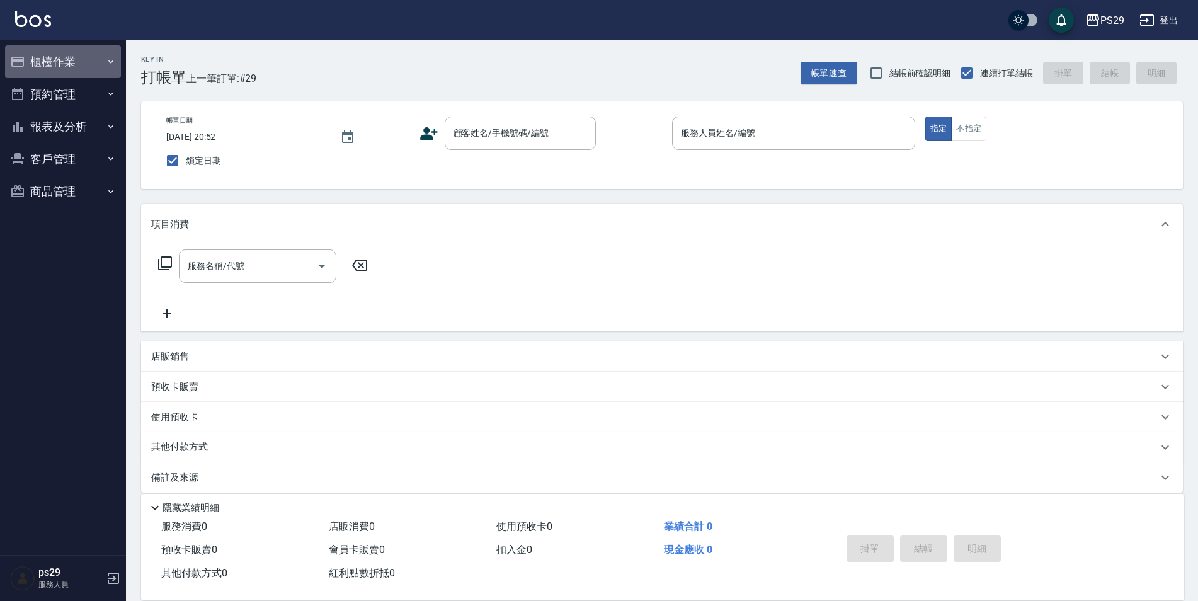
click at [93, 55] on button "櫃檯作業" at bounding box center [63, 61] width 116 height 33
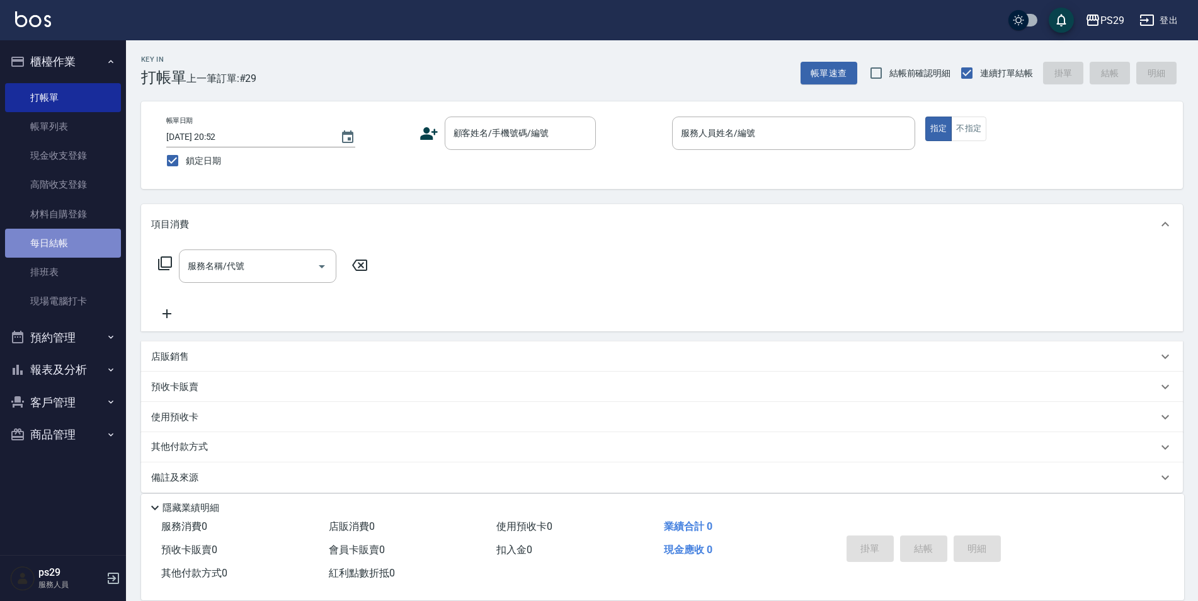
click at [68, 241] on link "每日結帳" at bounding box center [63, 243] width 116 height 29
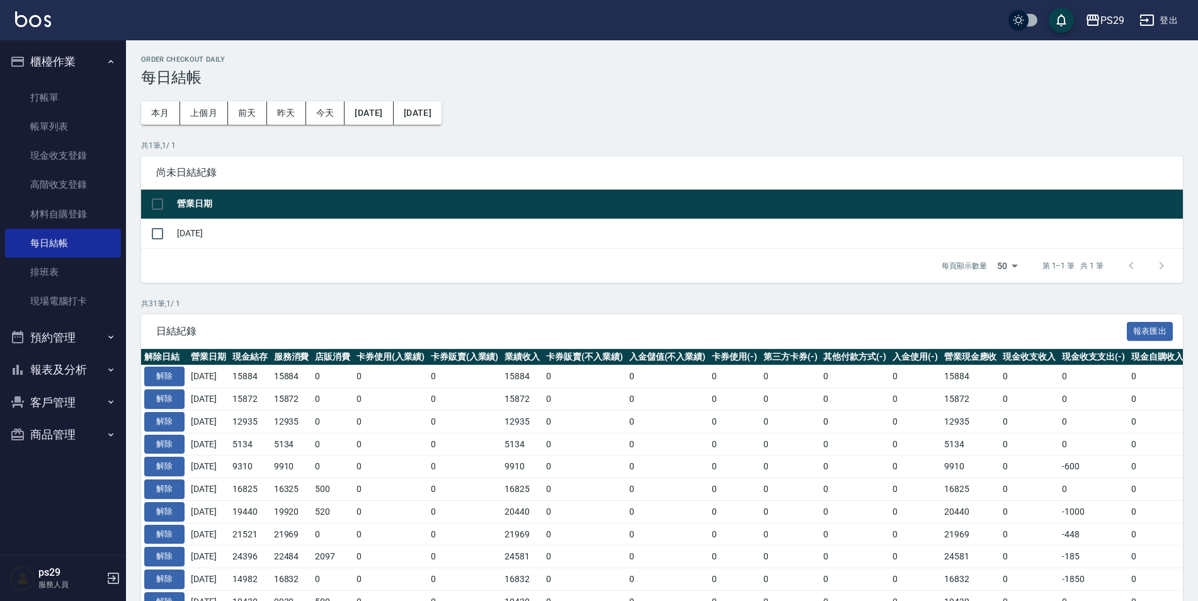
click at [195, 238] on td "[DATE]" at bounding box center [678, 234] width 1009 height 30
click at [158, 228] on input "checkbox" at bounding box center [157, 233] width 26 height 26
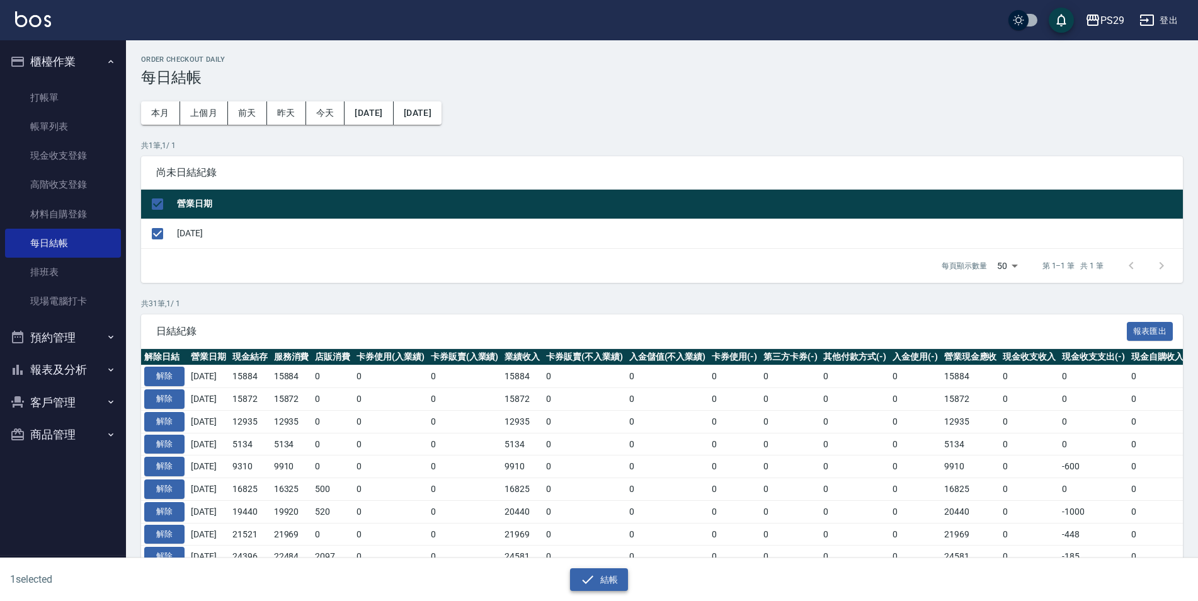
click at [605, 585] on button "結帳" at bounding box center [599, 579] width 59 height 23
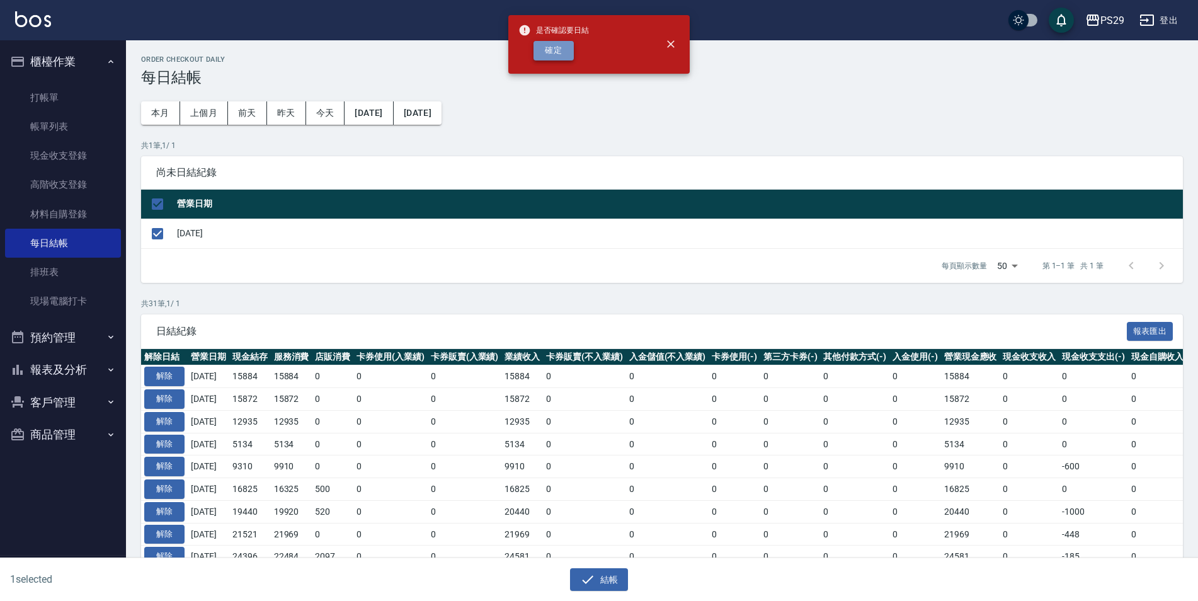
click at [541, 43] on button "確定" at bounding box center [554, 51] width 40 height 20
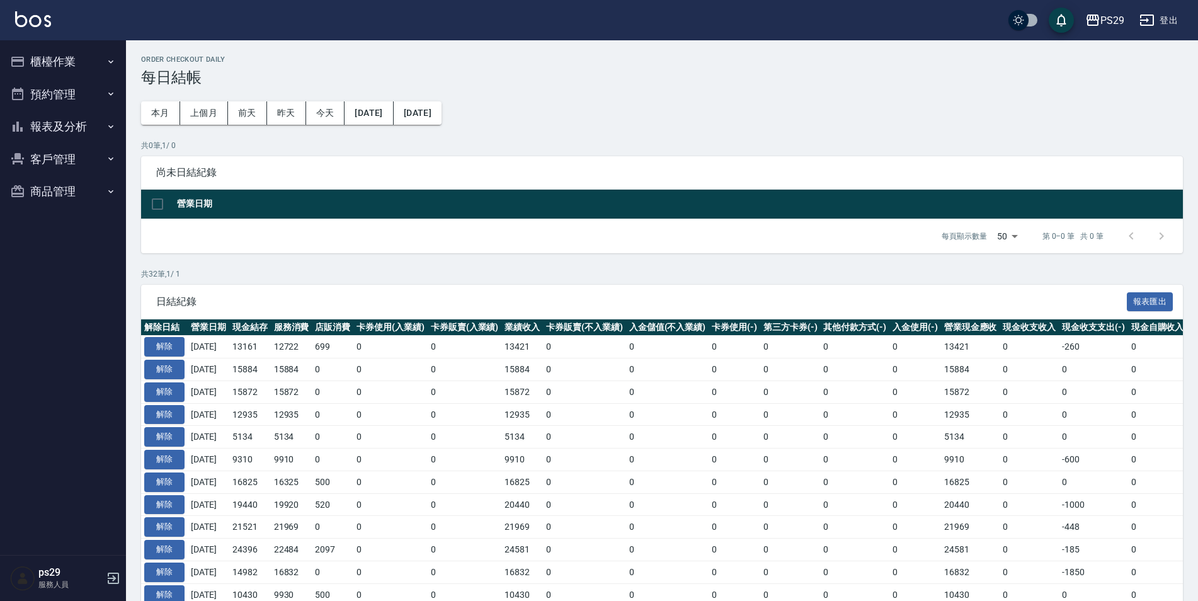
click at [50, 21] on img at bounding box center [33, 19] width 36 height 16
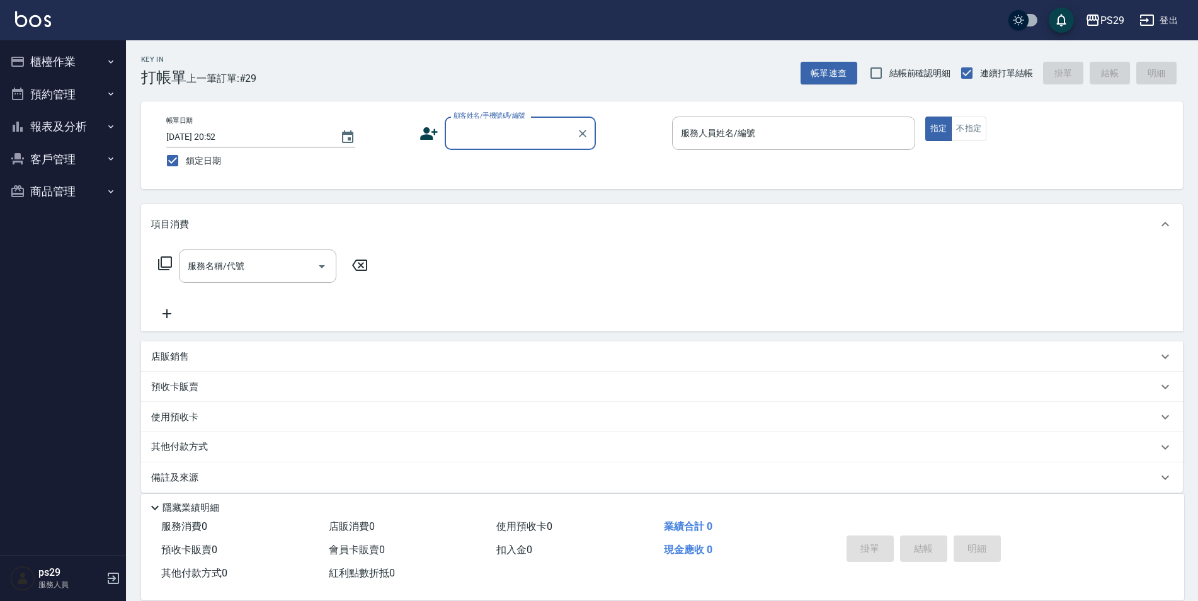
click at [16, 19] on img at bounding box center [33, 19] width 36 height 16
click at [69, 120] on button "報表及分析" at bounding box center [63, 126] width 116 height 33
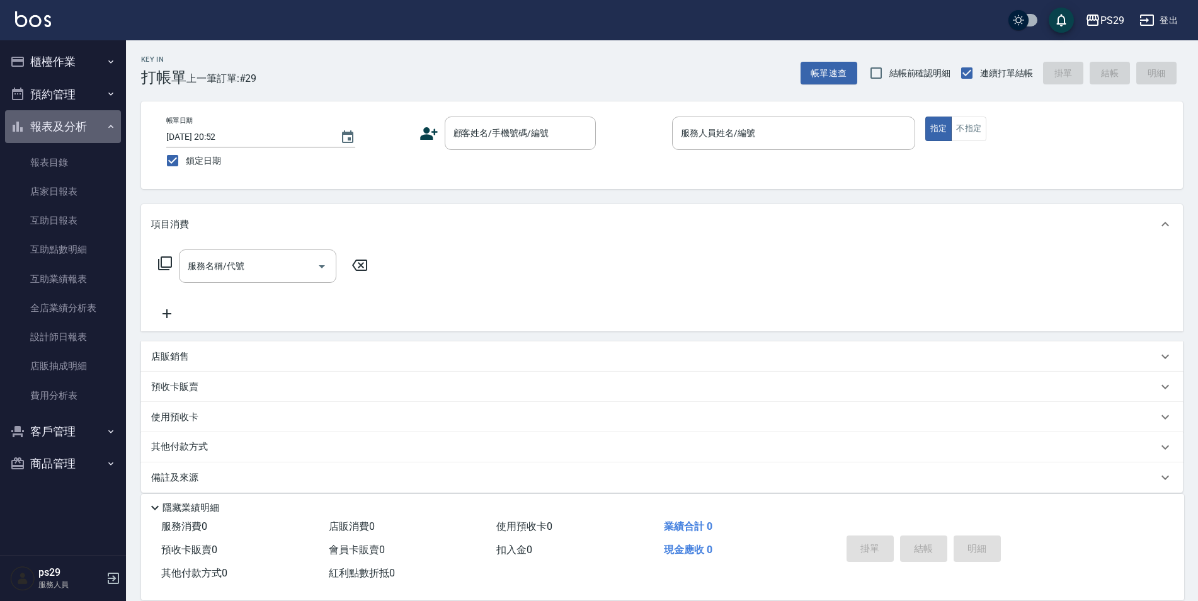
click at [95, 126] on button "報表及分析" at bounding box center [63, 126] width 116 height 33
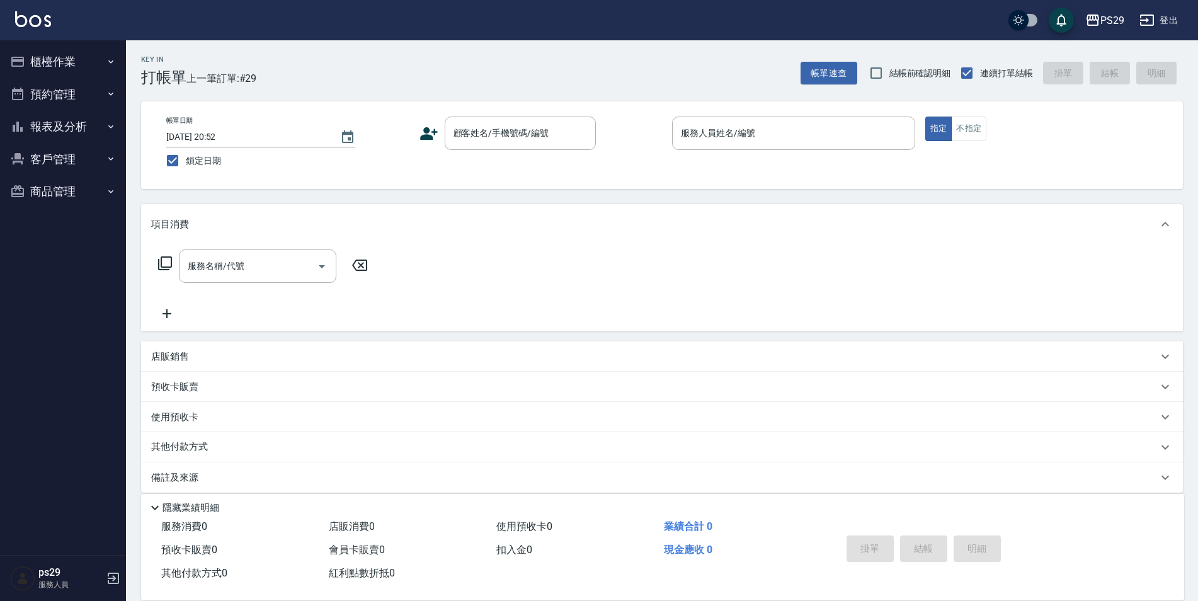
click at [96, 126] on button "報表及分析" at bounding box center [63, 126] width 116 height 33
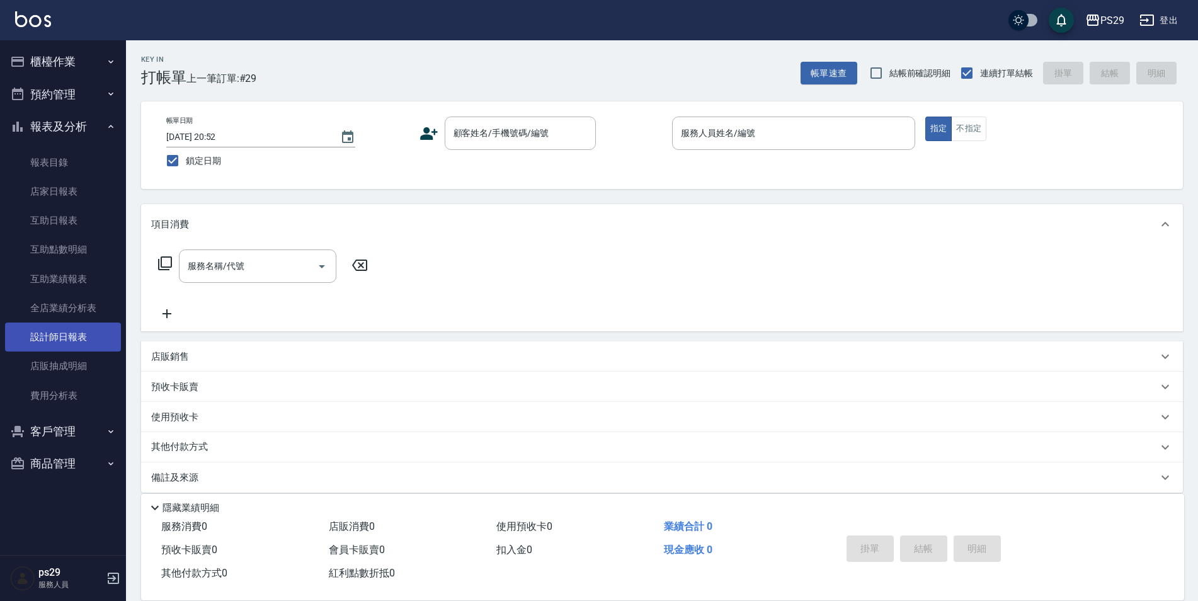
click at [71, 333] on link "設計師日報表" at bounding box center [63, 337] width 116 height 29
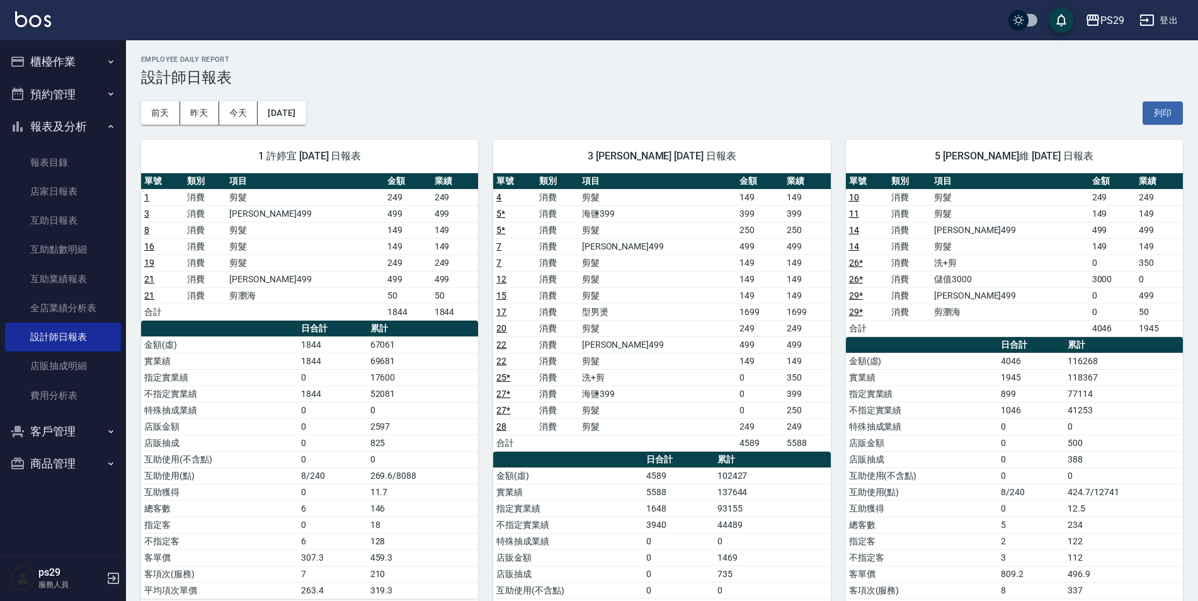
click at [25, 13] on img at bounding box center [33, 19] width 36 height 16
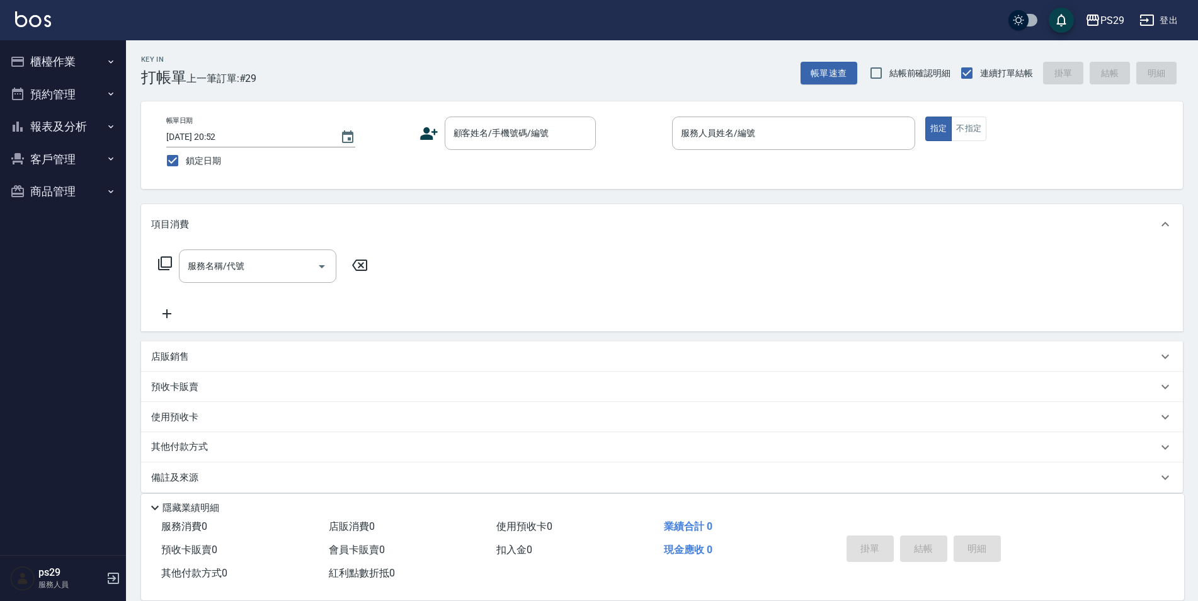
click at [45, 18] on img at bounding box center [33, 19] width 36 height 16
click at [36, 37] on div "PS29 登出" at bounding box center [599, 20] width 1198 height 40
click at [33, 35] on div "PS29 登出" at bounding box center [599, 20] width 1198 height 40
click at [32, 30] on div "PS29 登出" at bounding box center [599, 20] width 1198 height 40
click at [33, 26] on img at bounding box center [33, 19] width 36 height 16
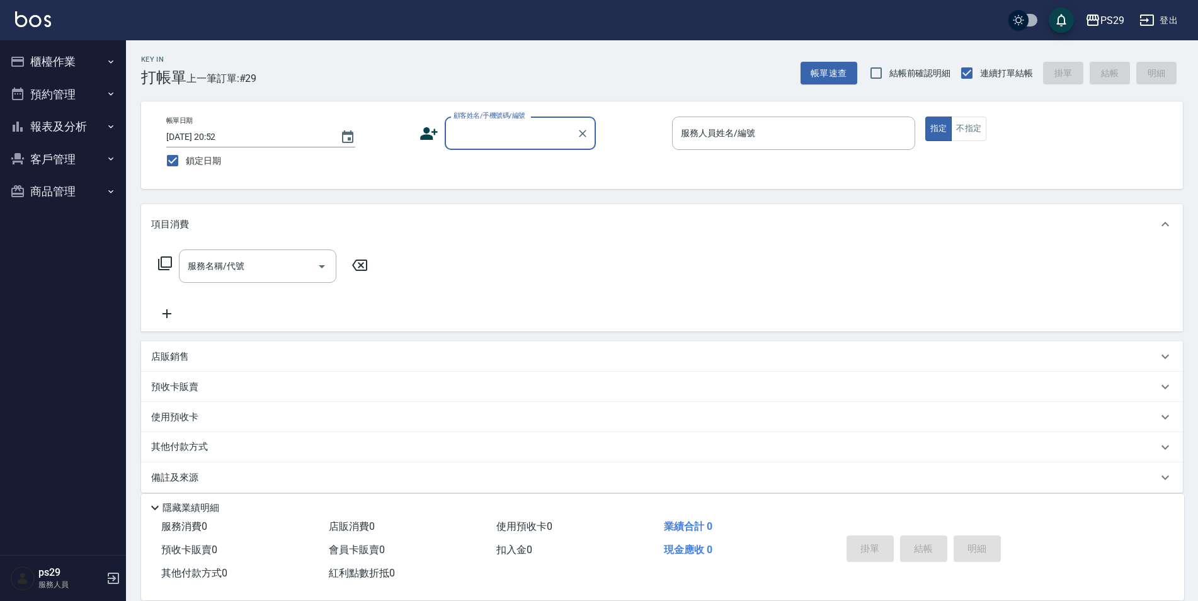
click at [28, 17] on img at bounding box center [33, 19] width 36 height 16
click at [49, 24] on img at bounding box center [33, 19] width 36 height 16
